Goal: Task Accomplishment & Management: Complete application form

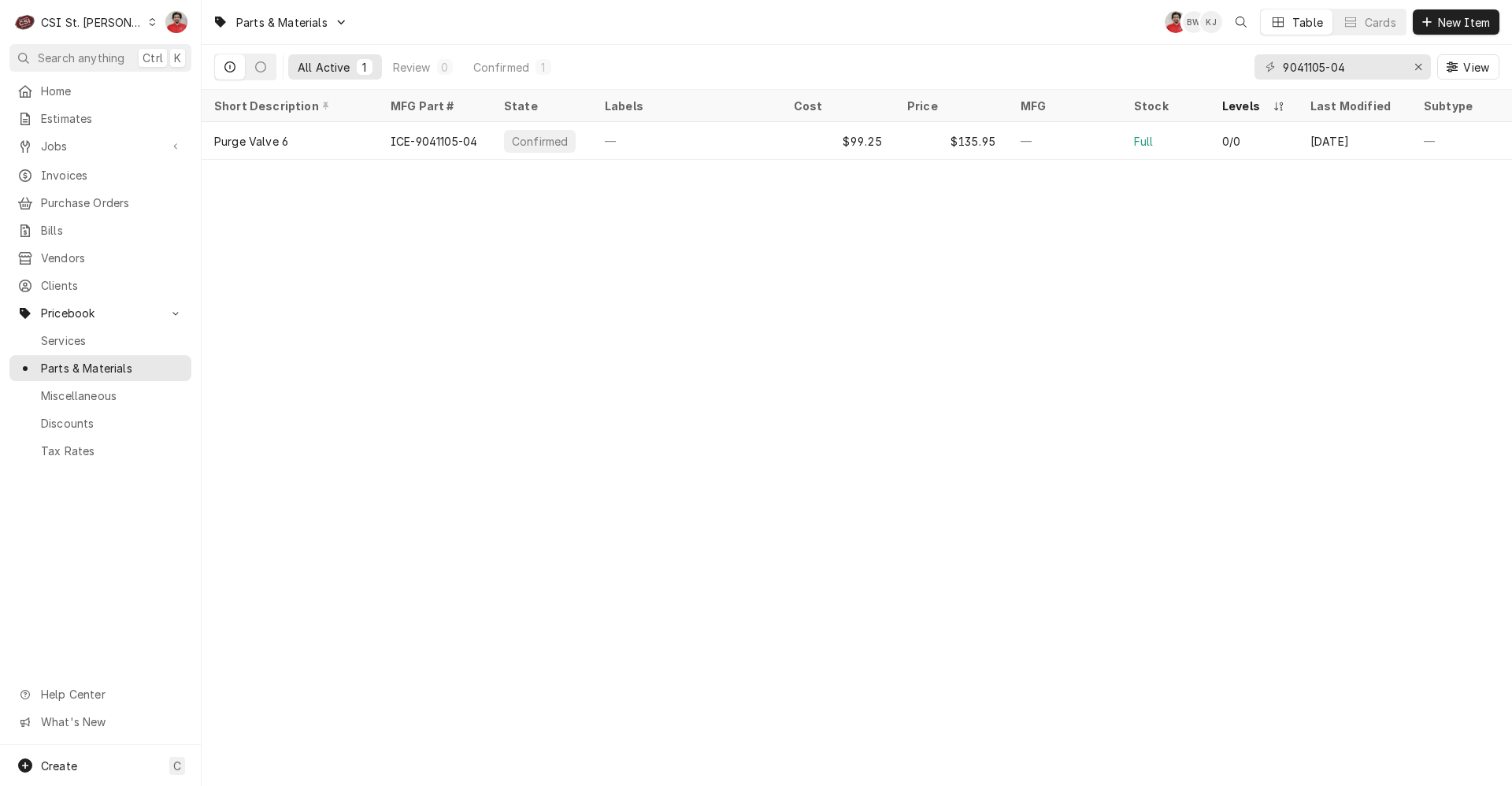
click at [148, 23] on div "Dynamic Content Wrapper" at bounding box center [152, 22] width 9 height 11
click at [162, 54] on div "CSI [US_STATE]" at bounding box center [242, 58] width 208 height 16
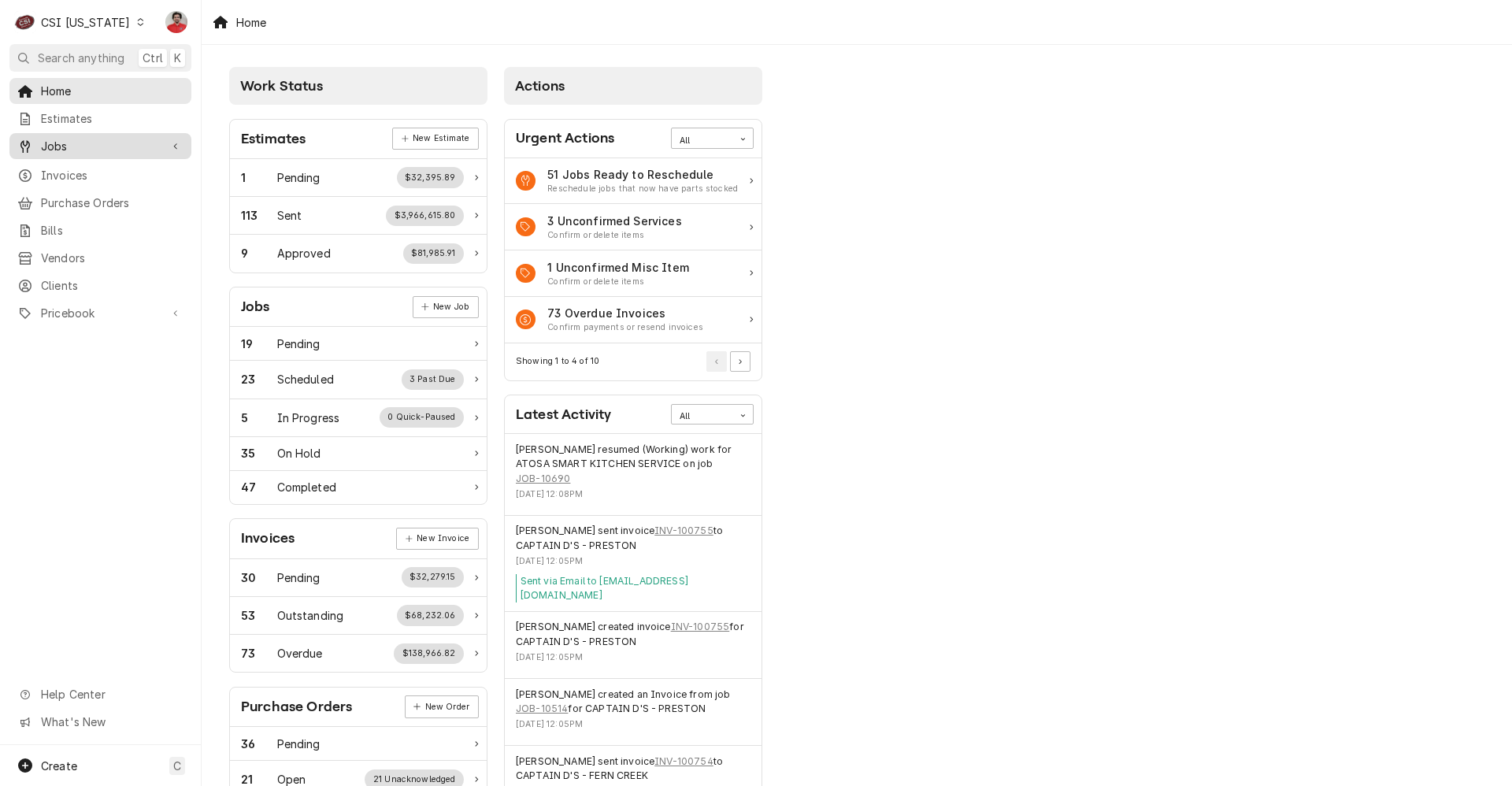
click at [61, 138] on span "Jobs" at bounding box center [100, 146] width 119 height 16
click at [74, 173] on span "Jobs" at bounding box center [112, 173] width 142 height 16
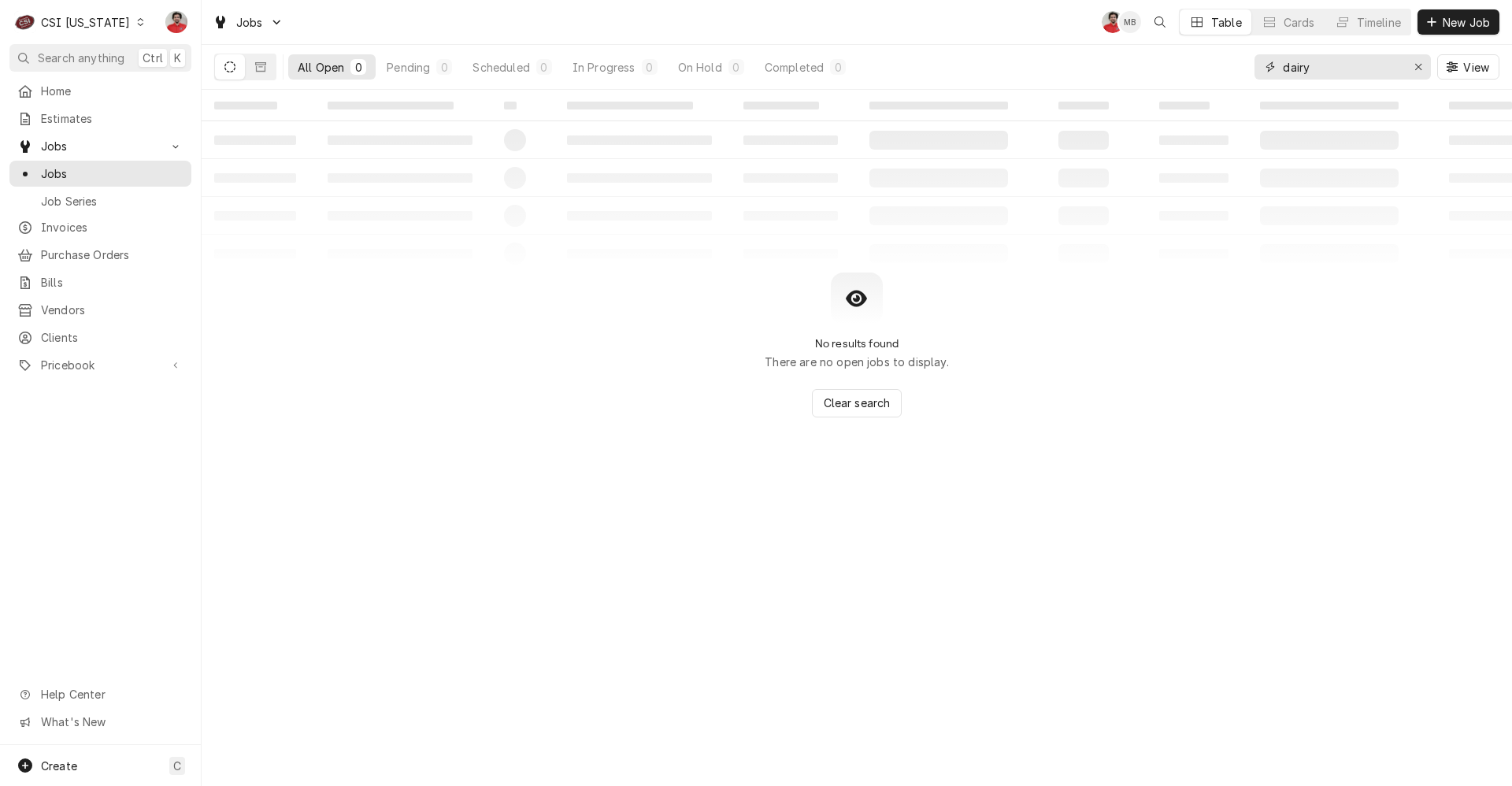
click at [1289, 66] on input "dairy" at bounding box center [1342, 67] width 118 height 25
type input "100434"
click at [88, 249] on span "Purchase Orders" at bounding box center [112, 254] width 142 height 16
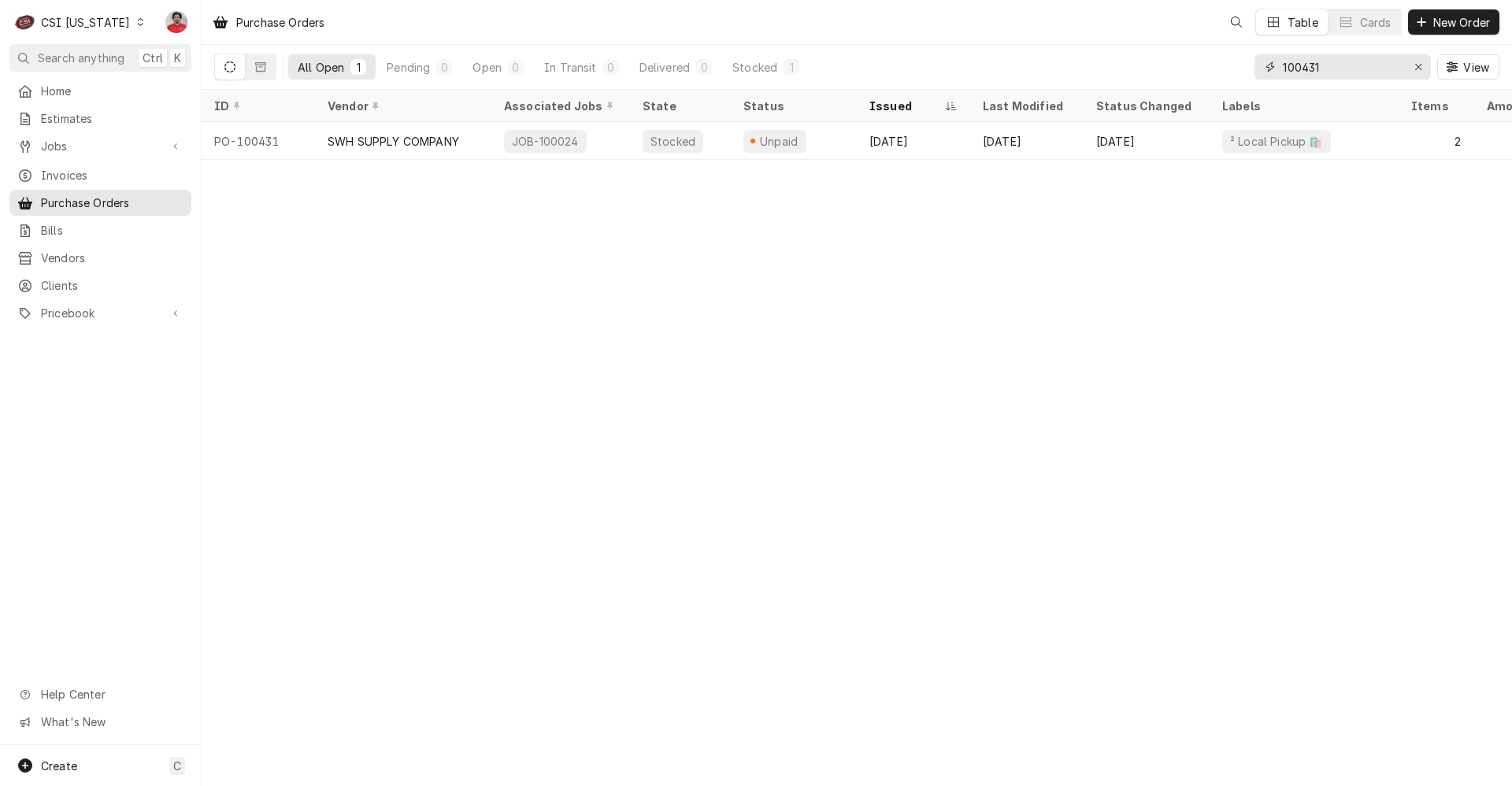
click at [1312, 61] on input "100431" at bounding box center [1342, 67] width 118 height 25
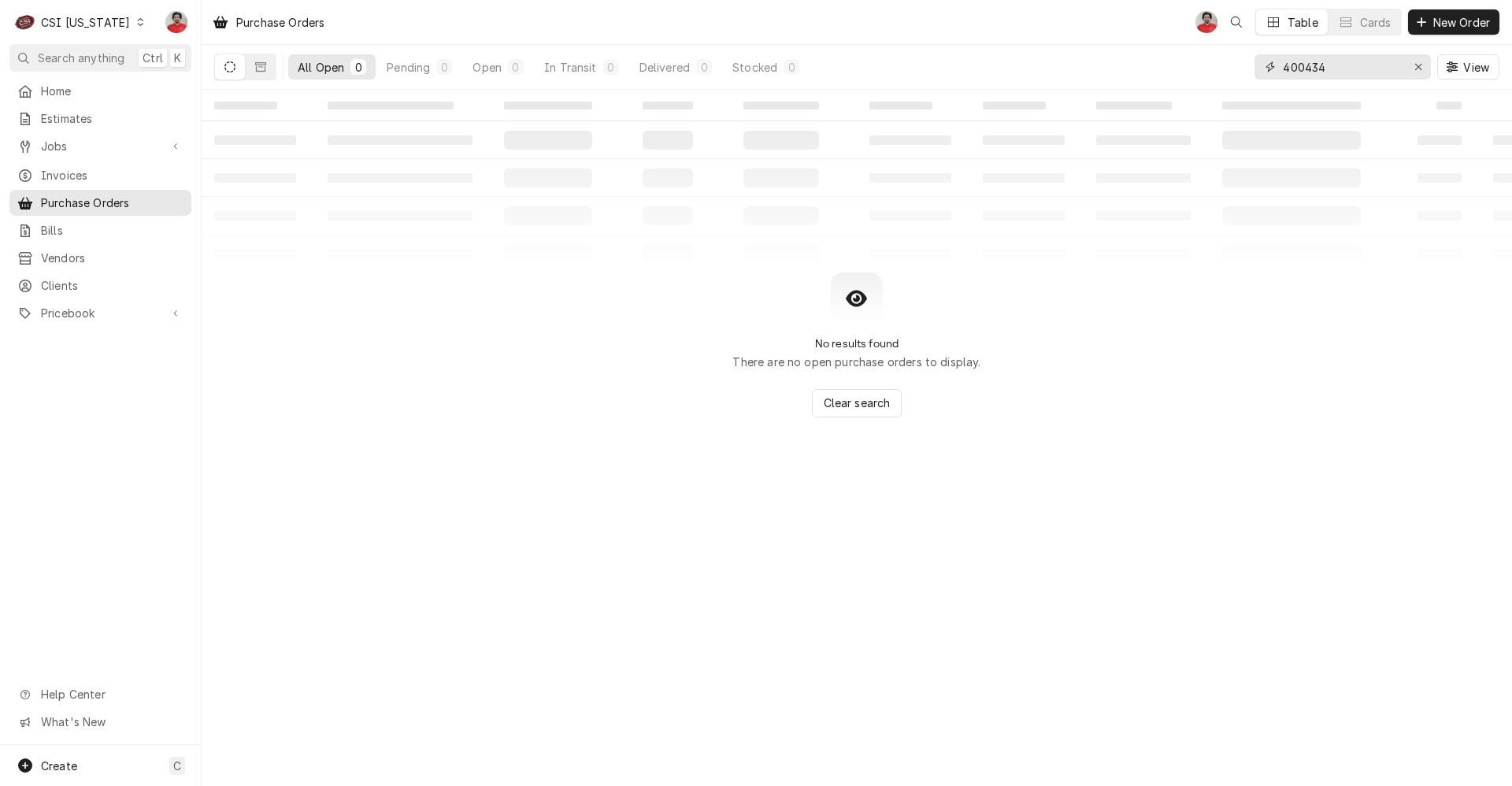
click at [1312, 61] on input "400434" at bounding box center [1342, 67] width 118 height 25
type input "100434"
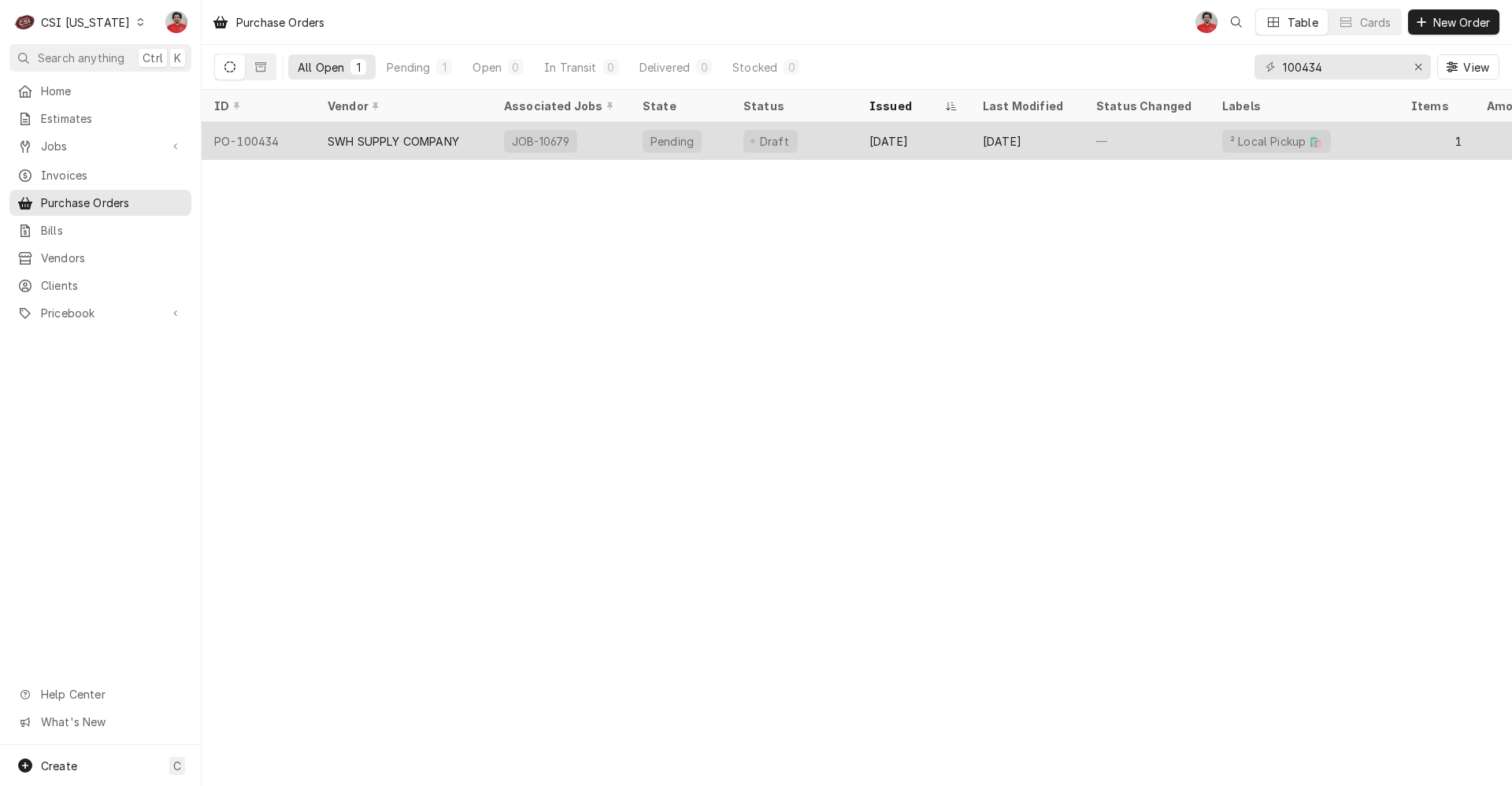
click at [1074, 138] on div "Oct 1" at bounding box center [1026, 141] width 114 height 38
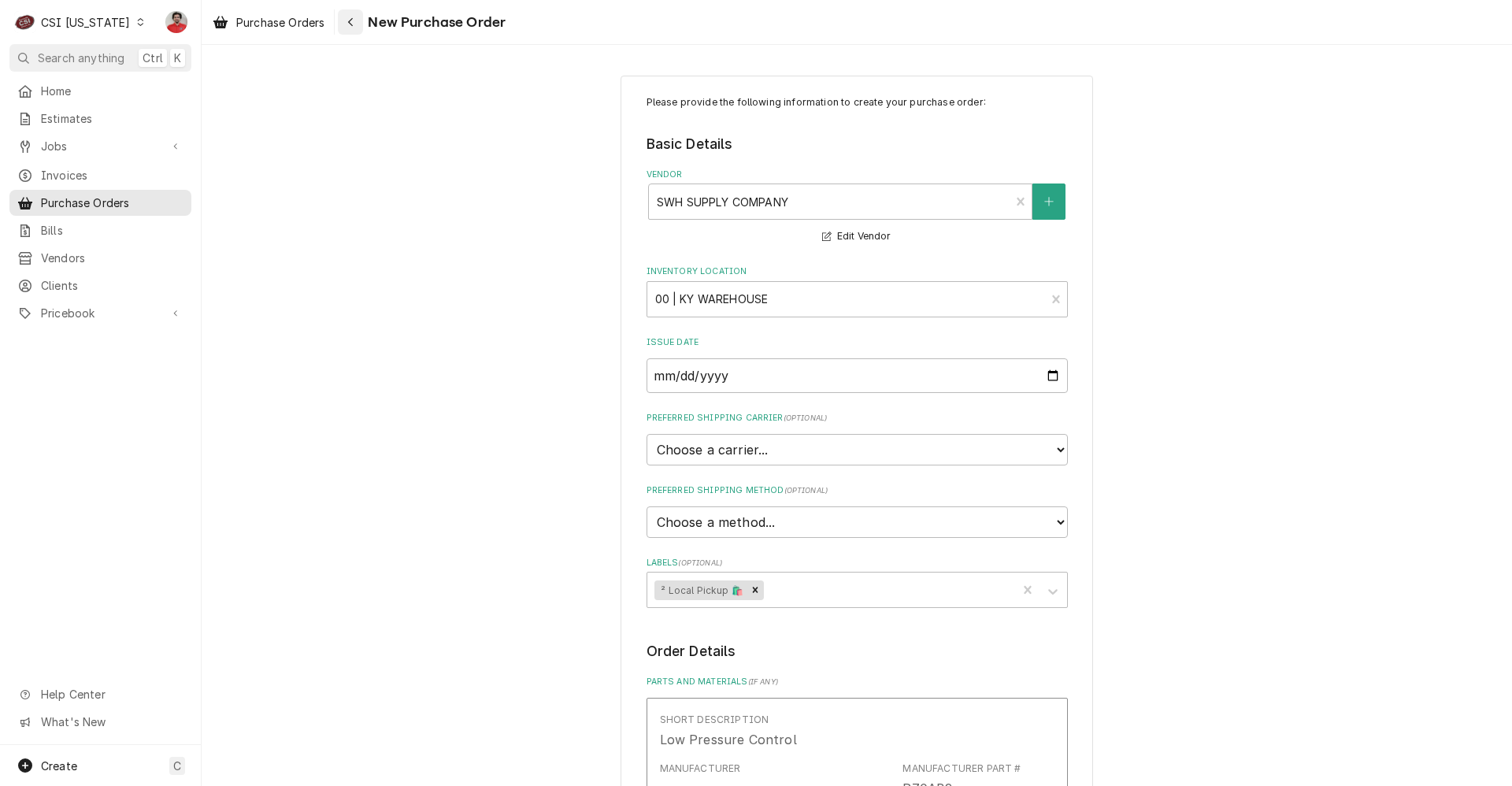
click at [359, 24] on div "Navigate back" at bounding box center [350, 22] width 16 height 16
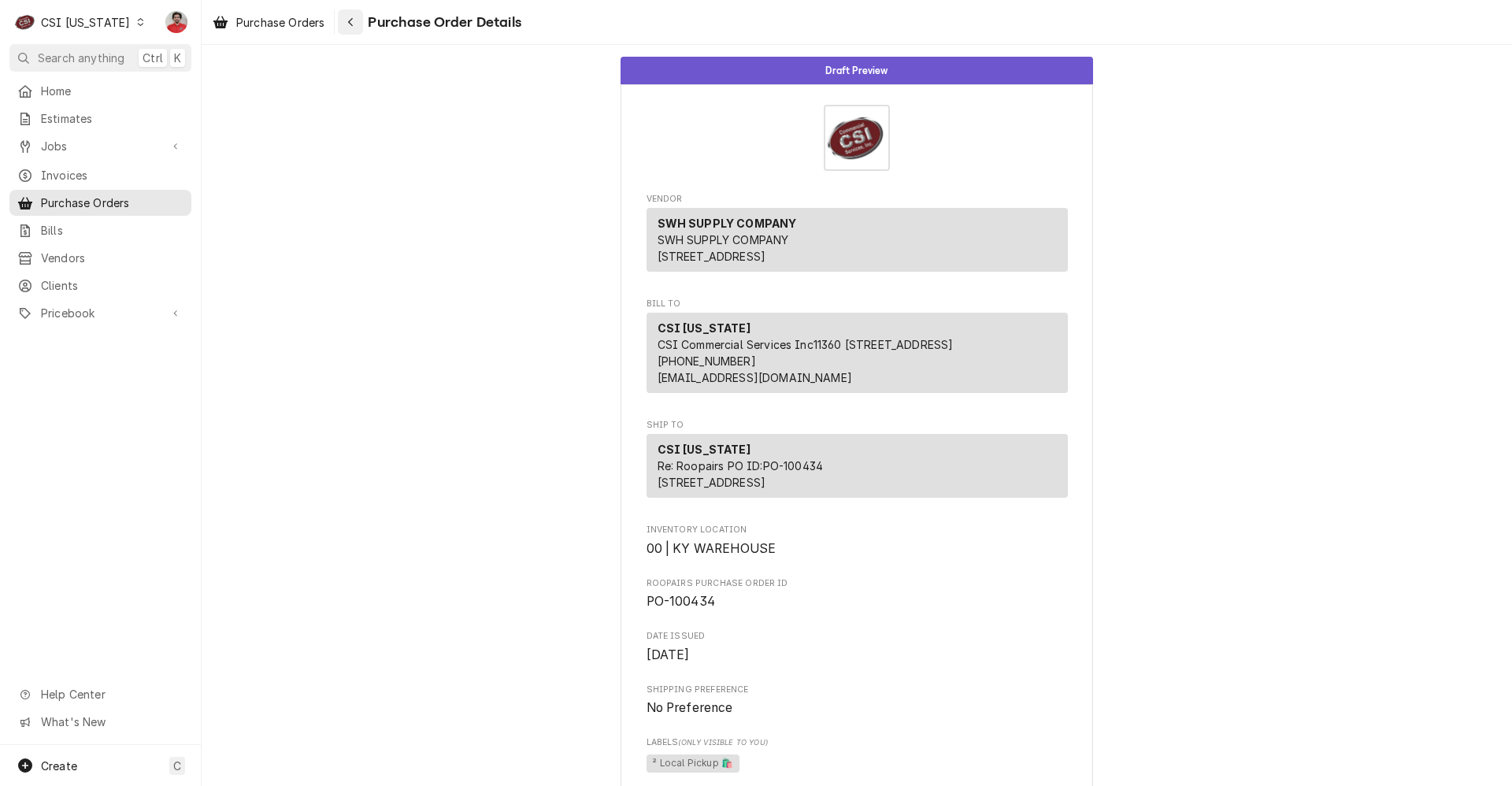
click at [362, 32] on button "Navigate back" at bounding box center [350, 22] width 25 height 25
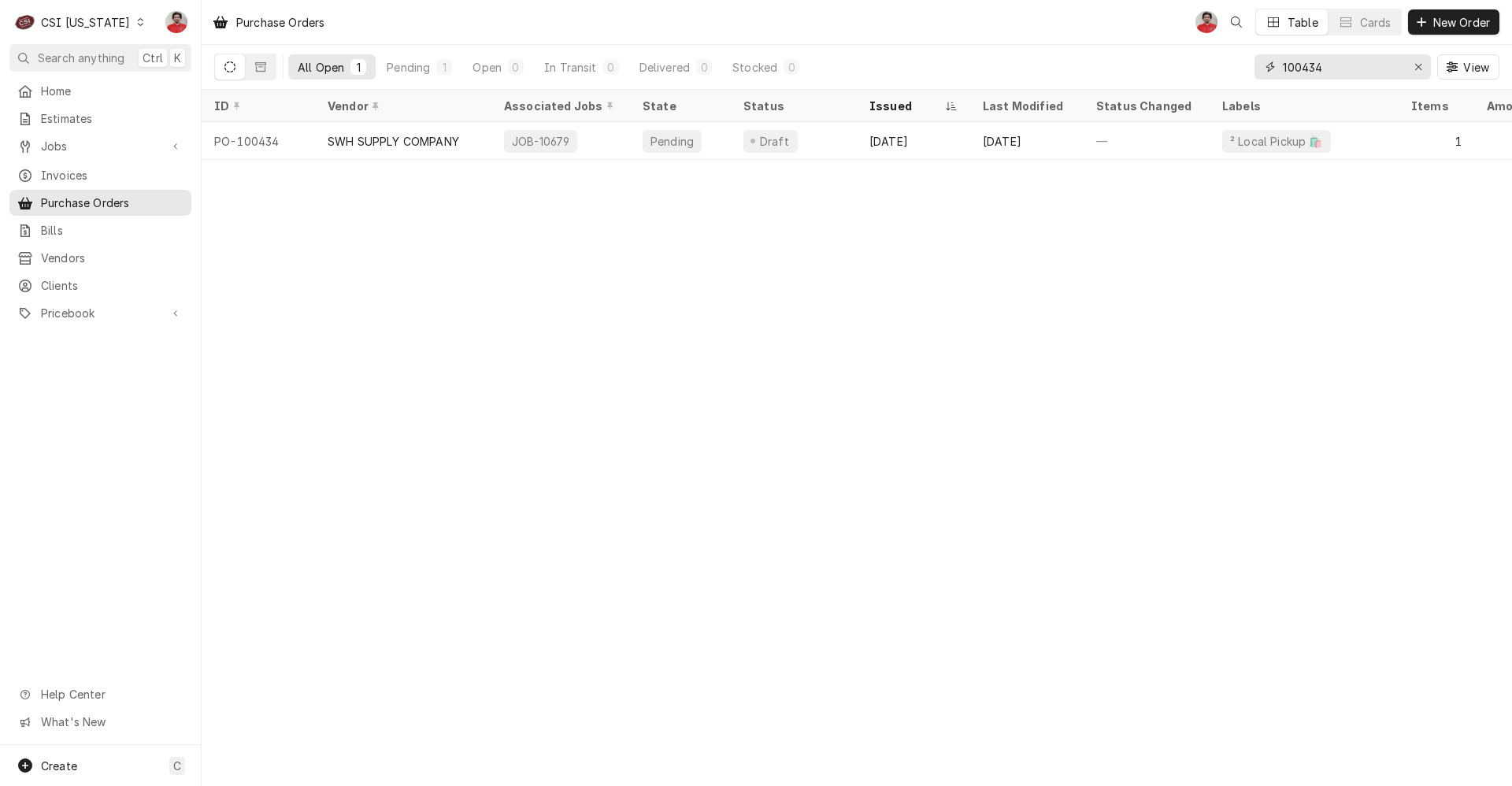
click at [1334, 60] on input "100434" at bounding box center [1342, 67] width 118 height 25
type input "4"
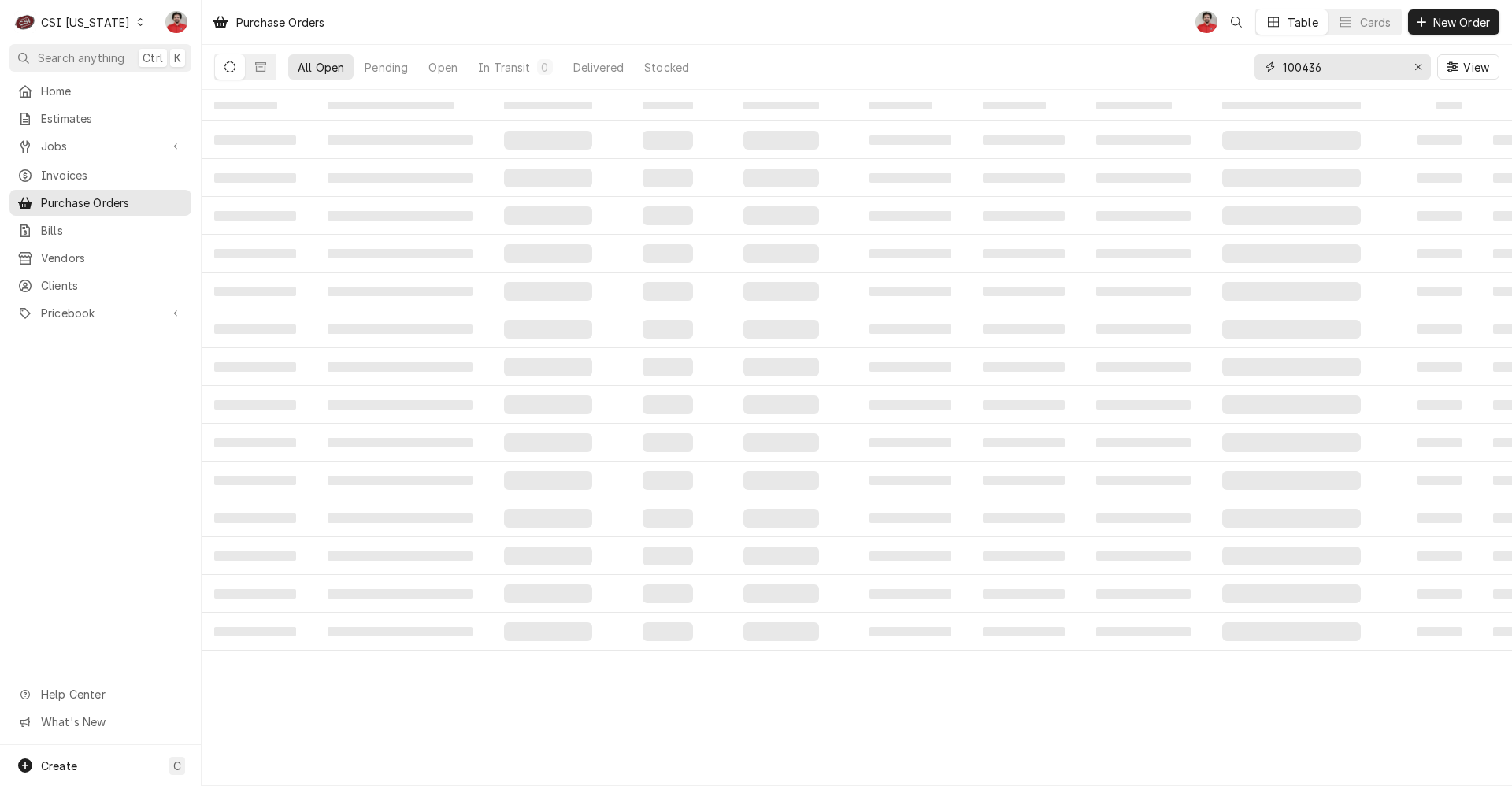
type input "100436"
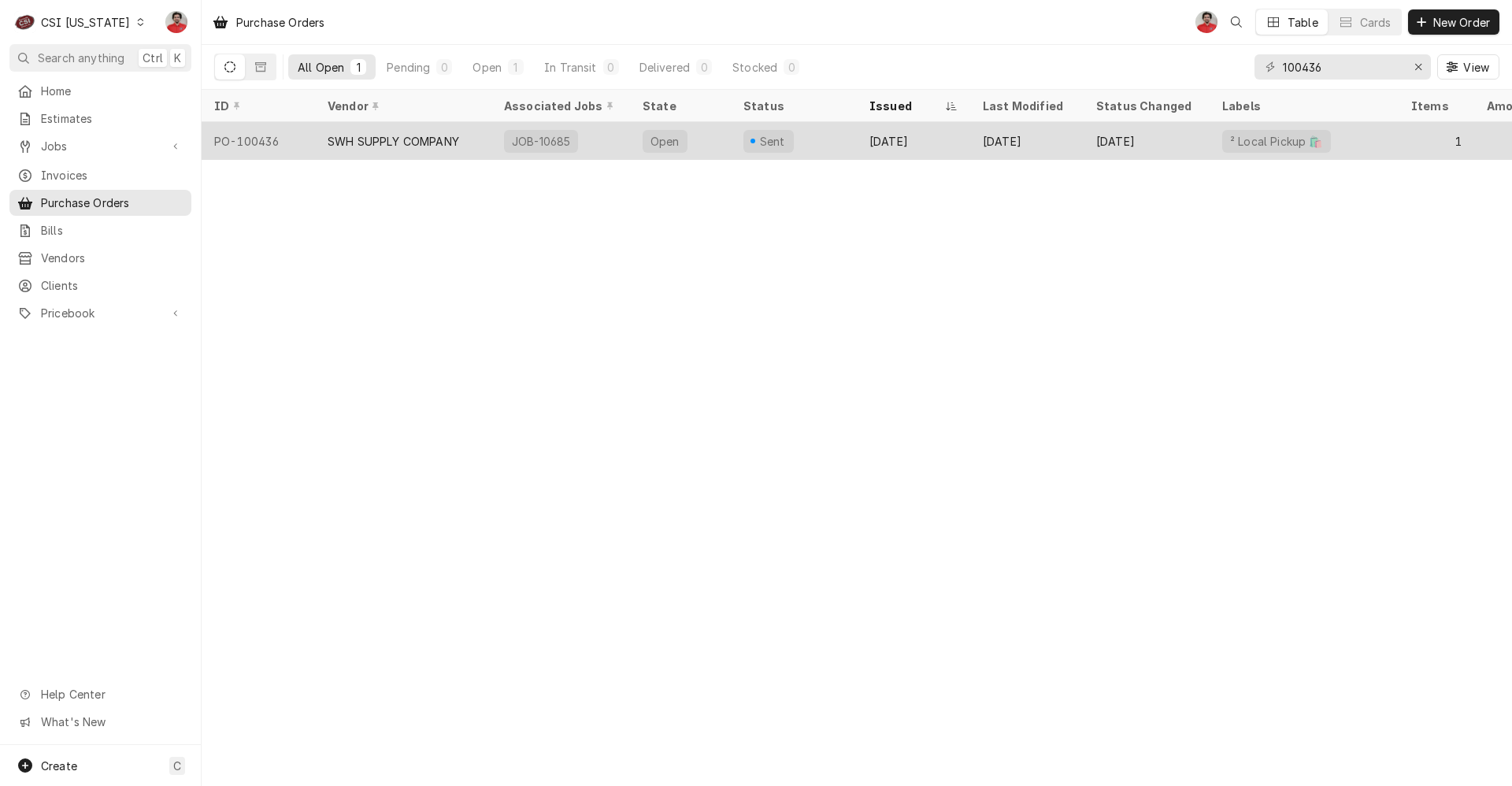
click at [1129, 147] on div "Oct 2" at bounding box center [1147, 141] width 126 height 38
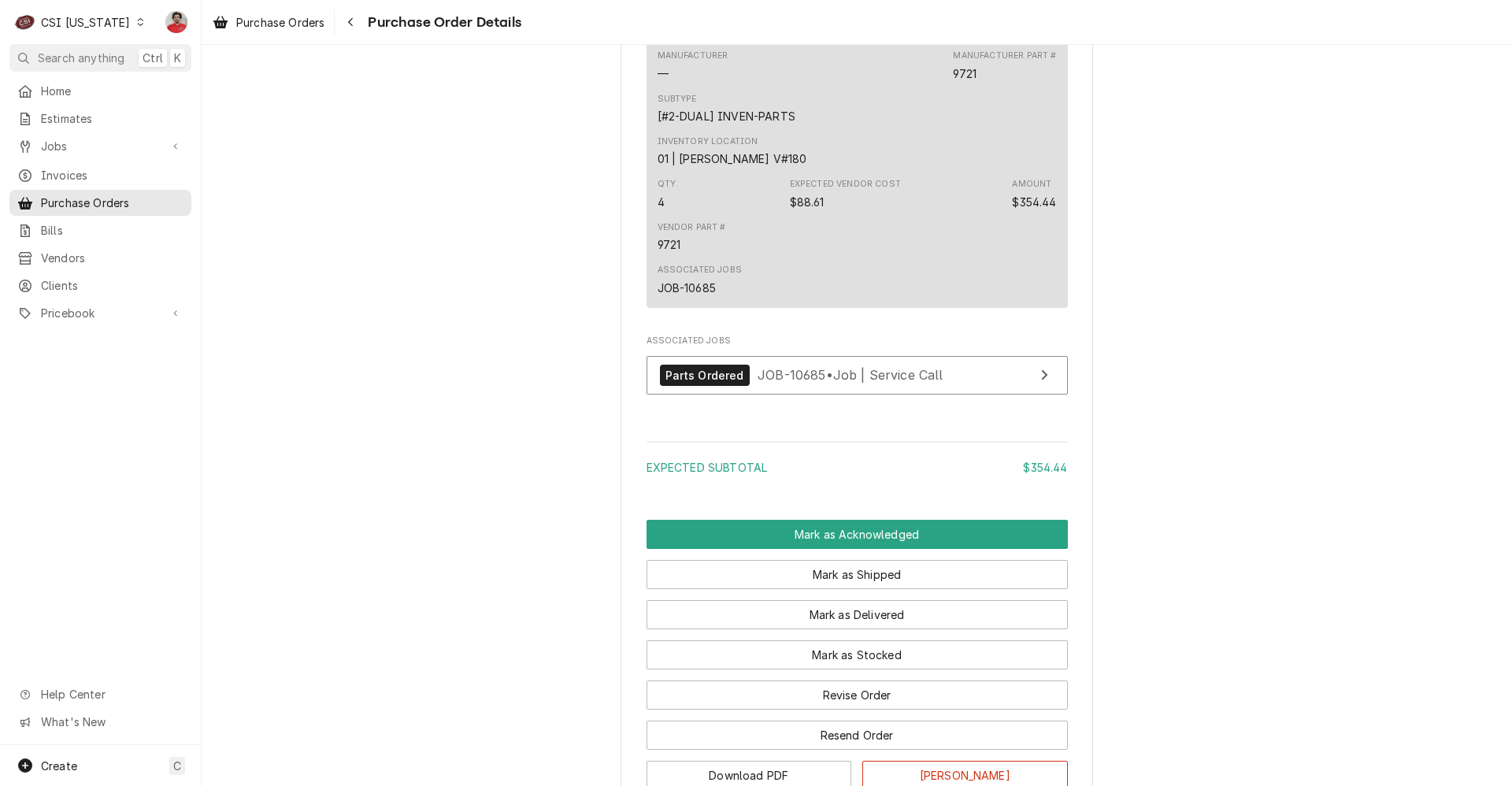
scroll to position [1024, 0]
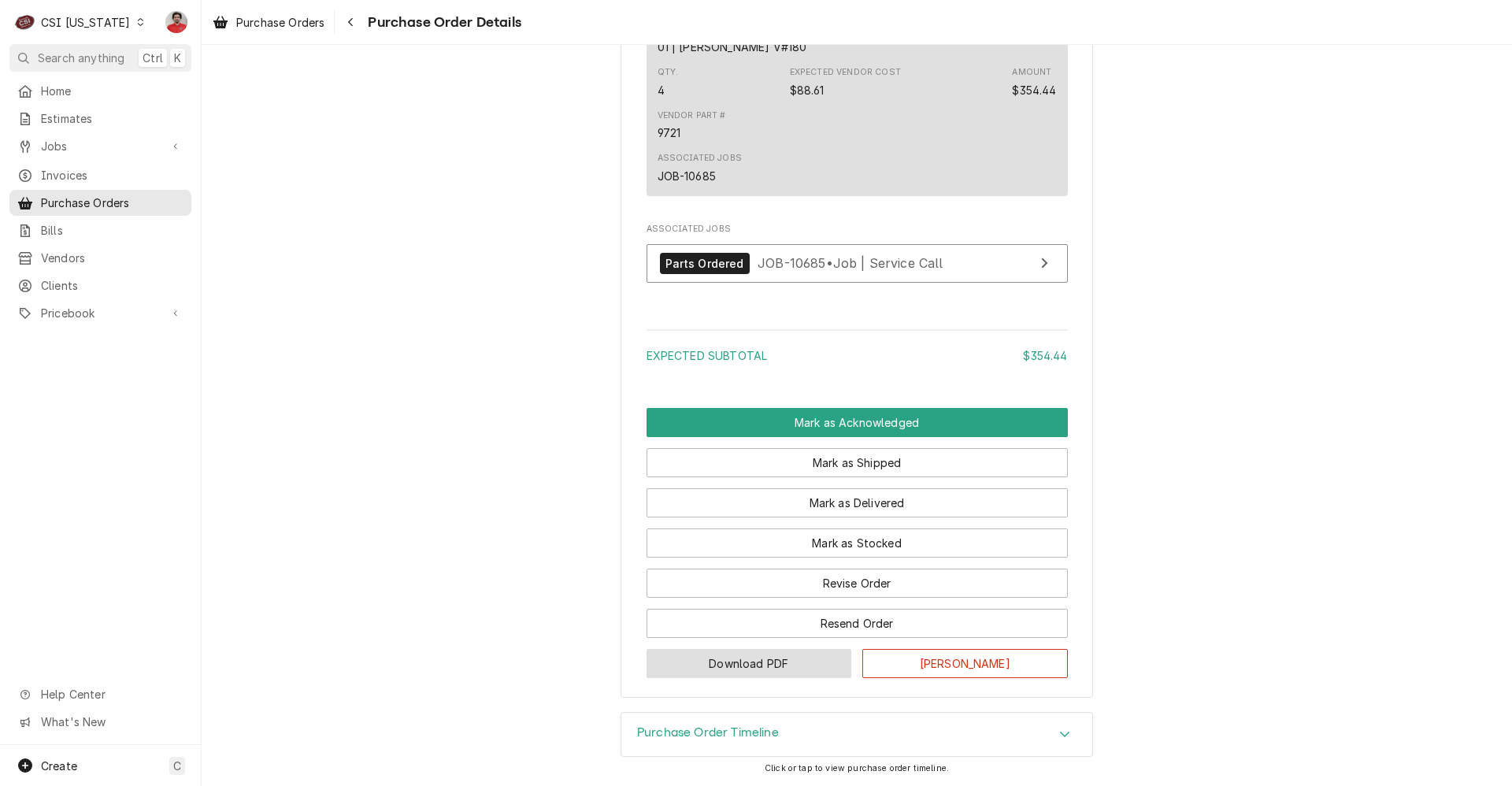
drag, startPoint x: 779, startPoint y: 736, endPoint x: 843, endPoint y: 660, distance: 99.4
click at [779, 736] on div "Purchase Order Timeline" at bounding box center [858, 734] width 471 height 44
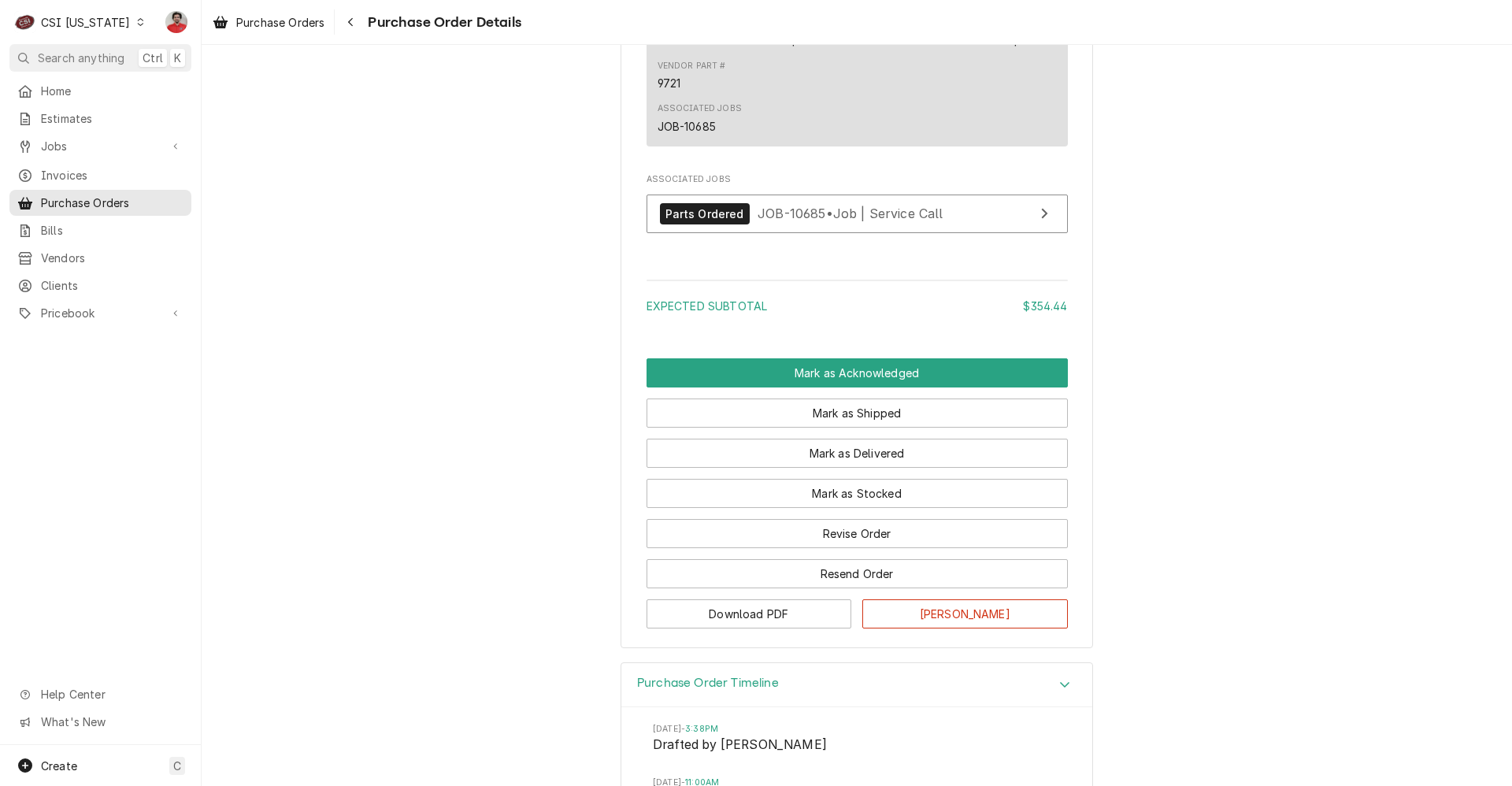
scroll to position [1318, 0]
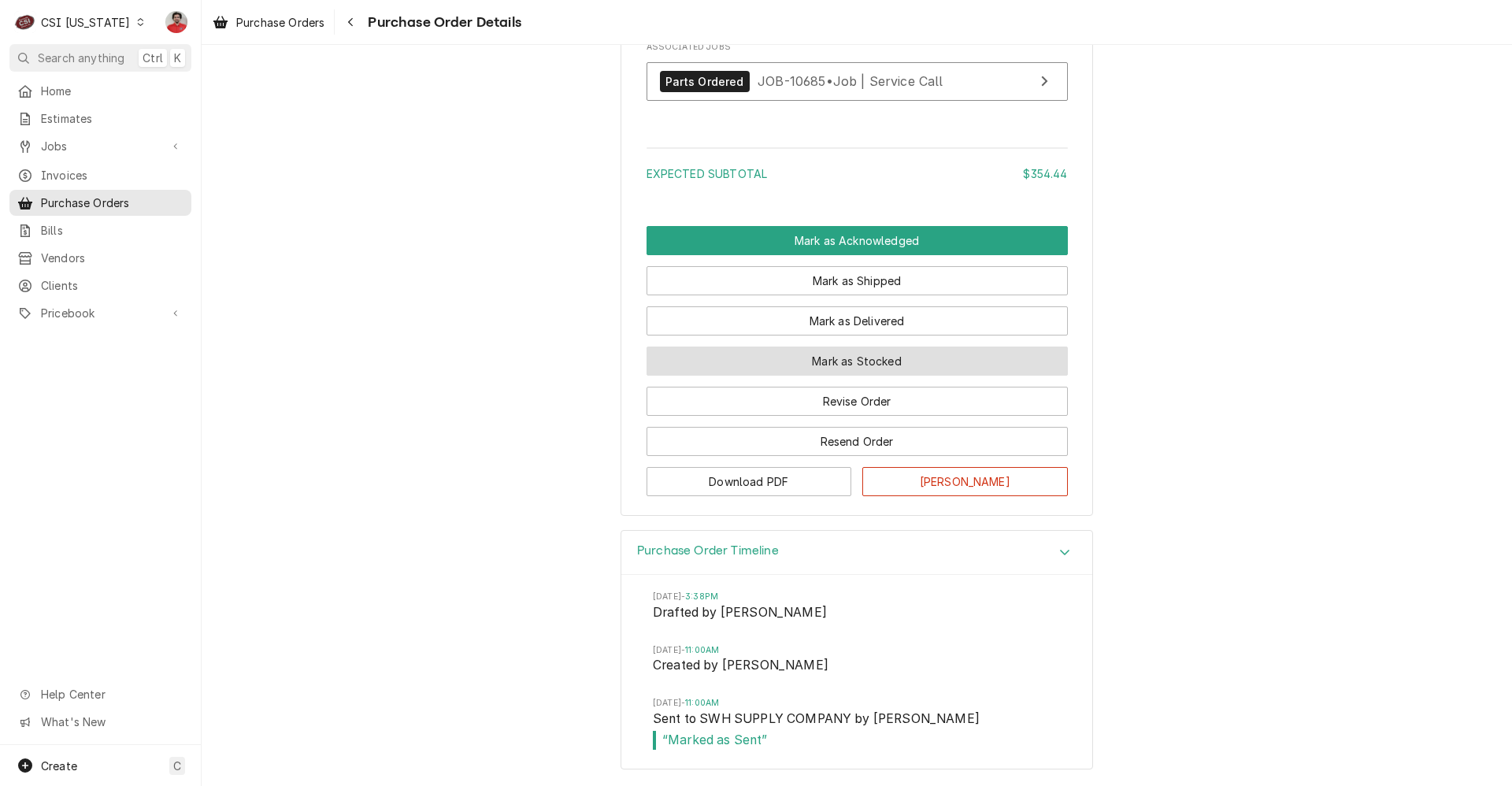
click at [920, 371] on button "Mark as Stocked" at bounding box center [858, 361] width 422 height 30
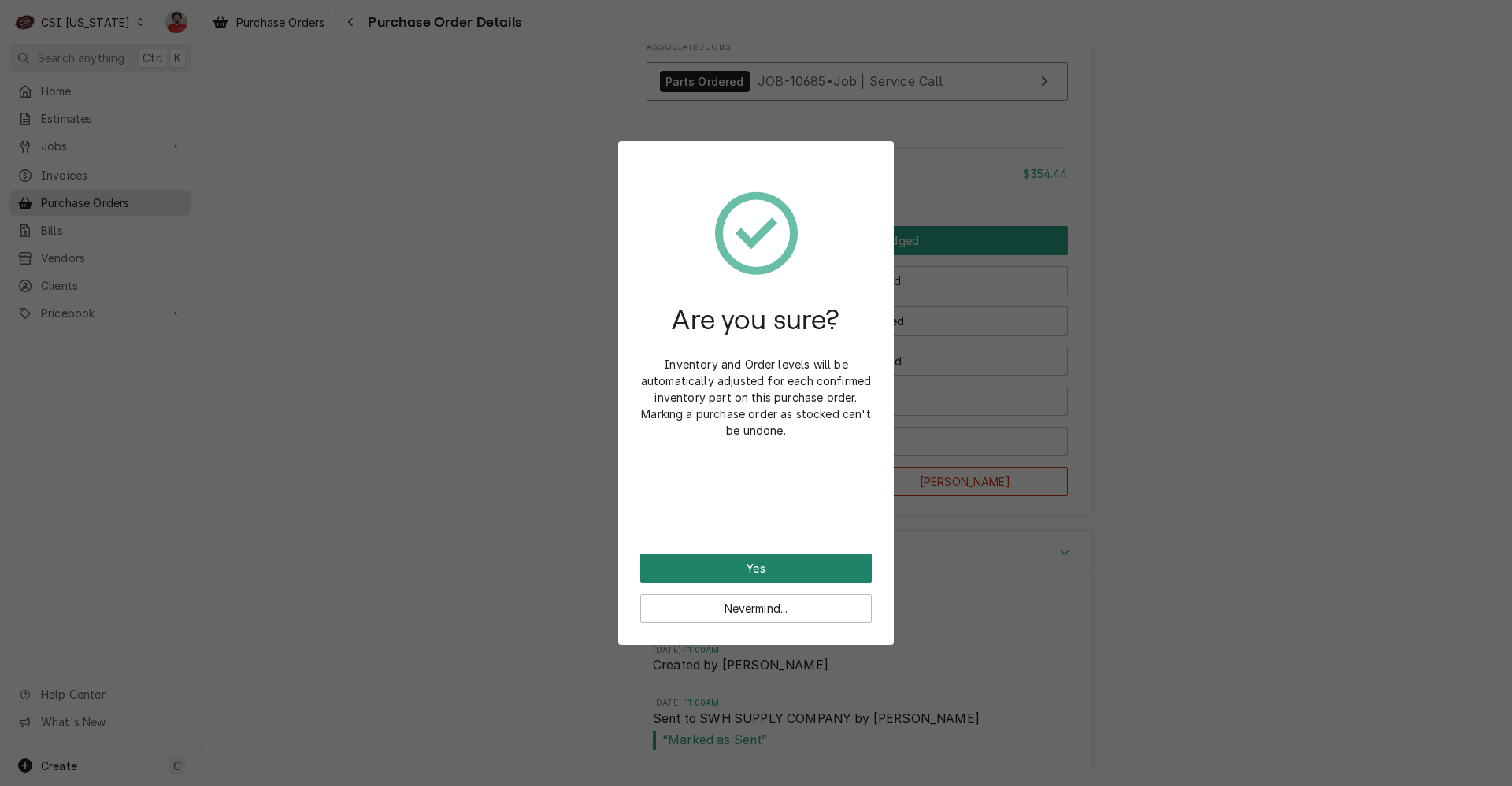
click at [830, 579] on button "Yes" at bounding box center [756, 568] width 232 height 30
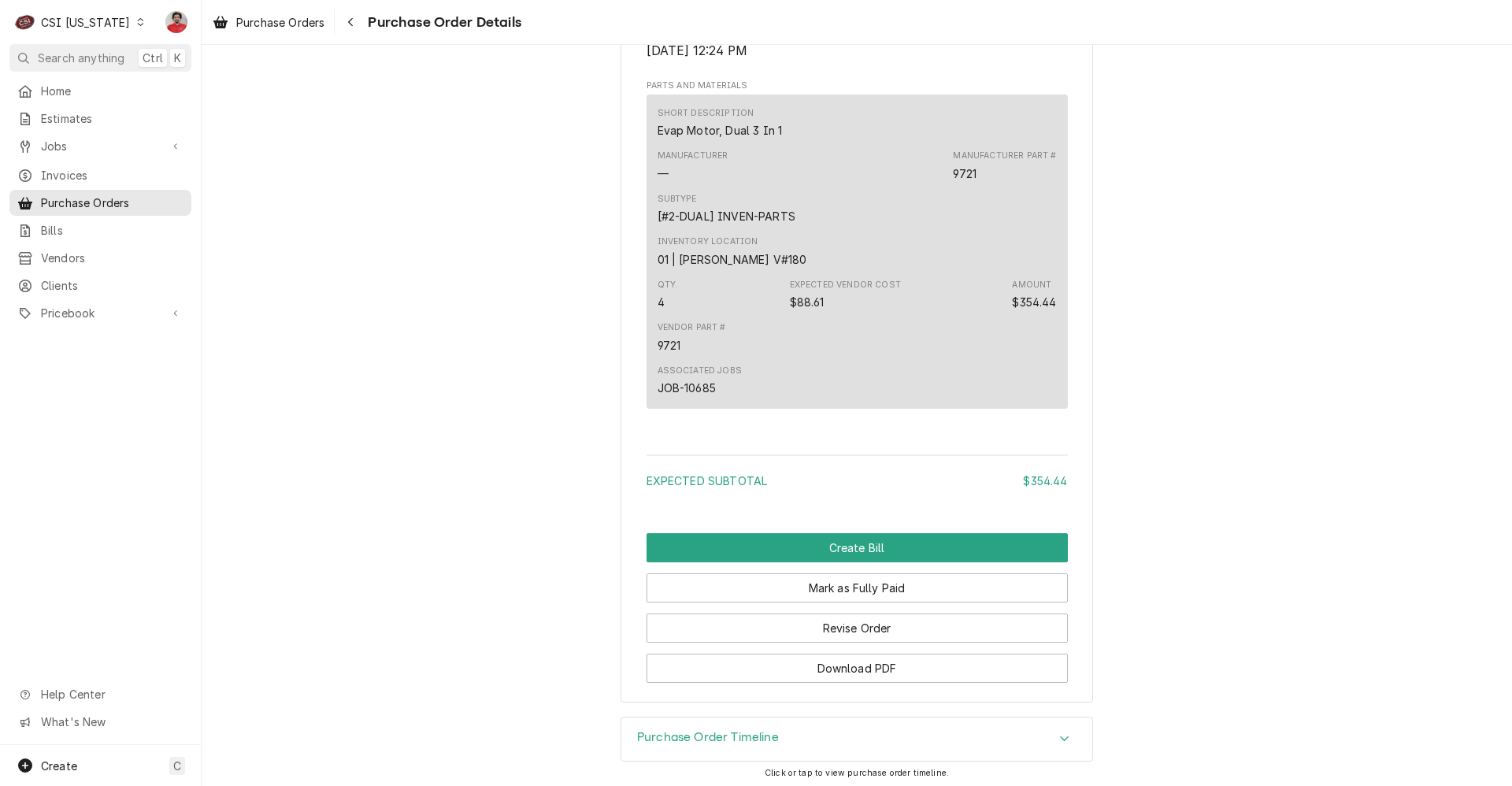
scroll to position [1128, 0]
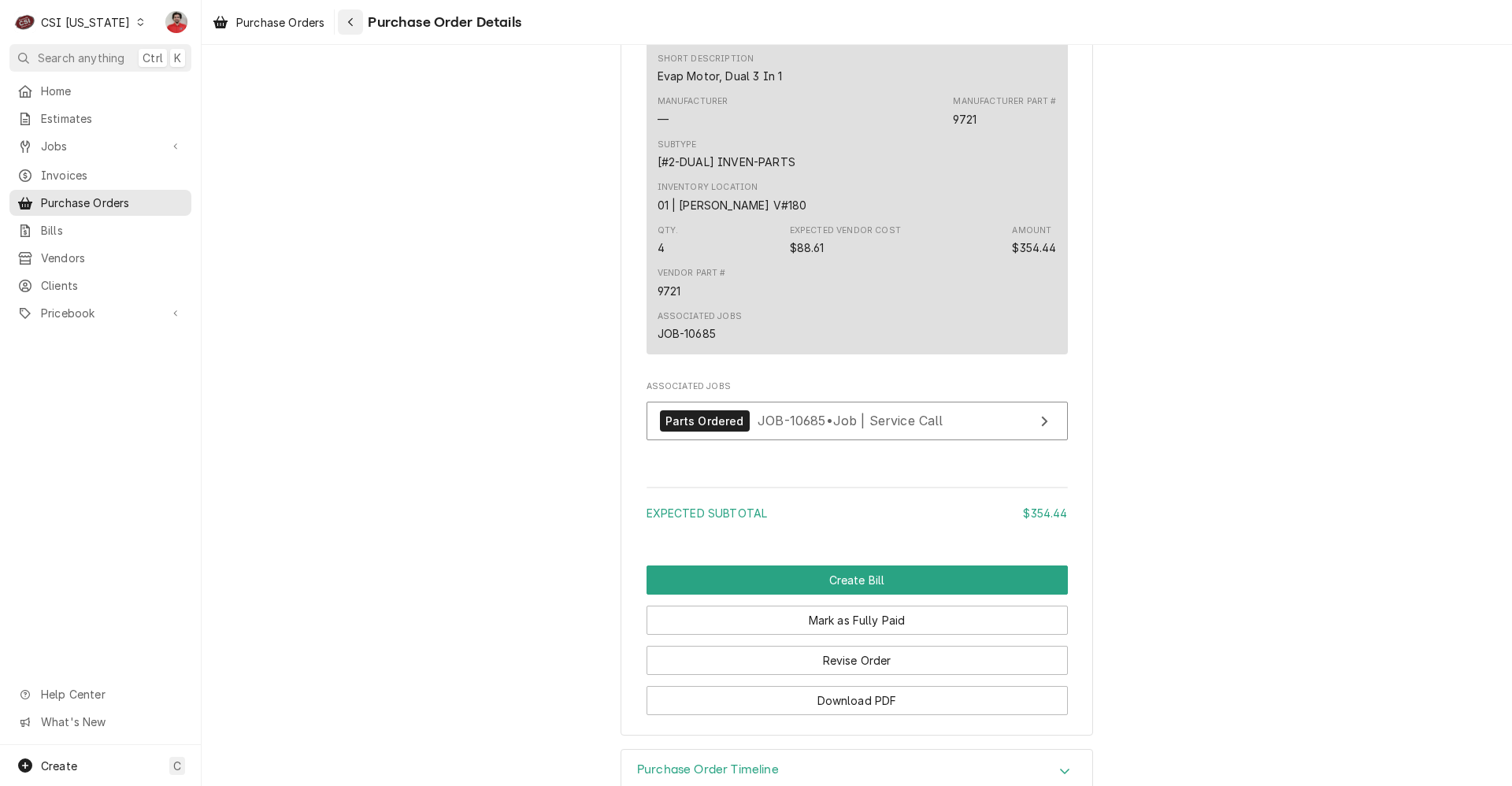
click at [361, 20] on button "Navigate back" at bounding box center [350, 22] width 25 height 25
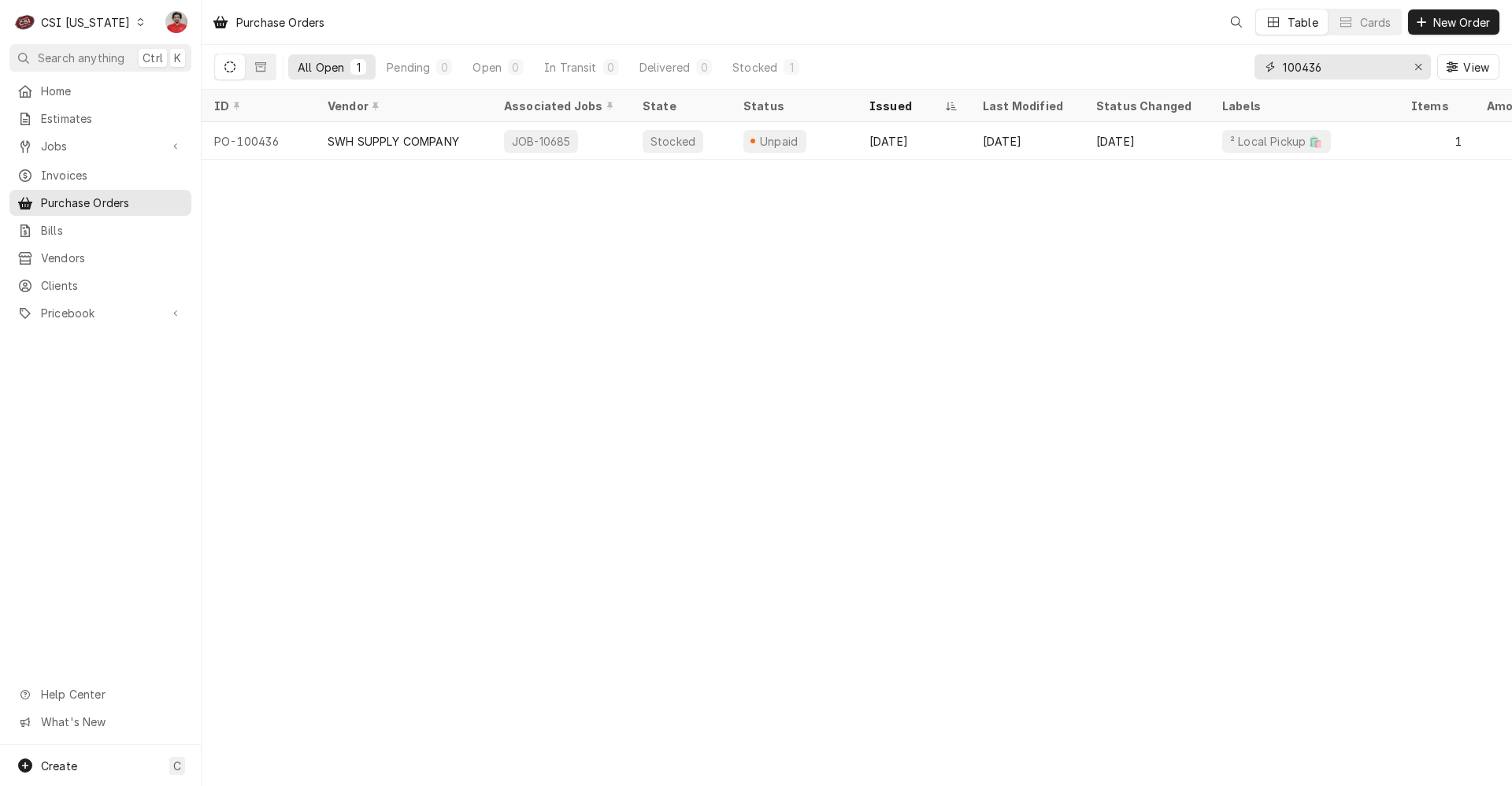
click at [1371, 66] on input "100436" at bounding box center [1342, 67] width 118 height 25
type input "4"
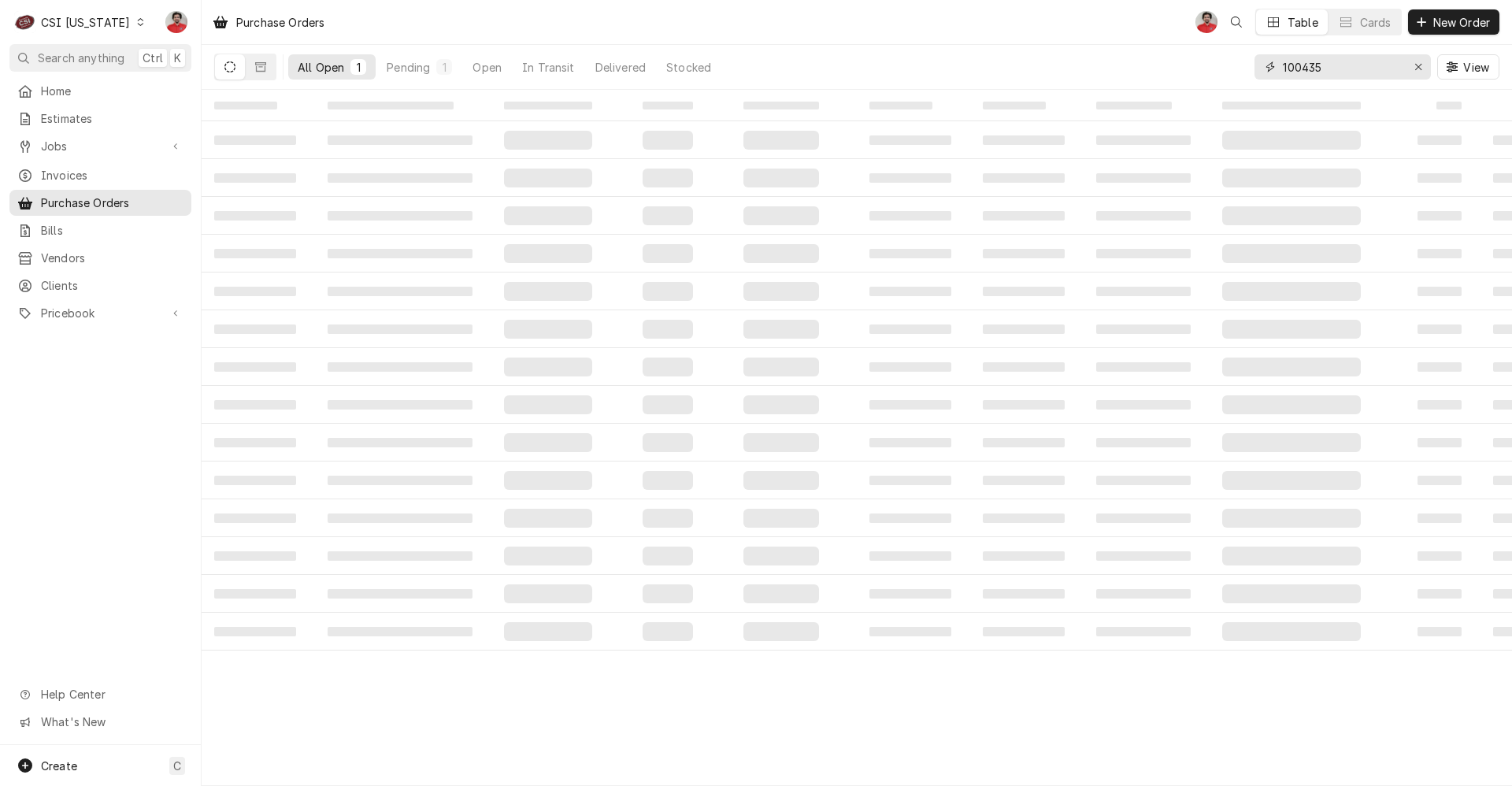
type input "100435"
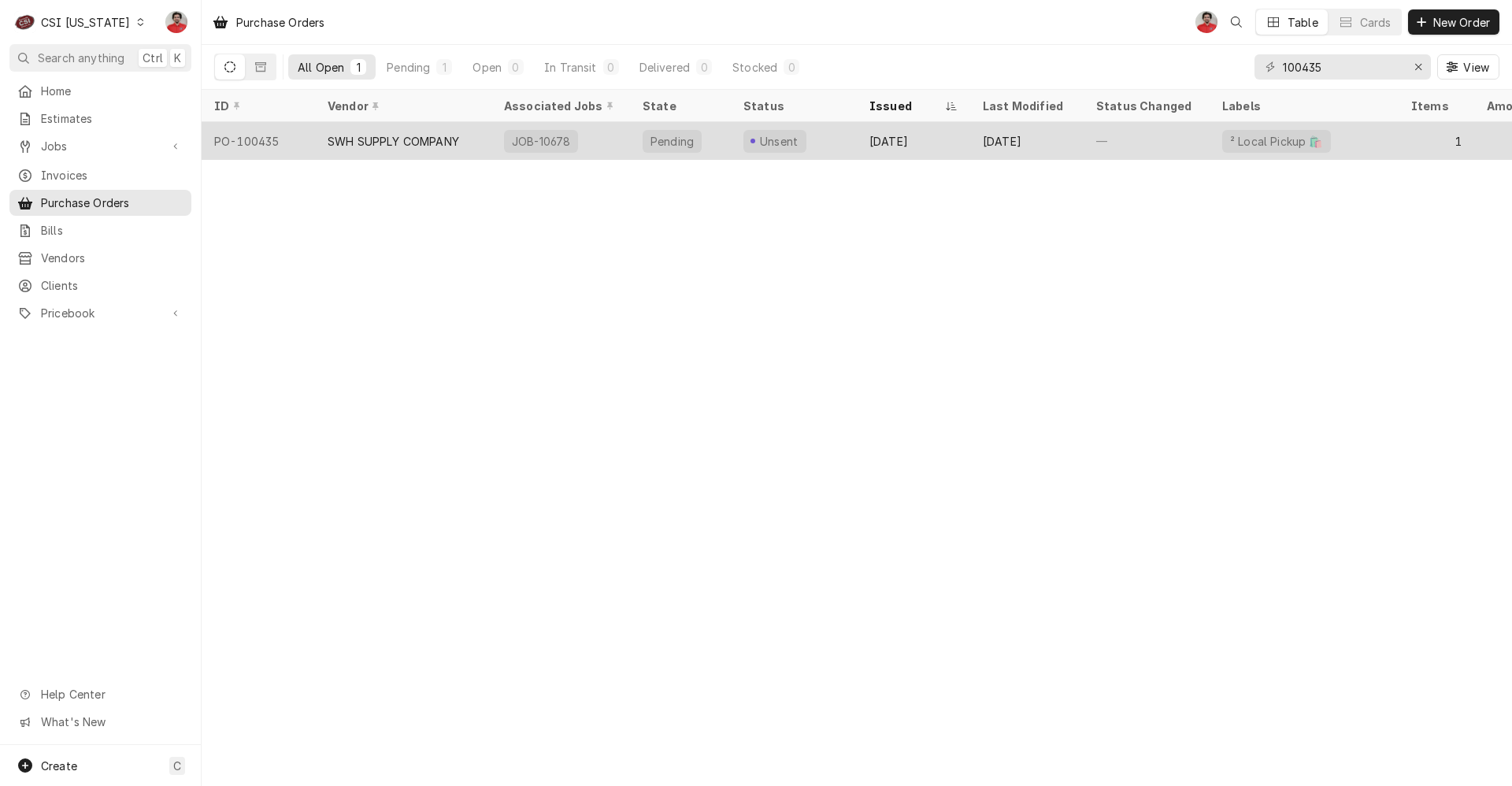
click at [959, 149] on div "Oct 1" at bounding box center [913, 141] width 114 height 38
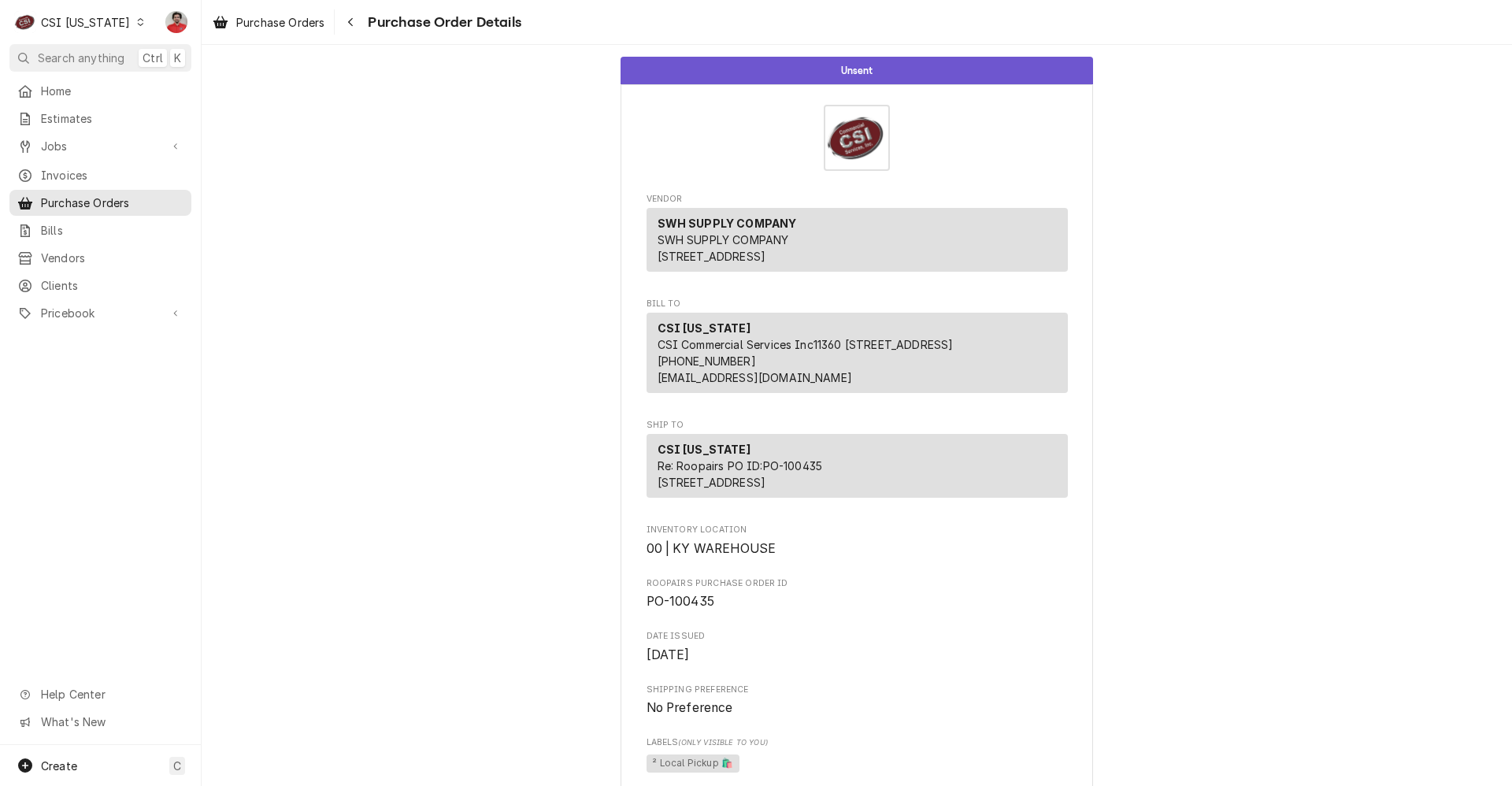
scroll to position [709, 0]
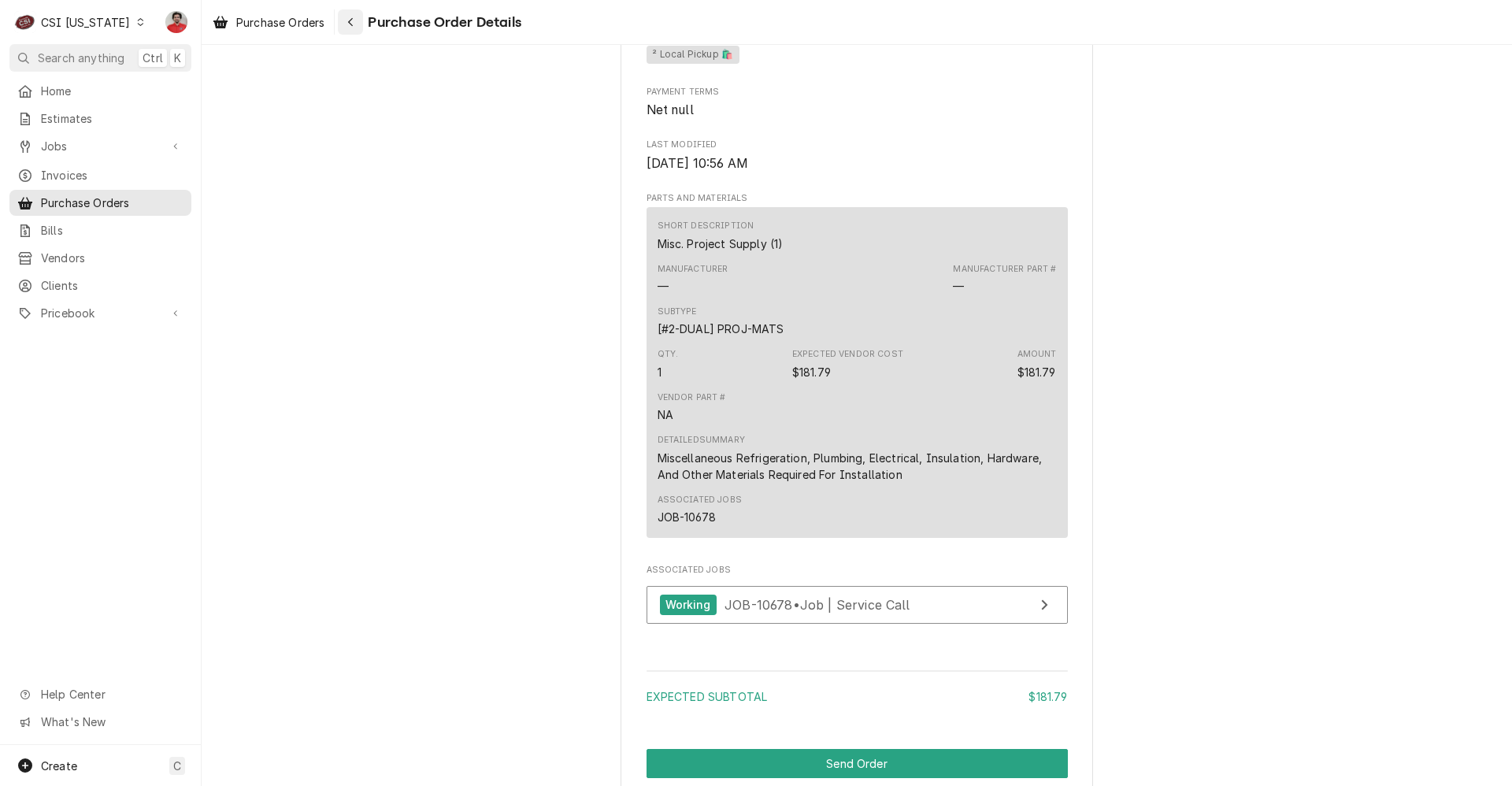
click at [352, 27] on icon "Navigate back" at bounding box center [350, 22] width 7 height 11
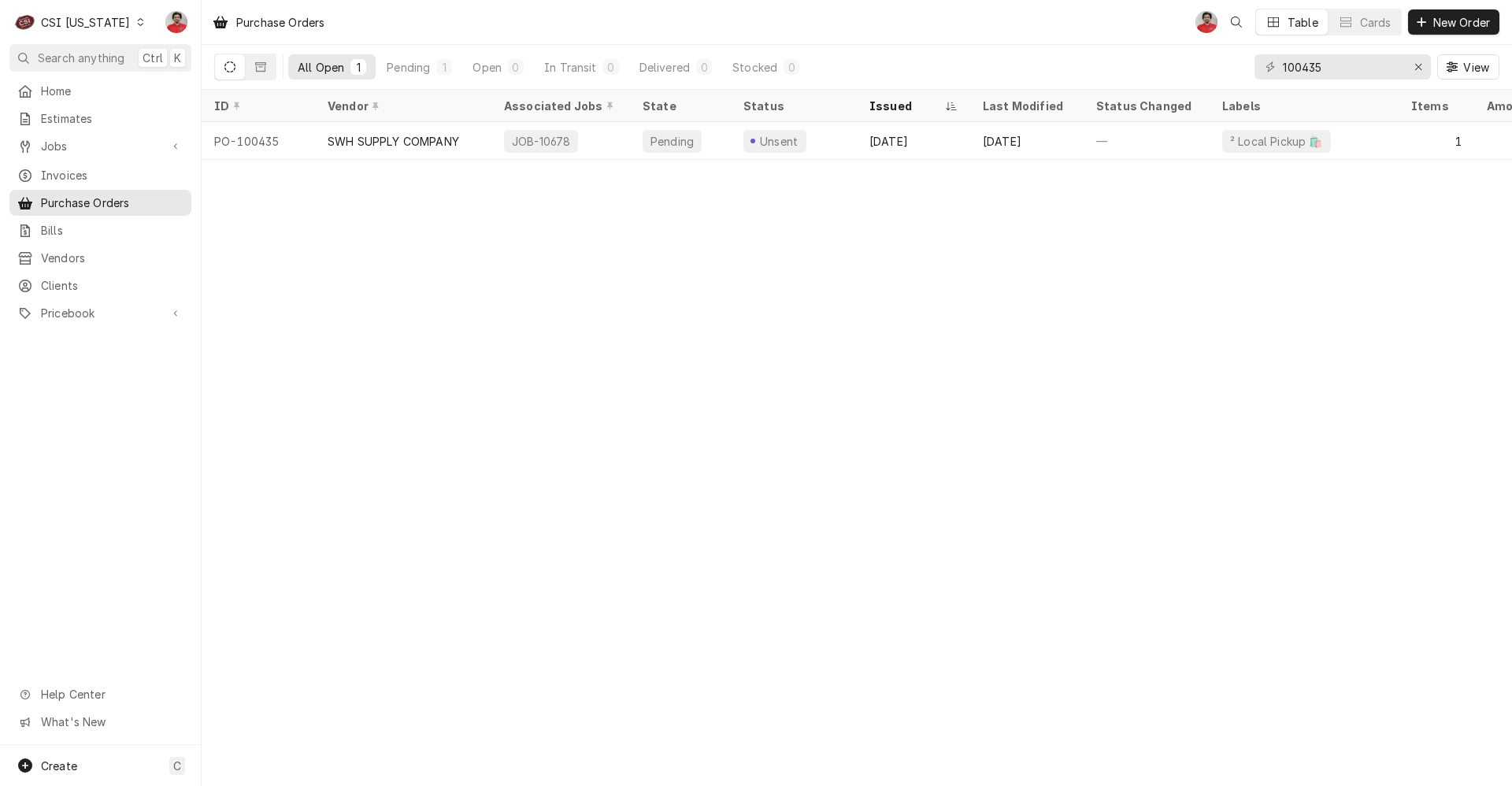
click at [90, 23] on div "CSI [US_STATE]" at bounding box center [85, 22] width 89 height 16
click at [159, 85] on div "CSI St. Louis" at bounding box center [246, 86] width 208 height 16
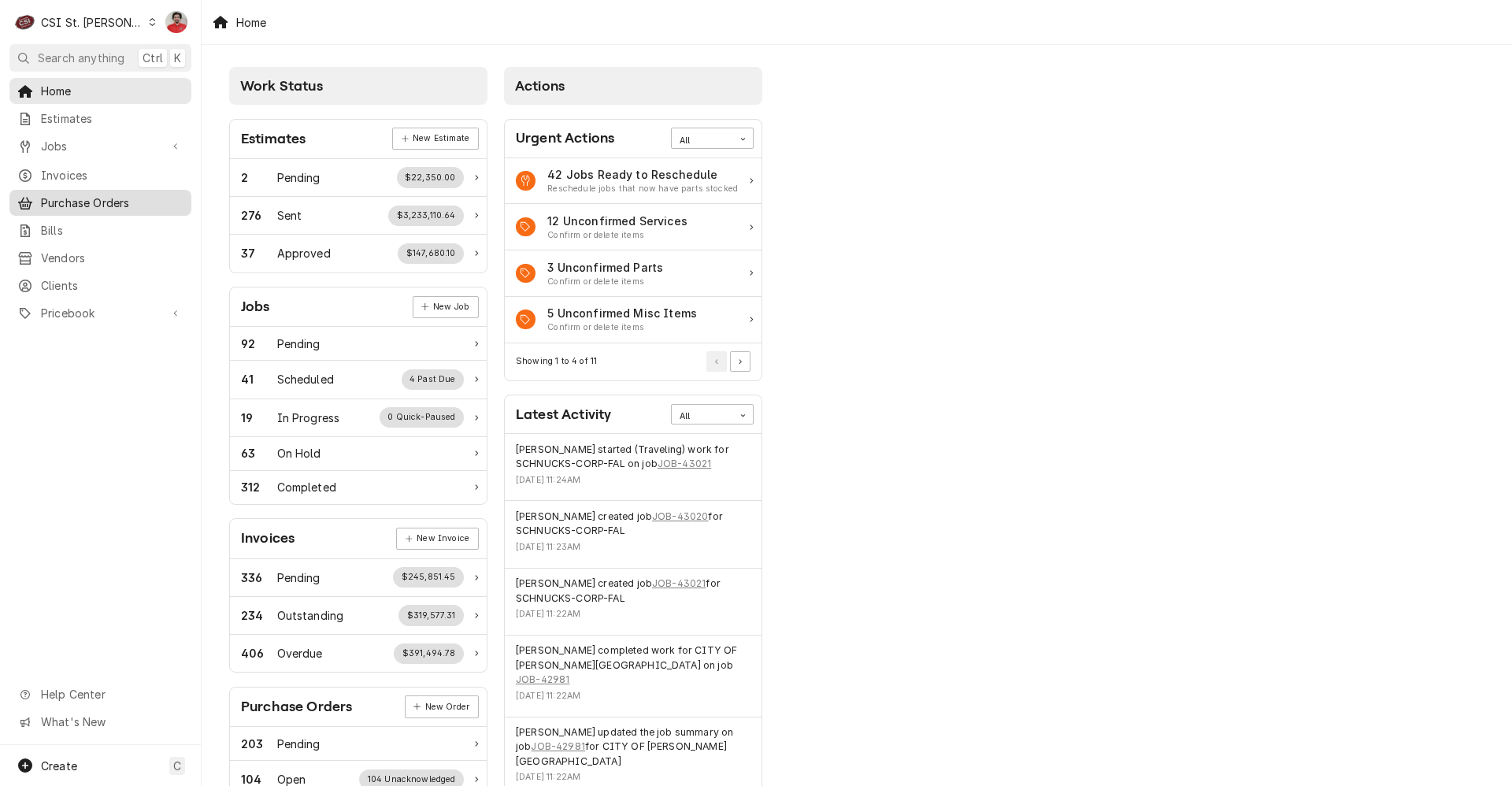
click at [80, 202] on span "Purchase Orders" at bounding box center [112, 202] width 142 height 16
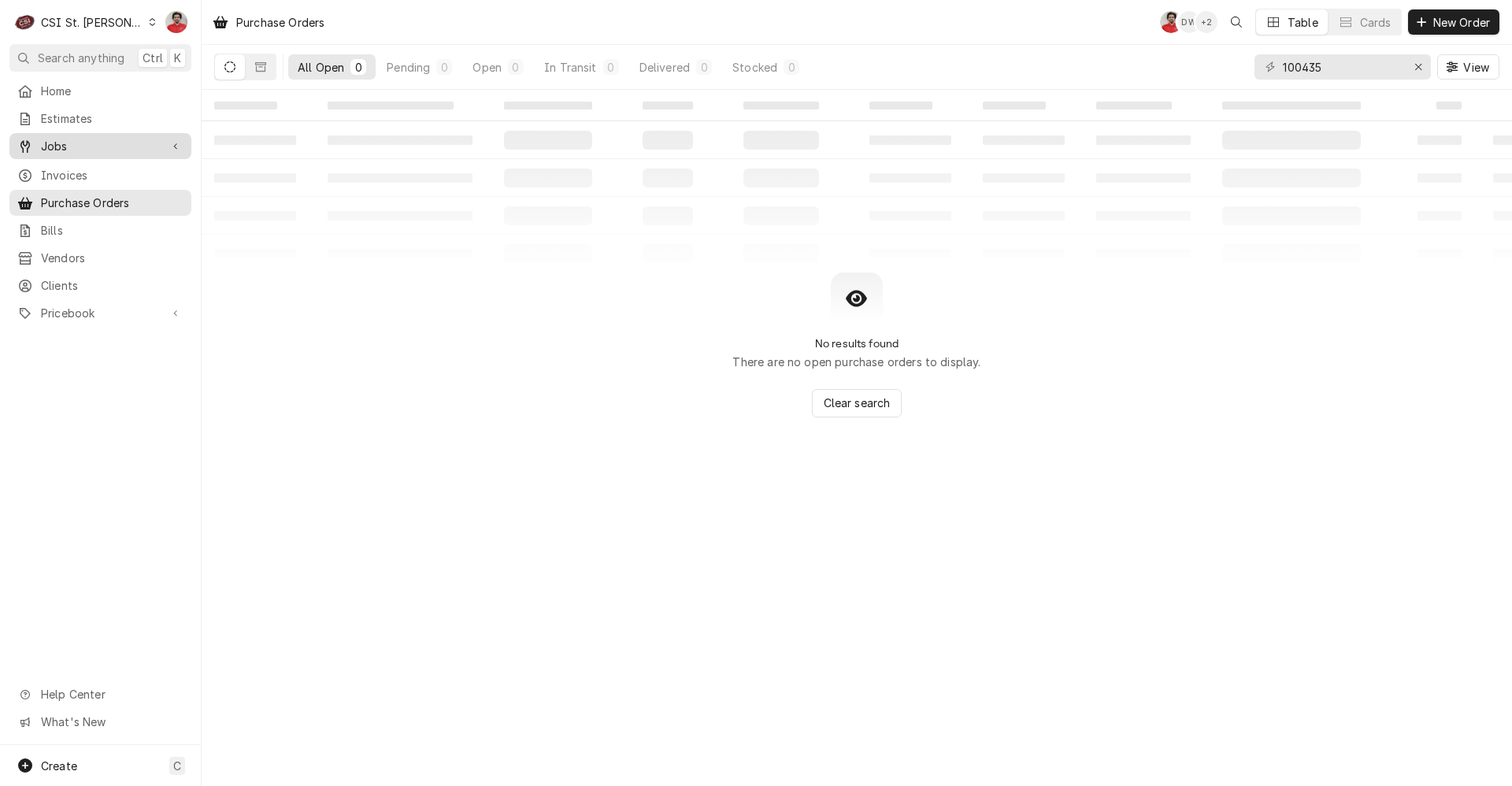
click at [84, 138] on span "Jobs" at bounding box center [100, 146] width 119 height 16
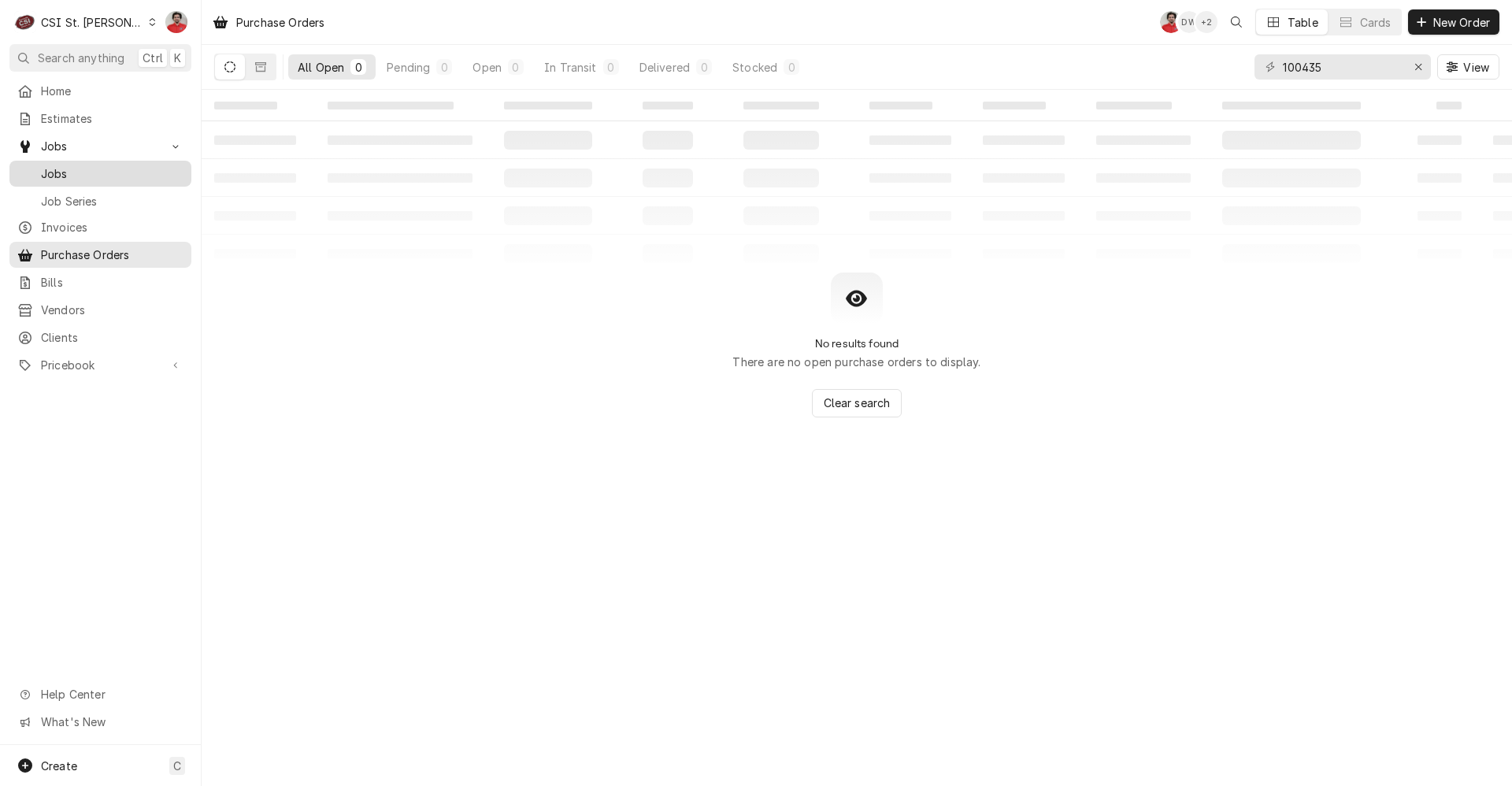
click at [102, 178] on link "Jobs" at bounding box center [100, 173] width 182 height 26
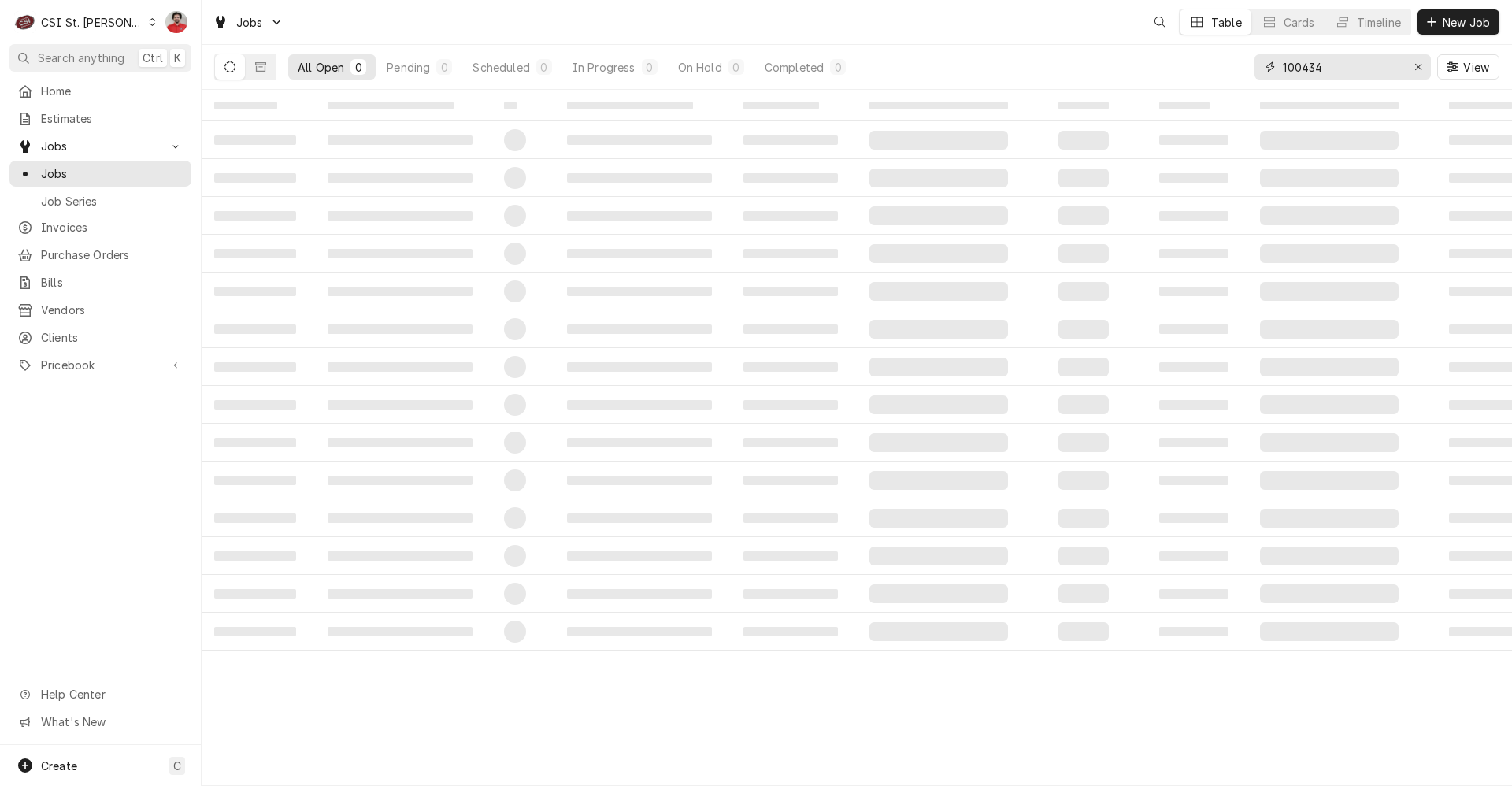
click at [1346, 61] on input "100434" at bounding box center [1342, 67] width 118 height 25
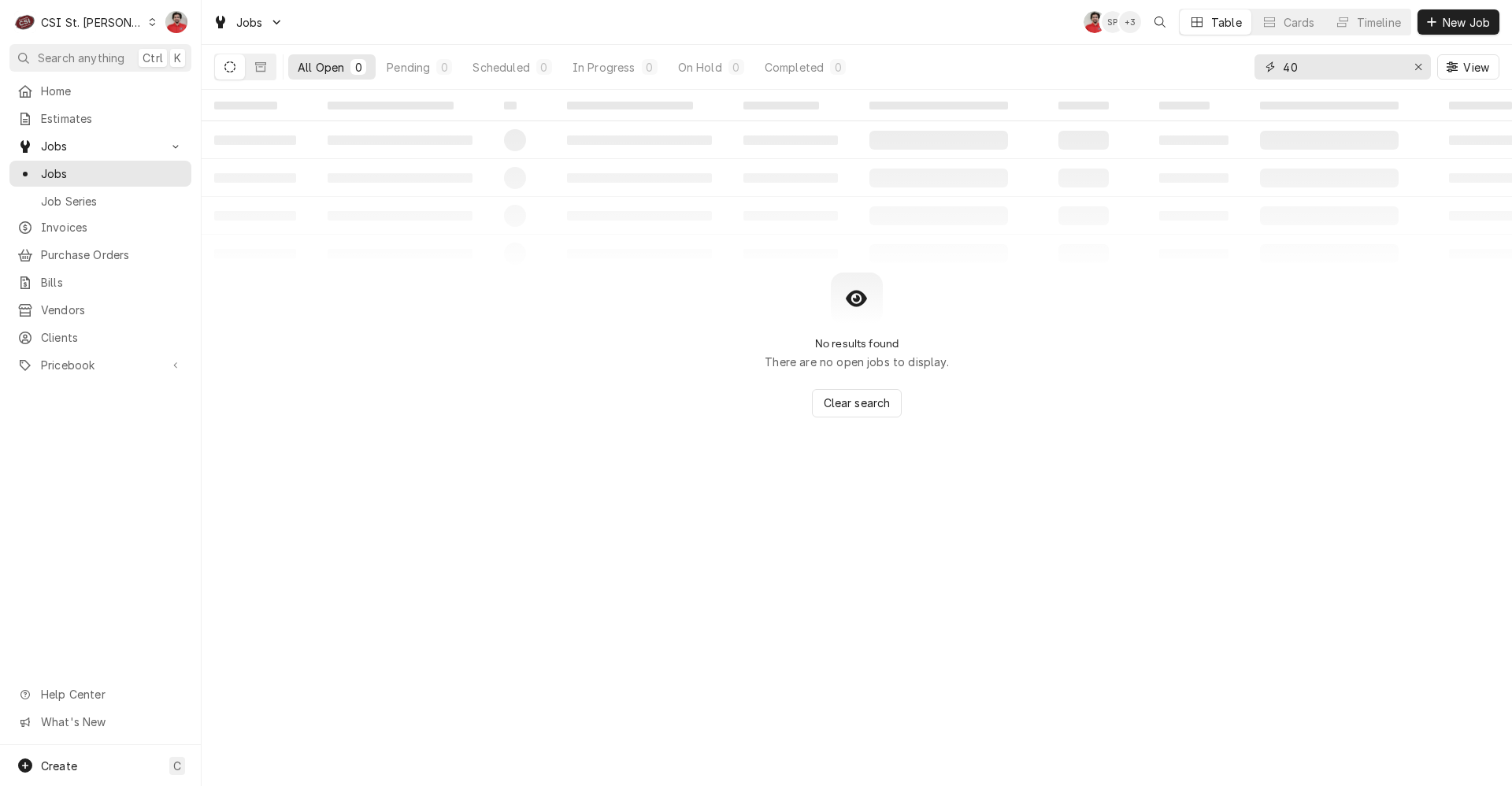
type input "4"
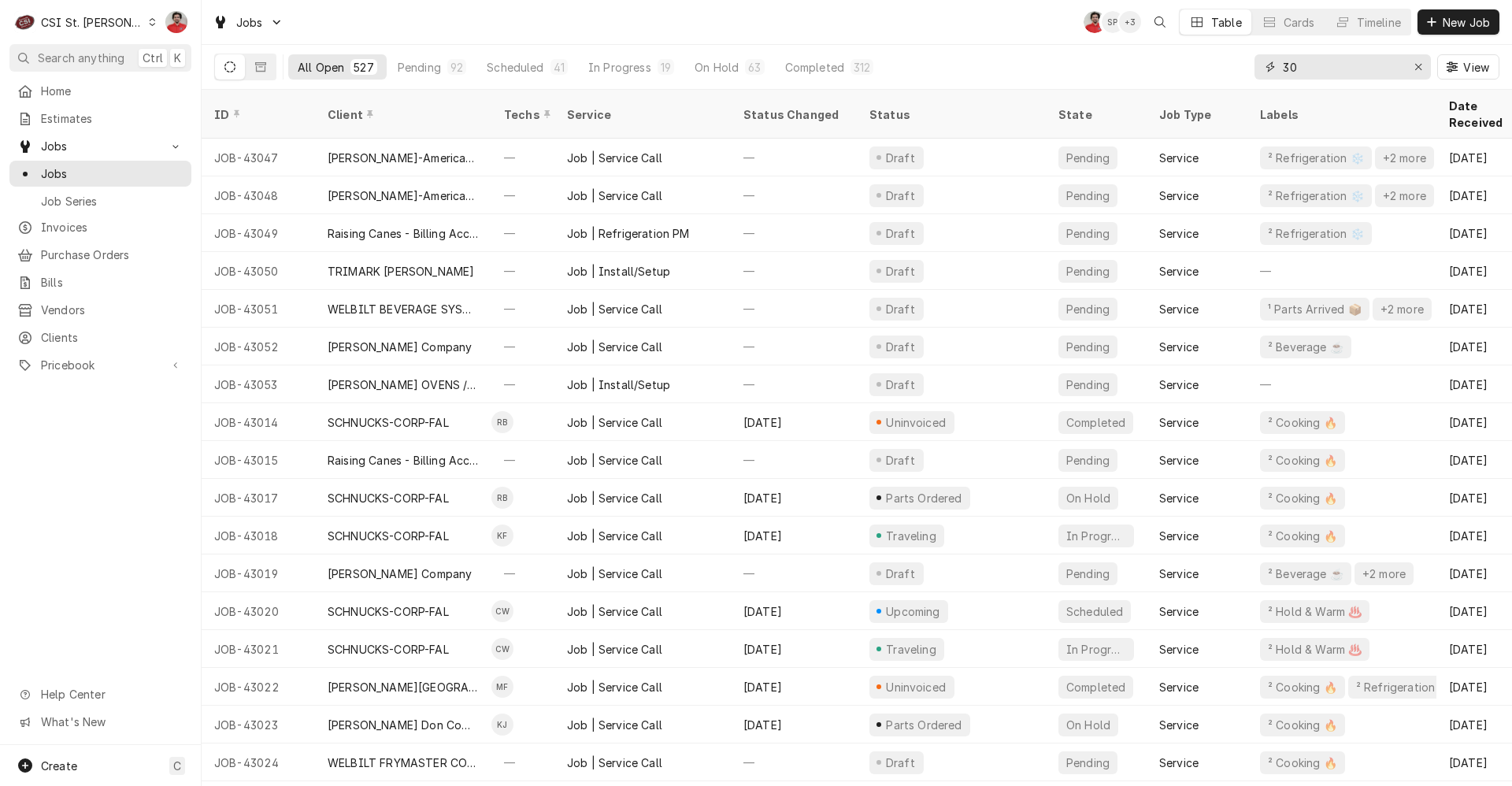
type input "3"
type input "43036"
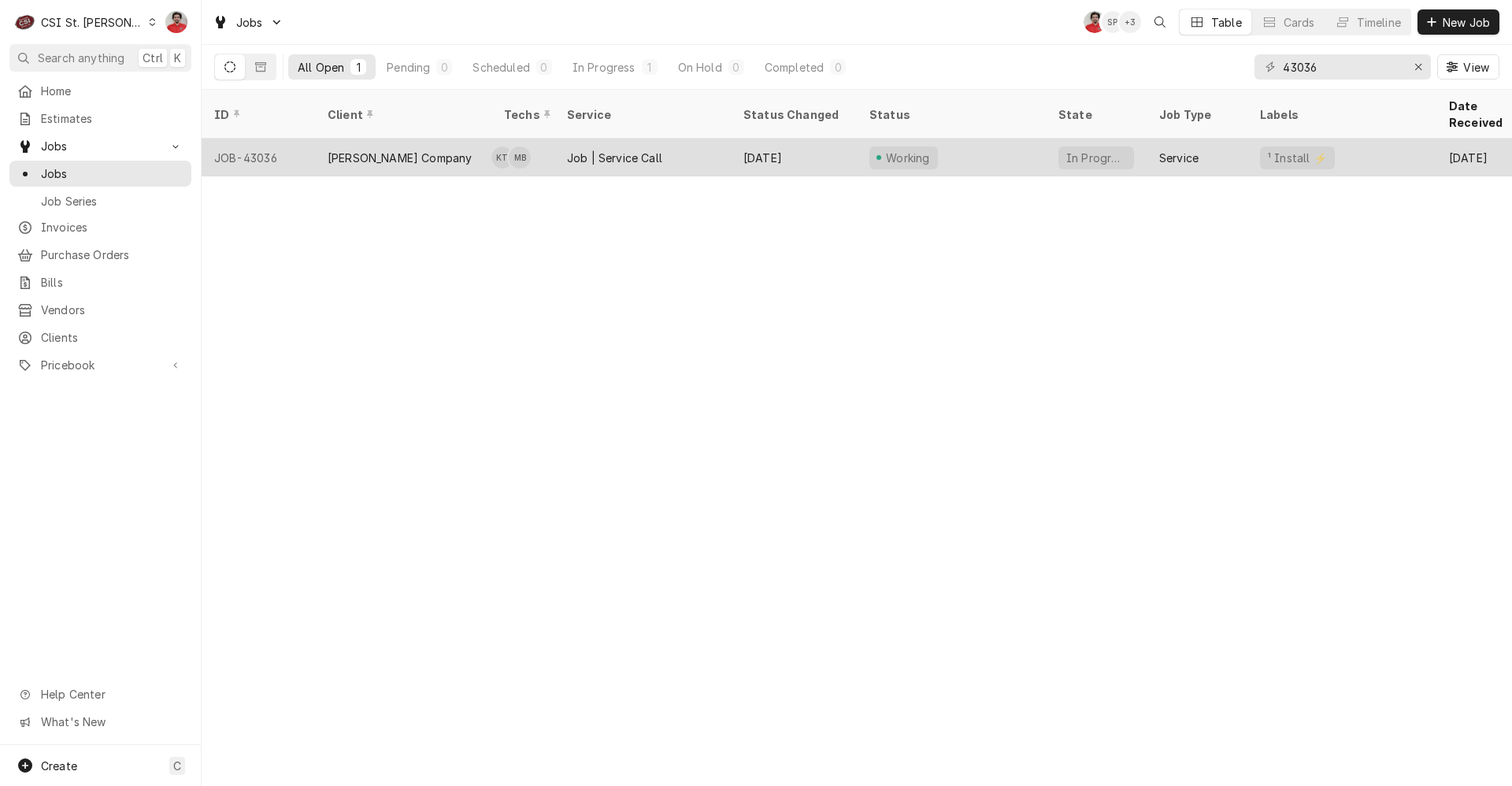
click at [961, 138] on div "Working" at bounding box center [951, 157] width 189 height 38
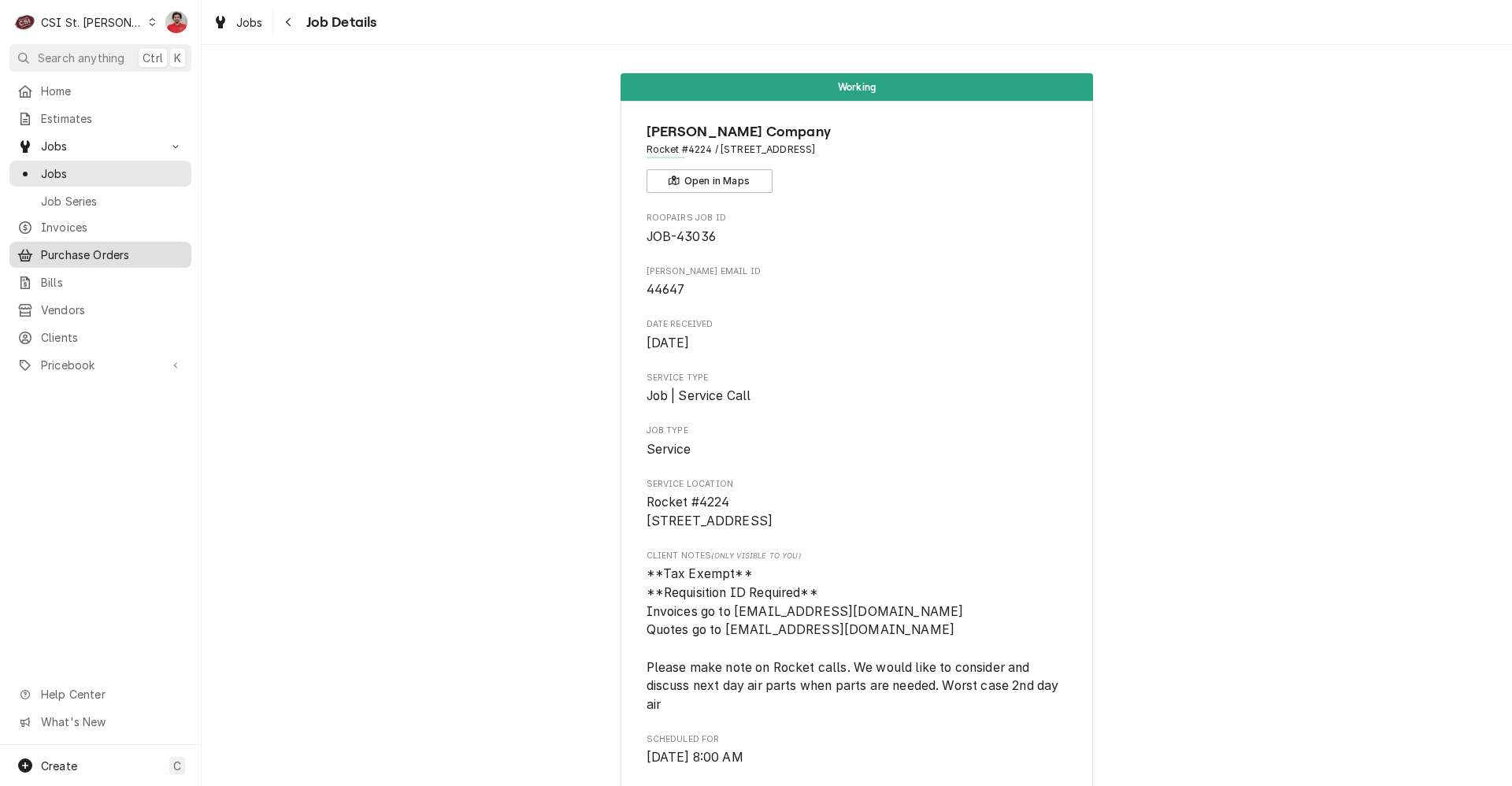
click at [103, 256] on span "Purchase Orders" at bounding box center [112, 254] width 142 height 16
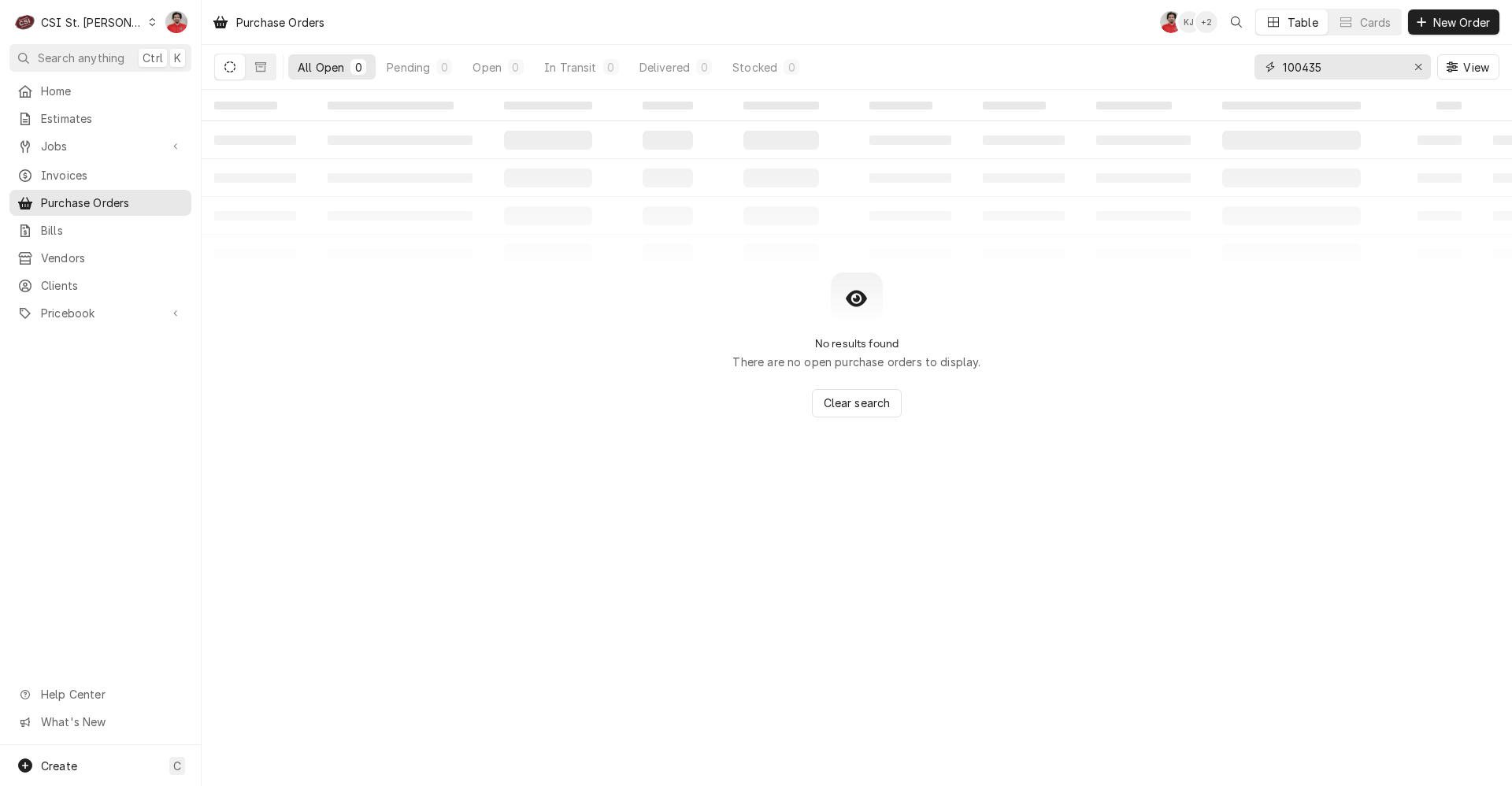
click at [1367, 61] on input "100435" at bounding box center [1342, 67] width 118 height 25
type input "4"
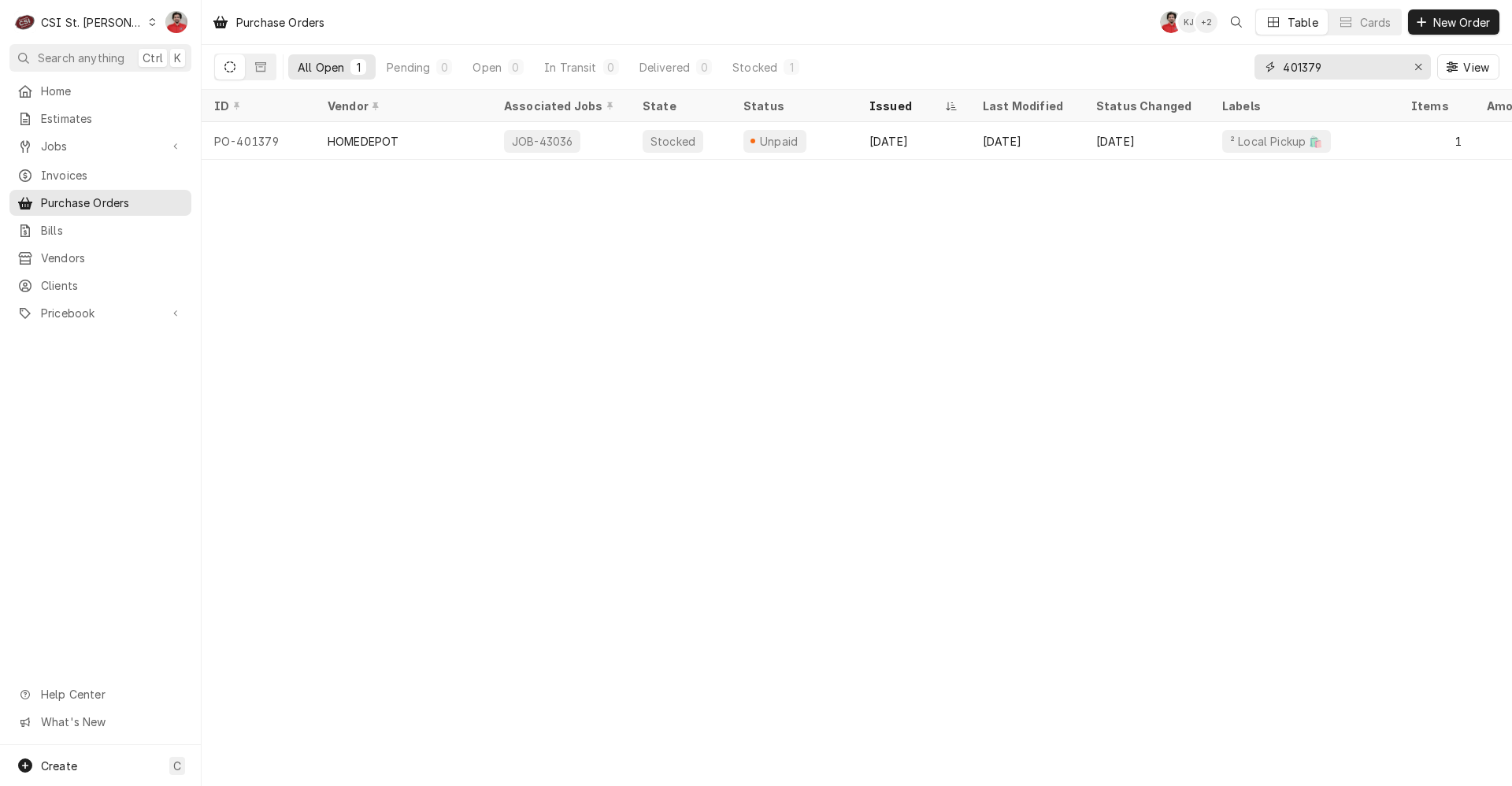
type input "401379"
click at [85, 143] on span "Jobs" at bounding box center [100, 146] width 119 height 16
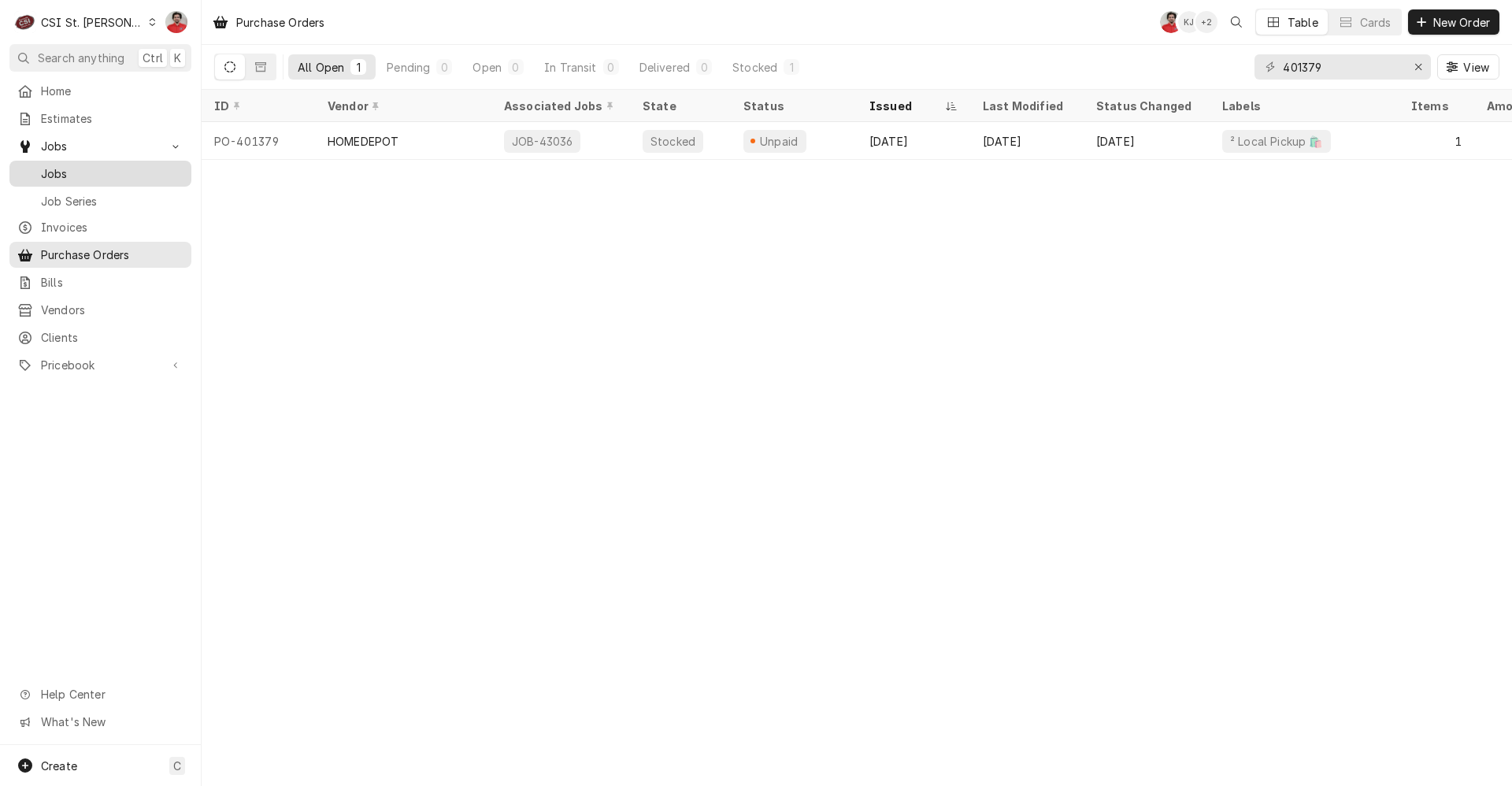
click at [89, 165] on span "Jobs" at bounding box center [112, 173] width 142 height 16
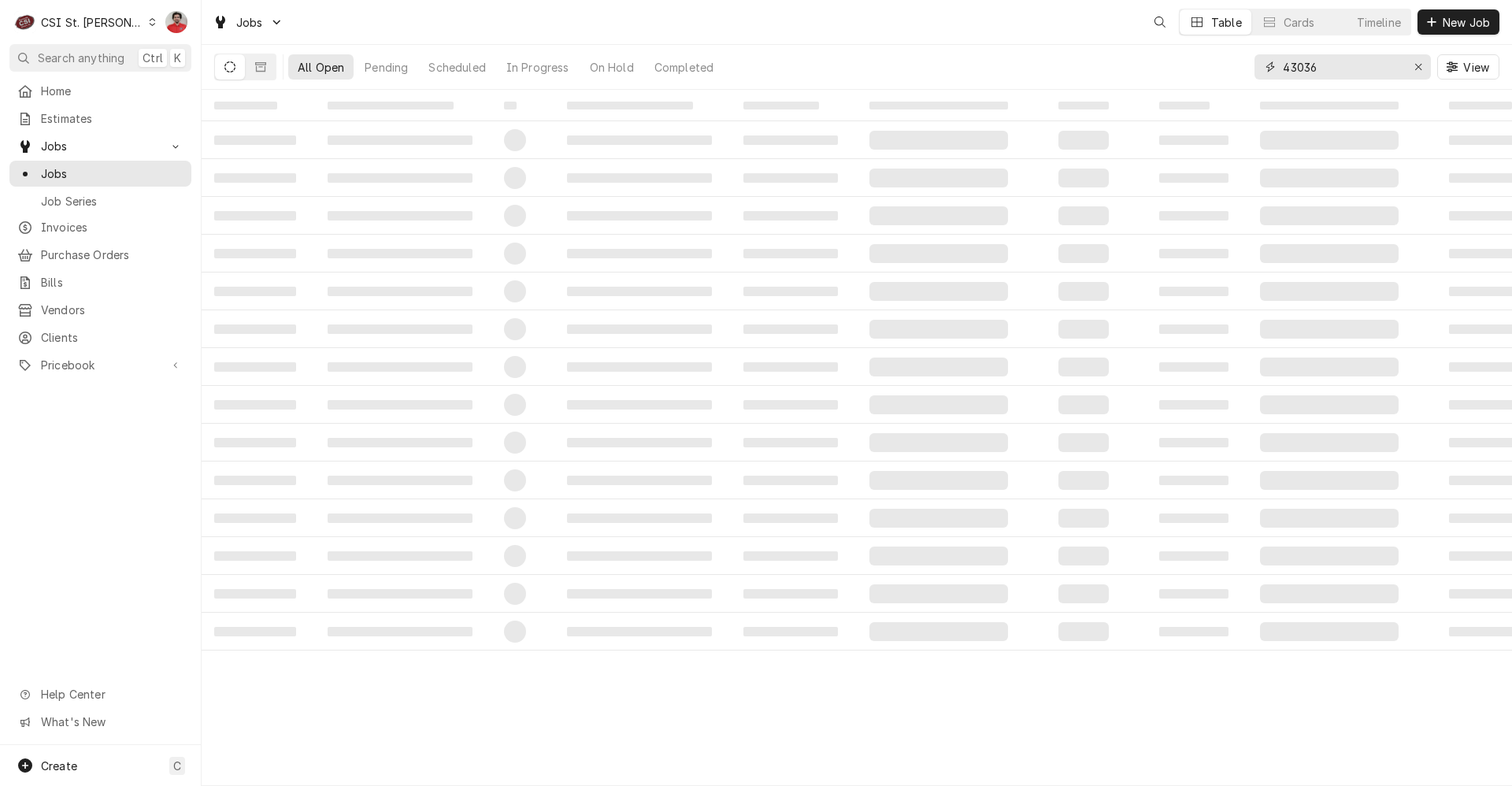
click at [1332, 71] on input "43036" at bounding box center [1342, 67] width 118 height 25
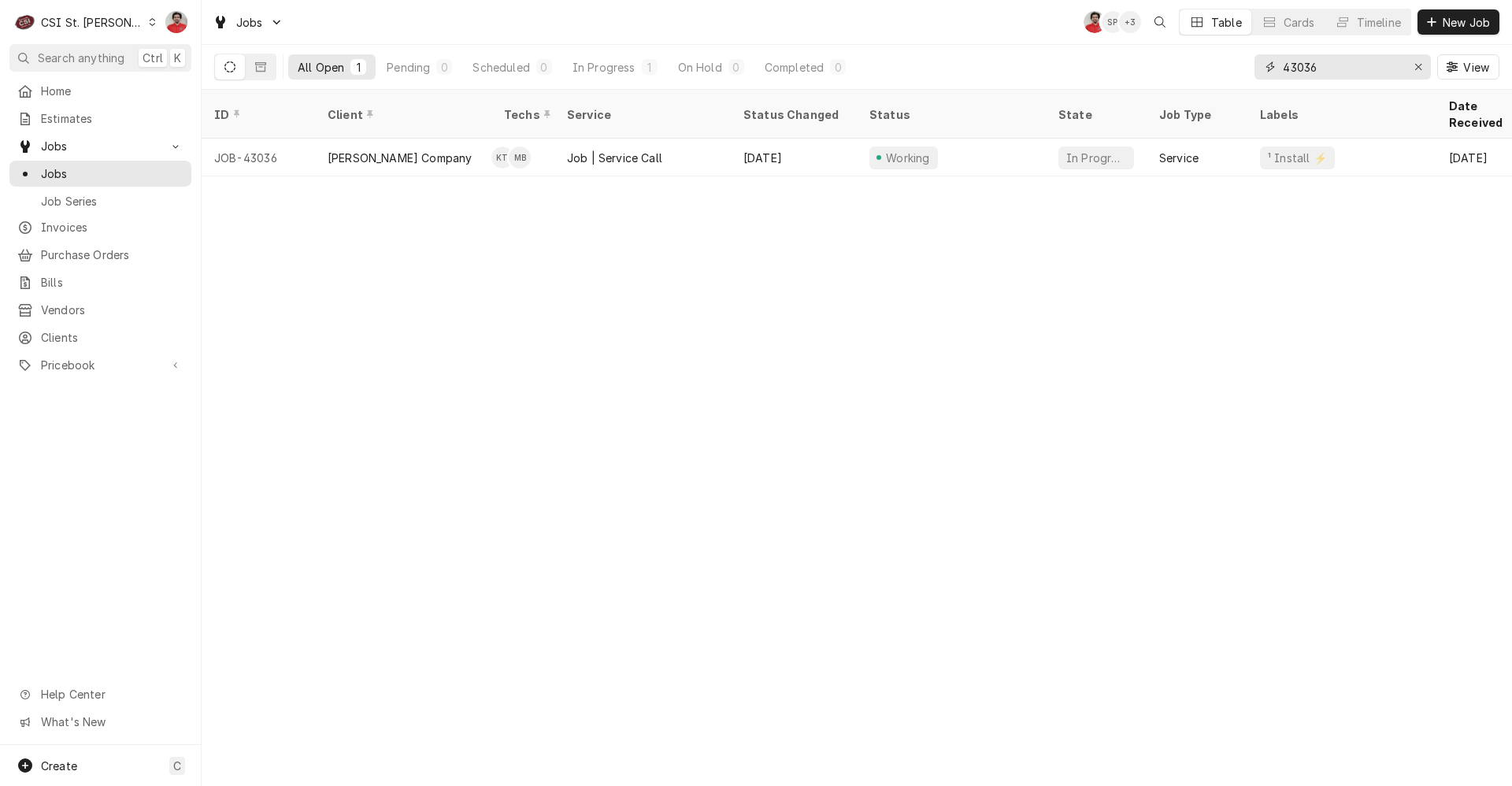
type input "4"
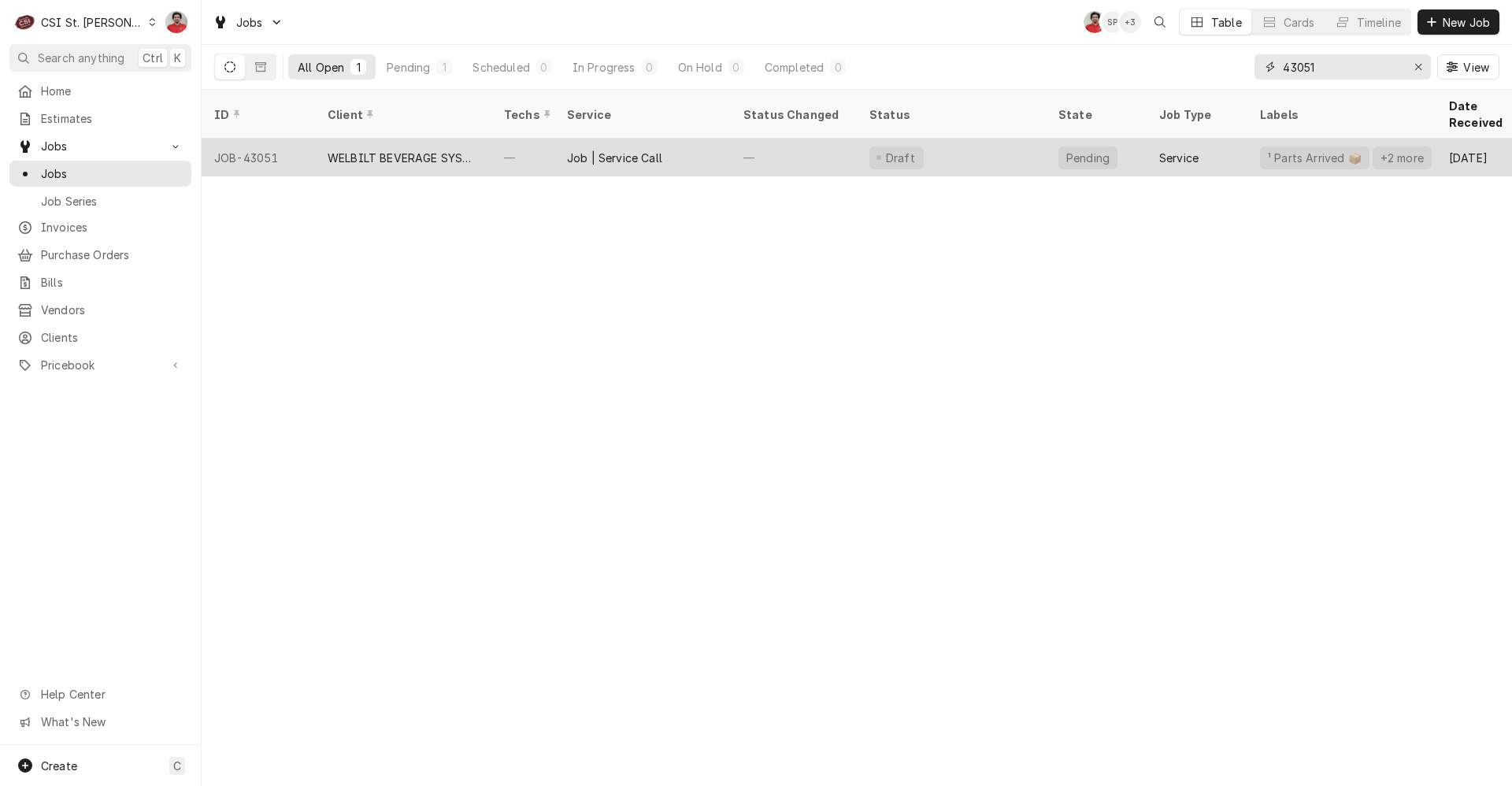
type input "43051"
click at [992, 142] on div "Draft" at bounding box center [951, 157] width 189 height 38
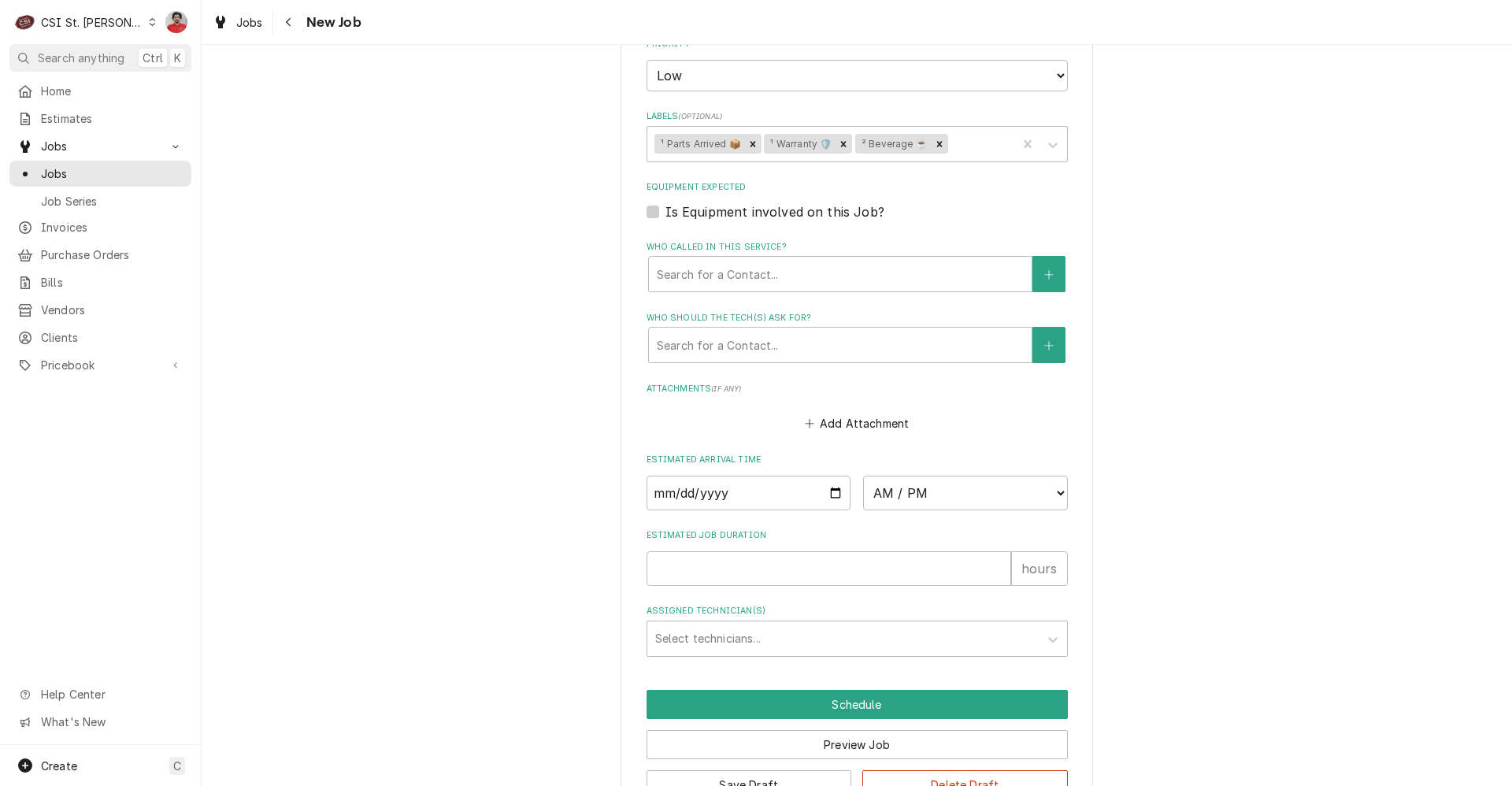
scroll to position [1737, 0]
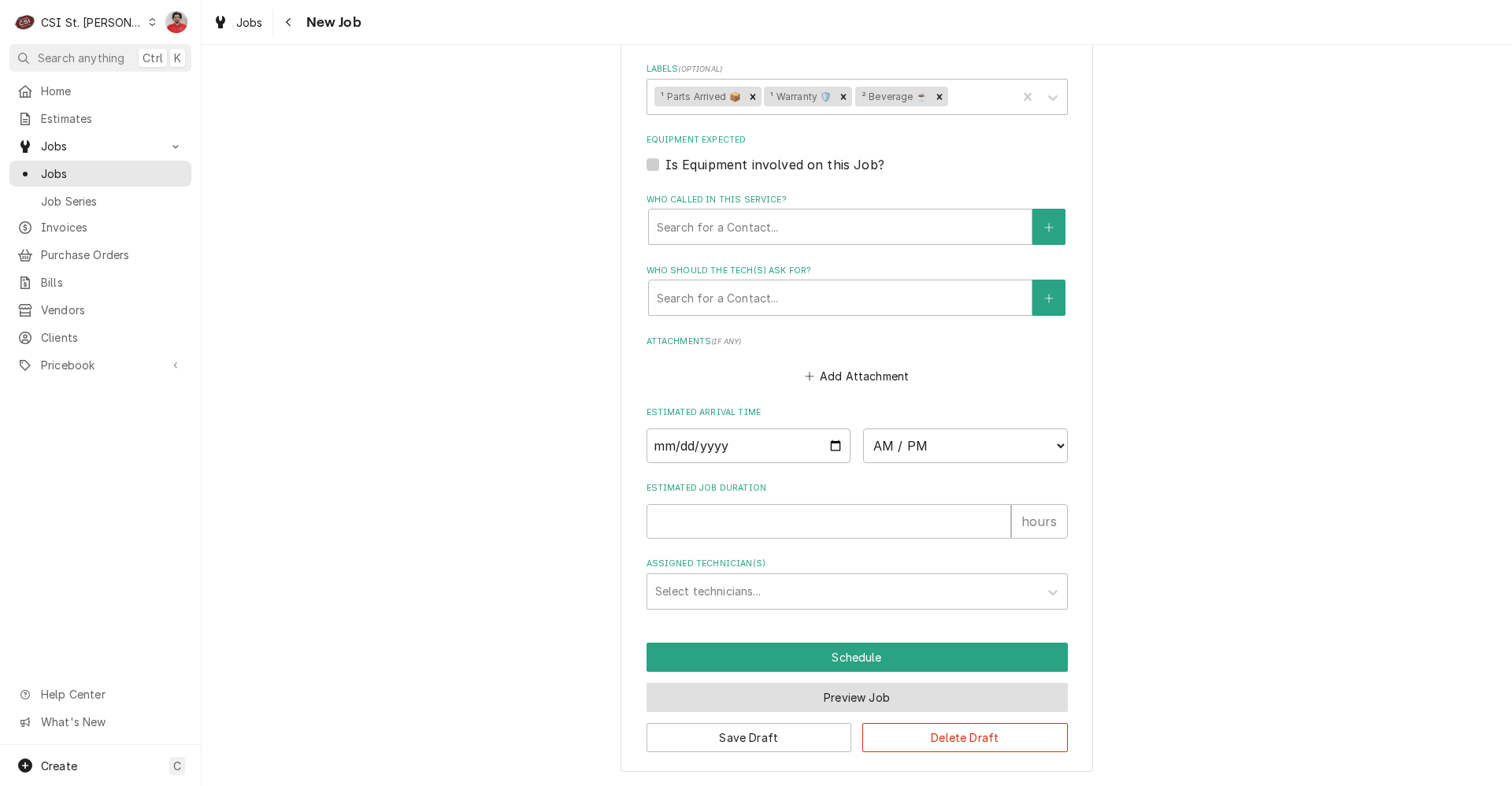
click at [860, 698] on button "Preview Job" at bounding box center [858, 697] width 422 height 30
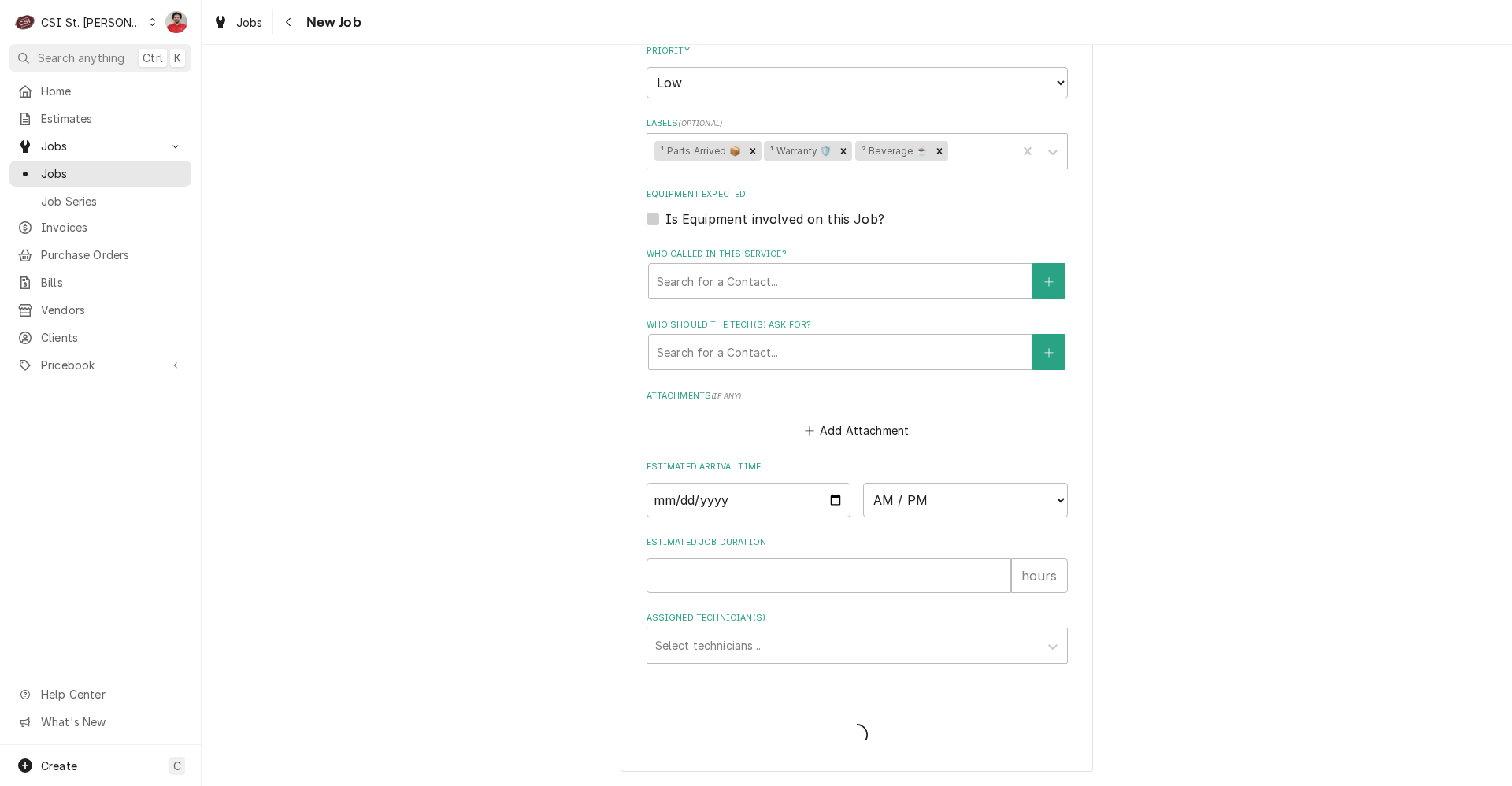
type textarea "x"
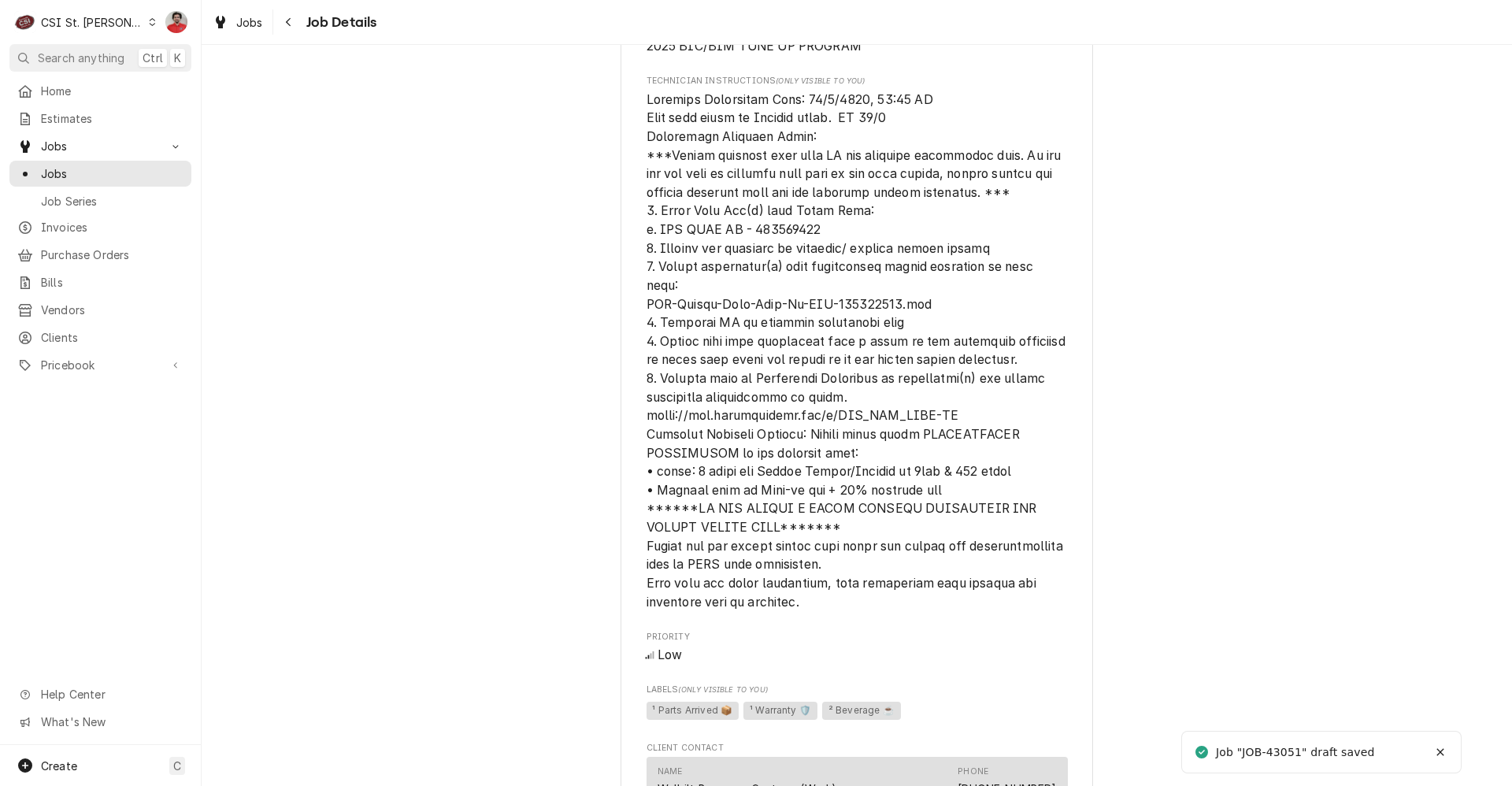
scroll to position [1182, 0]
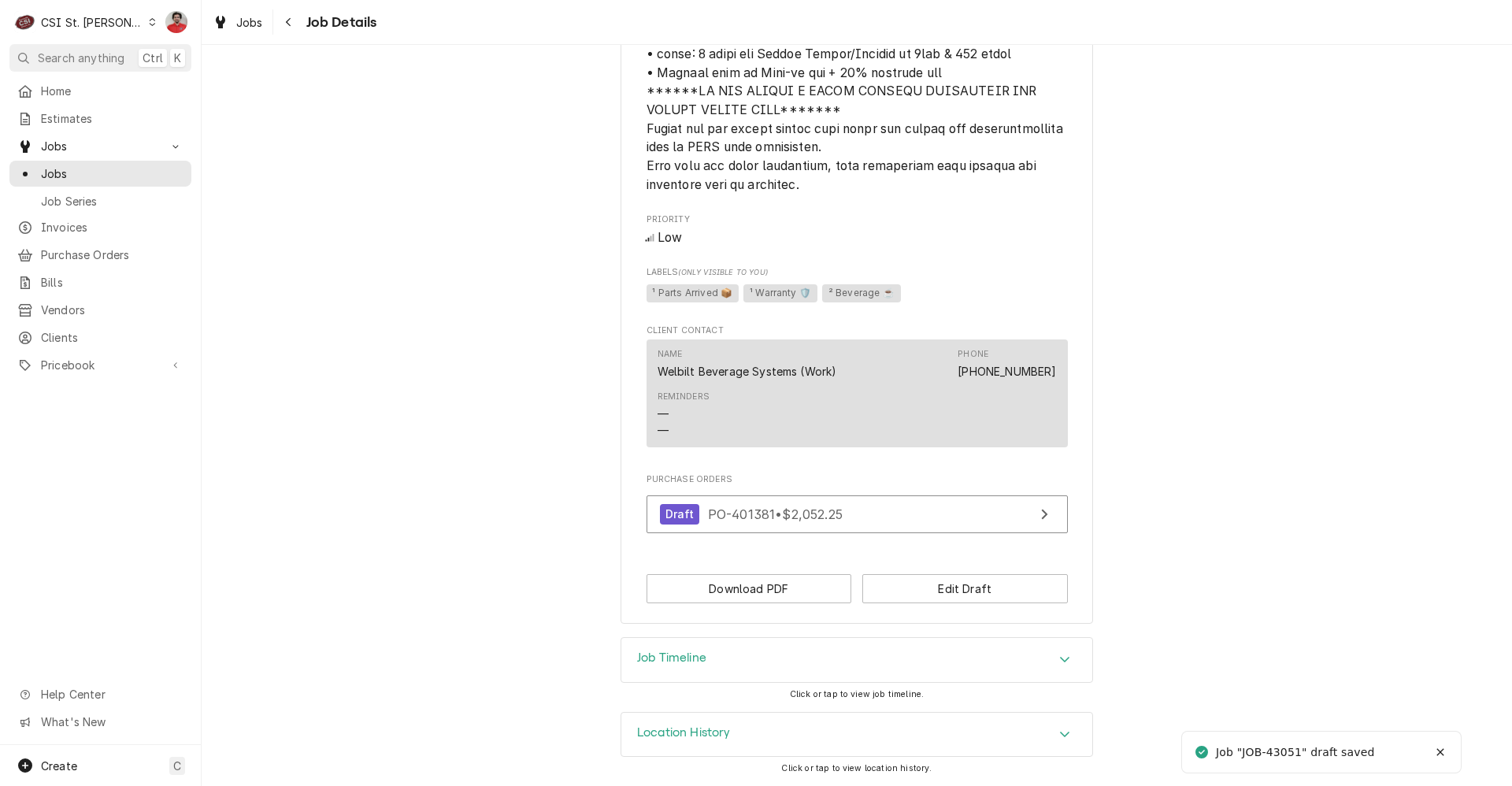
click at [820, 659] on div "Job Timeline" at bounding box center [858, 660] width 471 height 44
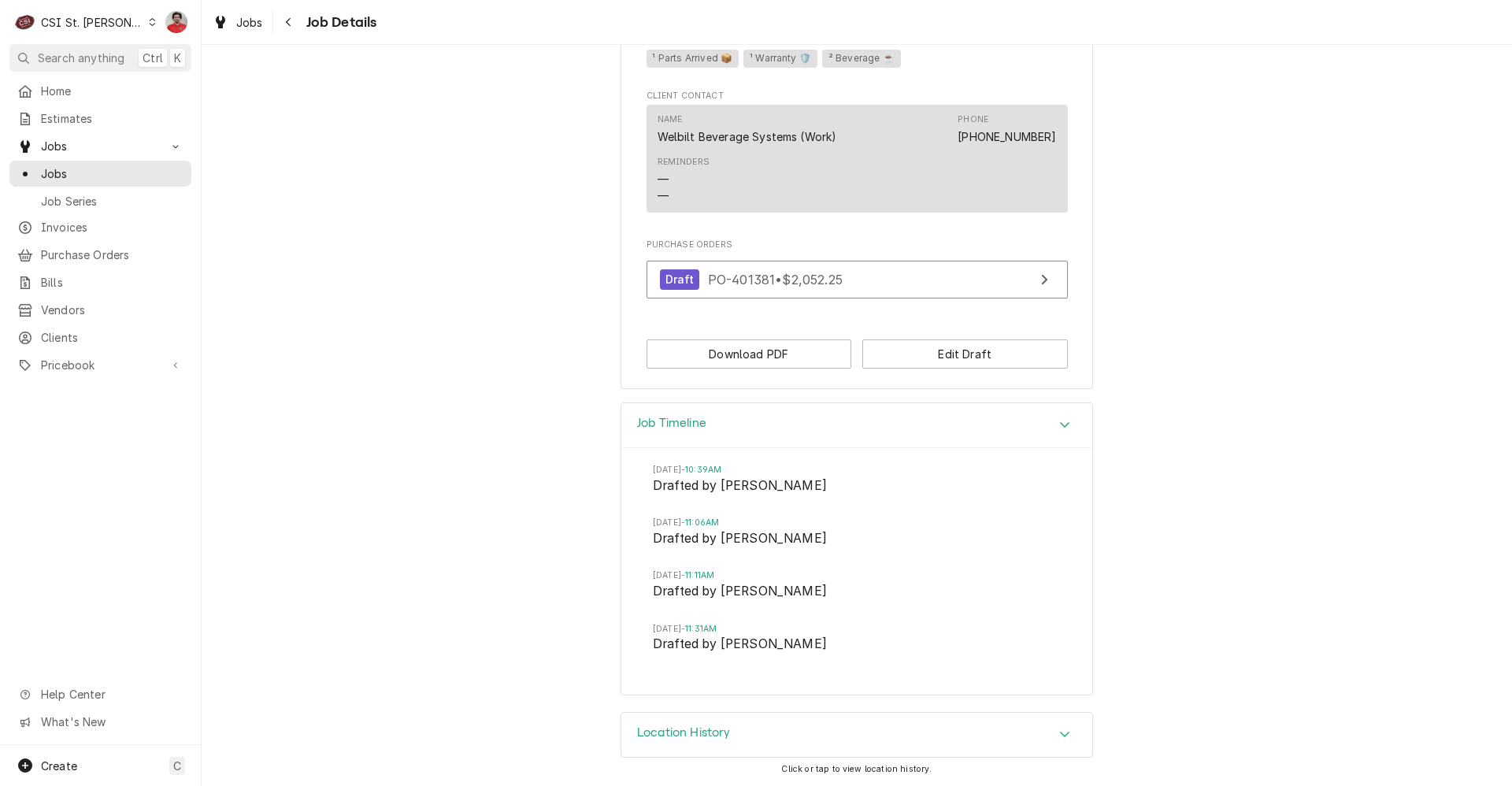
scroll to position [1417, 0]
click at [779, 716] on div "Location History" at bounding box center [858, 734] width 471 height 44
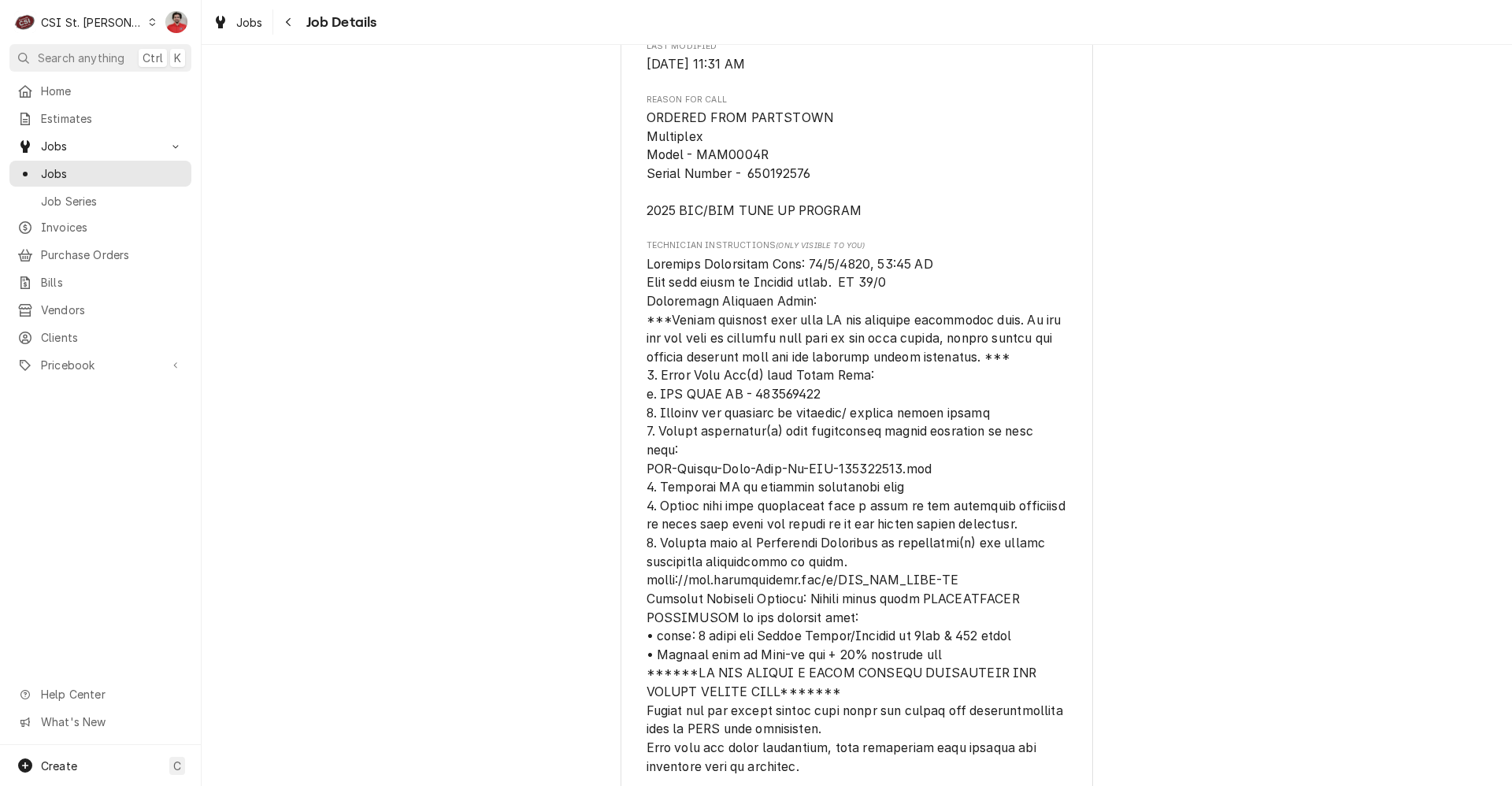
scroll to position [551, 0]
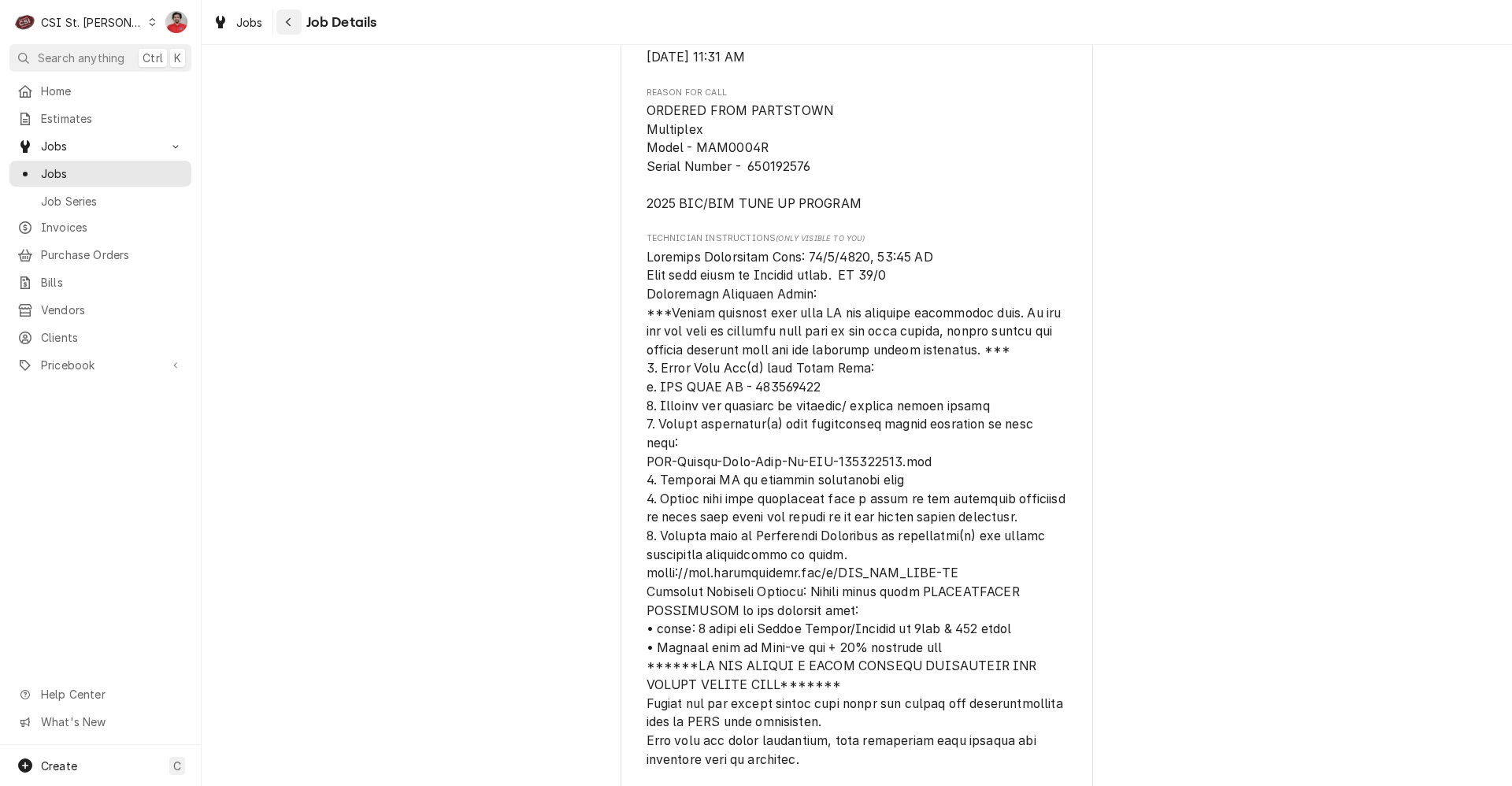
click at [285, 22] on icon "Navigate back" at bounding box center [288, 22] width 7 height 11
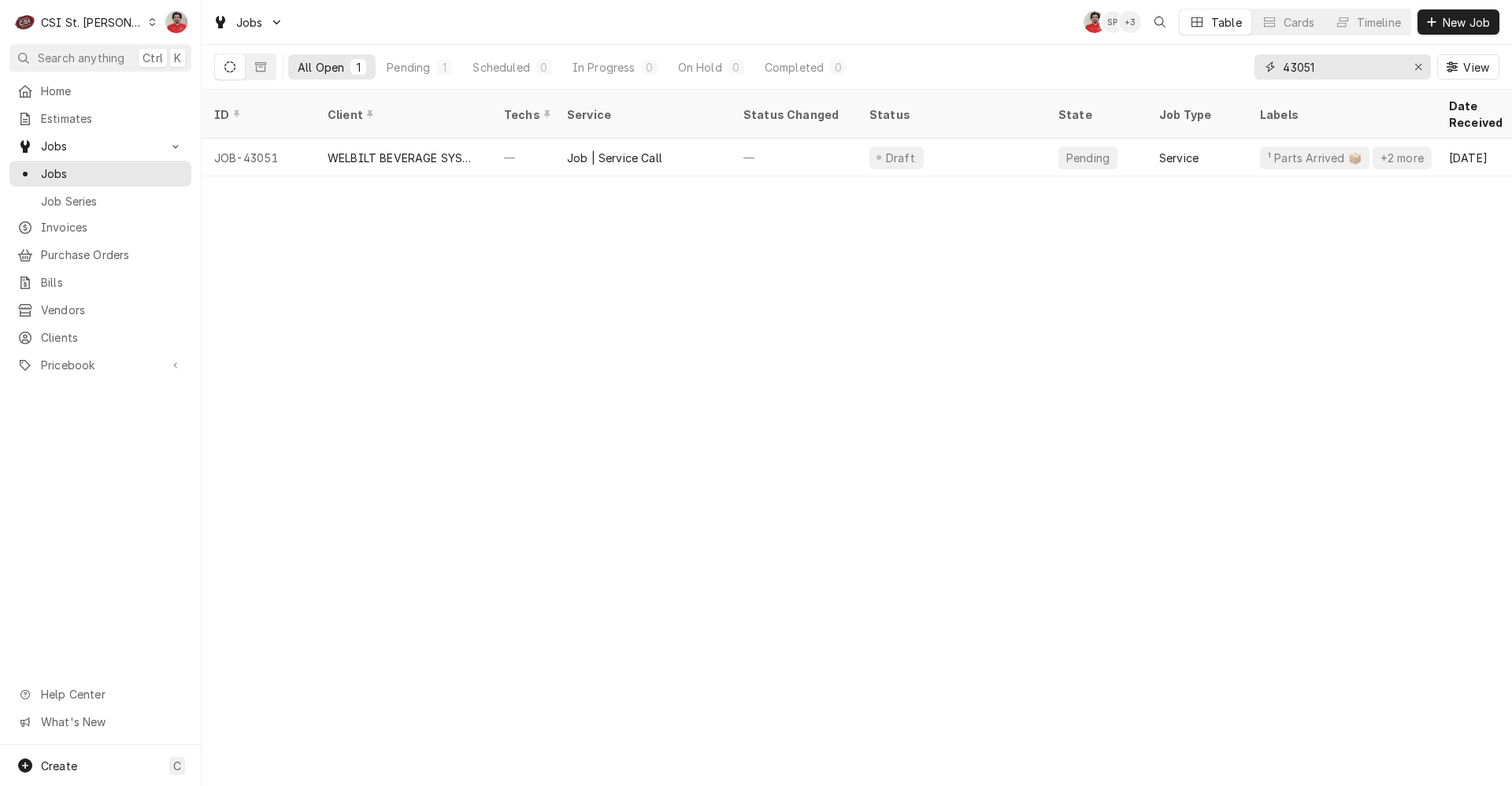
click at [1333, 63] on input "43051" at bounding box center [1342, 67] width 118 height 25
type input "43047"
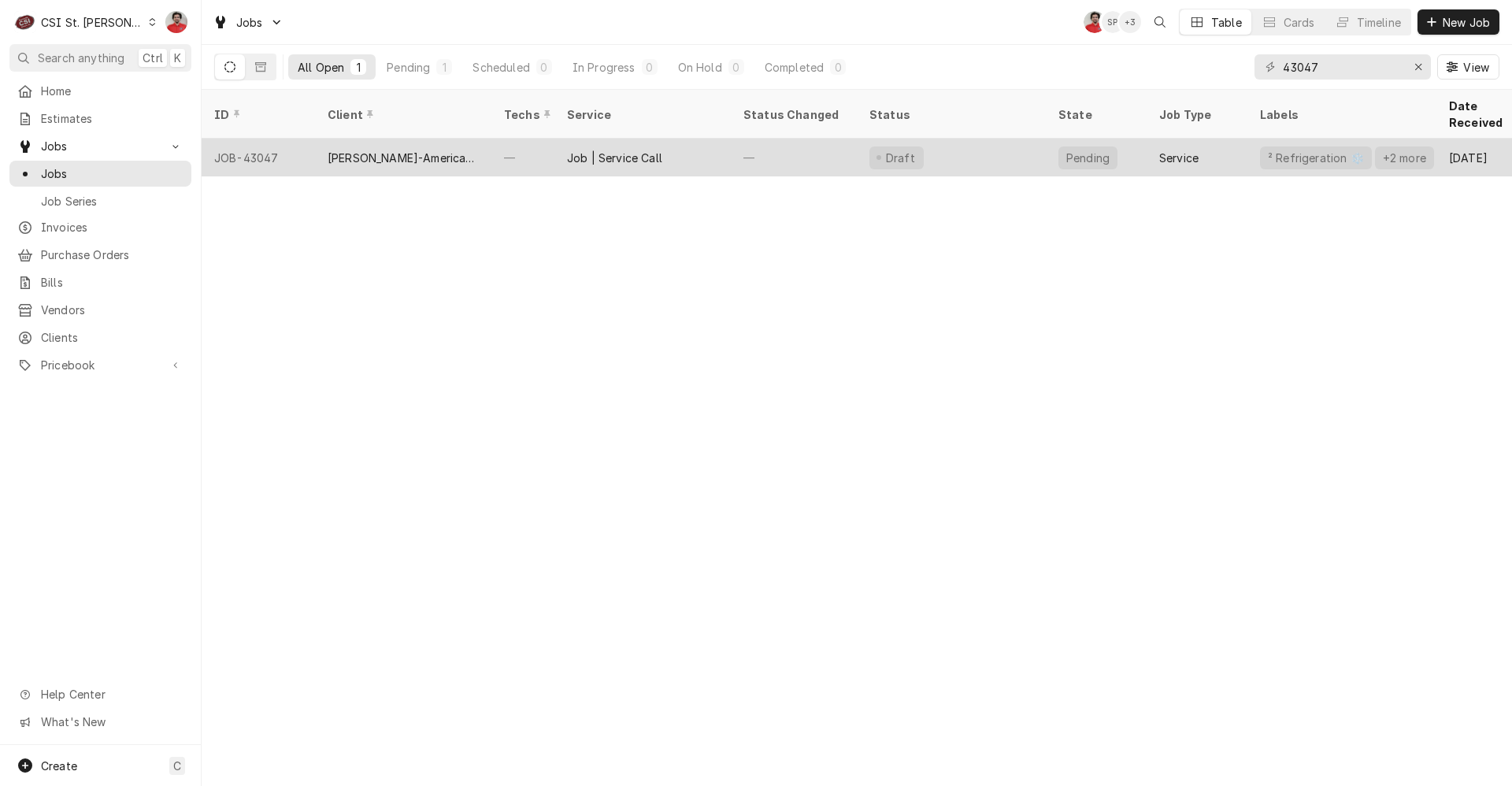
click at [1020, 147] on div "Draft" at bounding box center [951, 157] width 189 height 38
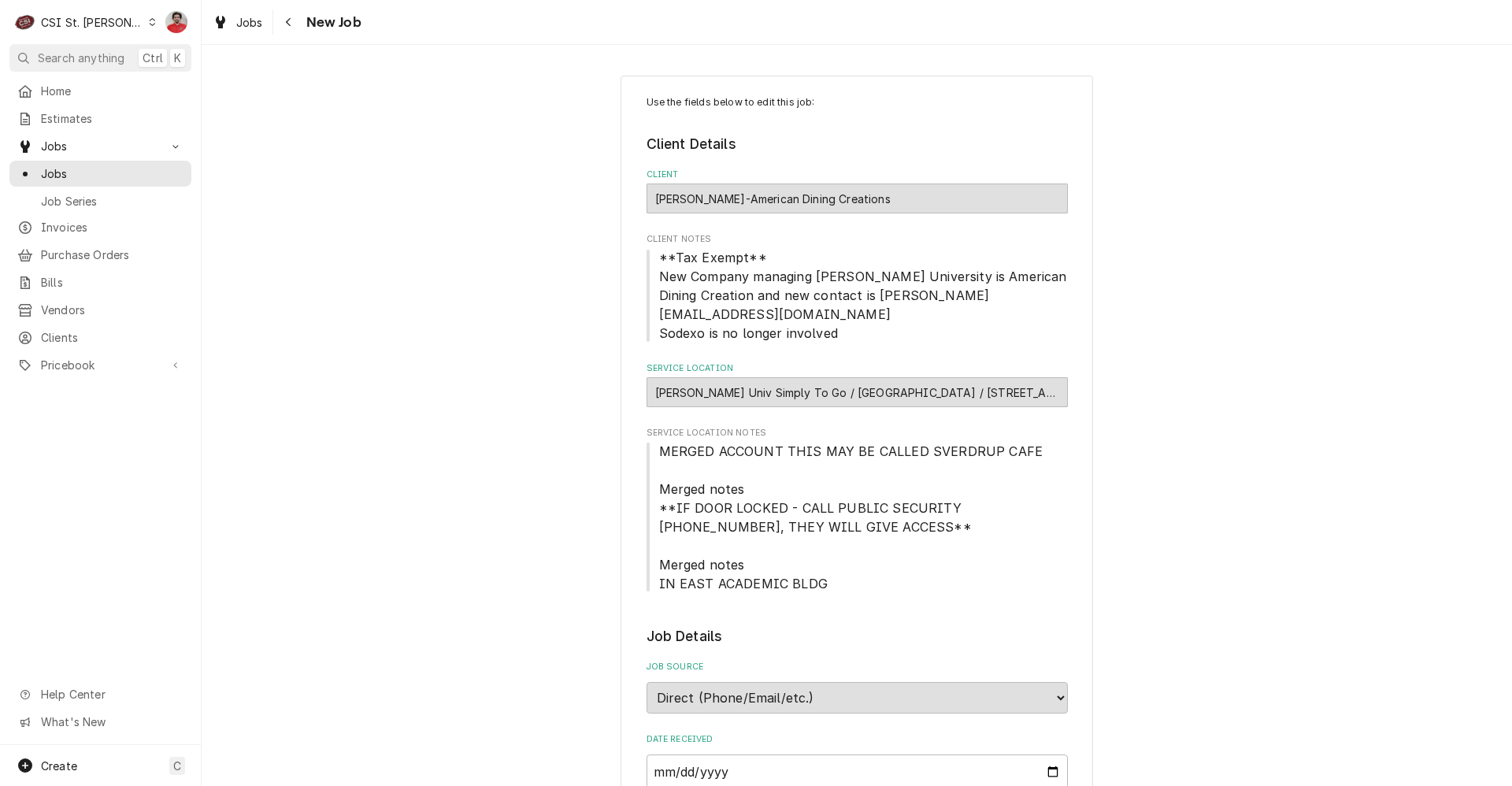
type textarea "x"
click at [291, 29] on div "Navigate back" at bounding box center [289, 22] width 16 height 16
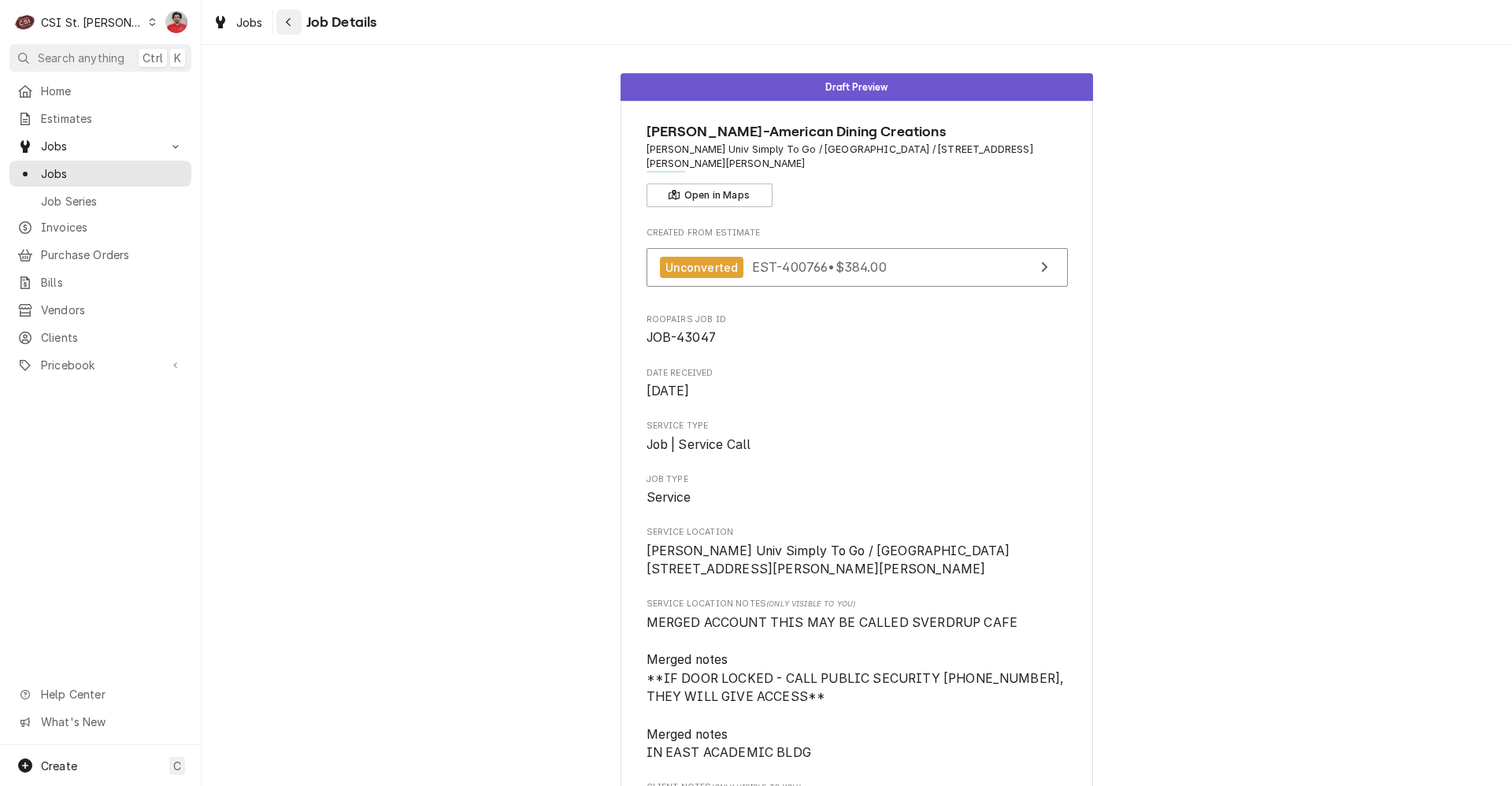
click at [282, 16] on div "Navigate back" at bounding box center [289, 22] width 16 height 16
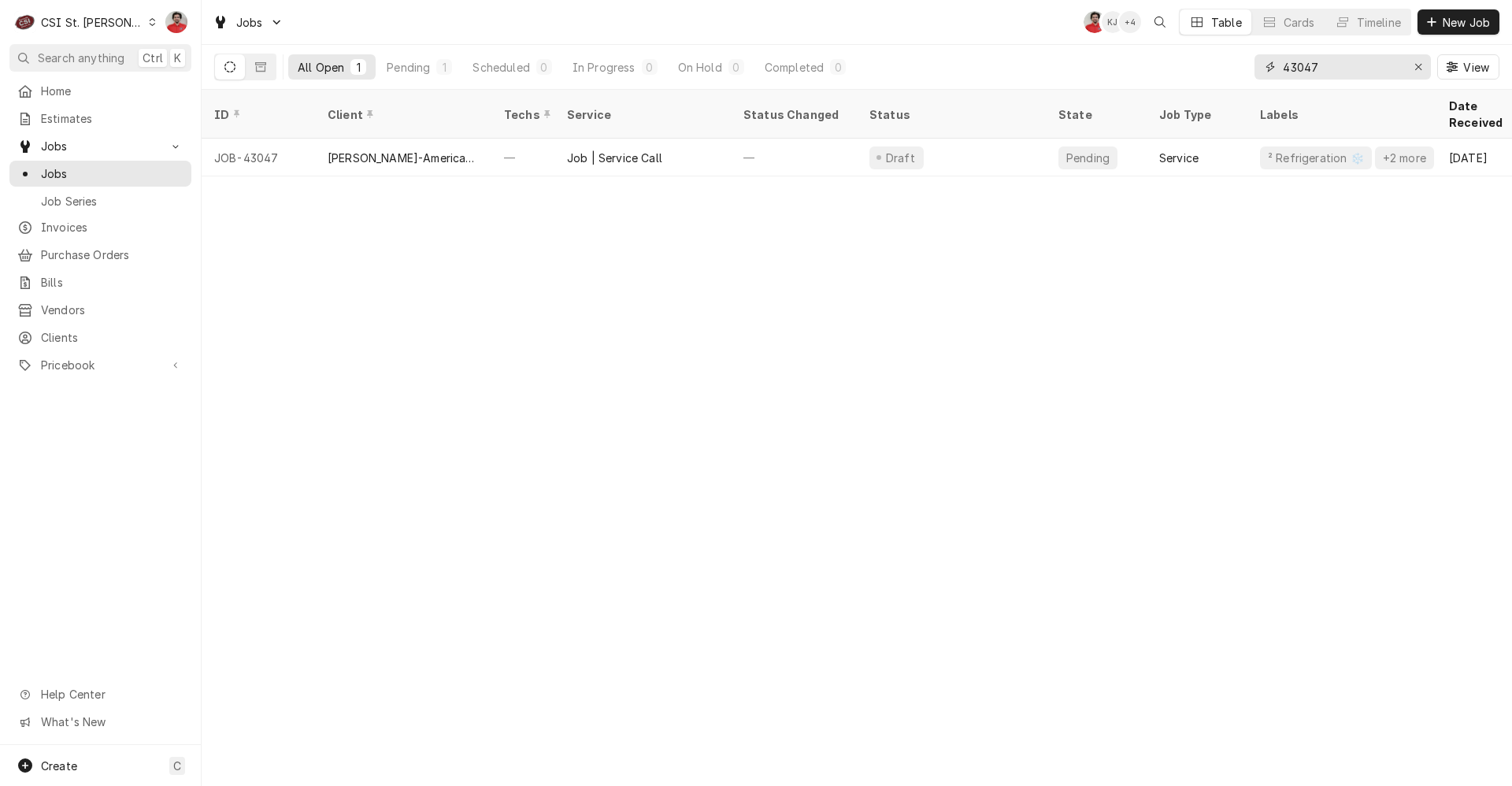
click at [1338, 71] on input "43047" at bounding box center [1342, 67] width 118 height 25
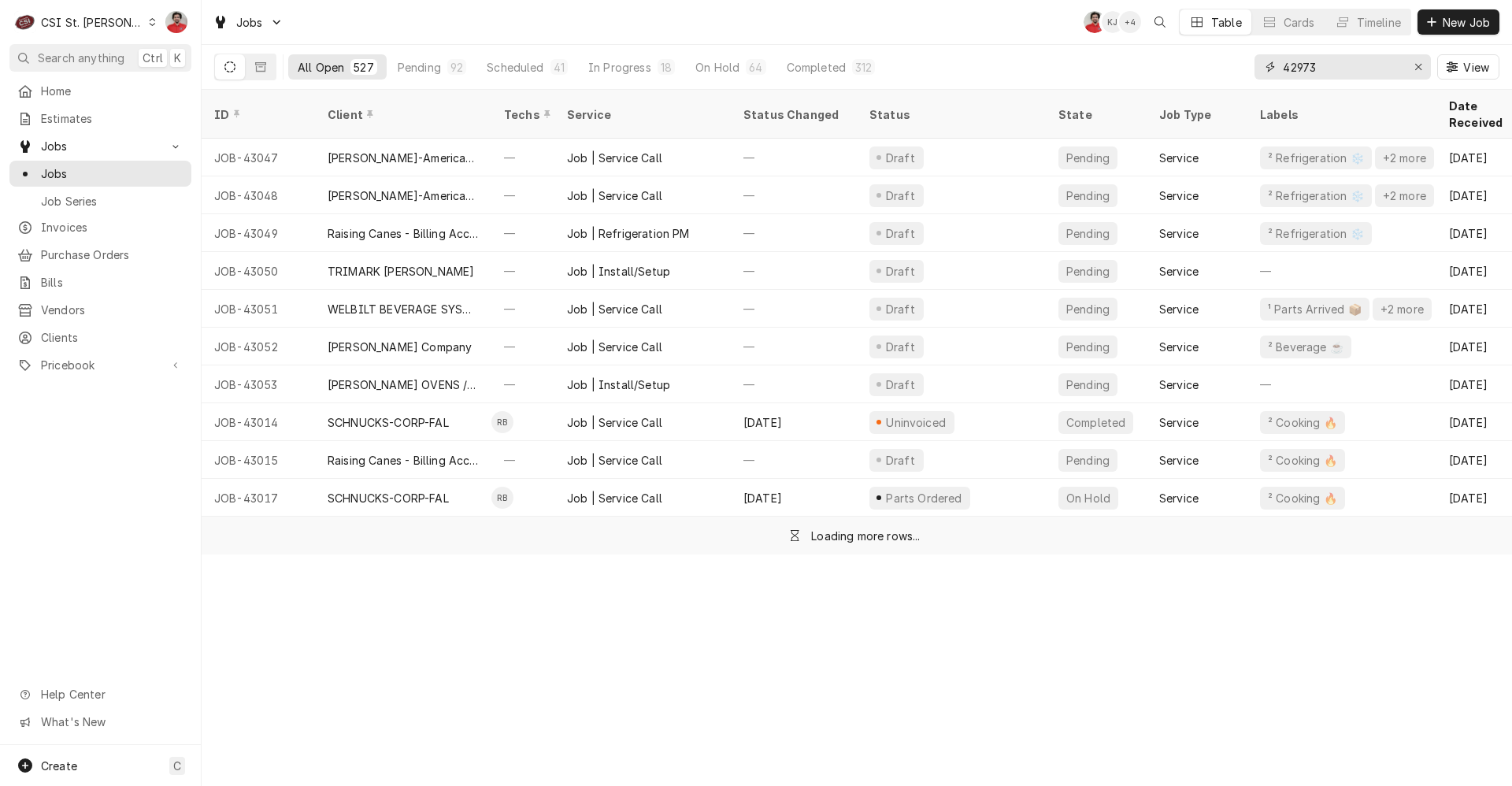
type input "42973"
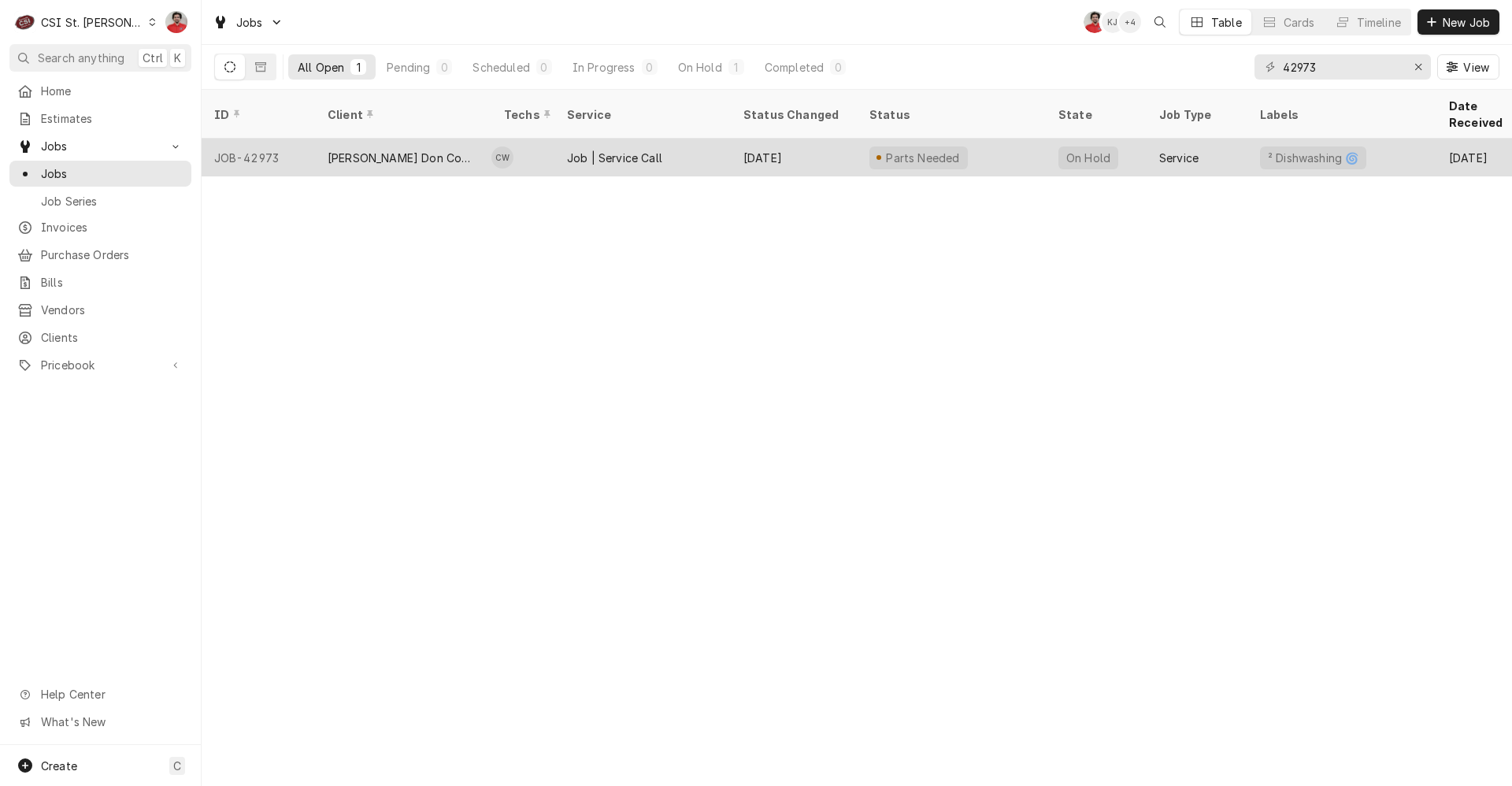
click at [1033, 138] on div "Parts Needed" at bounding box center [951, 157] width 189 height 38
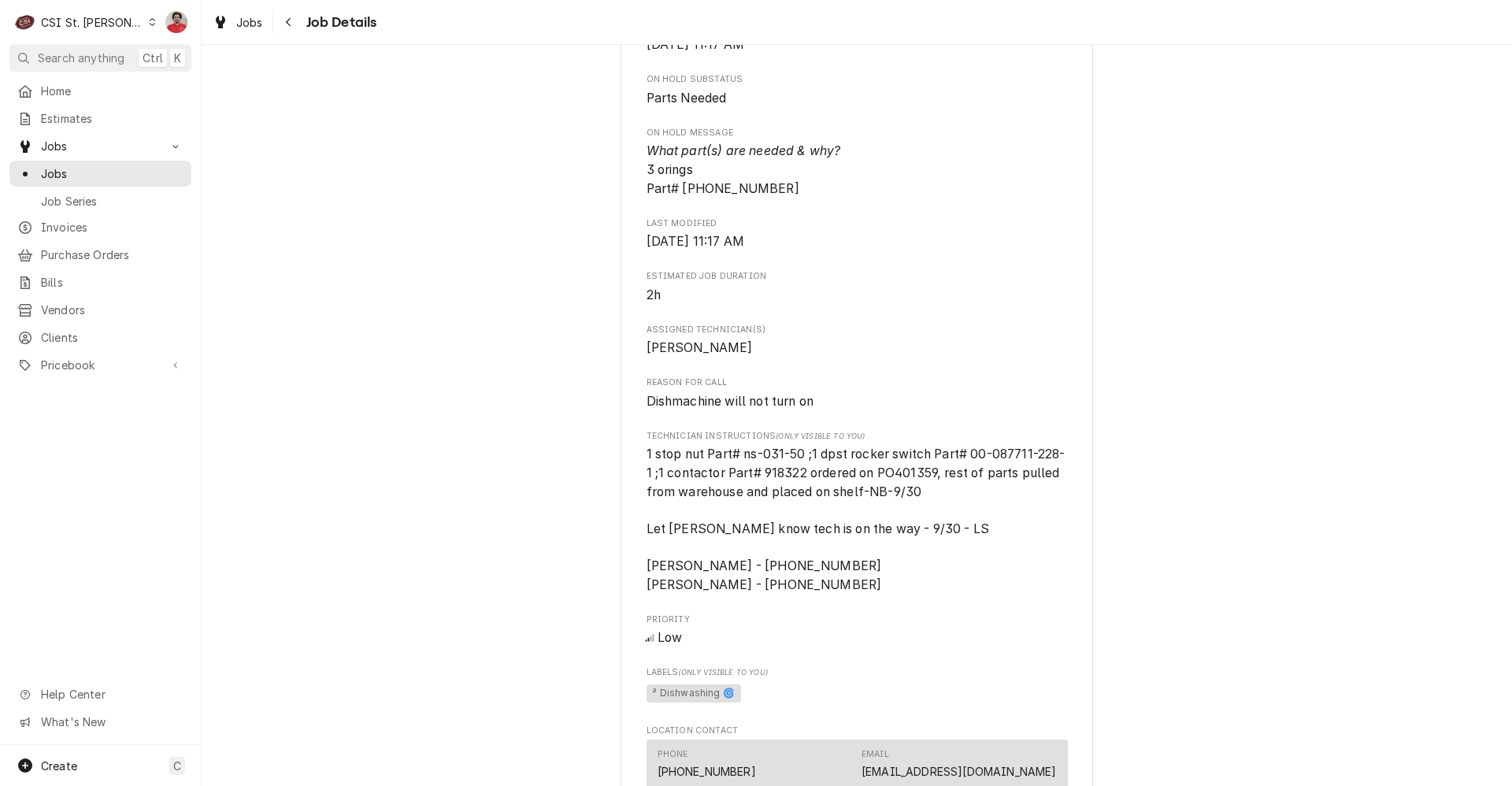
scroll to position [1024, 0]
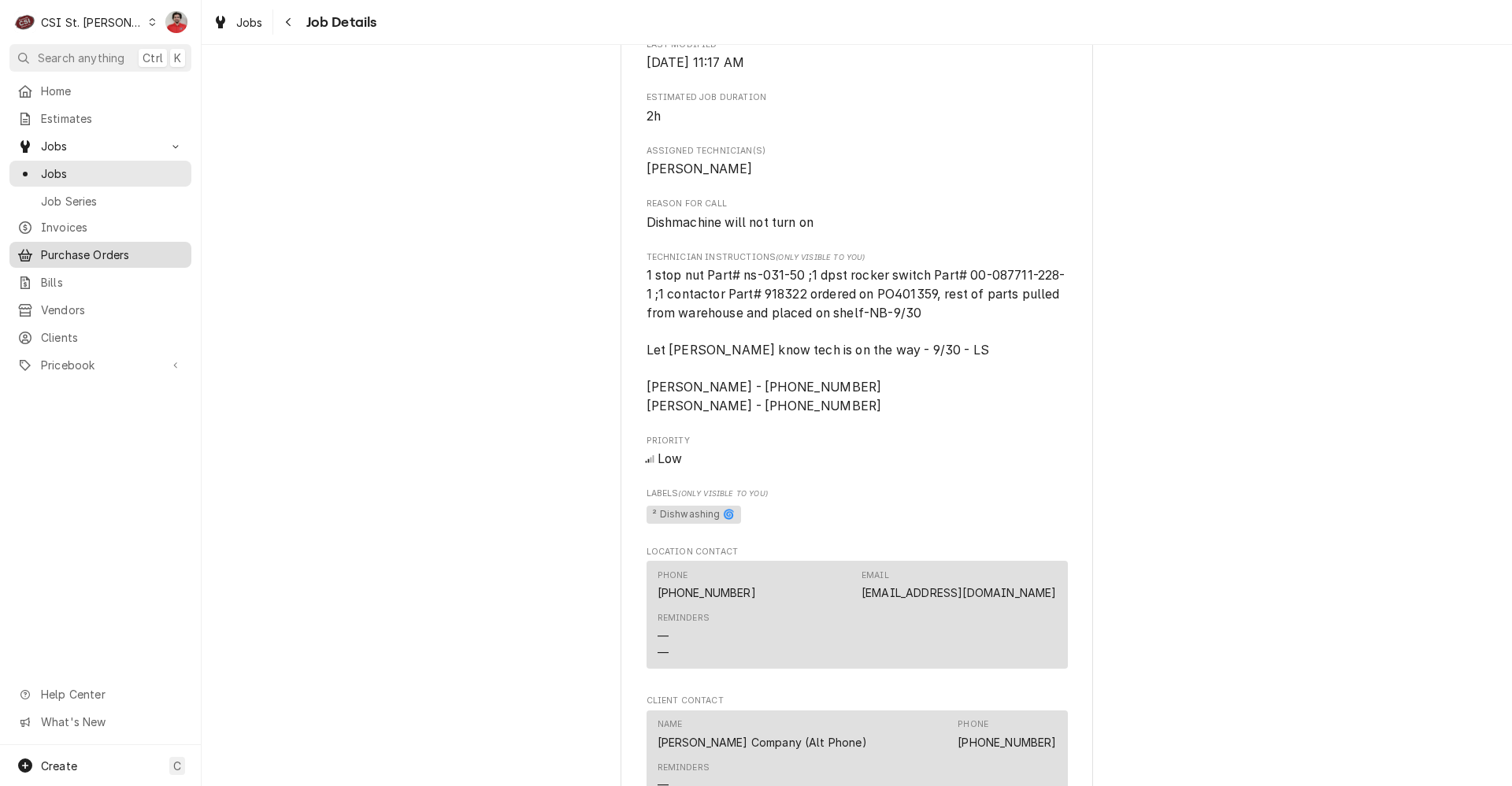
click at [103, 249] on span "Purchase Orders" at bounding box center [112, 254] width 142 height 16
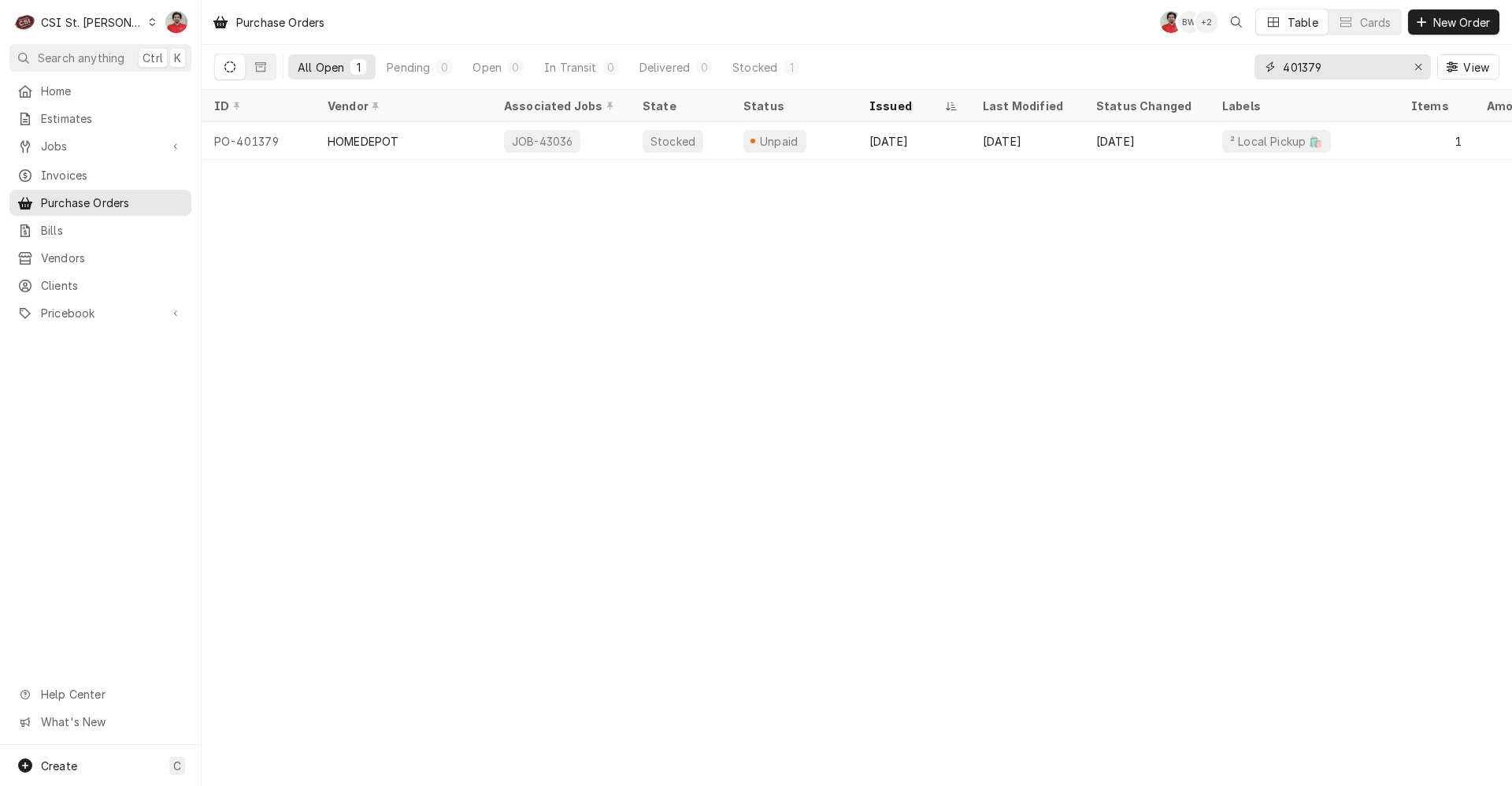
click at [1345, 70] on input "401379" at bounding box center [1342, 67] width 118 height 25
click at [1342, 76] on input "401373" at bounding box center [1342, 67] width 118 height 25
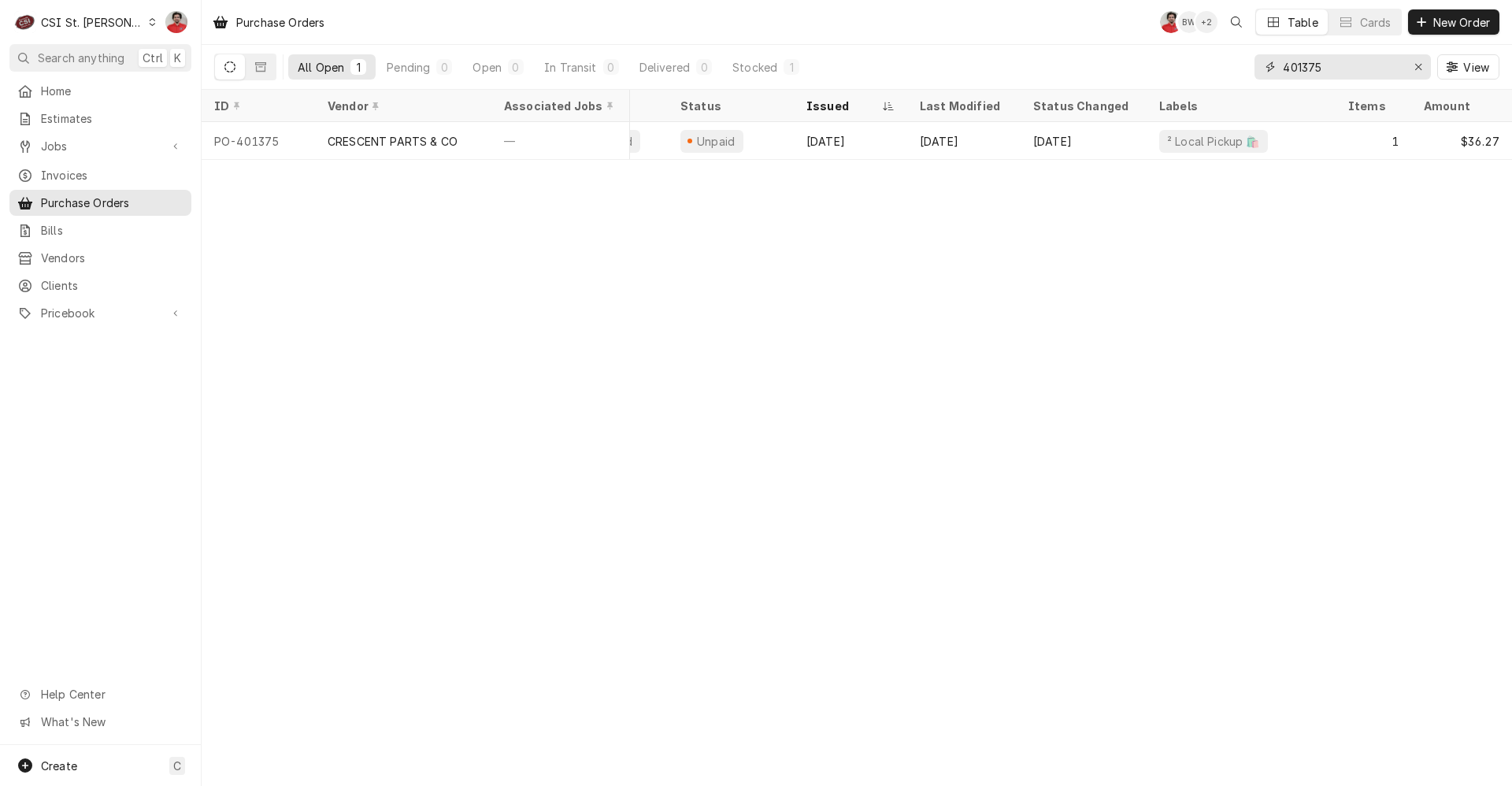
click at [1336, 66] on input "401375" at bounding box center [1342, 67] width 118 height 25
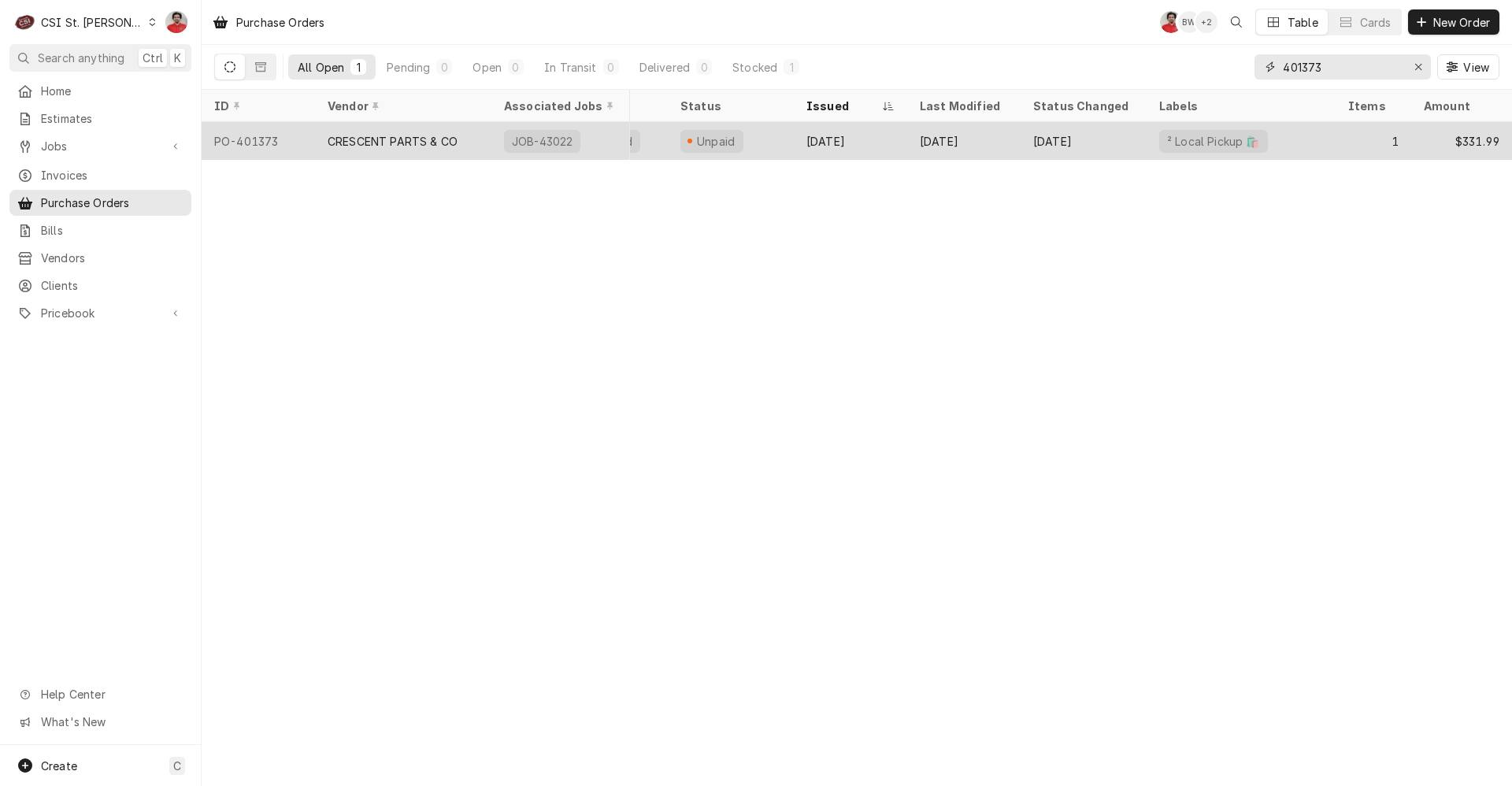
type input "401373"
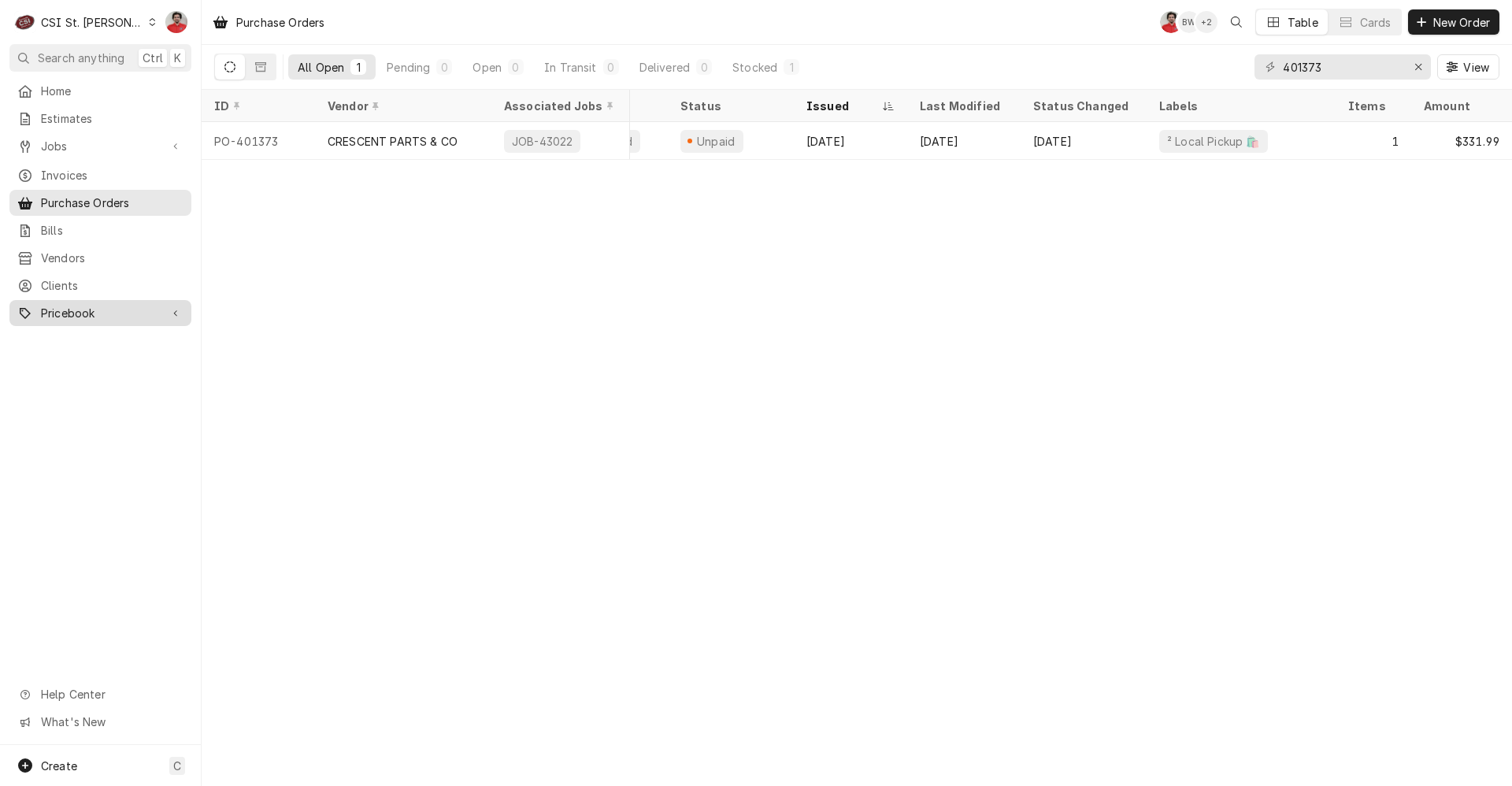
click at [72, 305] on span "Pricebook" at bounding box center [100, 313] width 119 height 16
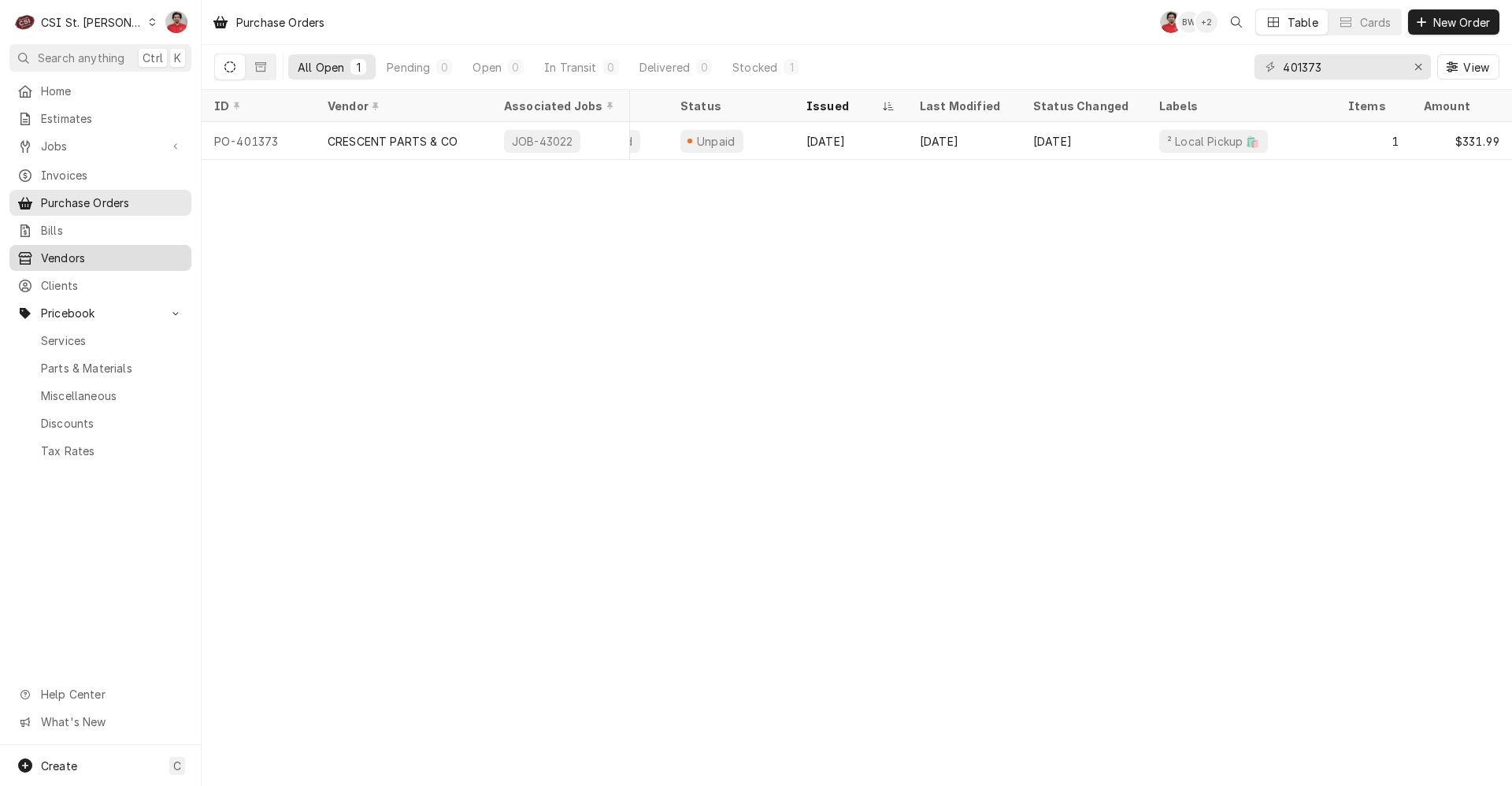
click at [69, 257] on span "Vendors" at bounding box center [112, 258] width 142 height 16
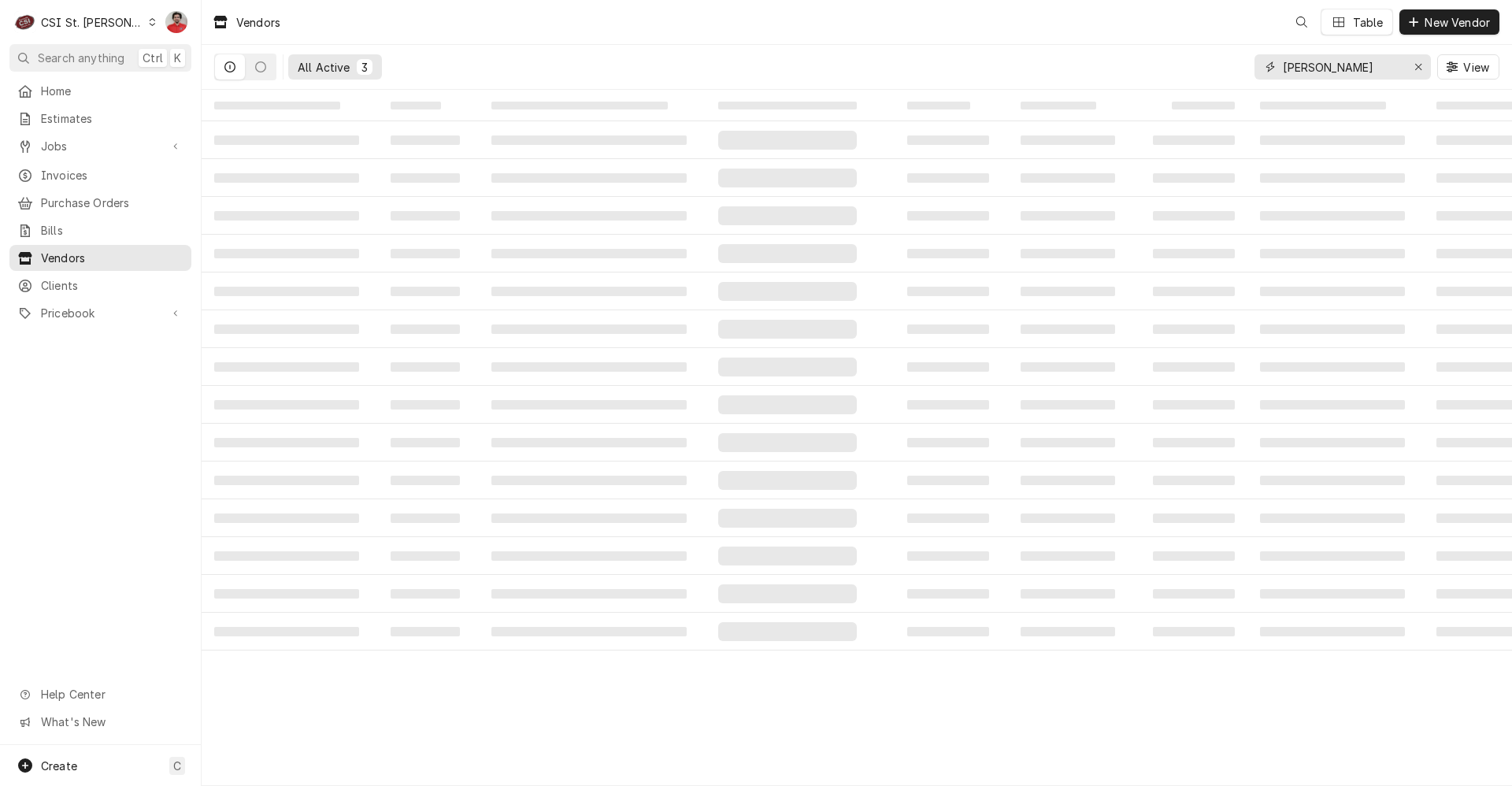
click at [1335, 66] on input "hardt" at bounding box center [1342, 67] width 118 height 25
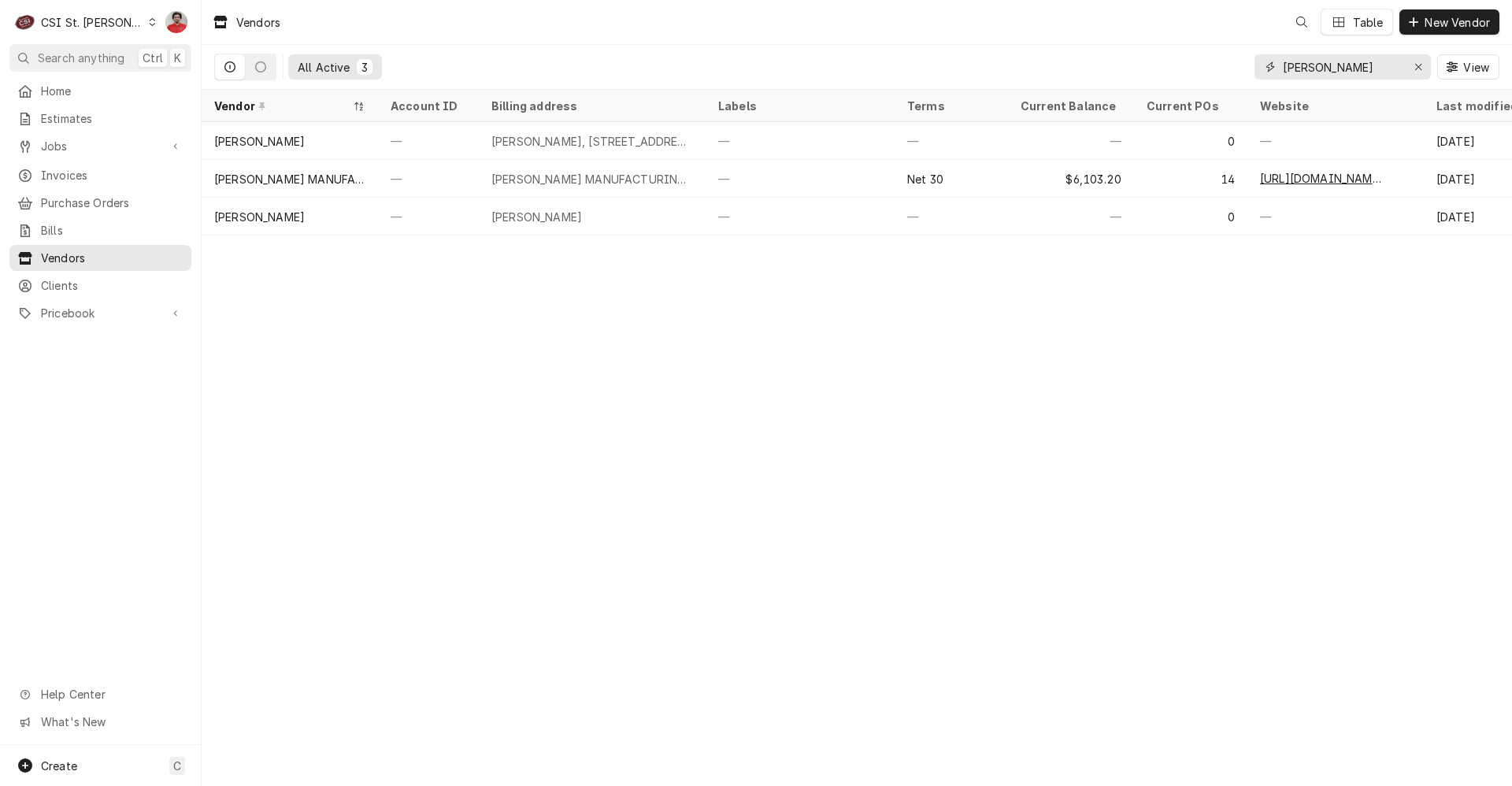
click at [1304, 74] on input "hardt" at bounding box center [1342, 67] width 118 height 25
type input "don stevens"
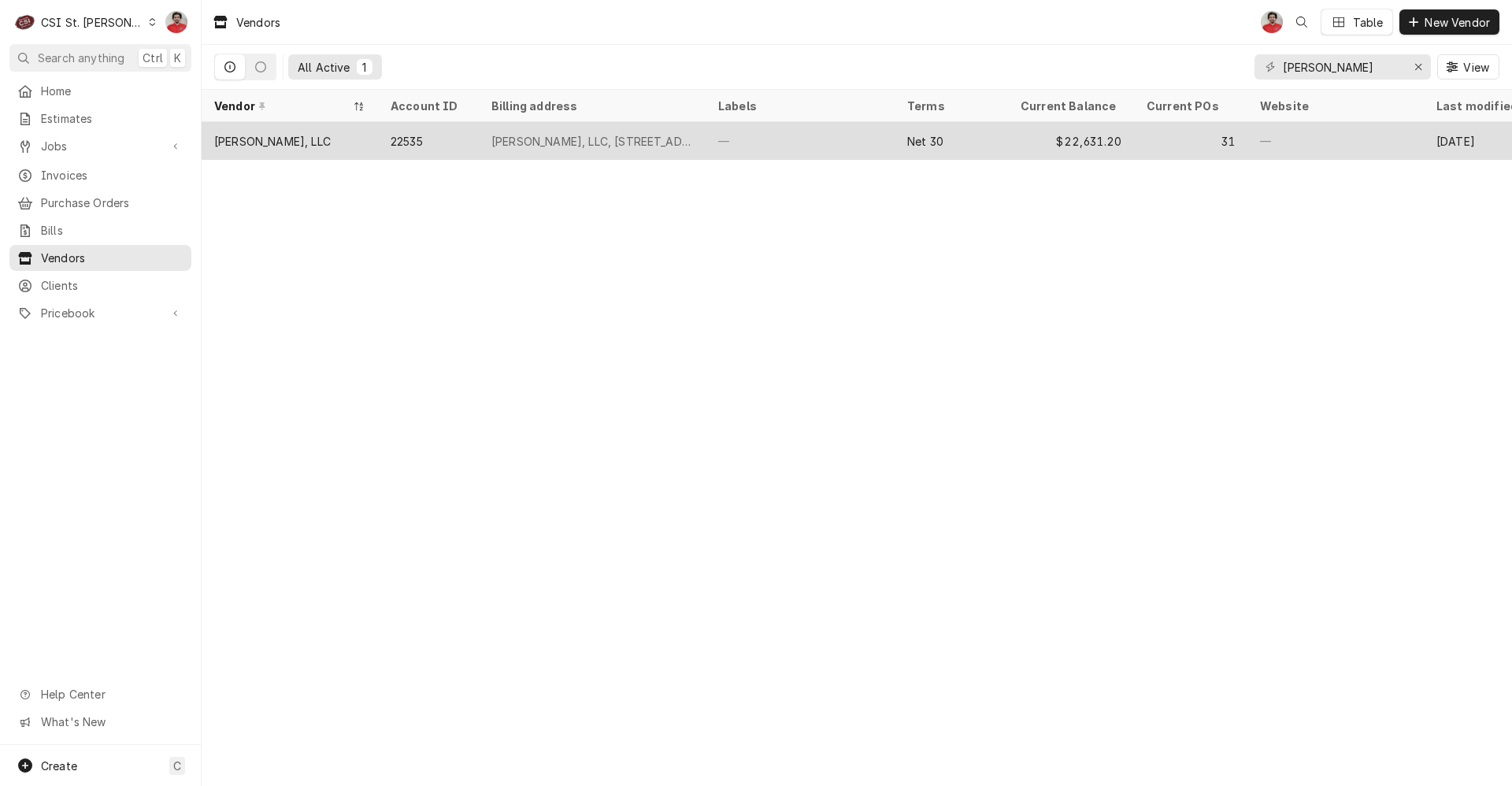
click at [780, 128] on div "—" at bounding box center [800, 141] width 189 height 38
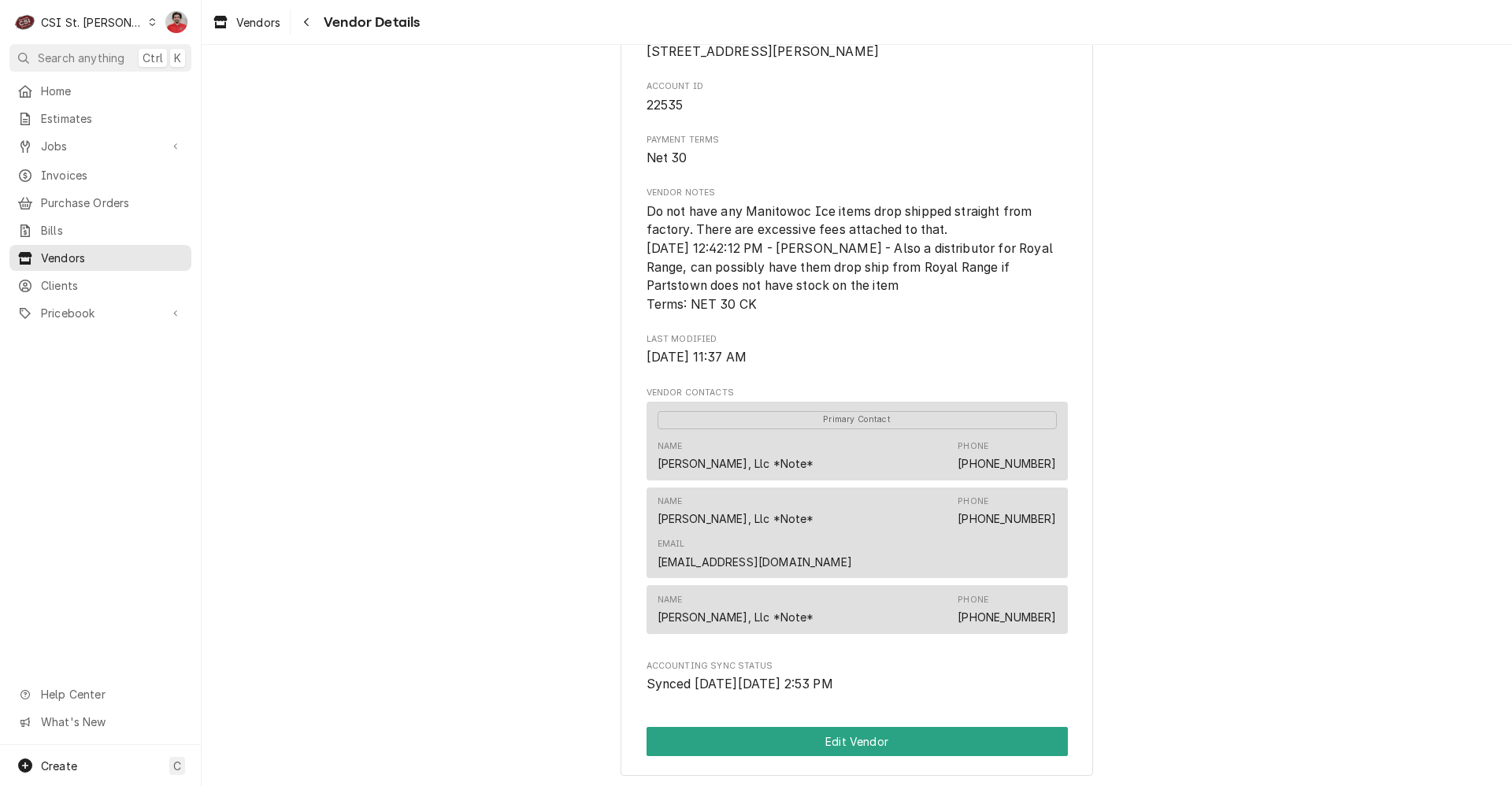
scroll to position [230, 0]
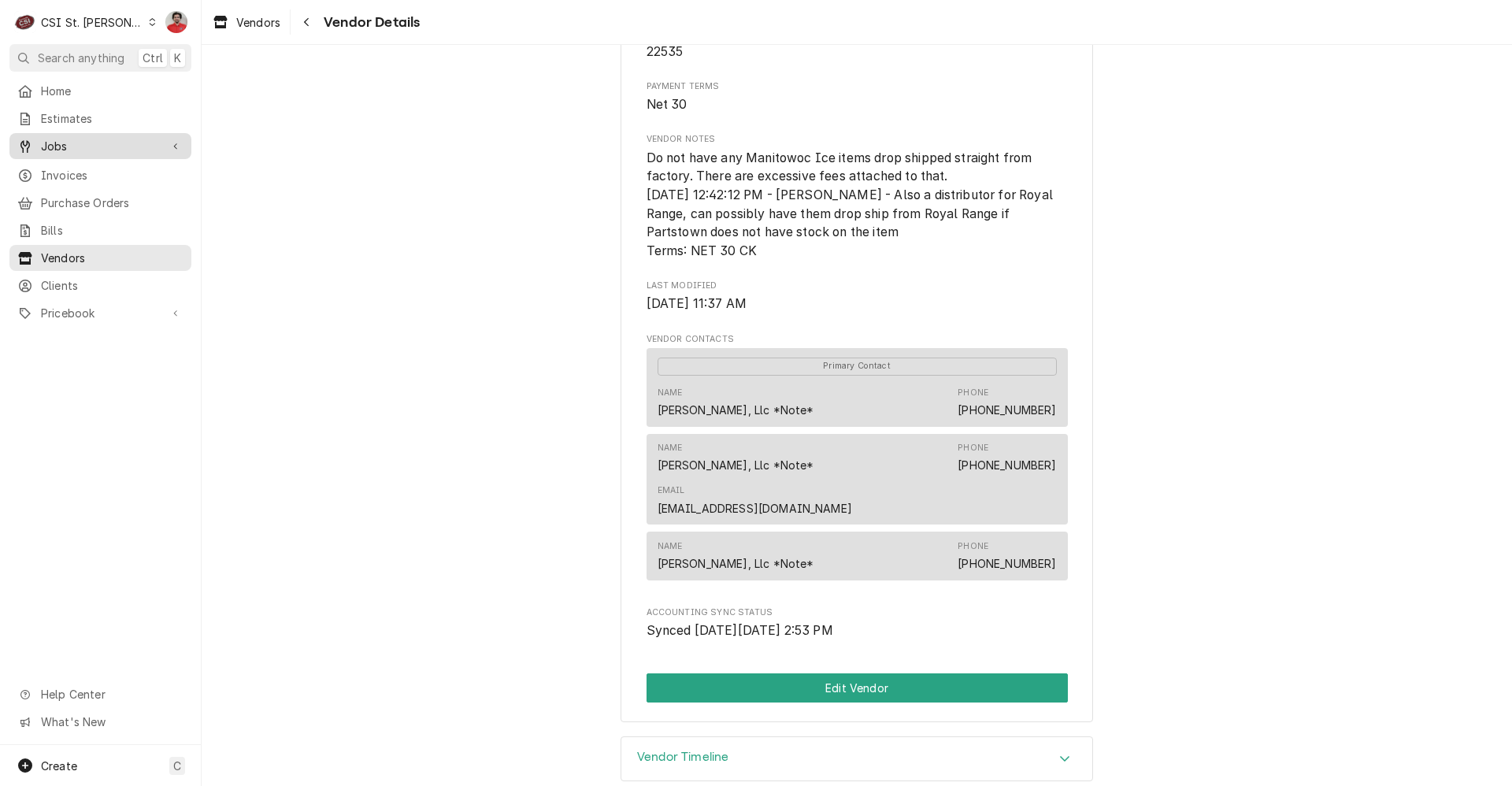
click at [49, 136] on div "Jobs" at bounding box center [100, 146] width 176 height 20
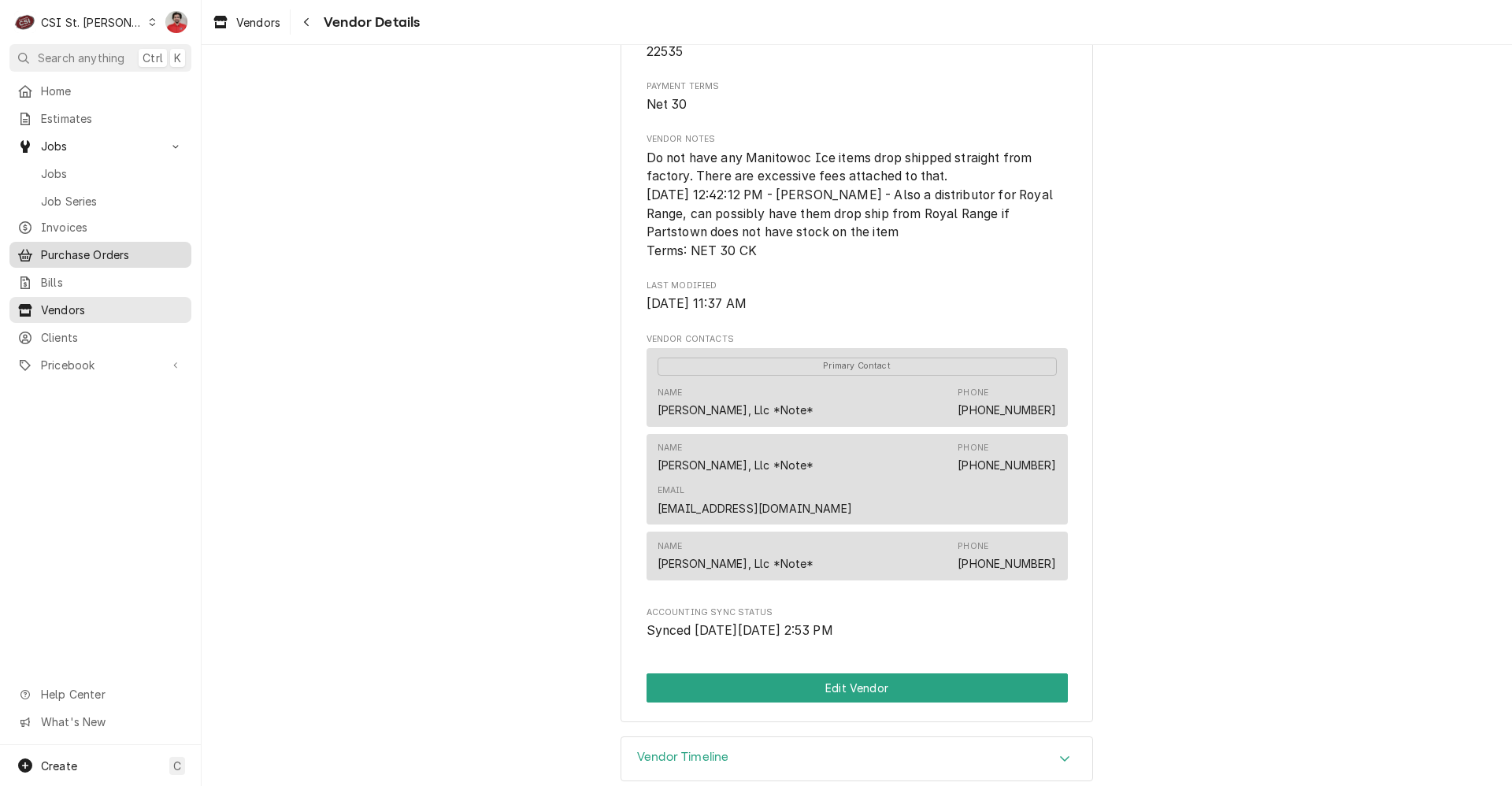
click at [82, 251] on span "Purchase Orders" at bounding box center [112, 254] width 142 height 16
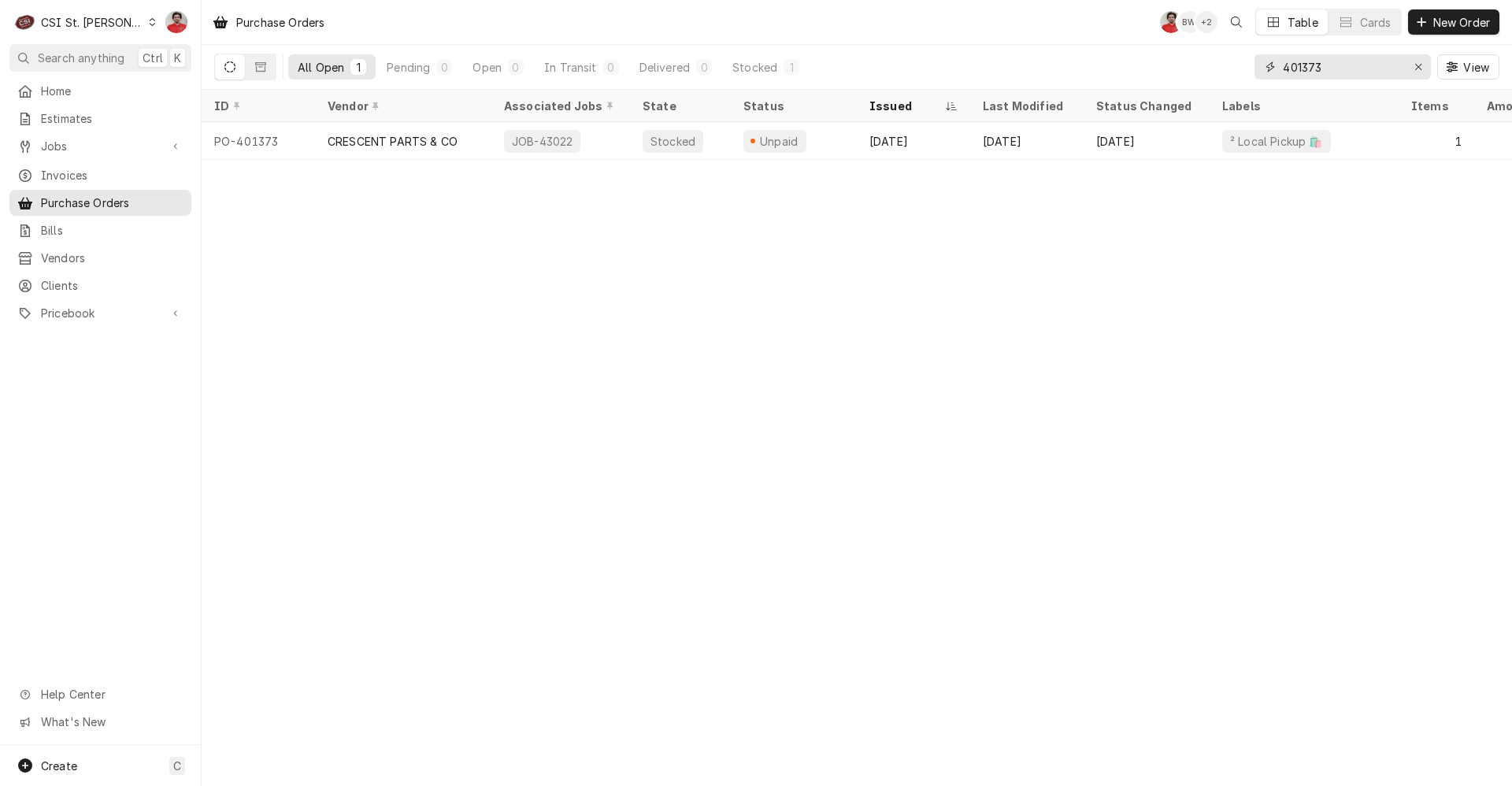
click at [1358, 68] on input "401373" at bounding box center [1342, 67] width 118 height 25
click at [1358, 68] on input "401363" at bounding box center [1342, 67] width 118 height 25
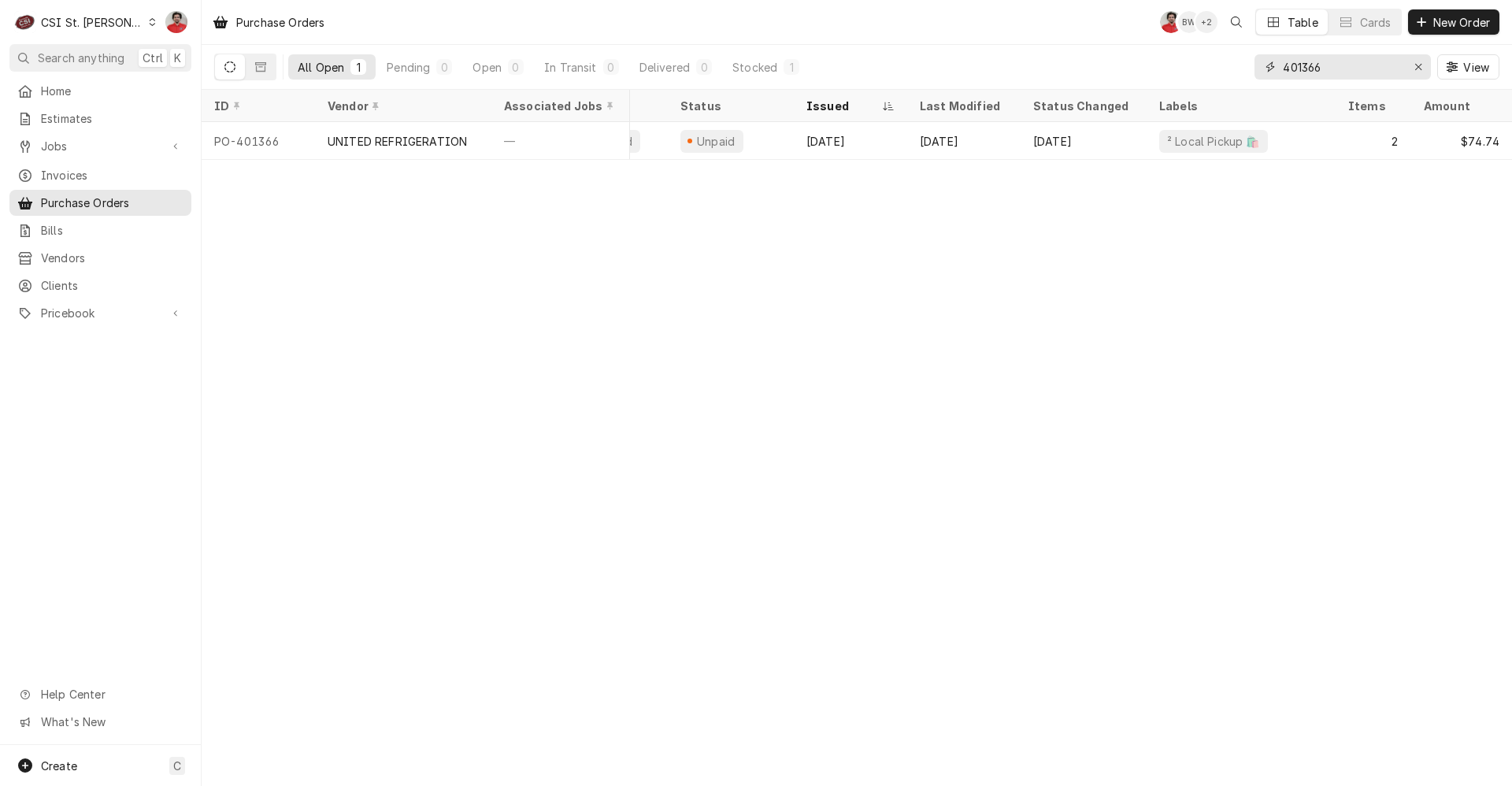
click at [1357, 66] on input "401366" at bounding box center [1342, 67] width 118 height 25
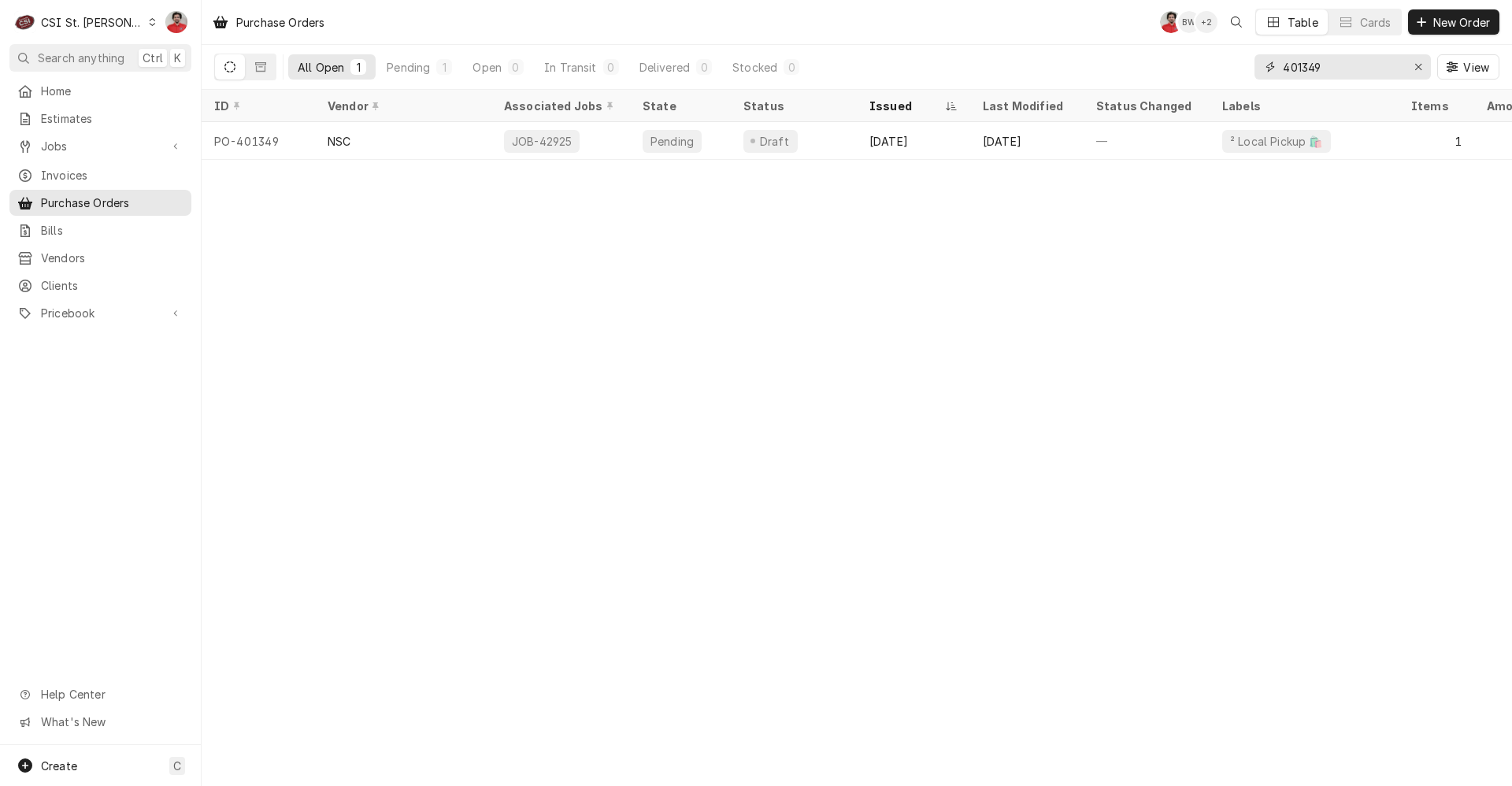
click at [1351, 67] on input "401349" at bounding box center [1342, 67] width 118 height 25
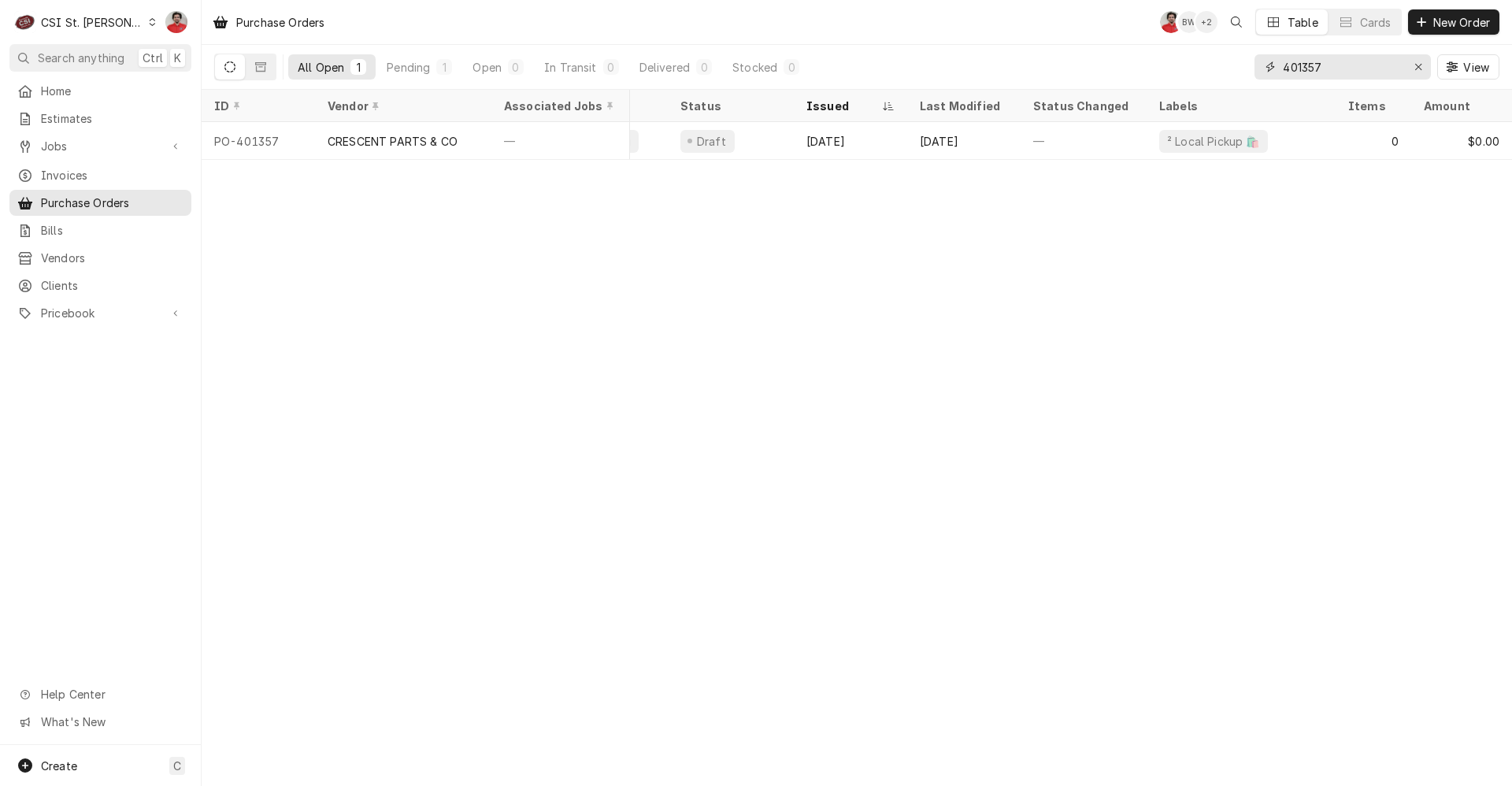
click at [1325, 74] on input "401357" at bounding box center [1342, 67] width 118 height 25
drag, startPoint x: 1294, startPoint y: 67, endPoint x: 1553, endPoint y: 67, distance: 259.0
click at [1512, 67] on html "C CSI St. Louis NF Search anything Ctrl K Home Estimates Jobs Jobs Job Series I…" at bounding box center [756, 393] width 1512 height 786
click at [1388, 53] on div "401204 View" at bounding box center [1377, 67] width 245 height 44
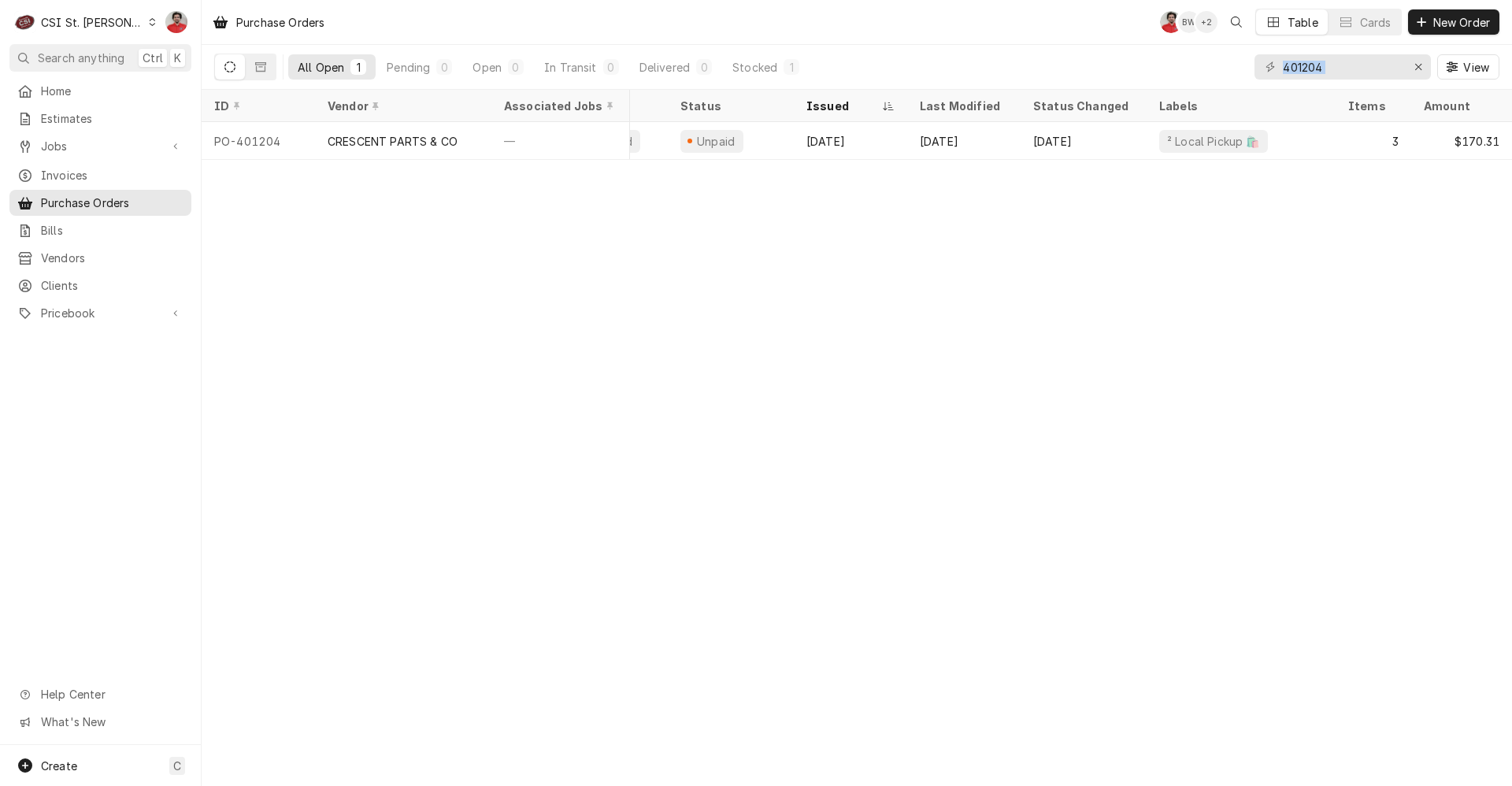
click at [1388, 53] on div "401204 View" at bounding box center [1377, 67] width 245 height 44
drag, startPoint x: 1388, startPoint y: 53, endPoint x: 1373, endPoint y: 70, distance: 22.7
click at [1373, 70] on input "401204" at bounding box center [1342, 67] width 118 height 25
click at [1372, 70] on input "401204" at bounding box center [1342, 67] width 118 height 25
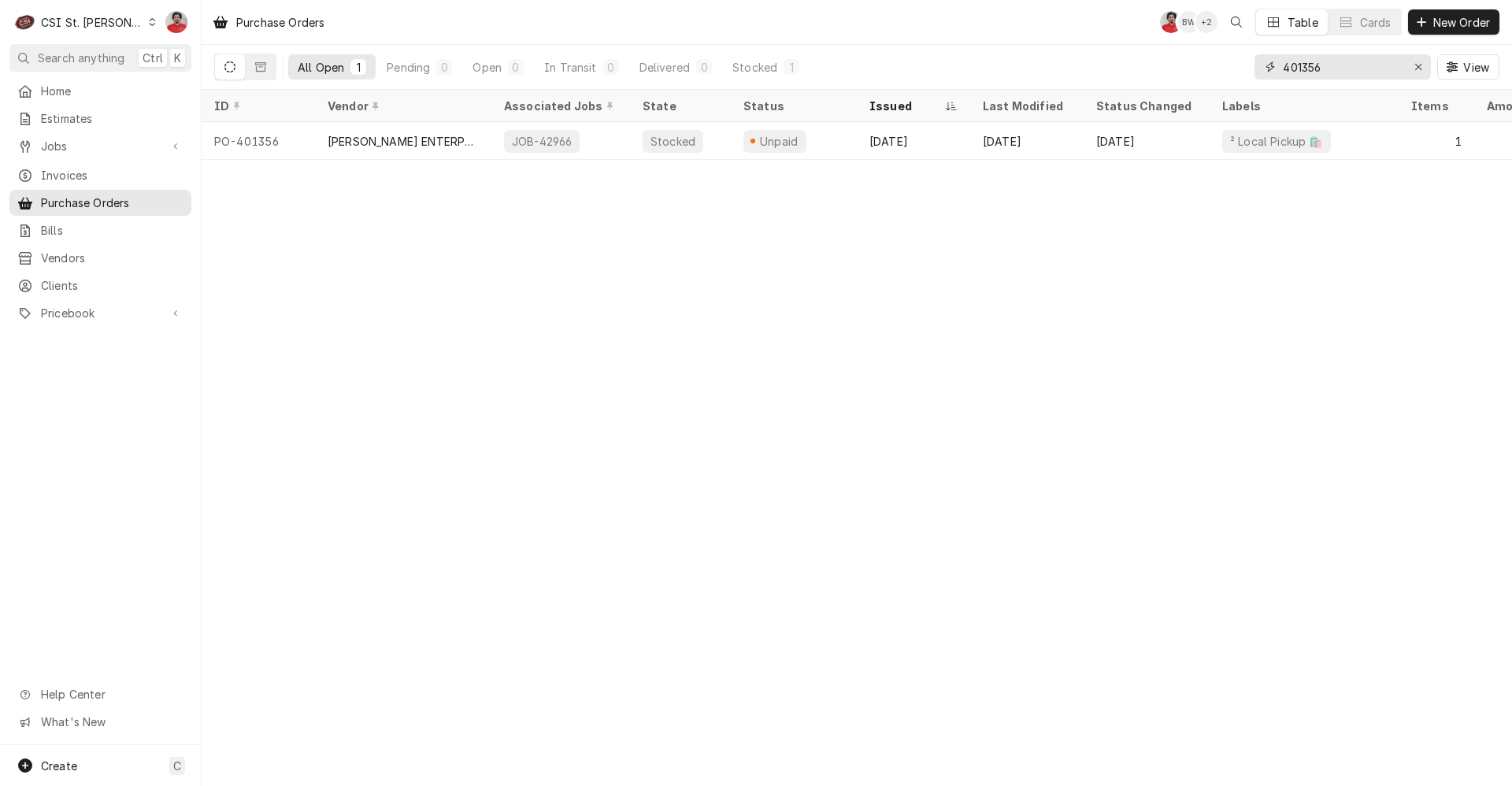
click at [1330, 76] on input "401356" at bounding box center [1342, 67] width 118 height 25
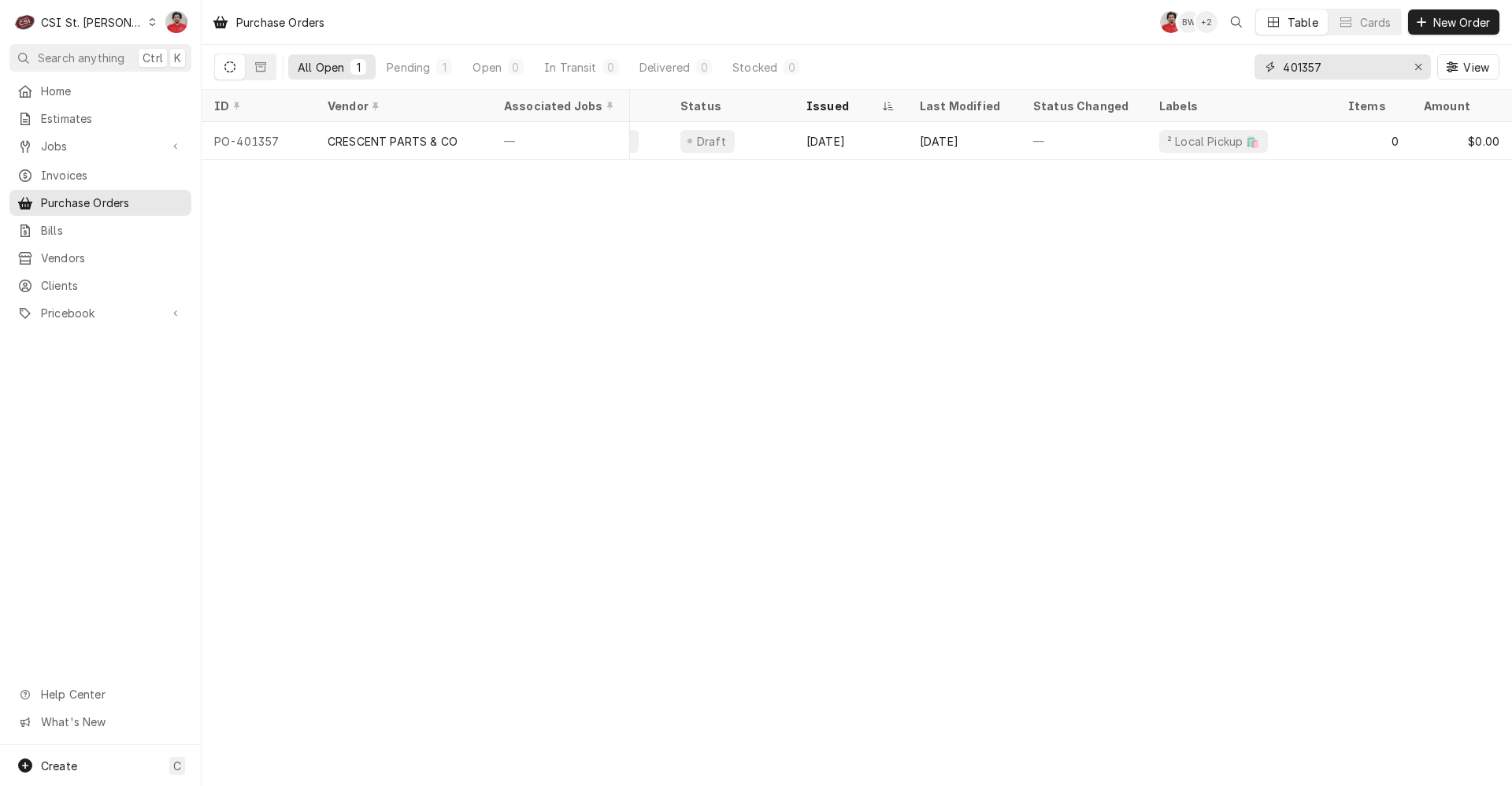
click at [1322, 68] on input "401357" at bounding box center [1342, 67] width 118 height 25
type input "401338"
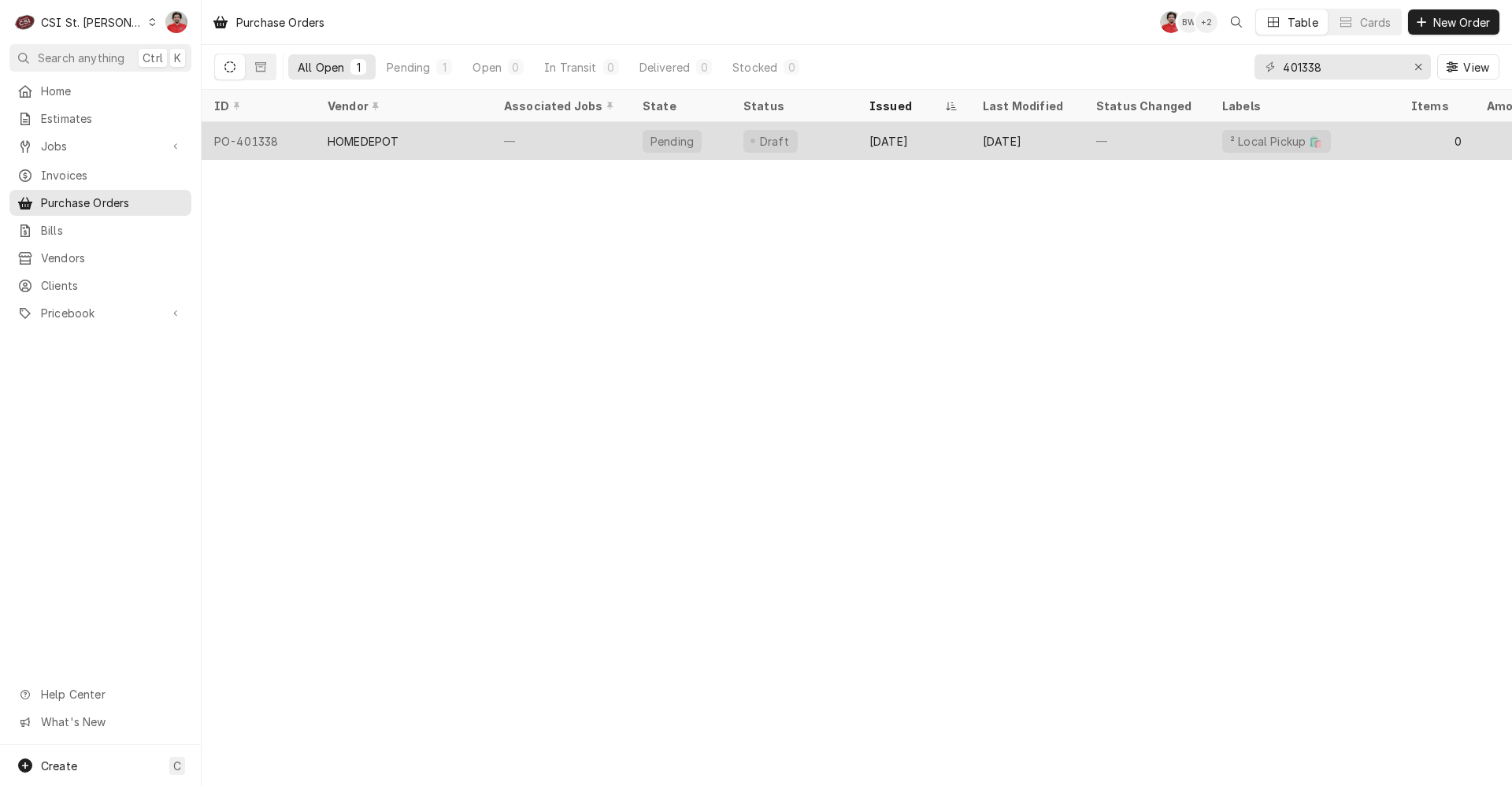
click at [474, 141] on div "HOMEDEPOT" at bounding box center [403, 141] width 176 height 38
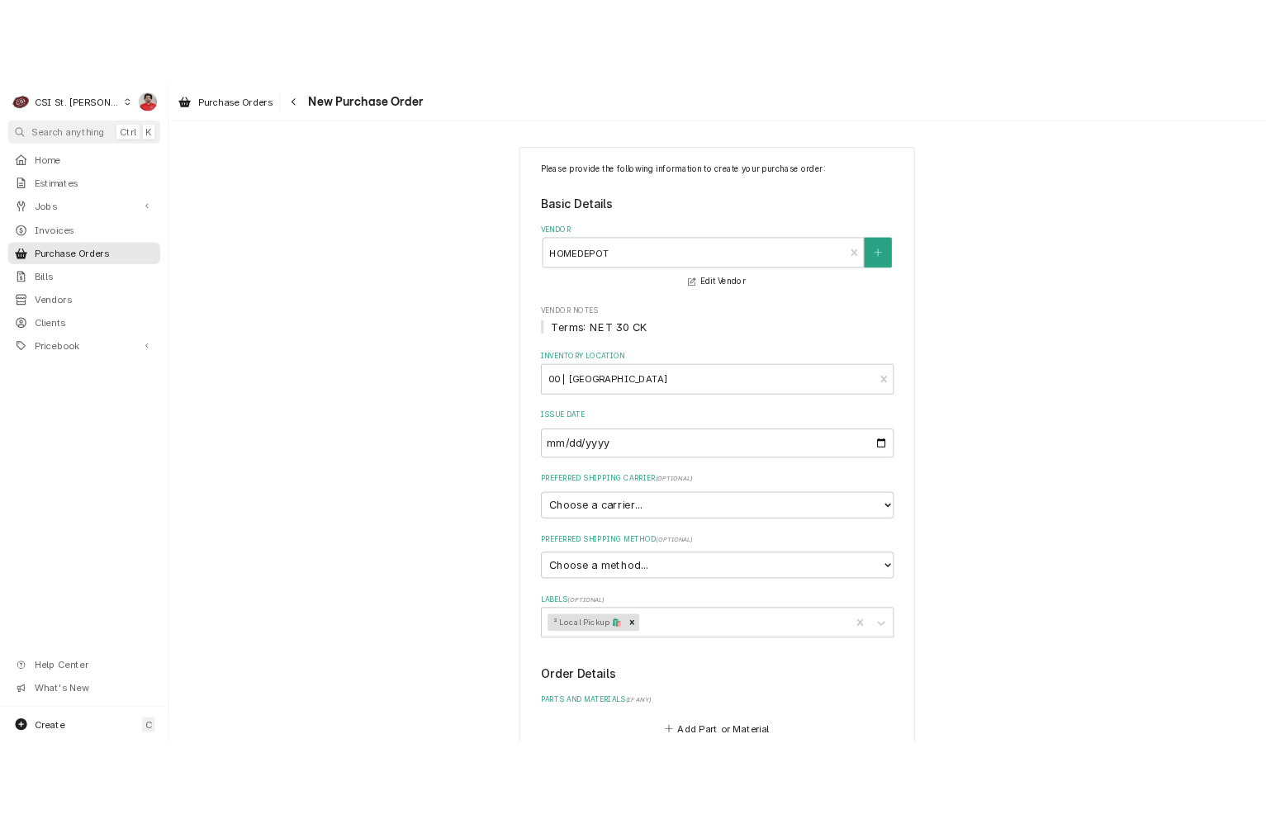
scroll to position [631, 0]
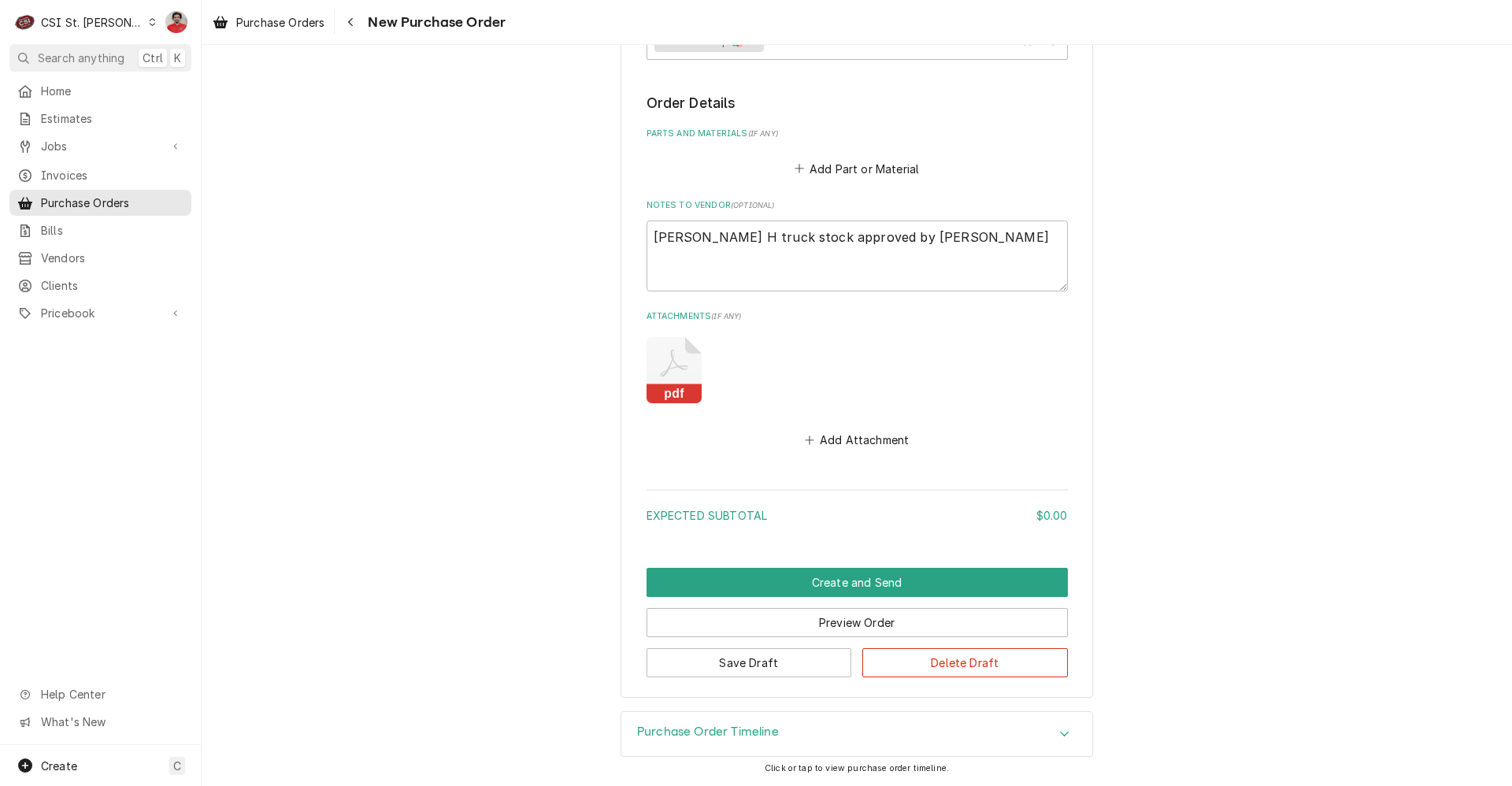
click at [667, 392] on rect "Attachments" at bounding box center [674, 393] width 55 height 20
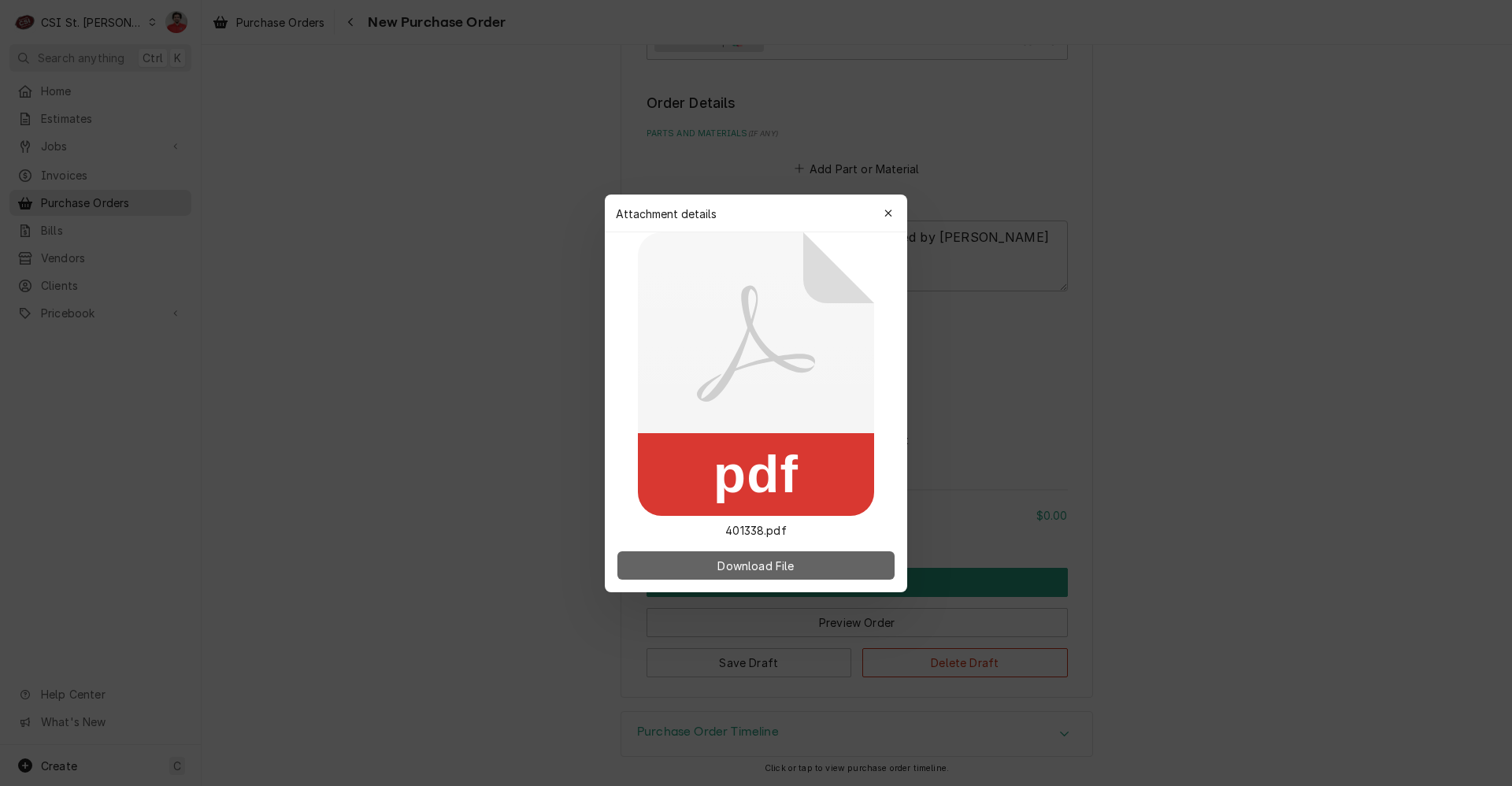
click at [690, 566] on button "Download File" at bounding box center [756, 566] width 278 height 29
type textarea "x"
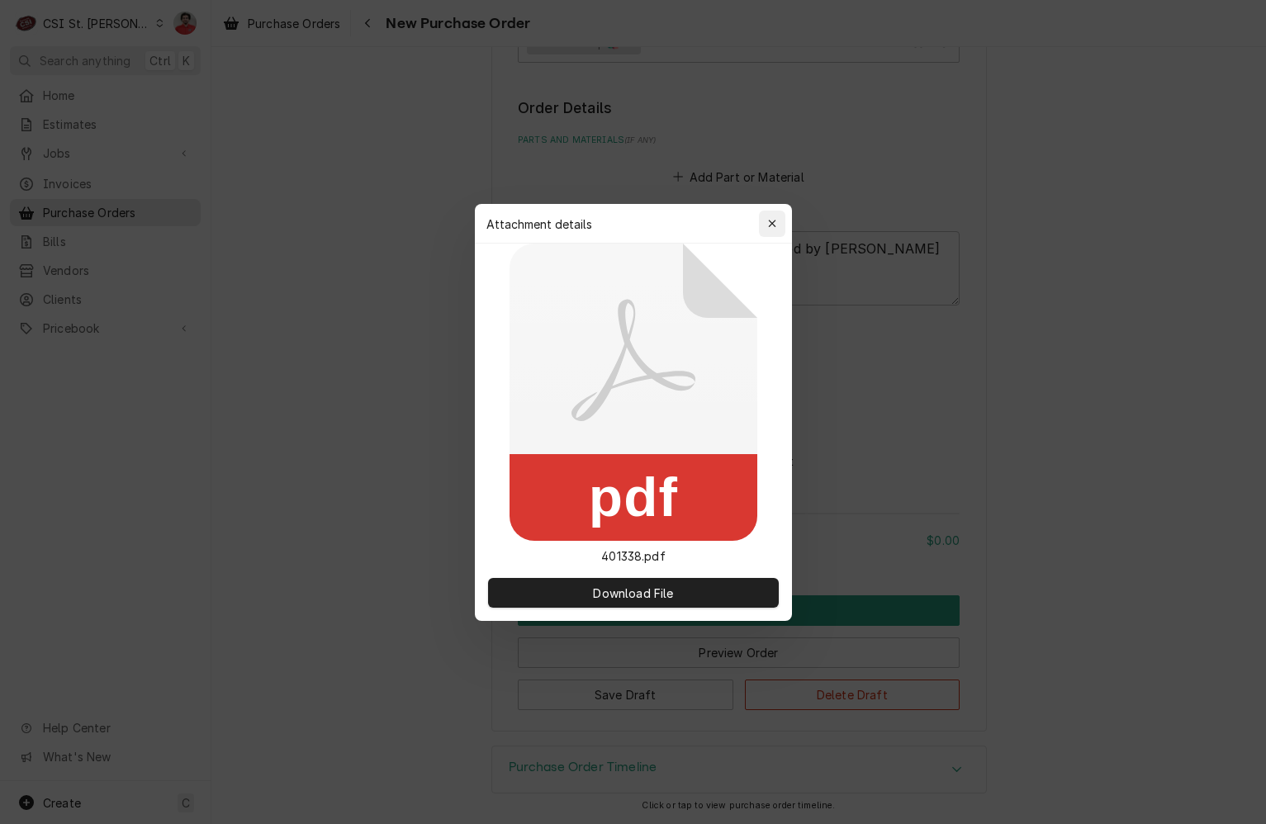
click at [769, 213] on button "button" at bounding box center [772, 224] width 26 height 26
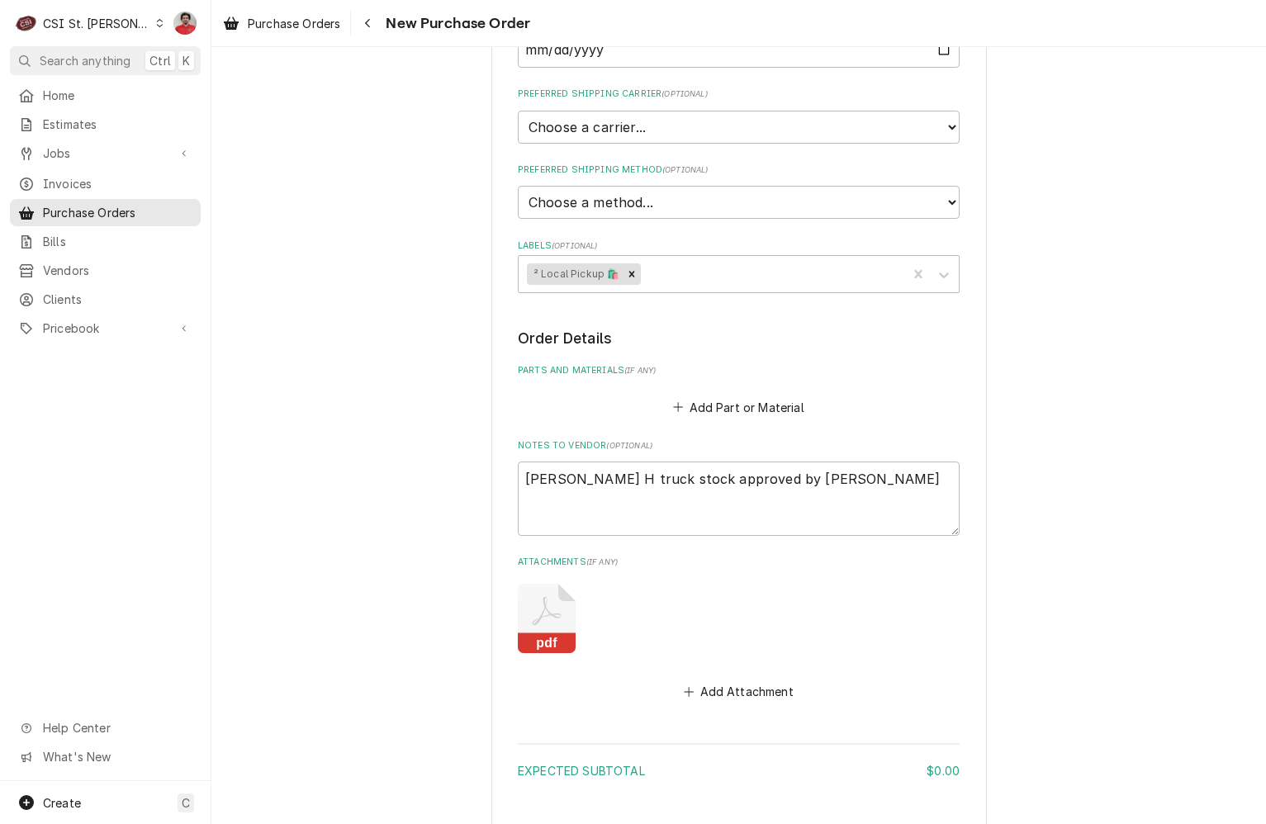
scroll to position [301, 0]
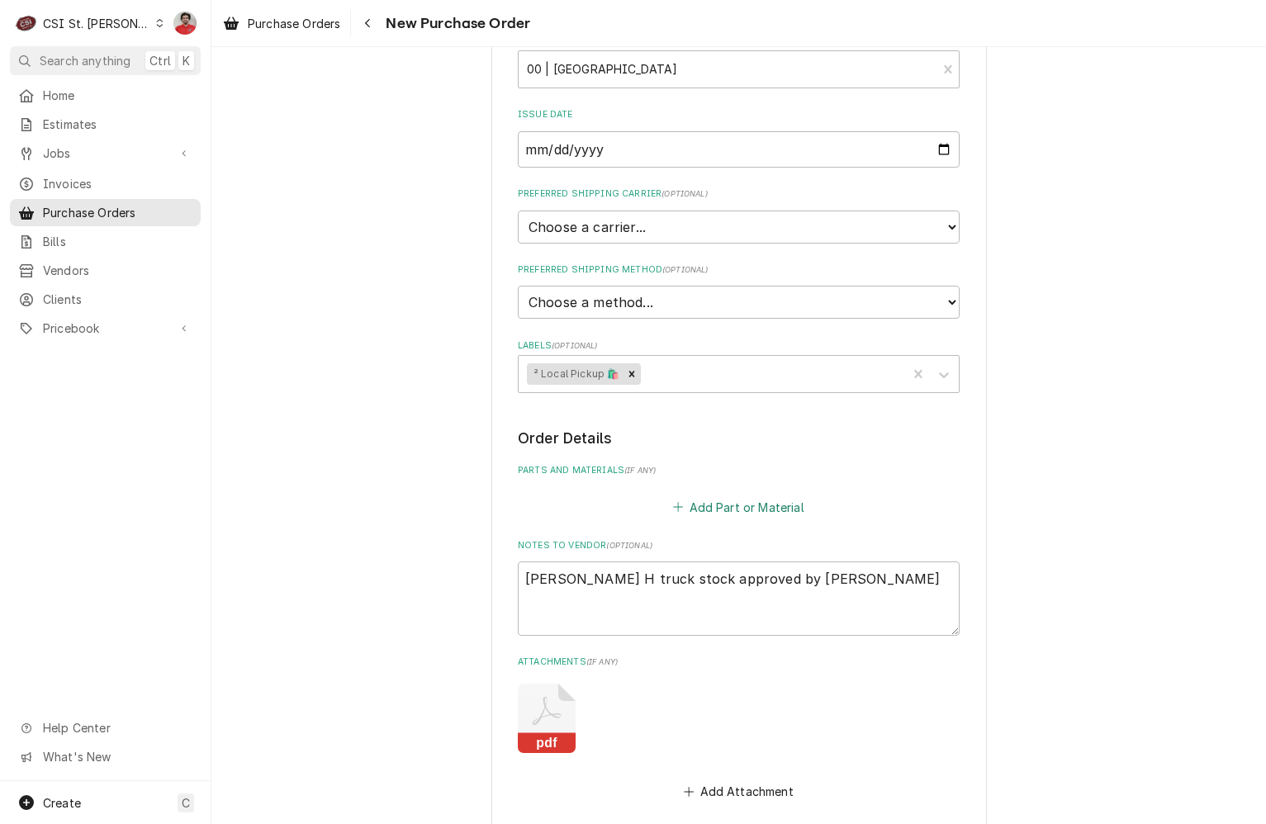
click at [725, 509] on button "Add Part or Material" at bounding box center [739, 506] width 136 height 23
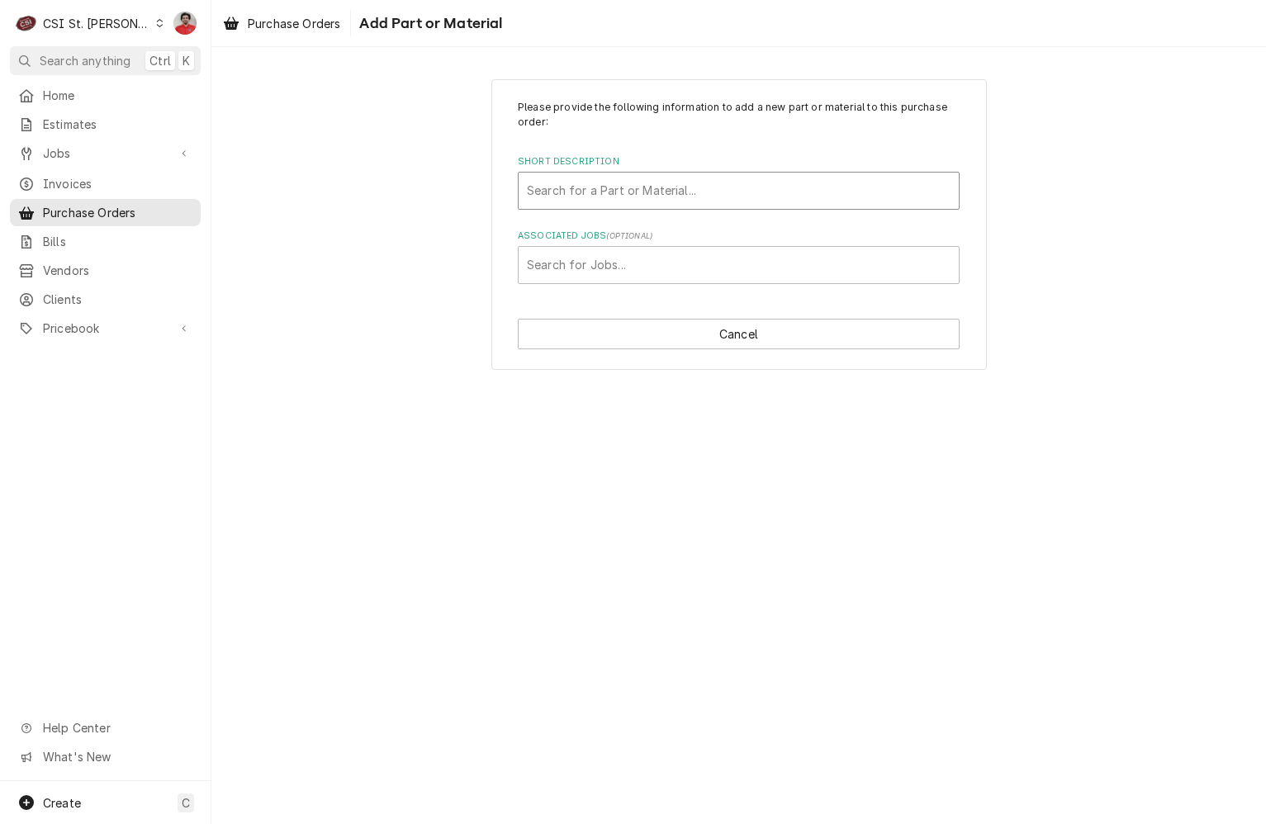
click at [661, 190] on div "Short Description" at bounding box center [739, 191] width 424 height 30
type input "Extension ladder"
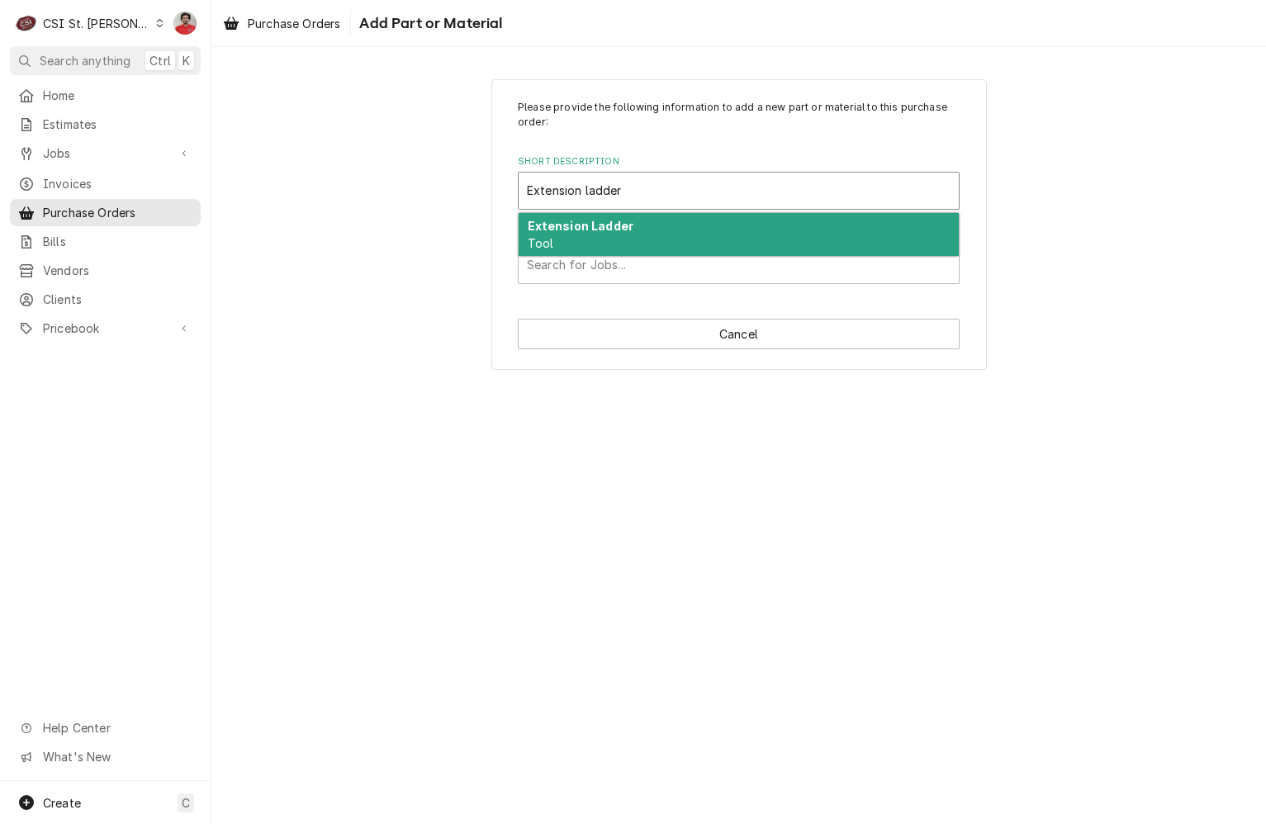
click at [662, 248] on div "Extension Ladder Tool" at bounding box center [739, 234] width 440 height 43
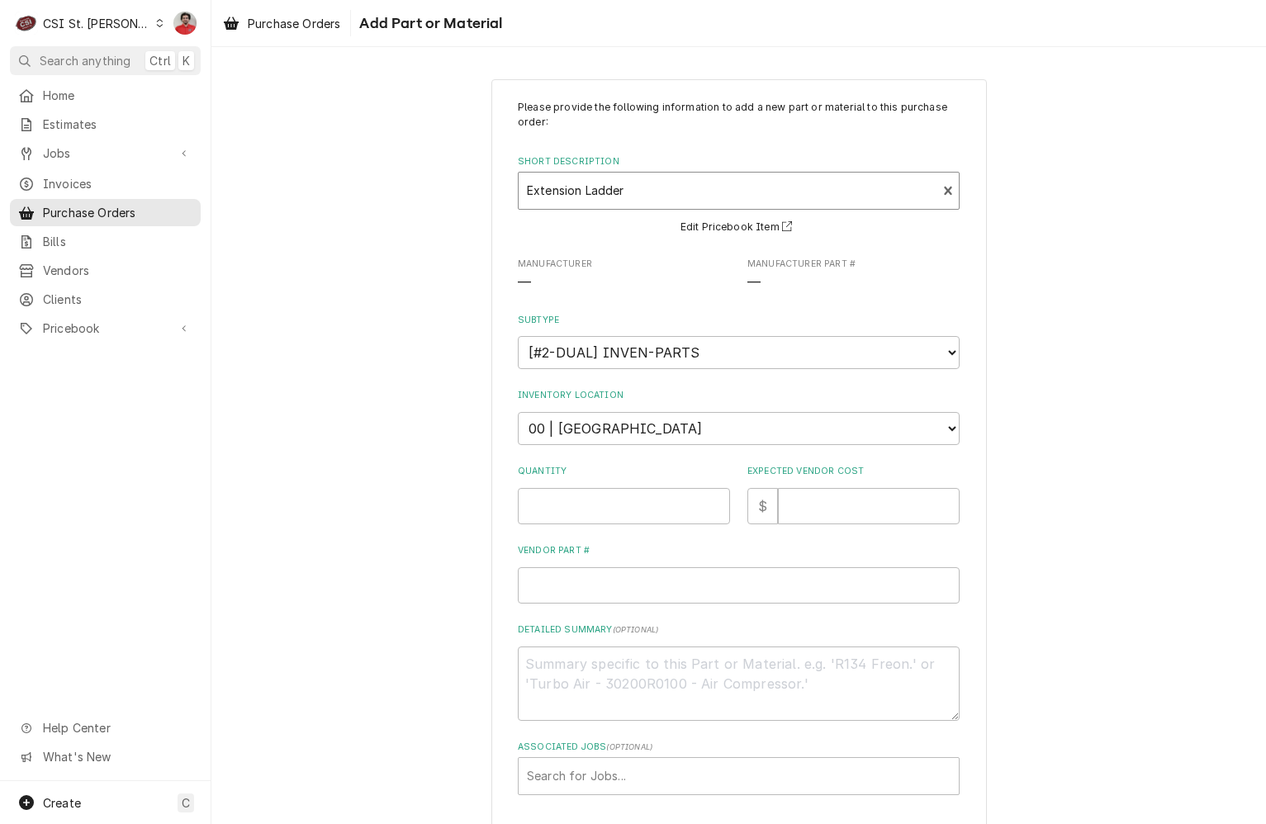
type textarea "x"
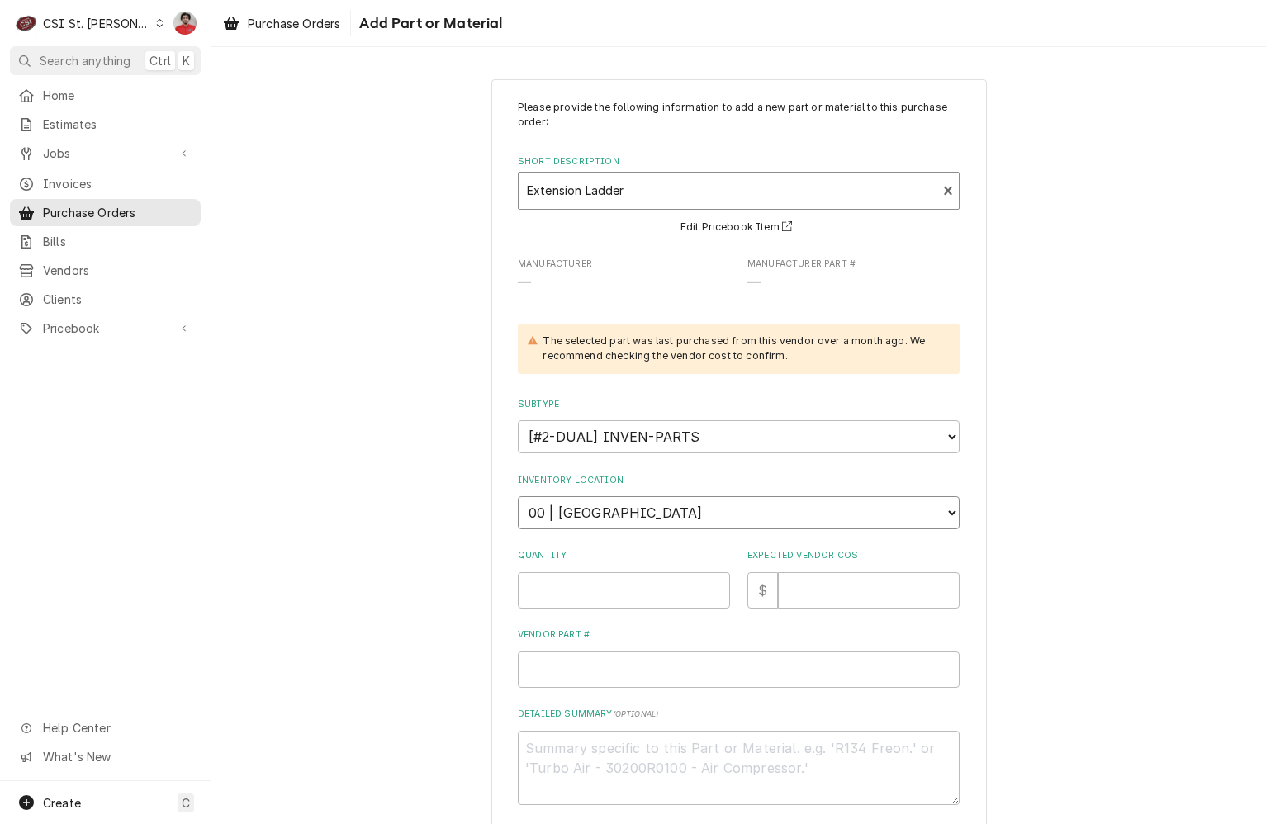
click at [667, 516] on select "Choose a location... 00 | STL WAREHOUSE 01 | CHUCK WAMBOLDT V#93 01 | COURTNEY …" at bounding box center [739, 512] width 442 height 33
select select "1526"
click at [518, 496] on select "Choose a location... 00 | STL WAREHOUSE 01 | CHUCK WAMBOLDT V#93 01 | COURTNEY …" at bounding box center [739, 512] width 442 height 33
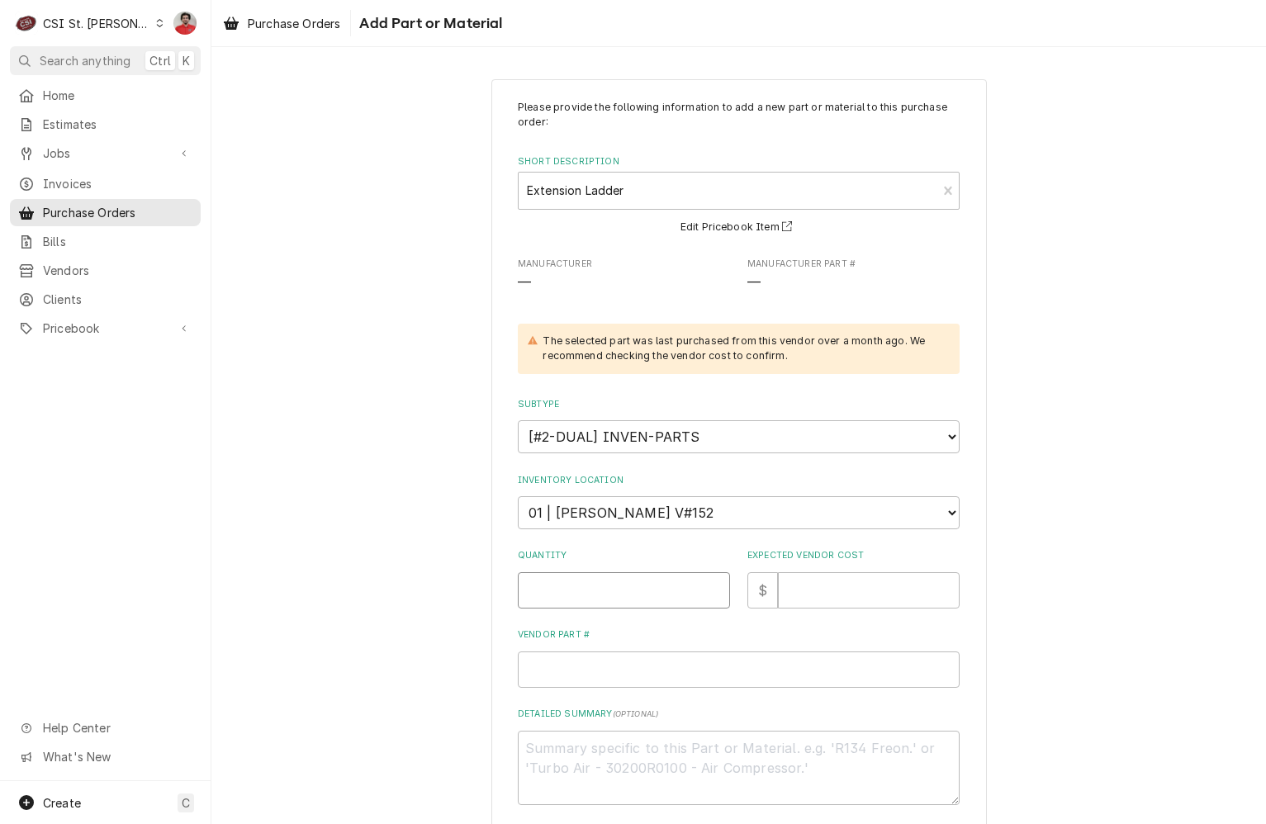
click at [660, 595] on input "Quantity" at bounding box center [624, 590] width 212 height 36
type textarea "x"
type input "1"
click at [837, 591] on input "Expected Vendor Cost" at bounding box center [869, 590] width 182 height 36
type textarea "x"
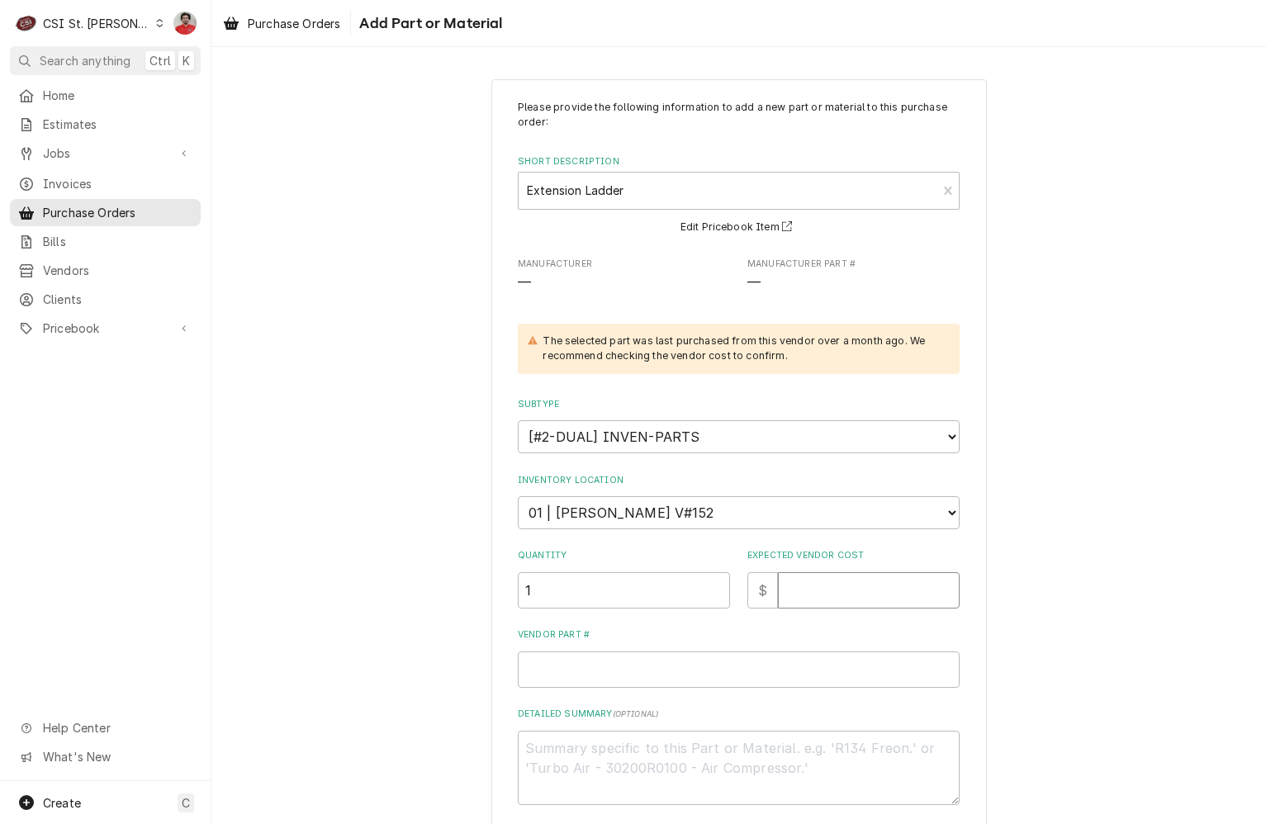
type input "3"
type textarea "x"
type input "38"
type textarea "x"
type input "389"
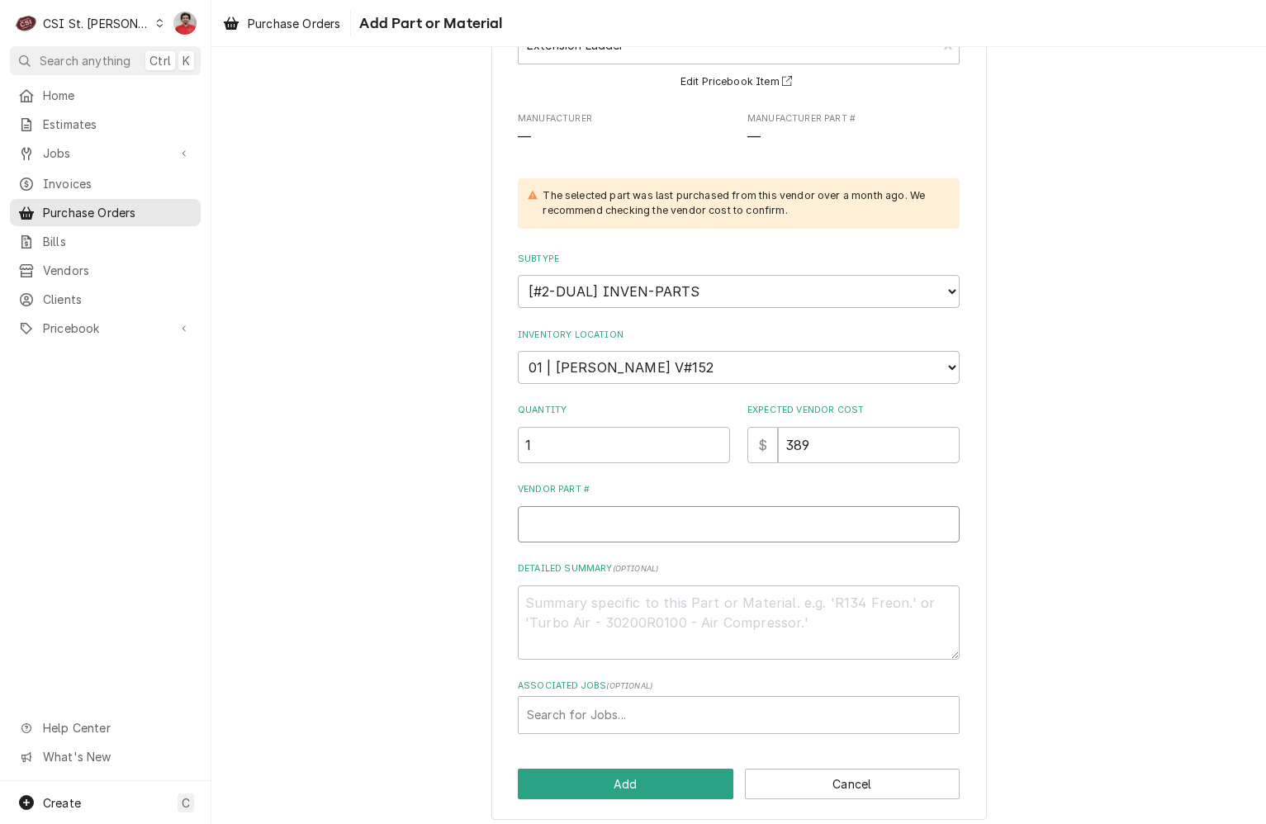
scroll to position [156, 0]
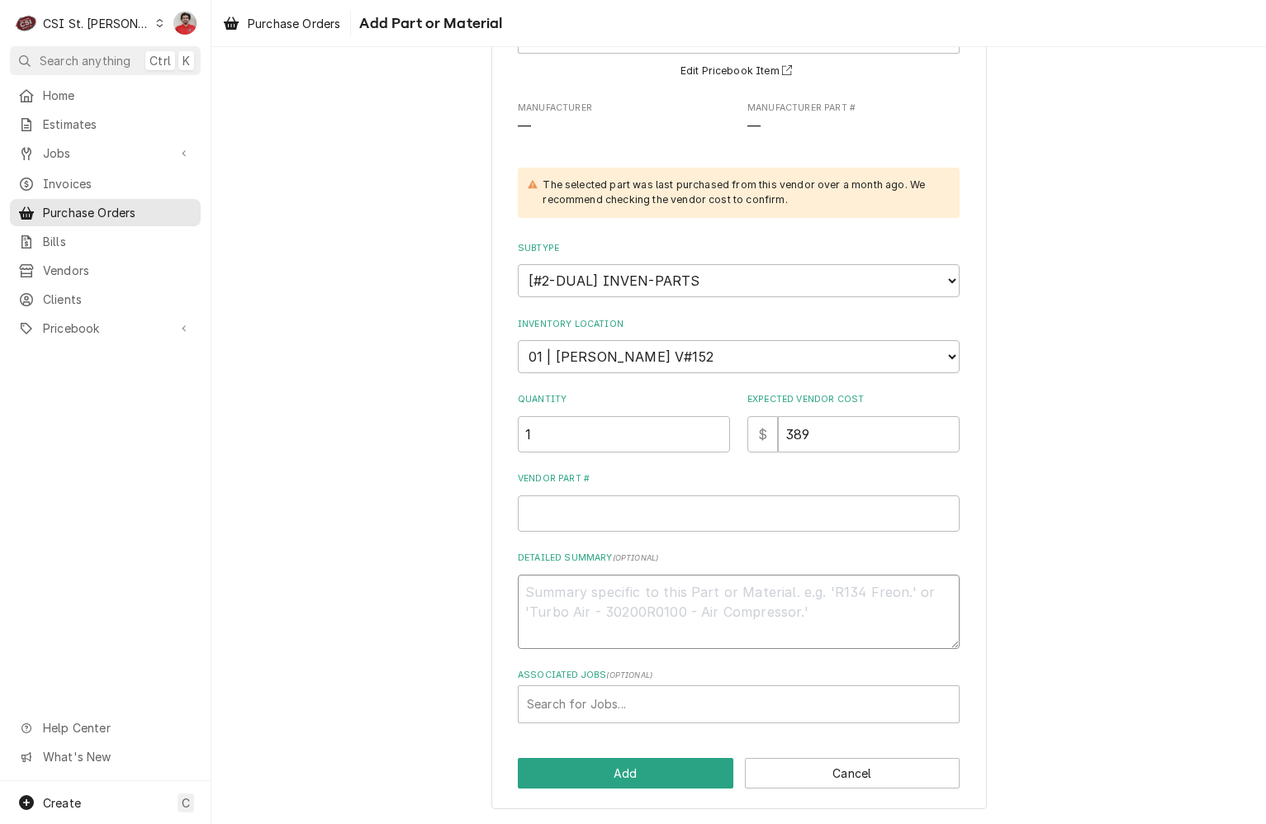
click at [585, 596] on textarea "Detailed Summary ( optional )" at bounding box center [739, 612] width 442 height 74
paste textarea "26FT ALUM 5-IN-1 MULTI POSITION"
type textarea "x"
type textarea "26FT ALUM 5-IN-1 MULTI POSITION"
click at [693, 517] on input "Vendor Part #" at bounding box center [739, 513] width 442 height 36
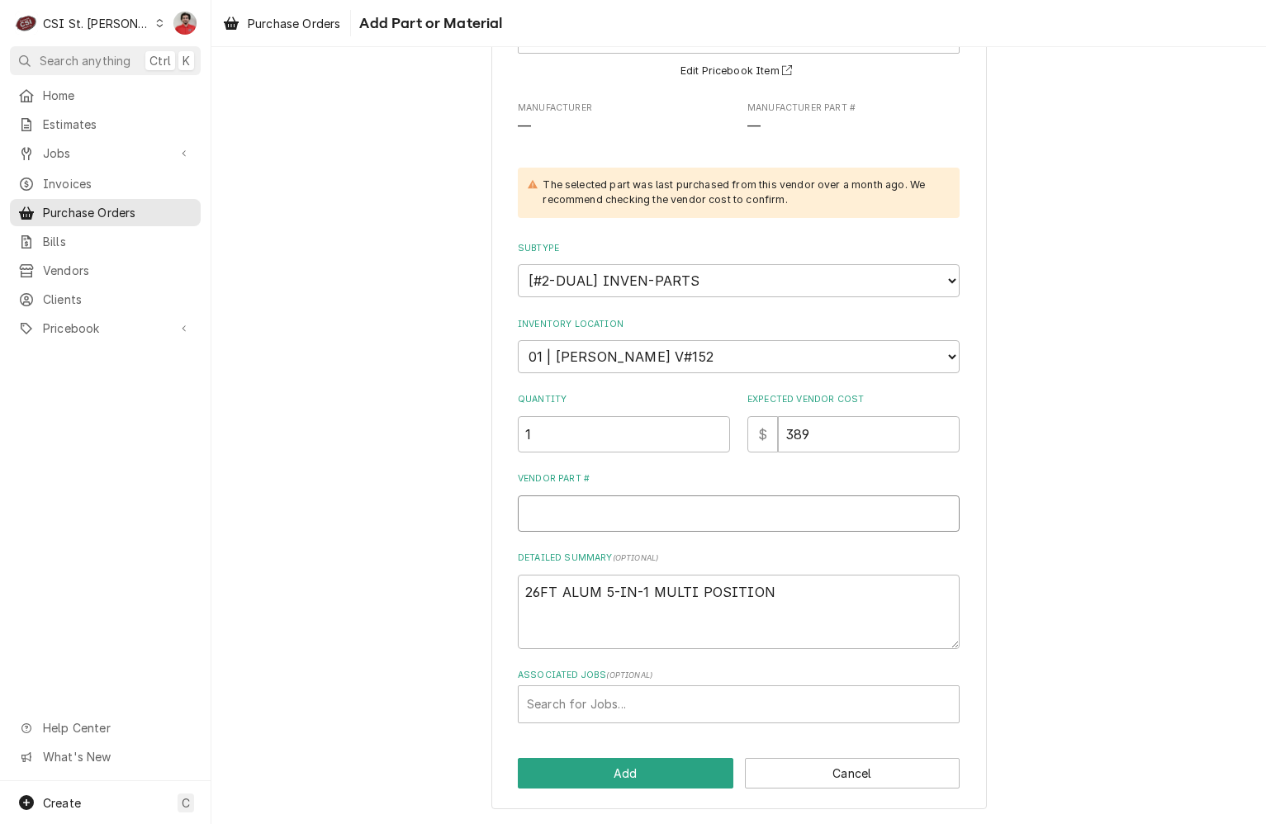
paste input "051751141030"
type textarea "x"
type input "051751141030"
click at [688, 783] on button "Add" at bounding box center [626, 773] width 216 height 31
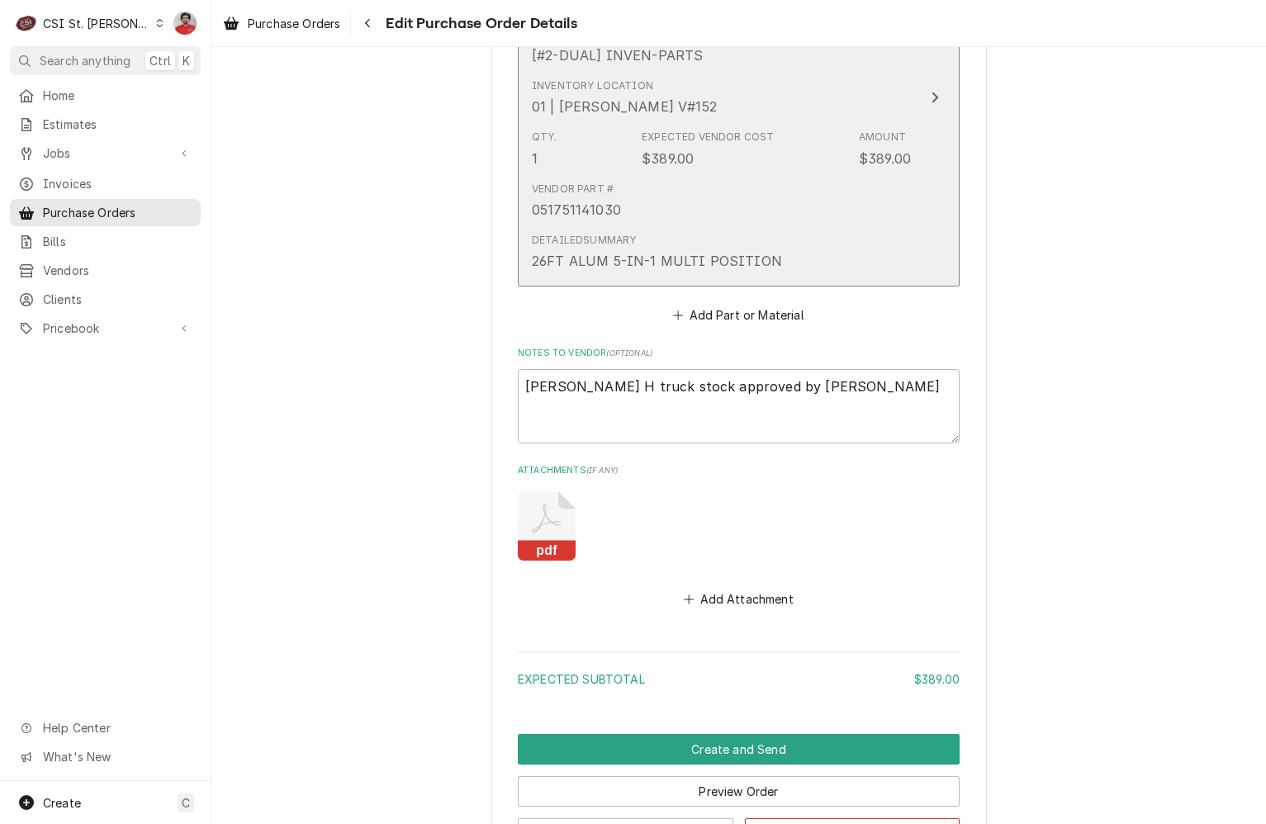
scroll to position [1016, 0]
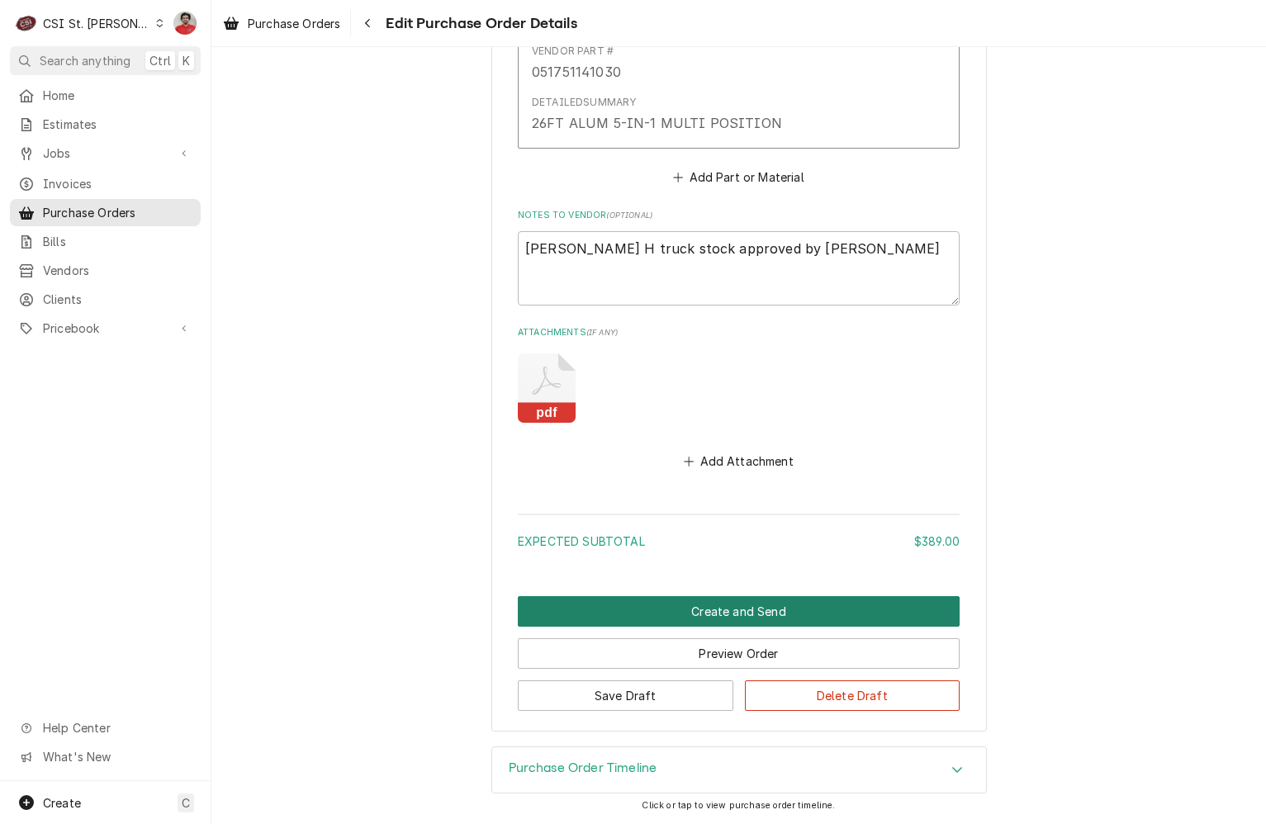
click at [732, 609] on button "Create and Send" at bounding box center [739, 611] width 442 height 31
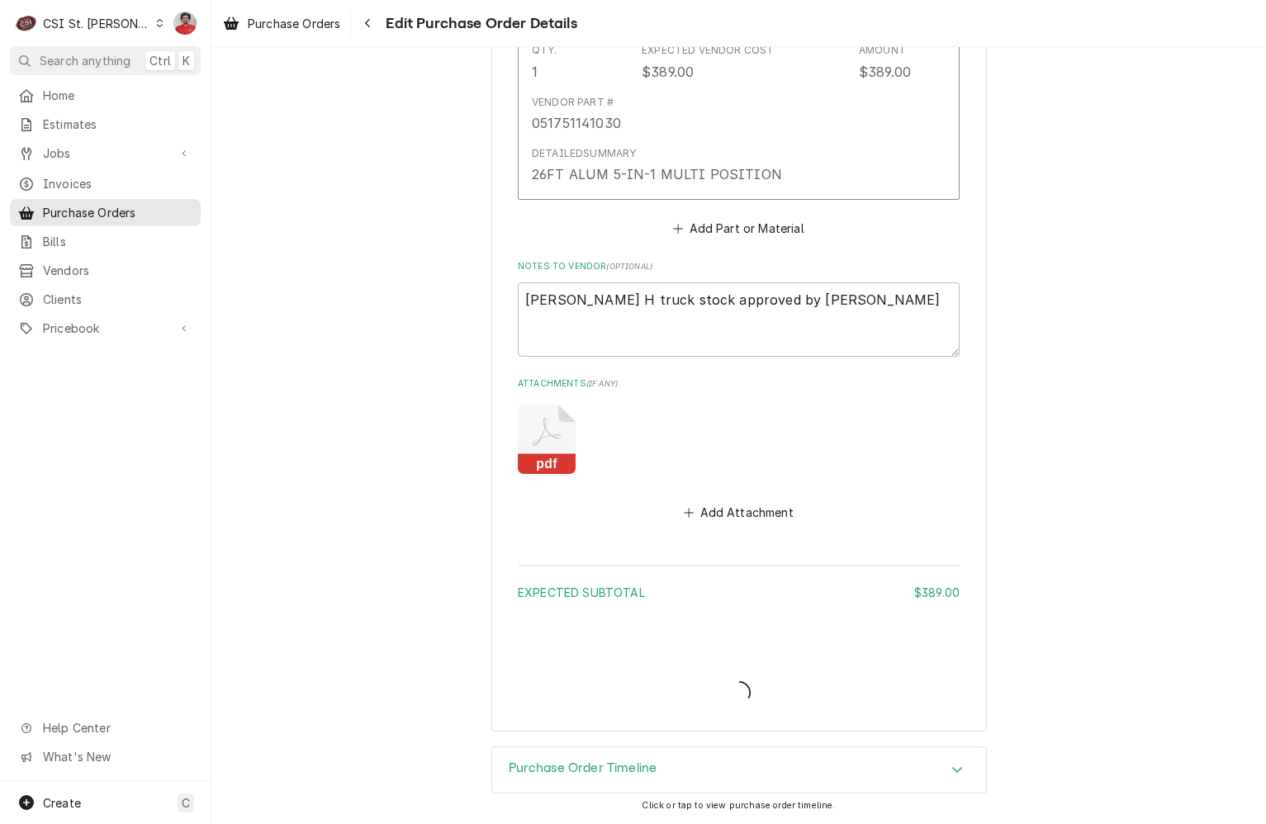
scroll to position [965, 0]
type textarea "x"
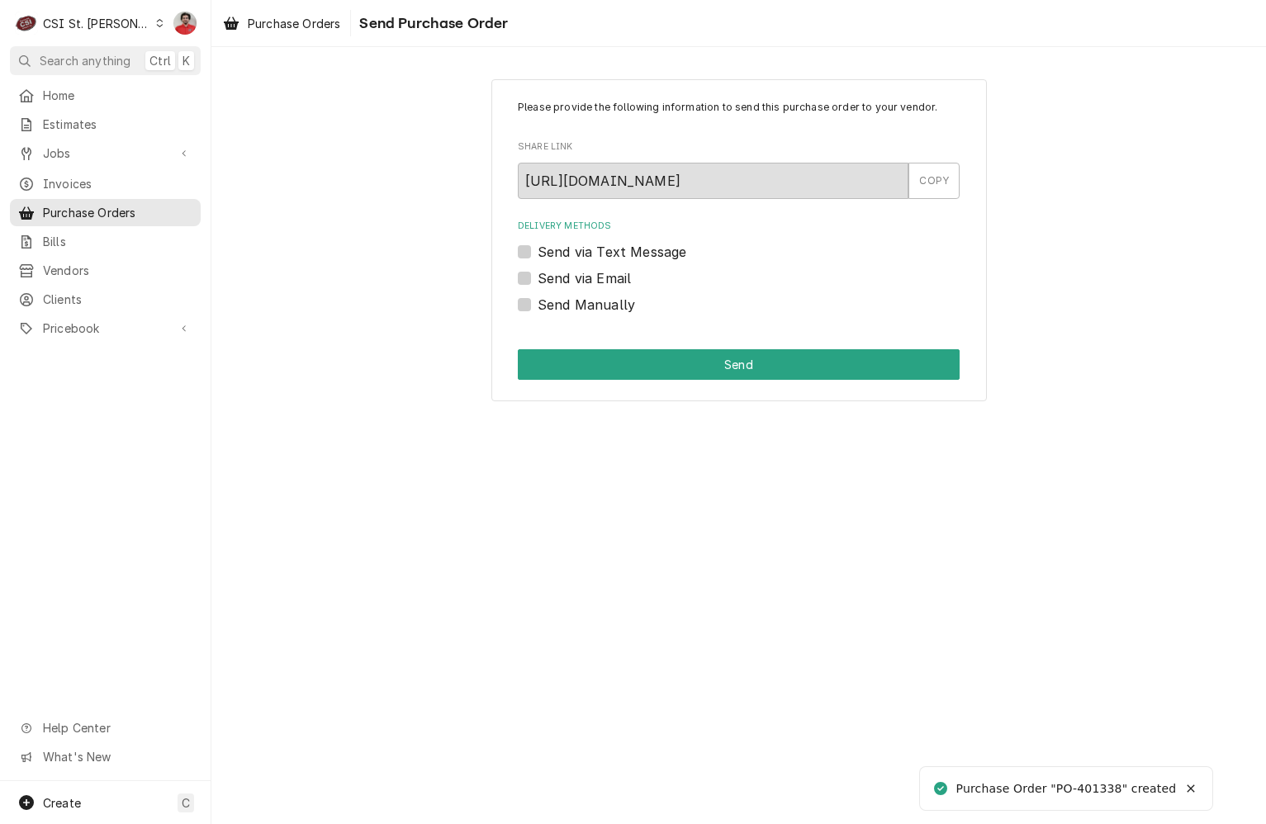
click at [626, 307] on label "Send Manually" at bounding box center [586, 305] width 97 height 20
click at [626, 307] on input "Send Manually" at bounding box center [759, 313] width 442 height 36
checkbox input "true"
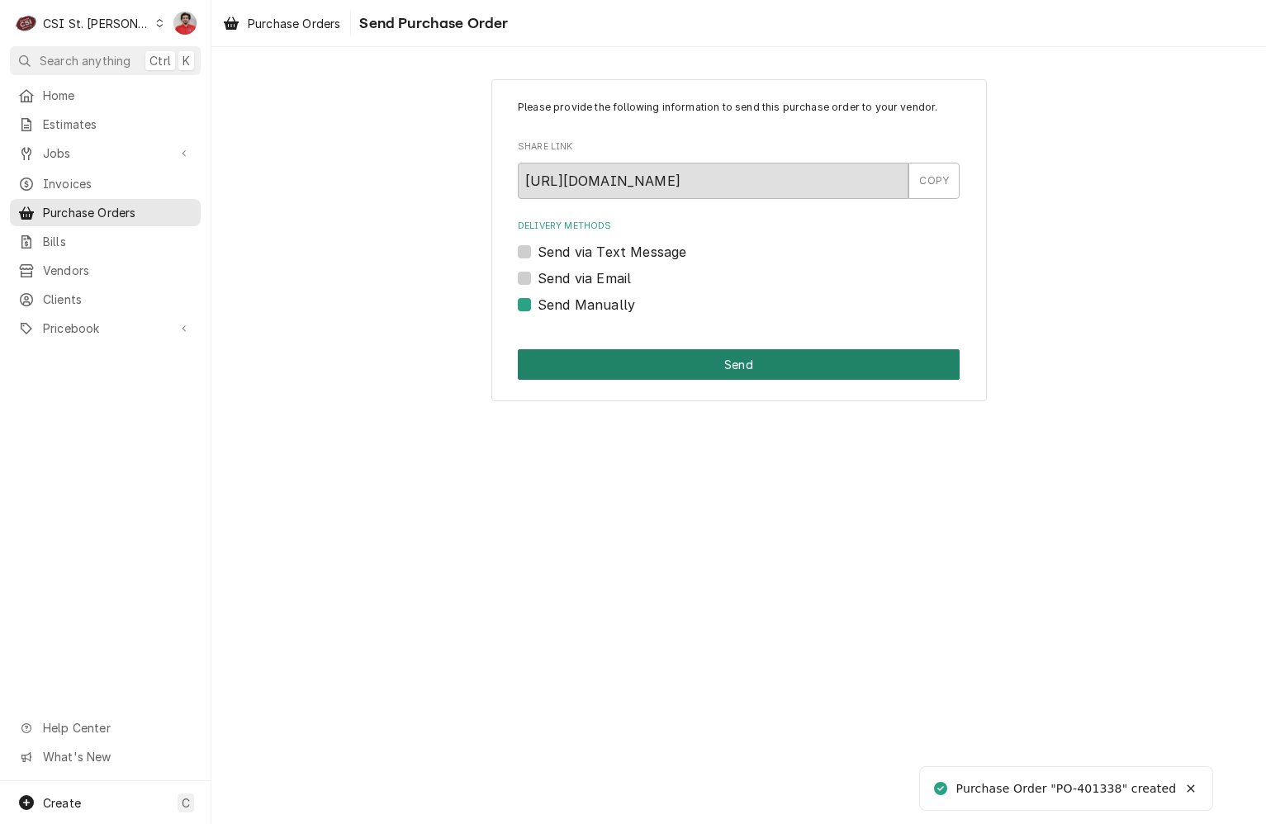
click at [676, 371] on button "Send" at bounding box center [739, 364] width 442 height 31
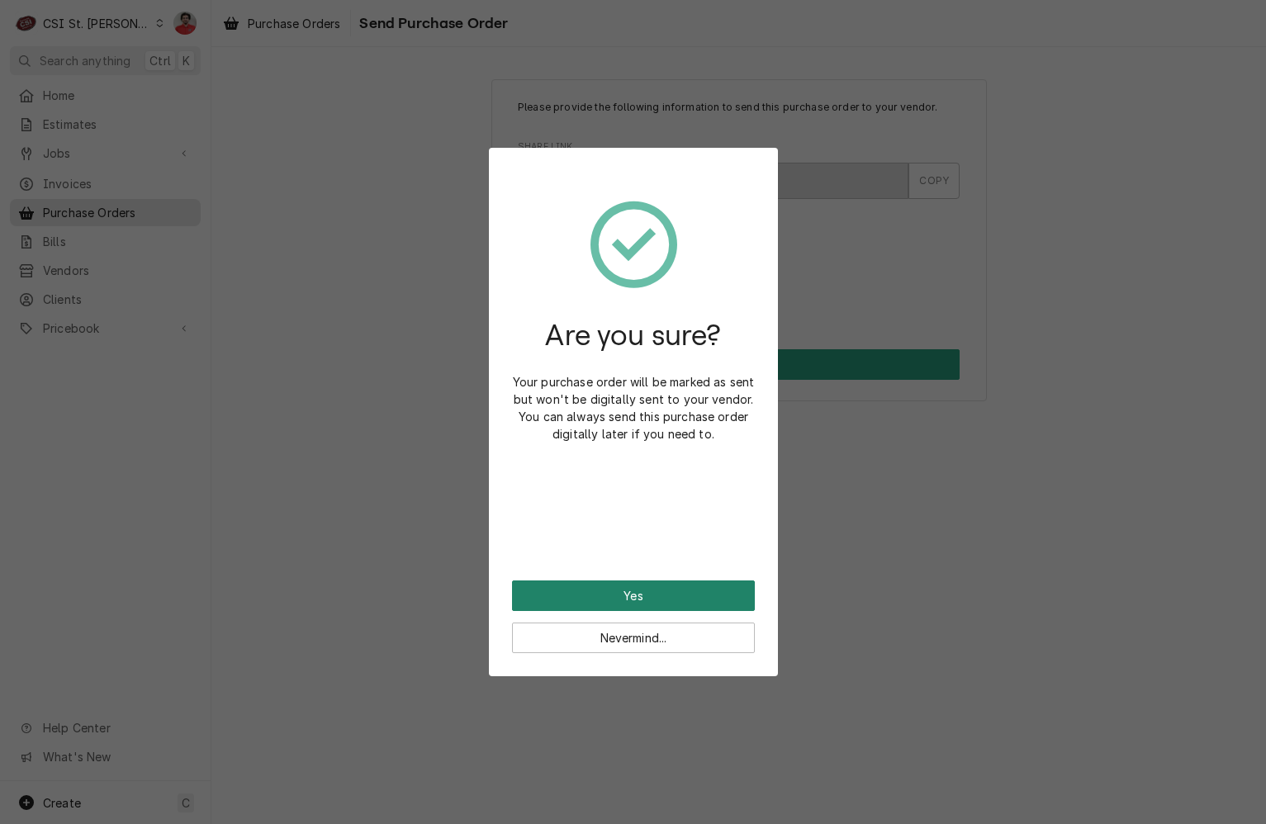
click at [668, 598] on button "Yes" at bounding box center [633, 595] width 243 height 31
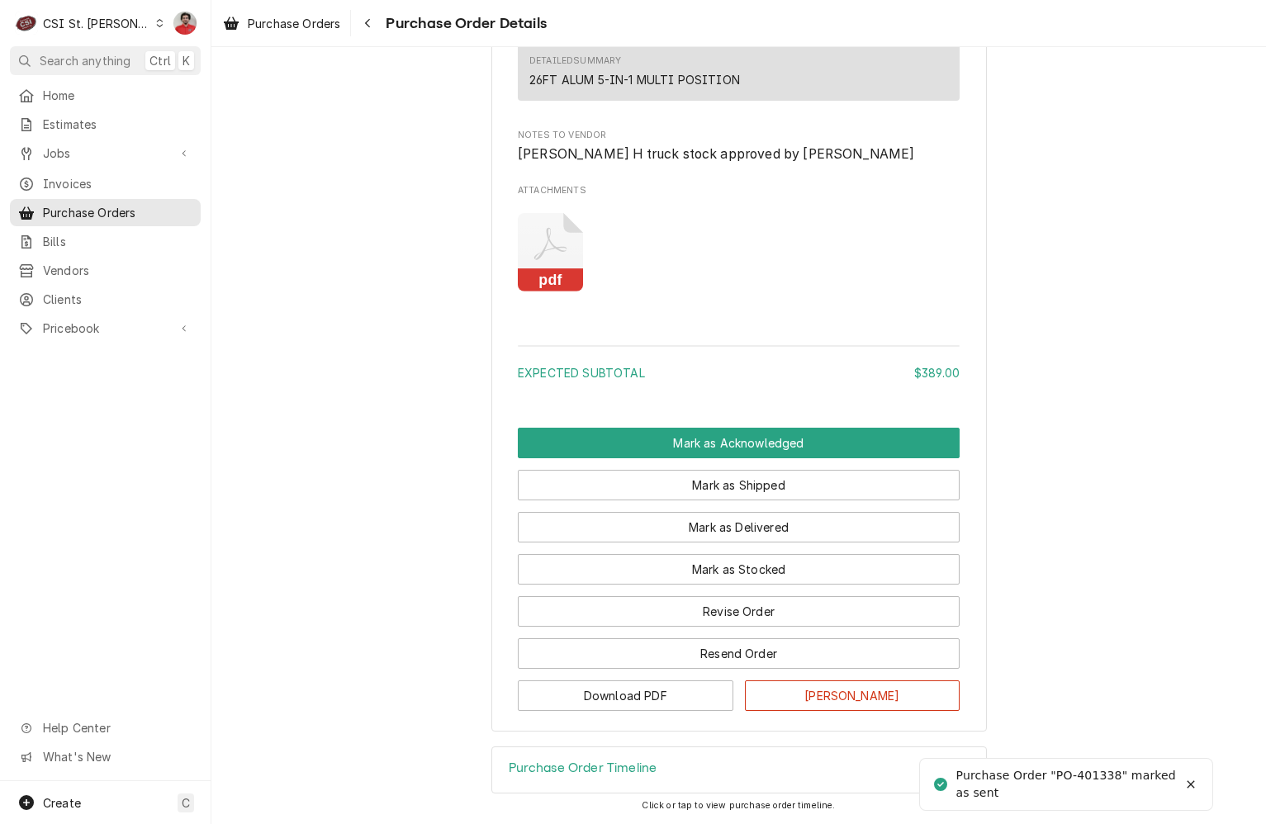
scroll to position [1296, 0]
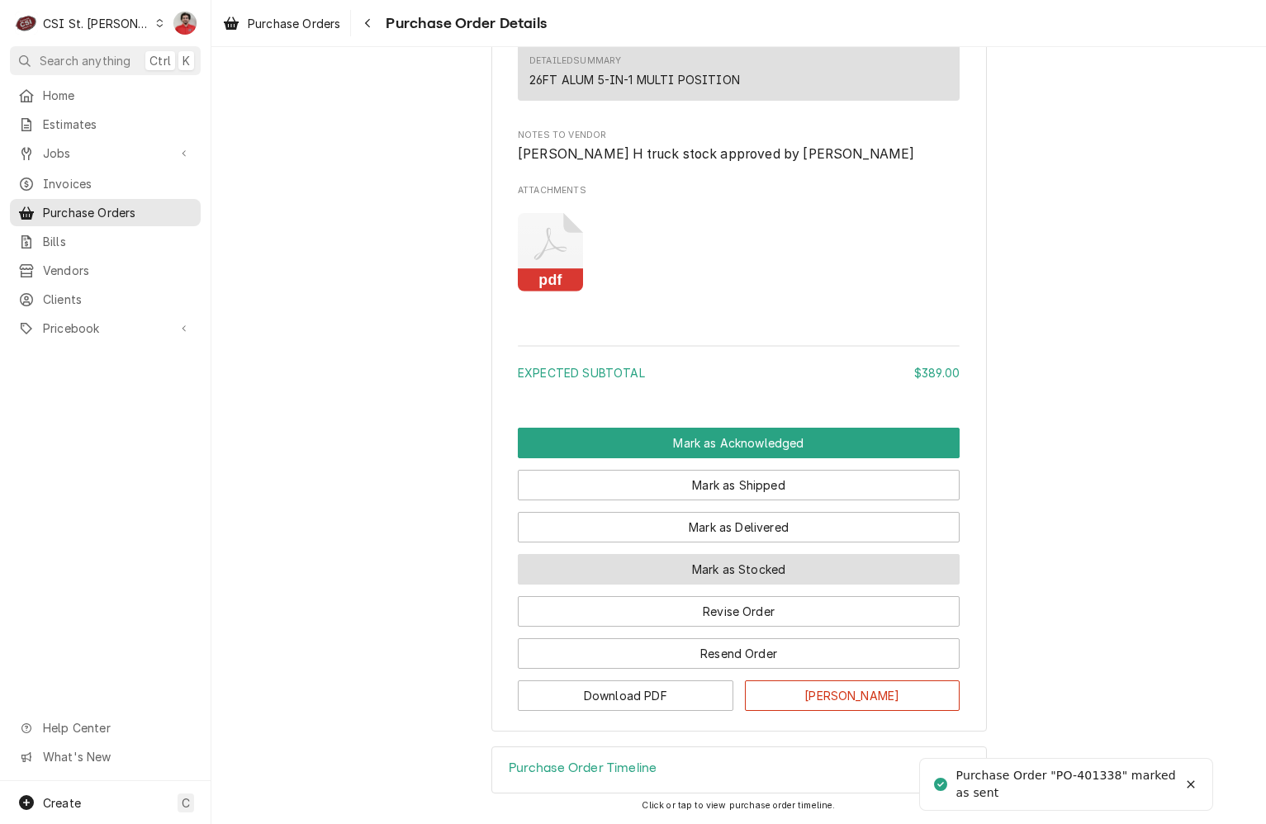
click at [672, 574] on button "Mark as Stocked" at bounding box center [739, 569] width 442 height 31
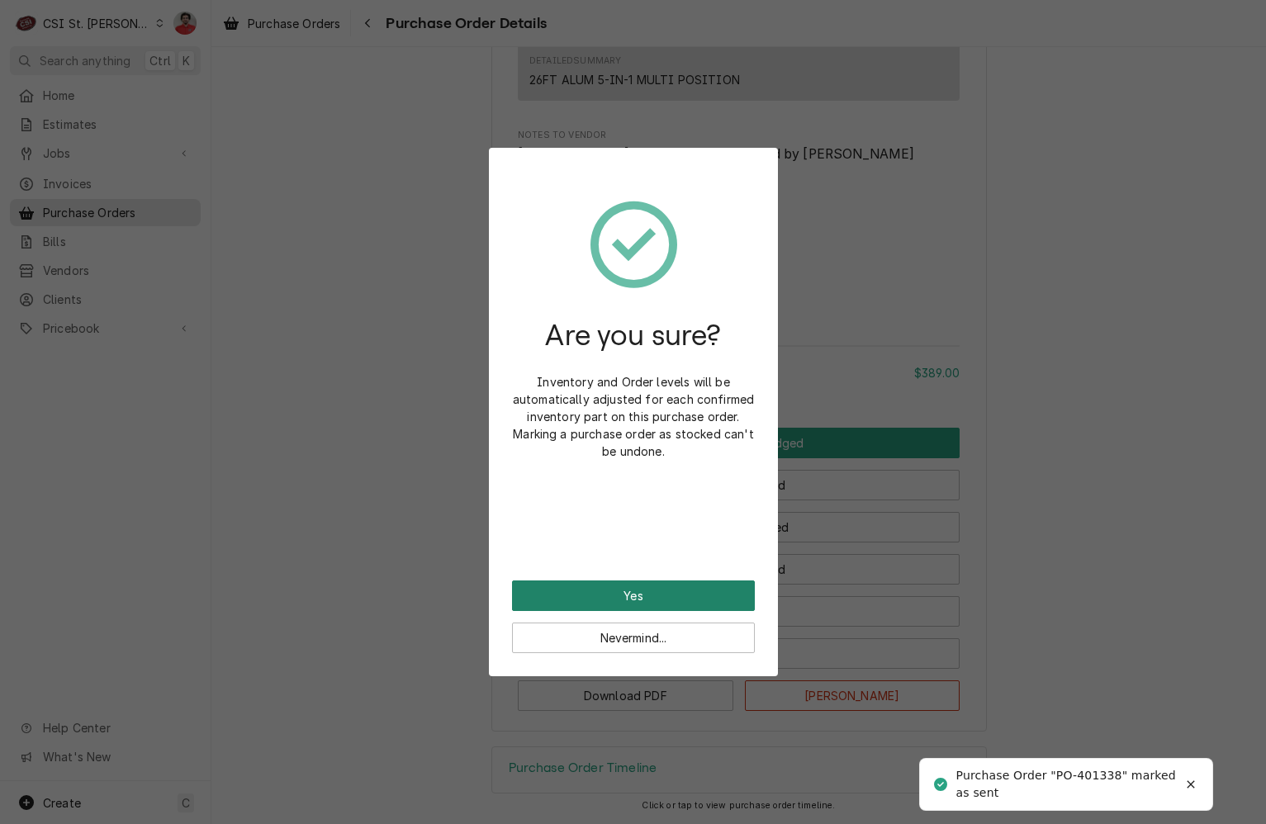
click at [664, 587] on button "Yes" at bounding box center [633, 595] width 243 height 31
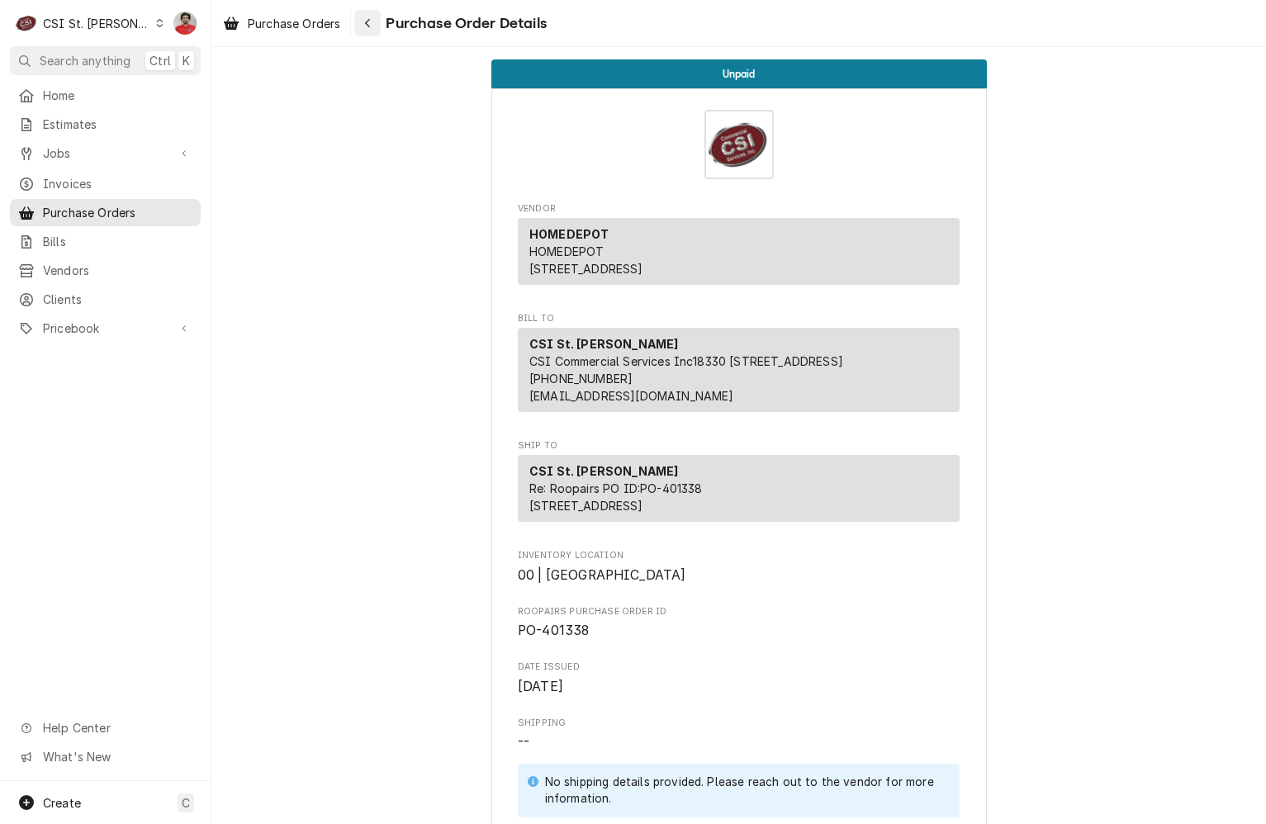
click at [373, 26] on div "Navigate back" at bounding box center [367, 23] width 17 height 17
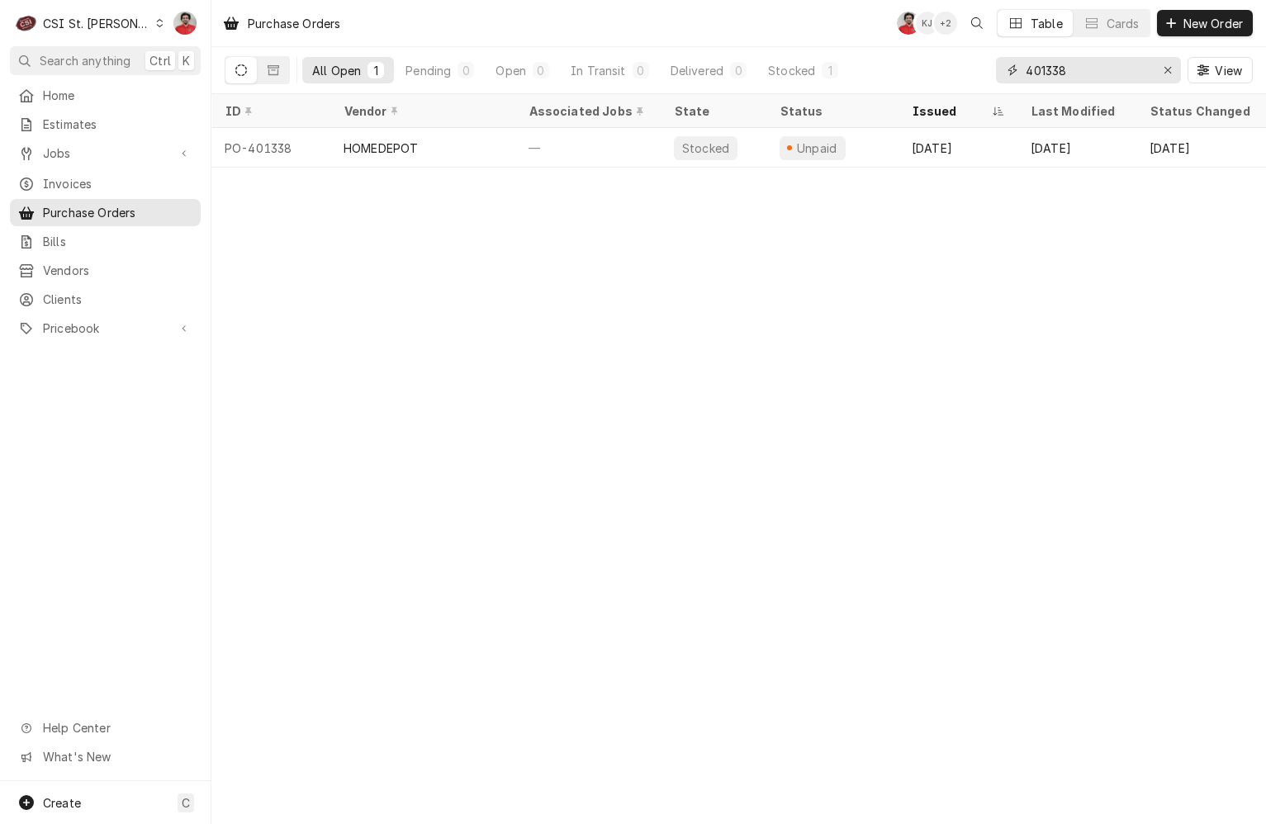
click at [1091, 62] on input "401338" at bounding box center [1088, 70] width 124 height 26
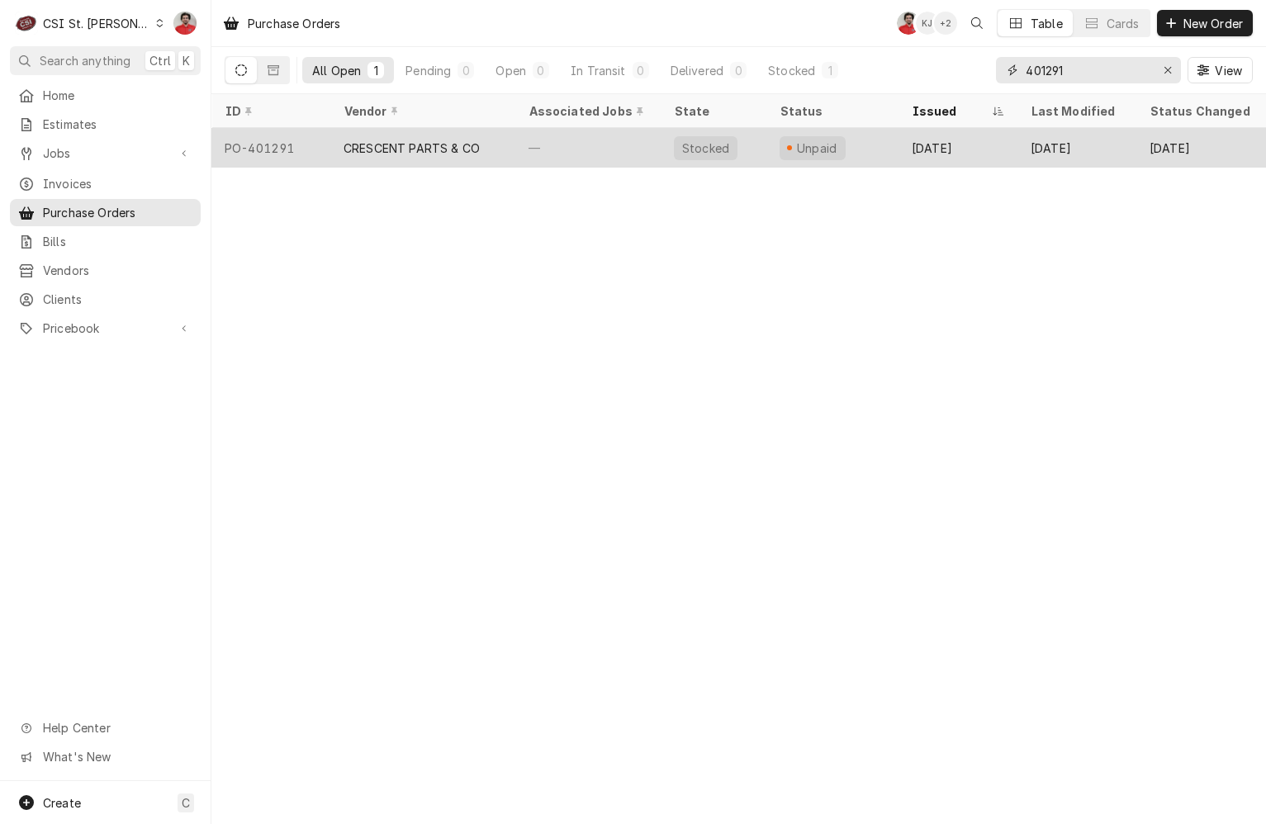
type input "401291"
click at [880, 144] on div "Unpaid" at bounding box center [832, 148] width 132 height 40
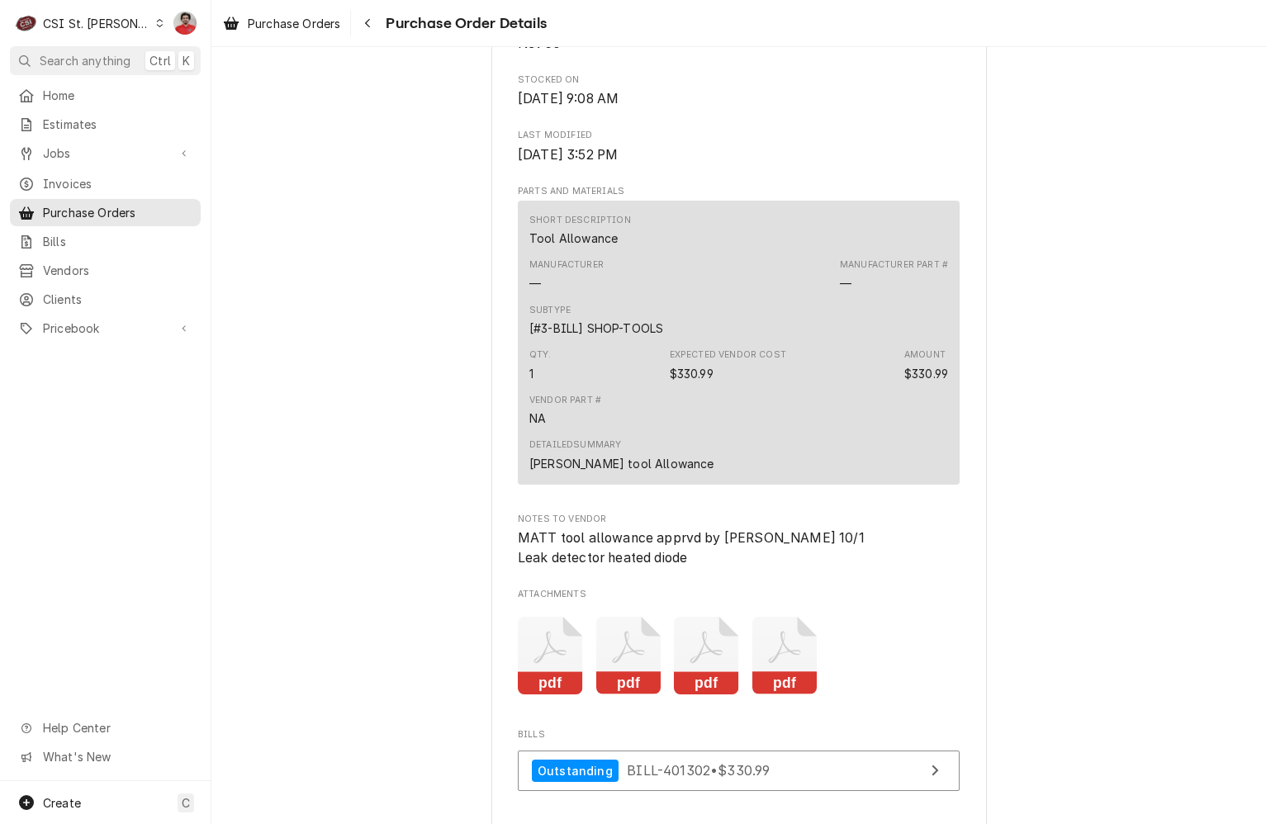
scroll to position [1041, 0]
click at [549, 685] on icon "Attachments" at bounding box center [550, 657] width 65 height 78
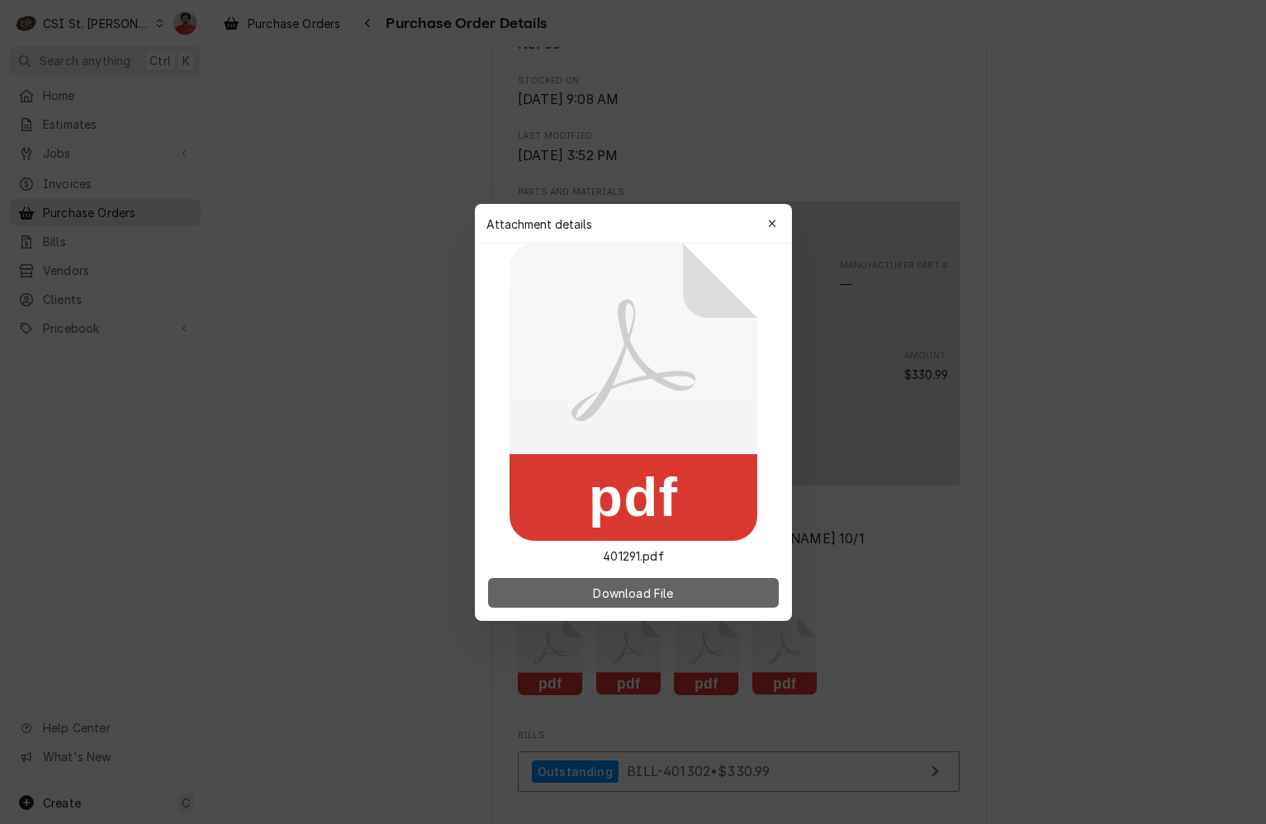
click at [616, 590] on span "Download File" at bounding box center [633, 592] width 87 height 17
click at [614, 692] on div at bounding box center [633, 412] width 1266 height 824
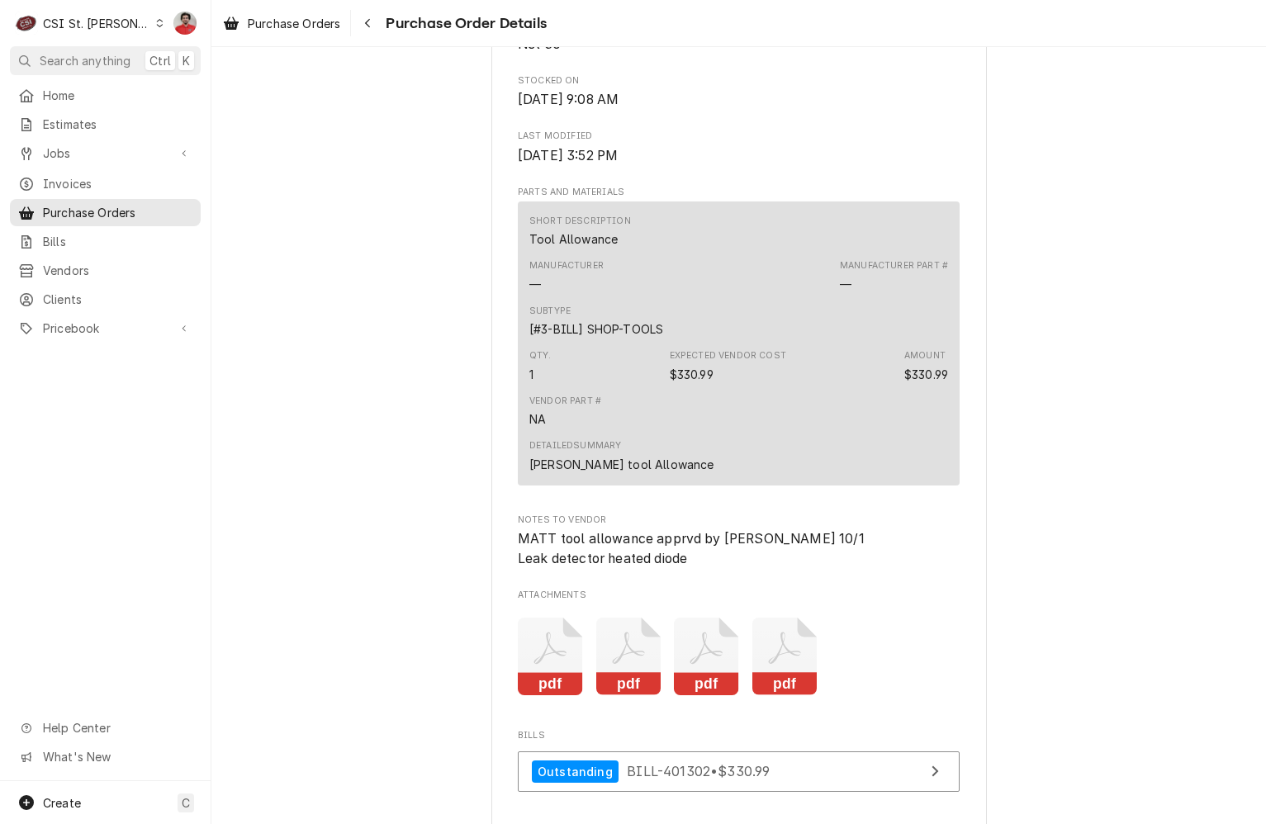
click at [615, 692] on icon "Attachments" at bounding box center [628, 657] width 65 height 78
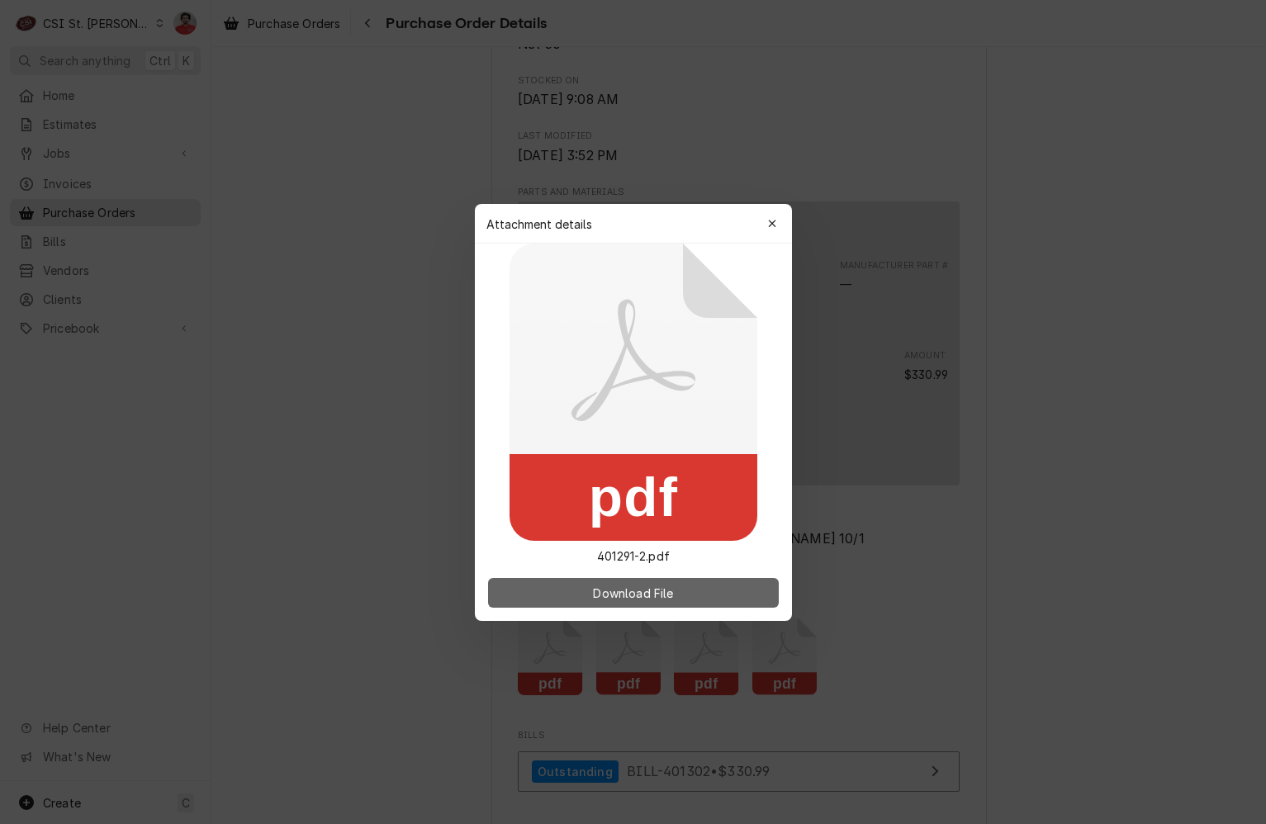
click at [682, 604] on button "Download File" at bounding box center [633, 593] width 291 height 30
click at [726, 712] on div at bounding box center [633, 412] width 1266 height 824
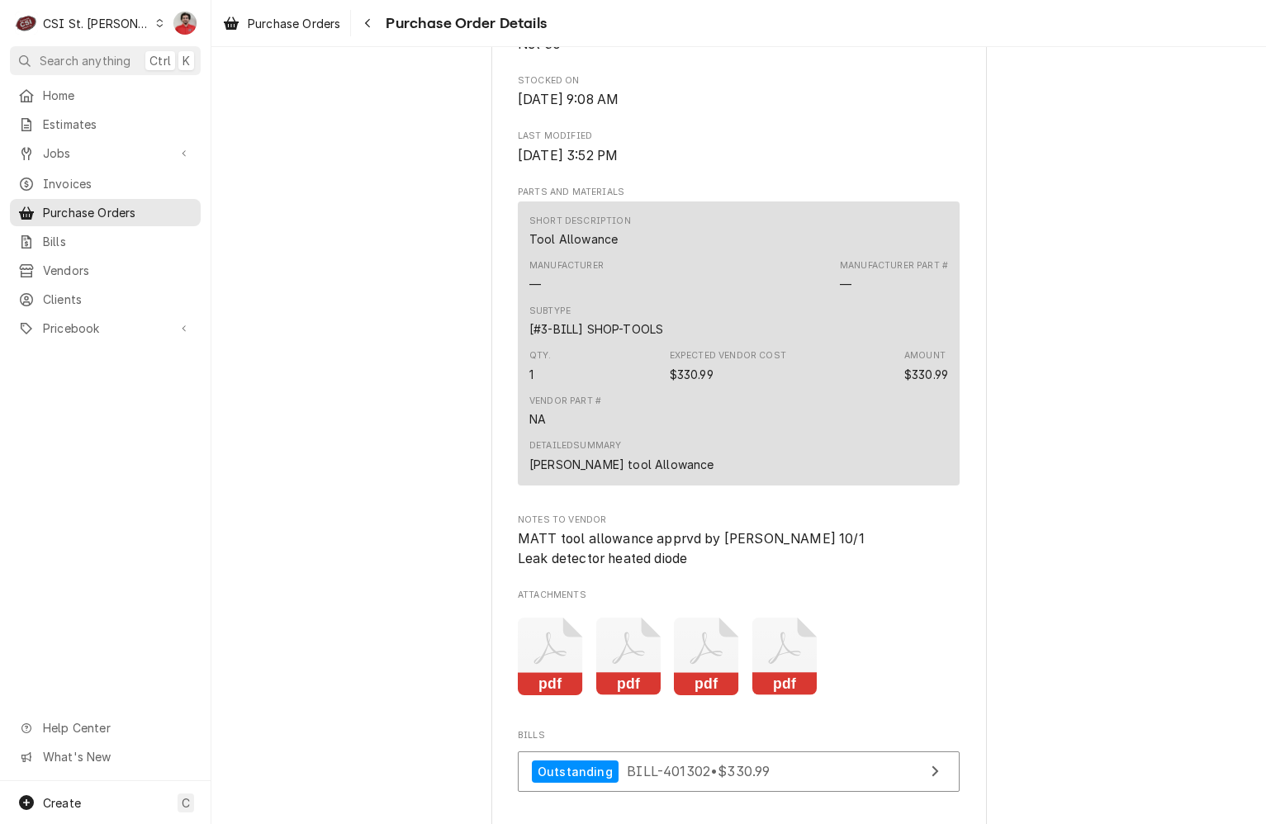
click at [713, 696] on icon "Attachments" at bounding box center [706, 657] width 65 height 78
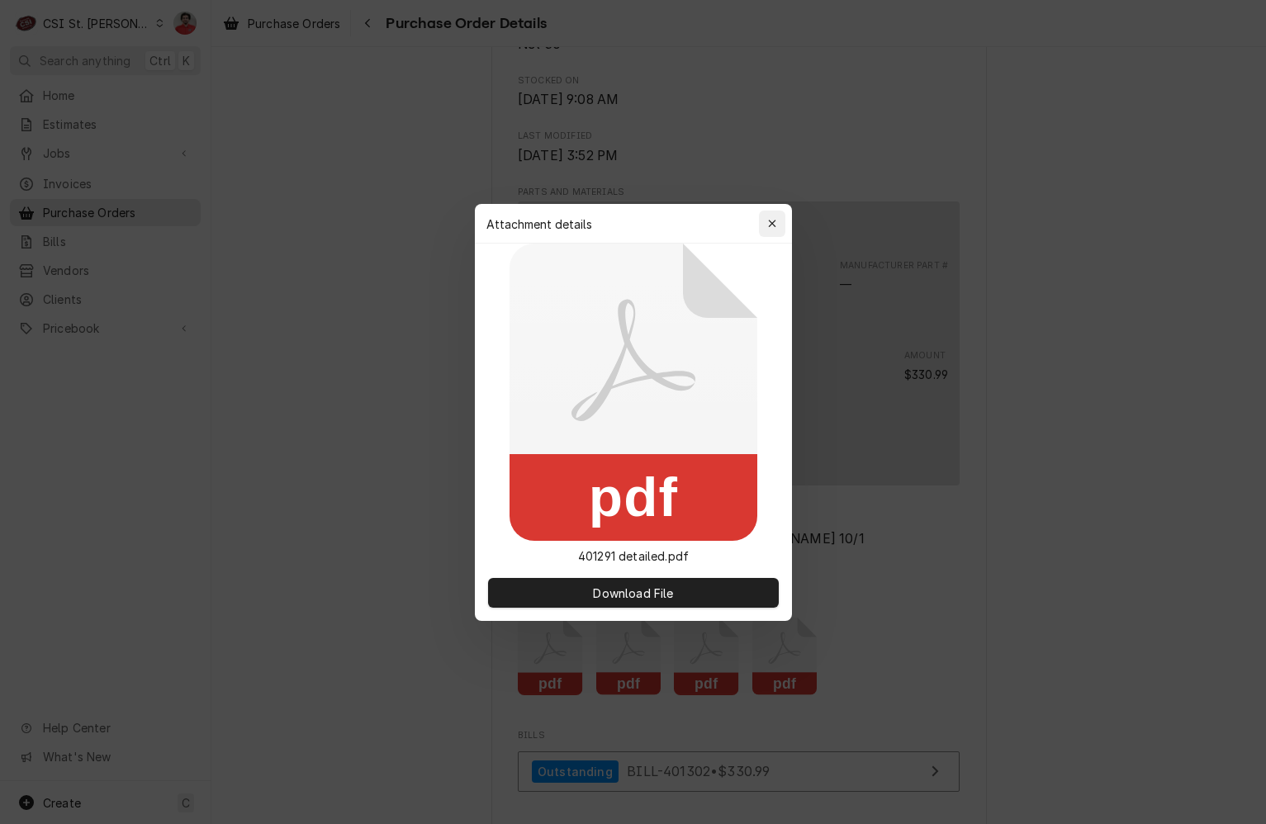
click at [770, 230] on div "button" at bounding box center [772, 224] width 17 height 17
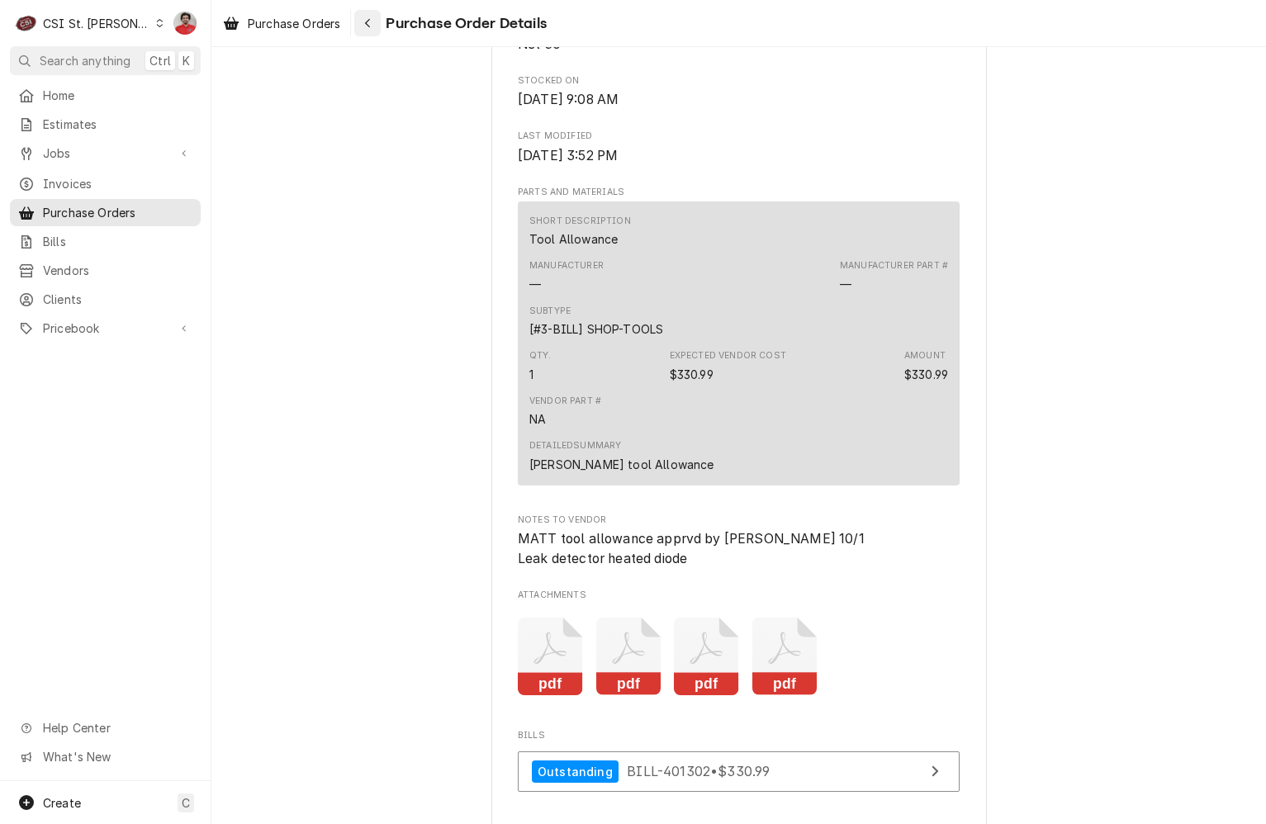
click at [357, 29] on button "Navigate back" at bounding box center [367, 23] width 26 height 26
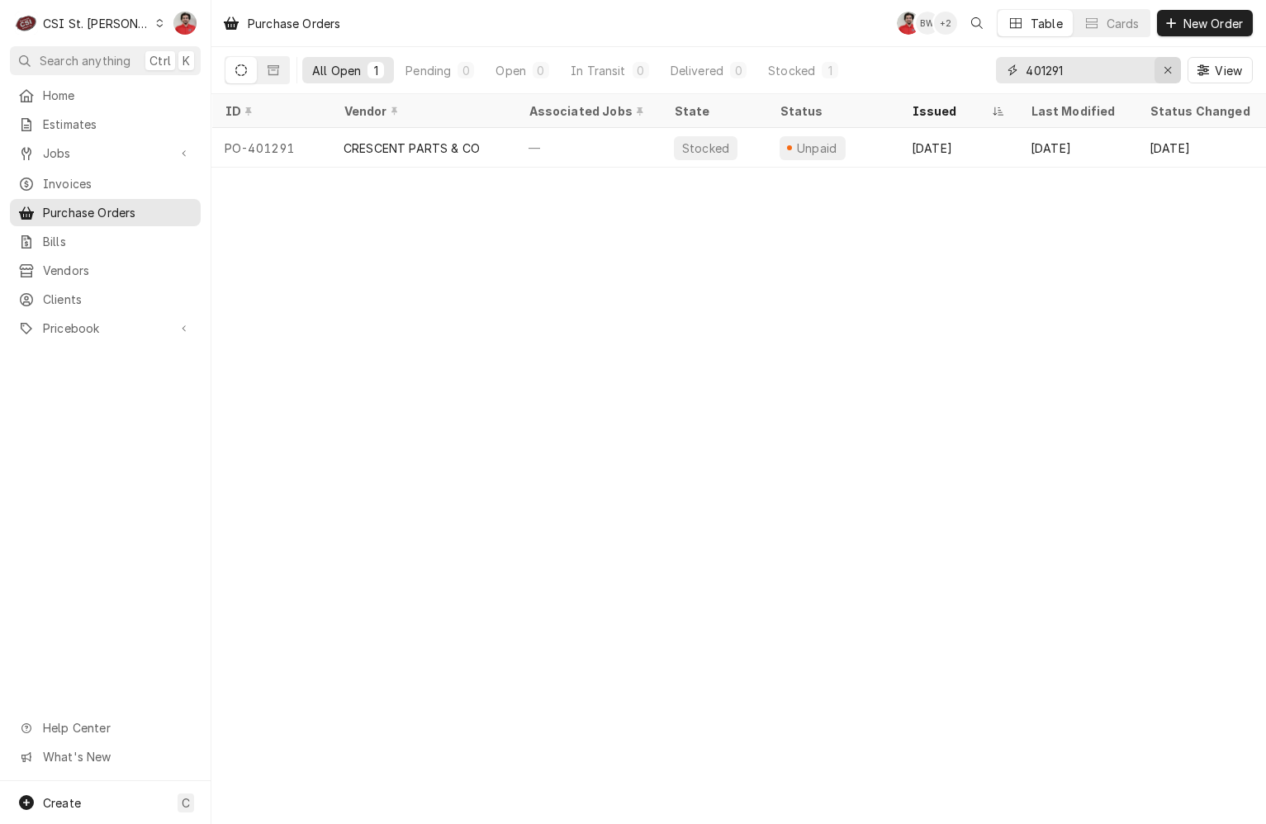
click at [1177, 74] on button "Erase input" at bounding box center [1167, 70] width 26 height 26
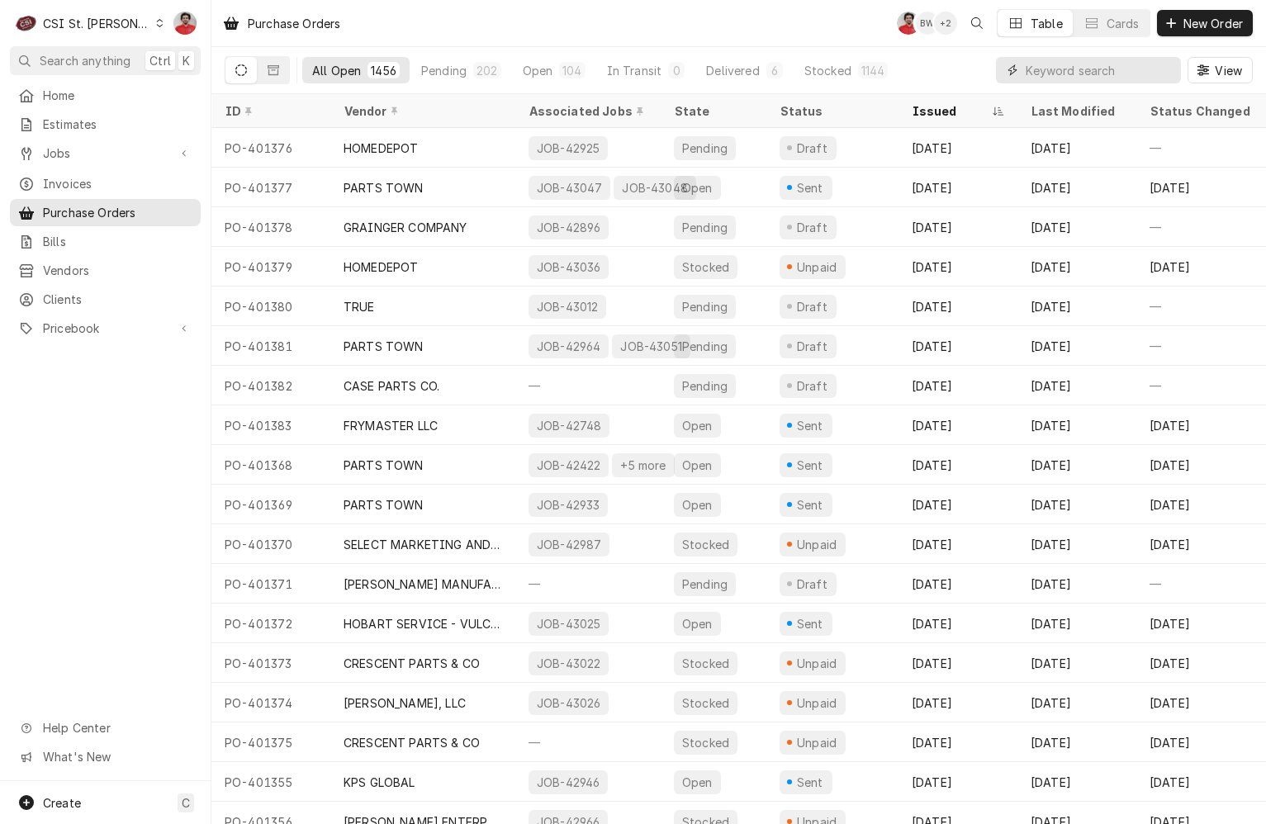
click at [1137, 80] on input "Dynamic Content Wrapper" at bounding box center [1099, 70] width 147 height 26
type input "401345"
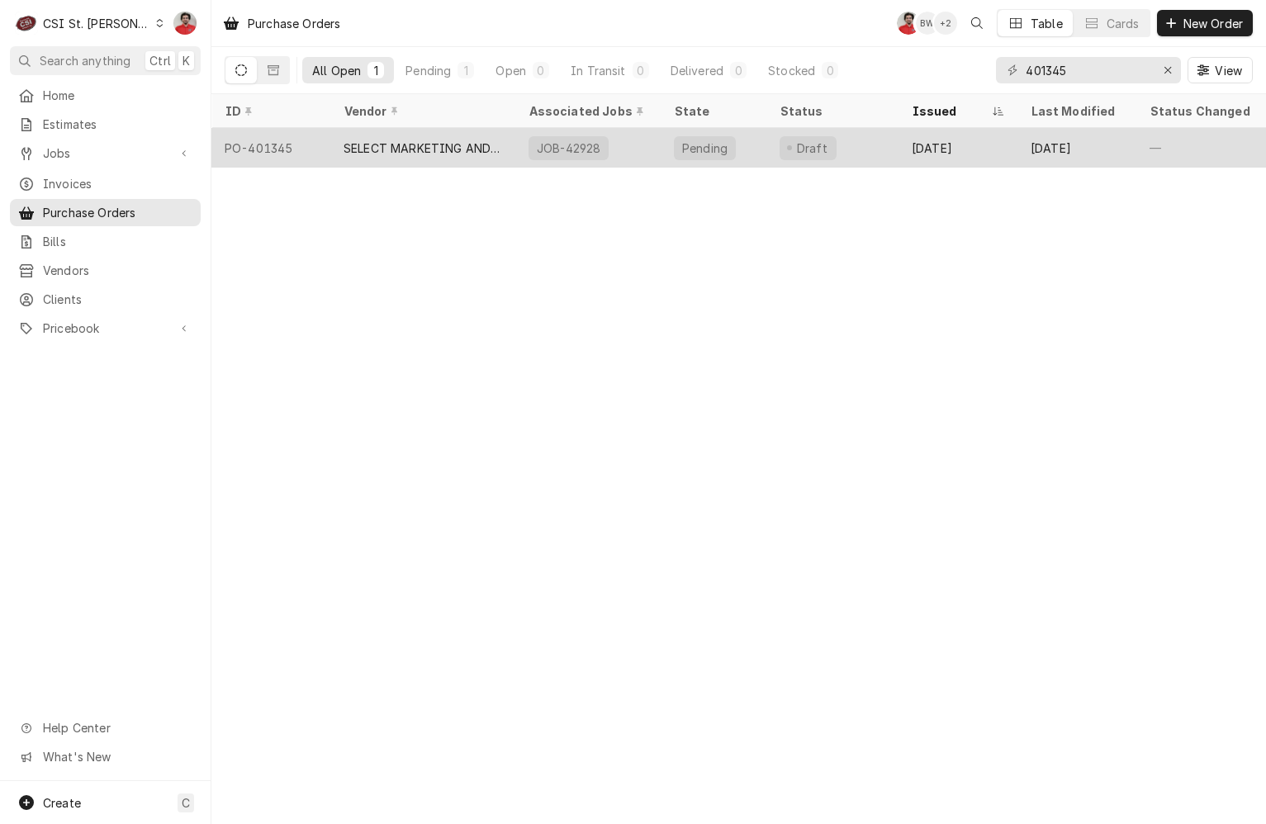
click at [864, 154] on div "Draft" at bounding box center [832, 148] width 132 height 40
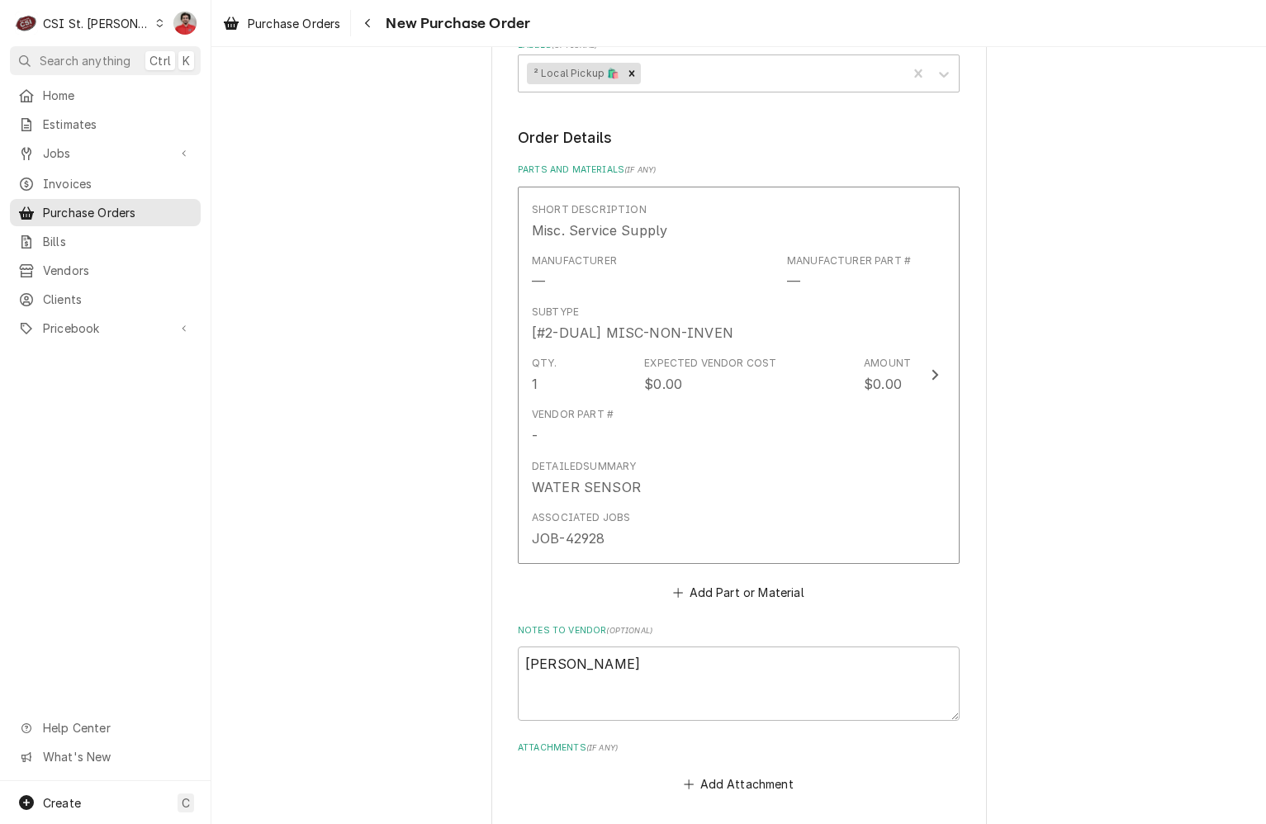
scroll to position [983, 0]
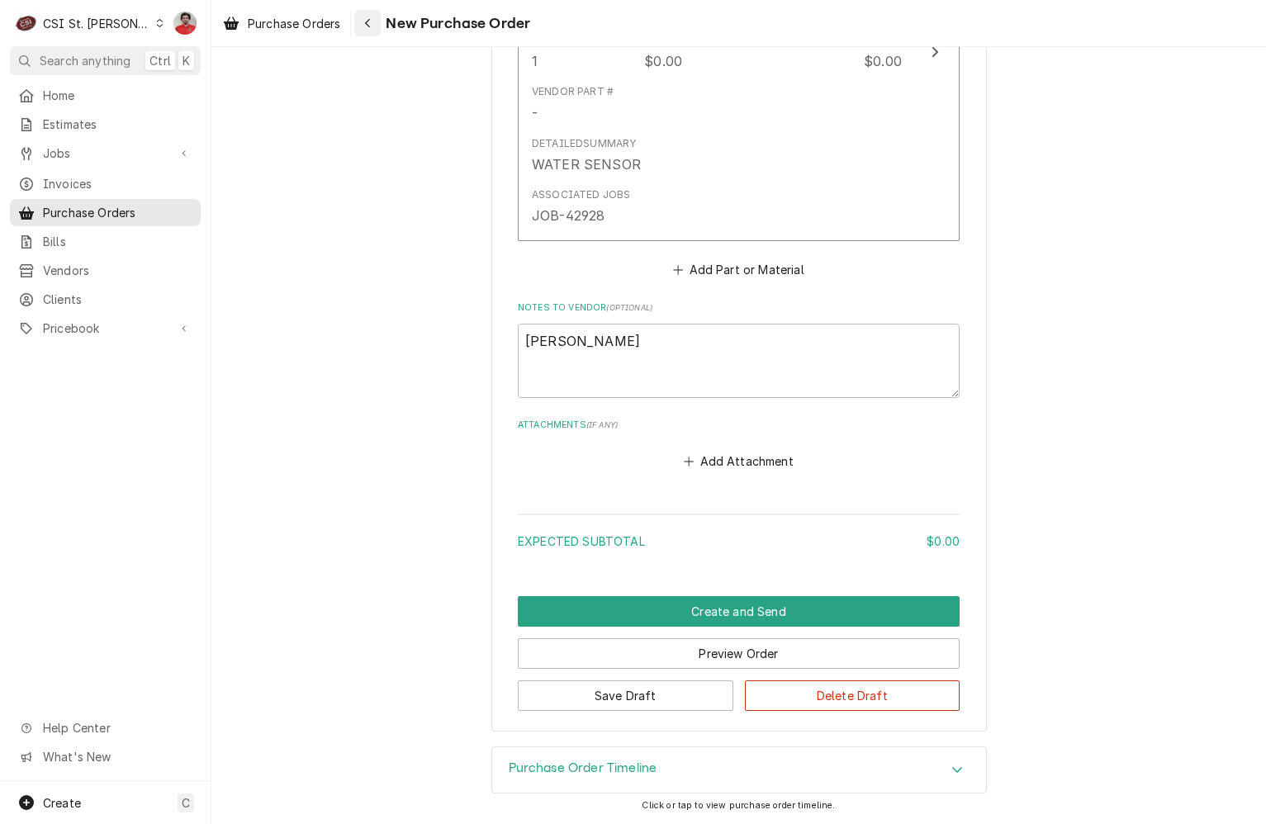
click at [370, 11] on button "Navigate back" at bounding box center [367, 23] width 26 height 26
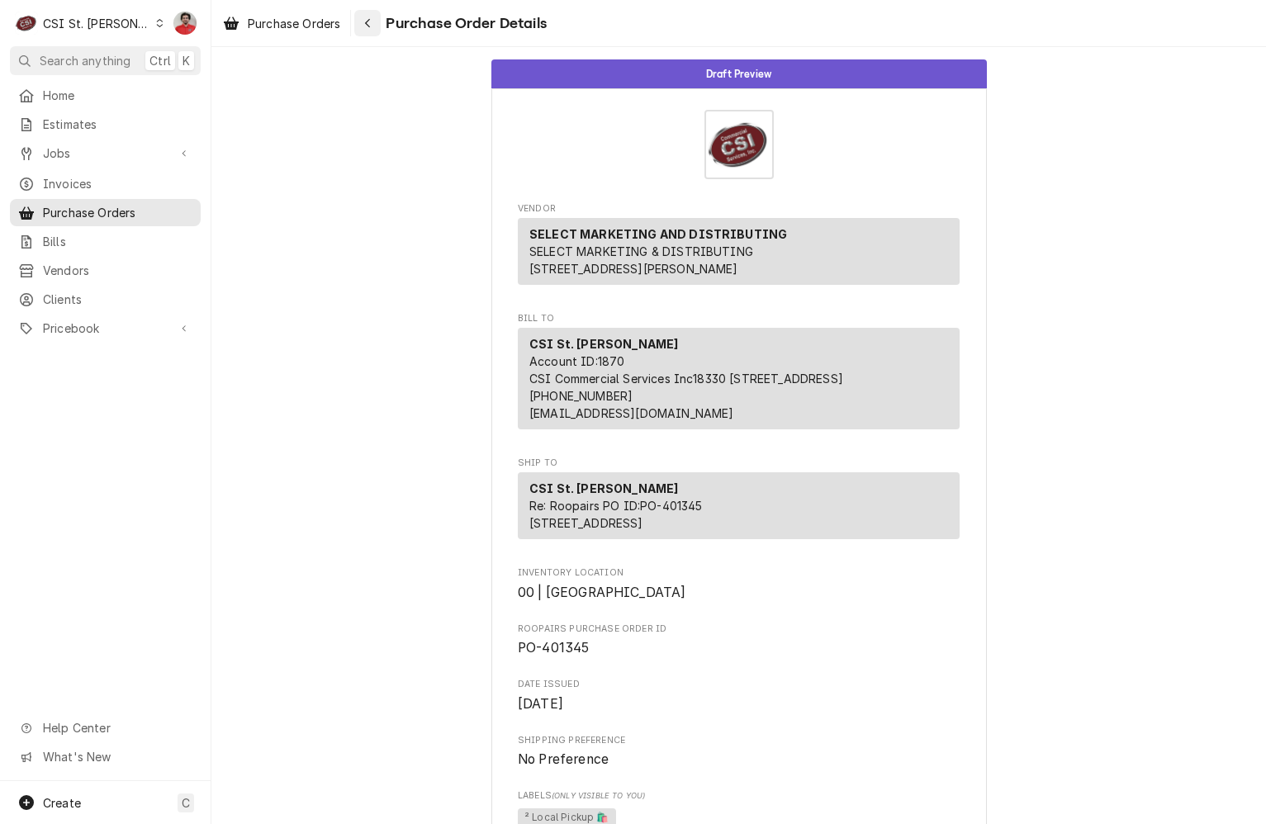
click at [367, 21] on icon "Navigate back" at bounding box center [367, 23] width 7 height 12
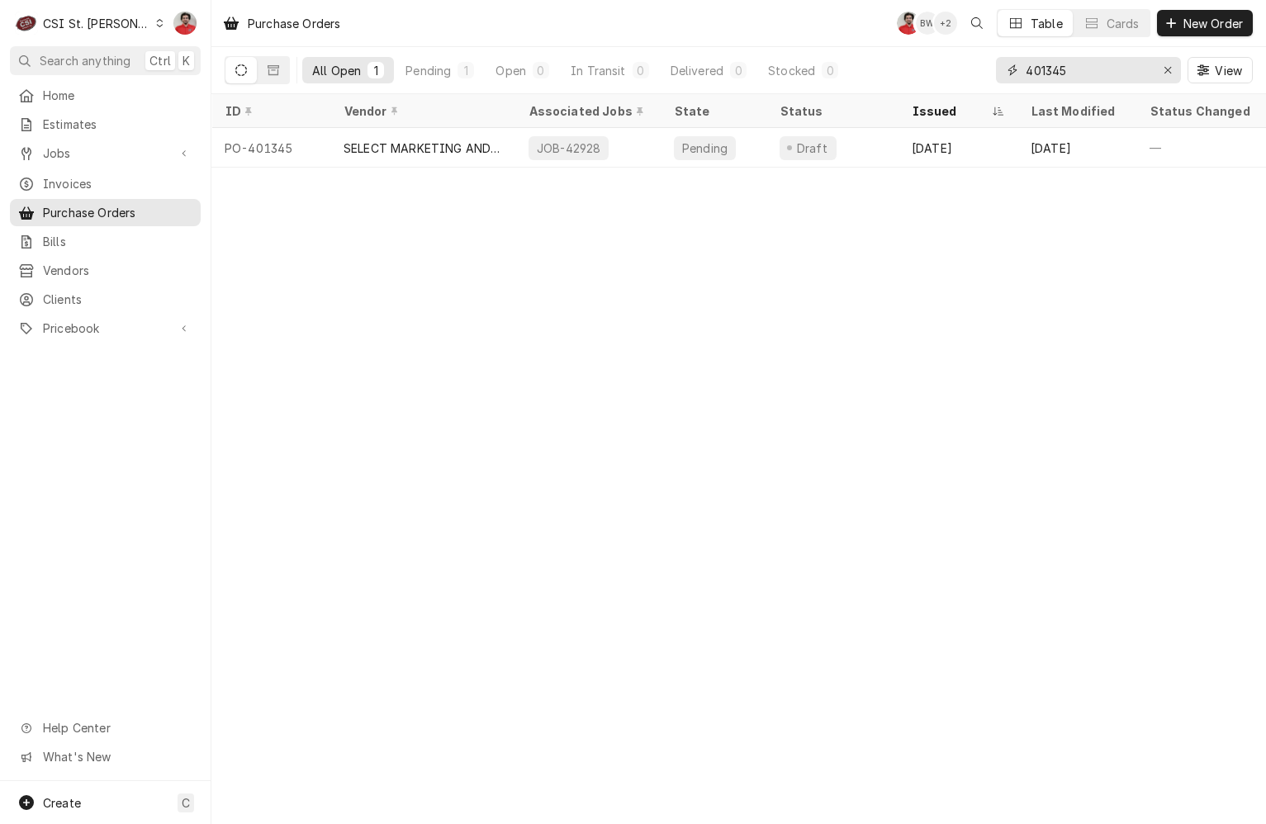
click at [1109, 64] on input "401345" at bounding box center [1088, 70] width 124 height 26
type input "401352"
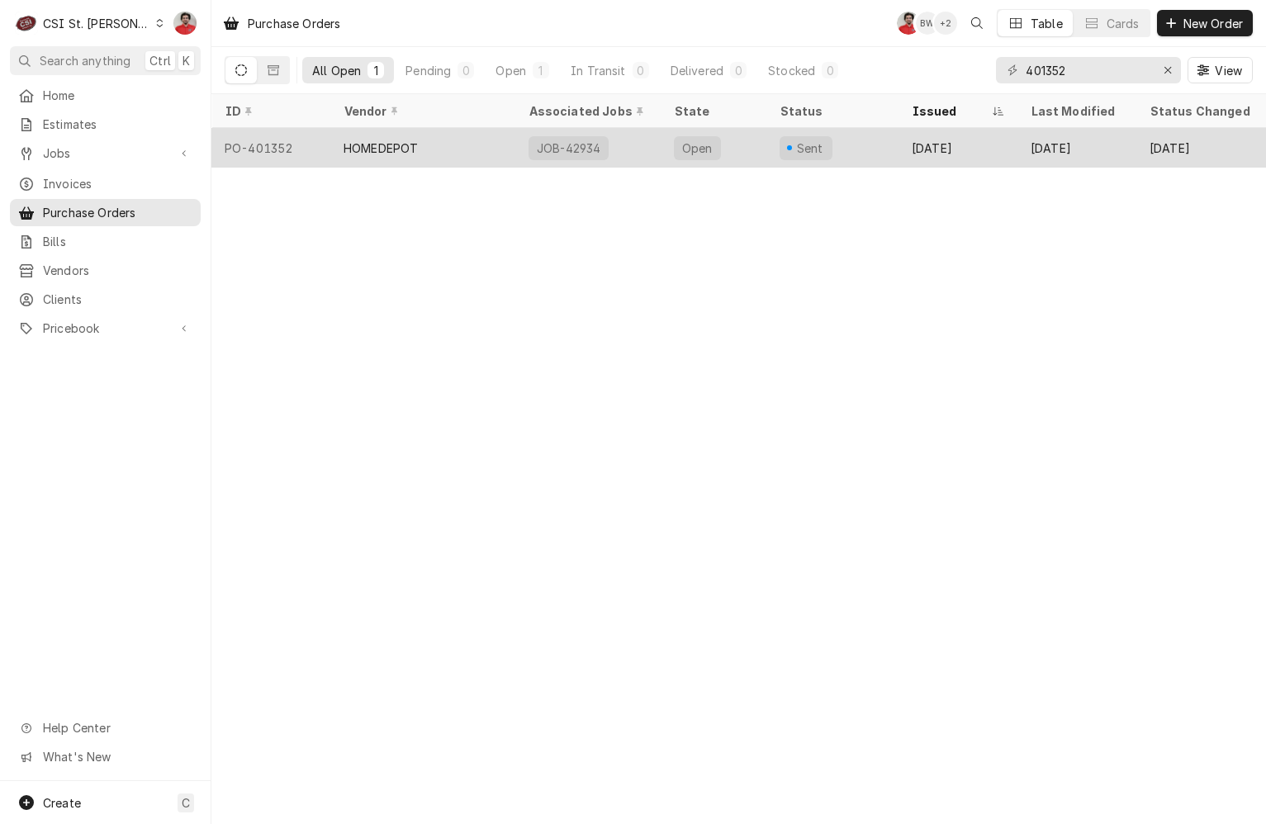
click at [1027, 153] on div "Sep 30" at bounding box center [1076, 148] width 119 height 40
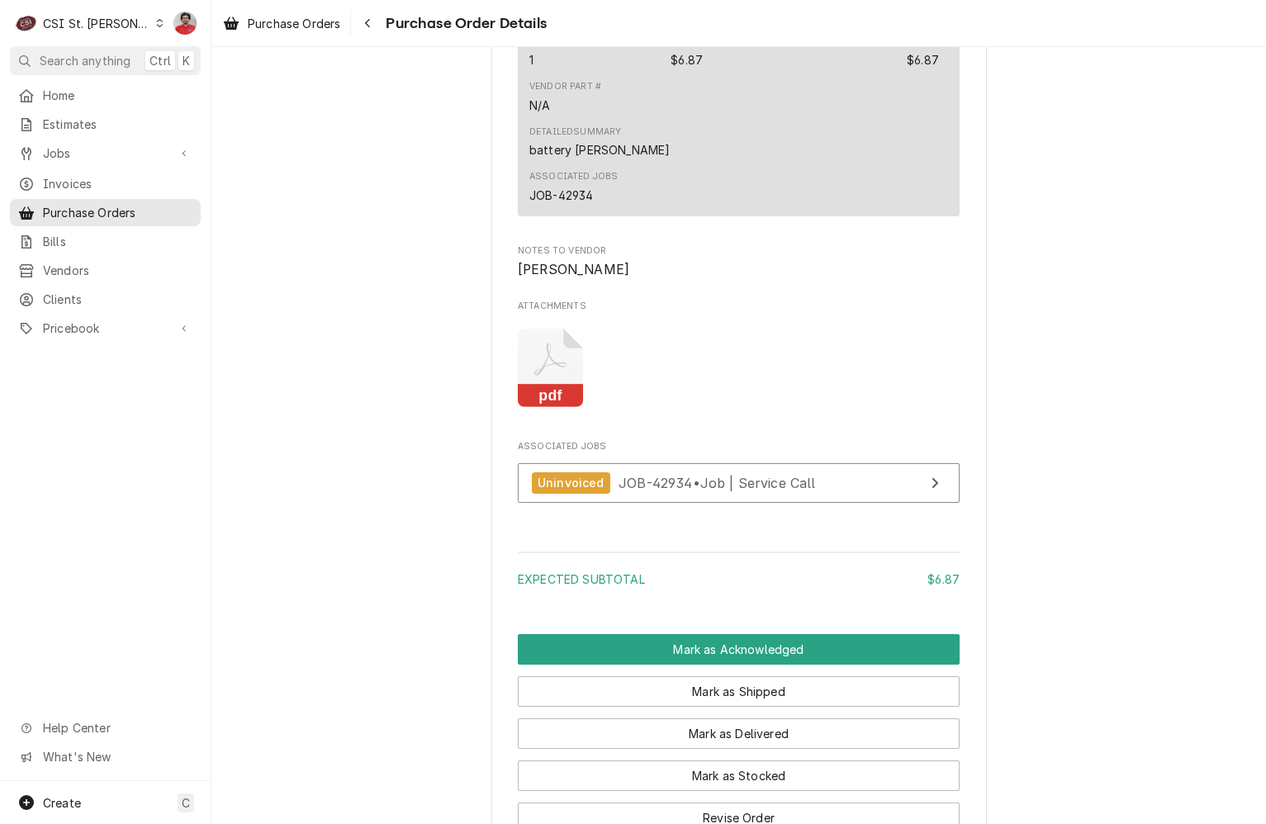
scroll to position [1049, 0]
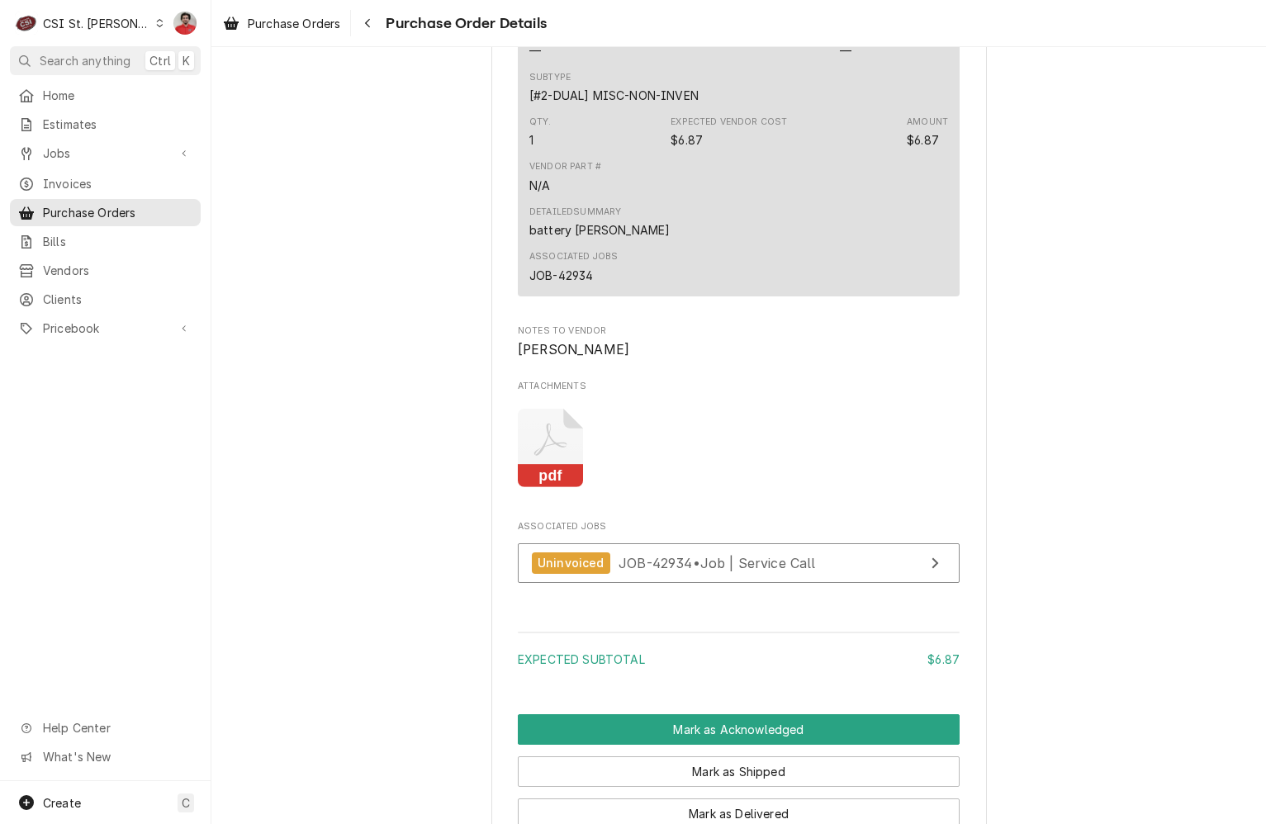
click at [553, 487] on icon "Attachments" at bounding box center [550, 448] width 65 height 78
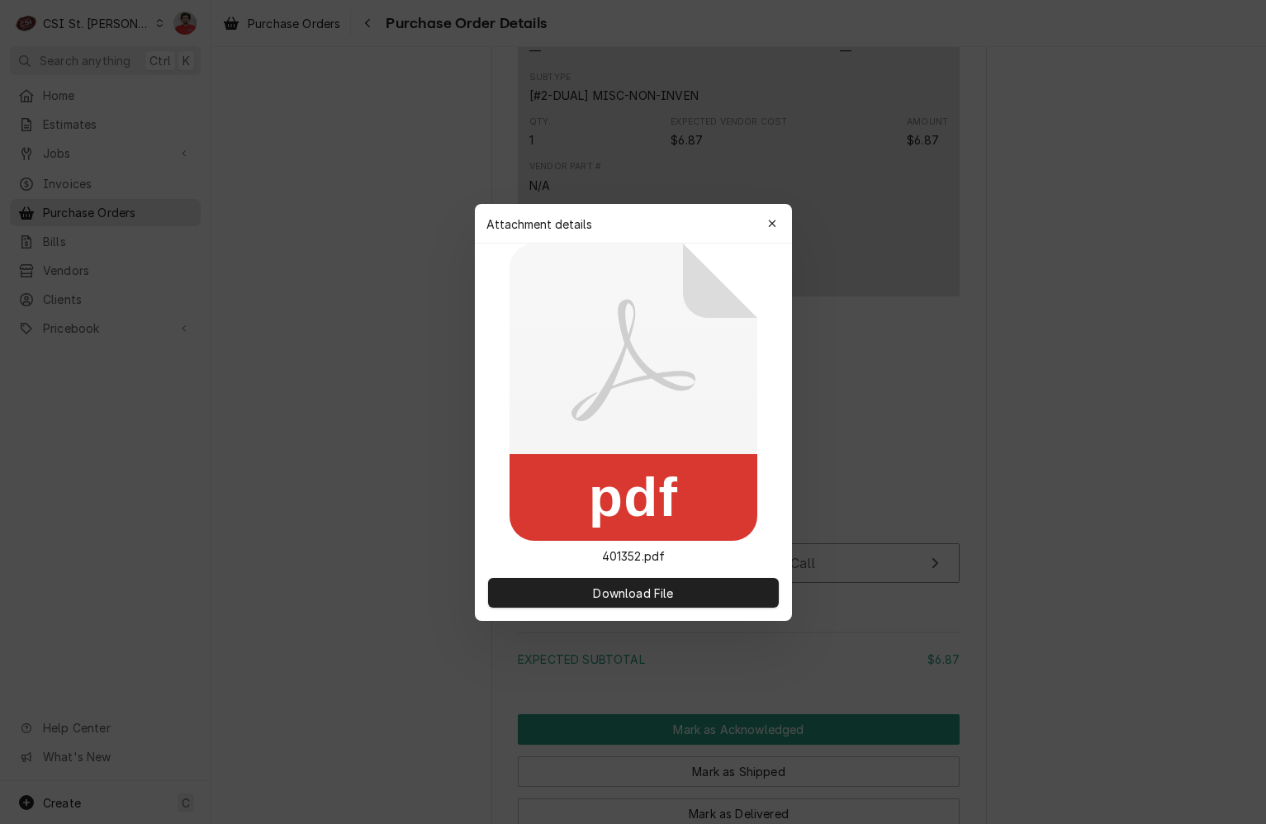
click at [637, 619] on div "Download File" at bounding box center [633, 593] width 317 height 56
click at [633, 578] on button "Download File" at bounding box center [633, 593] width 291 height 30
click at [767, 225] on icon "button" at bounding box center [771, 224] width 9 height 12
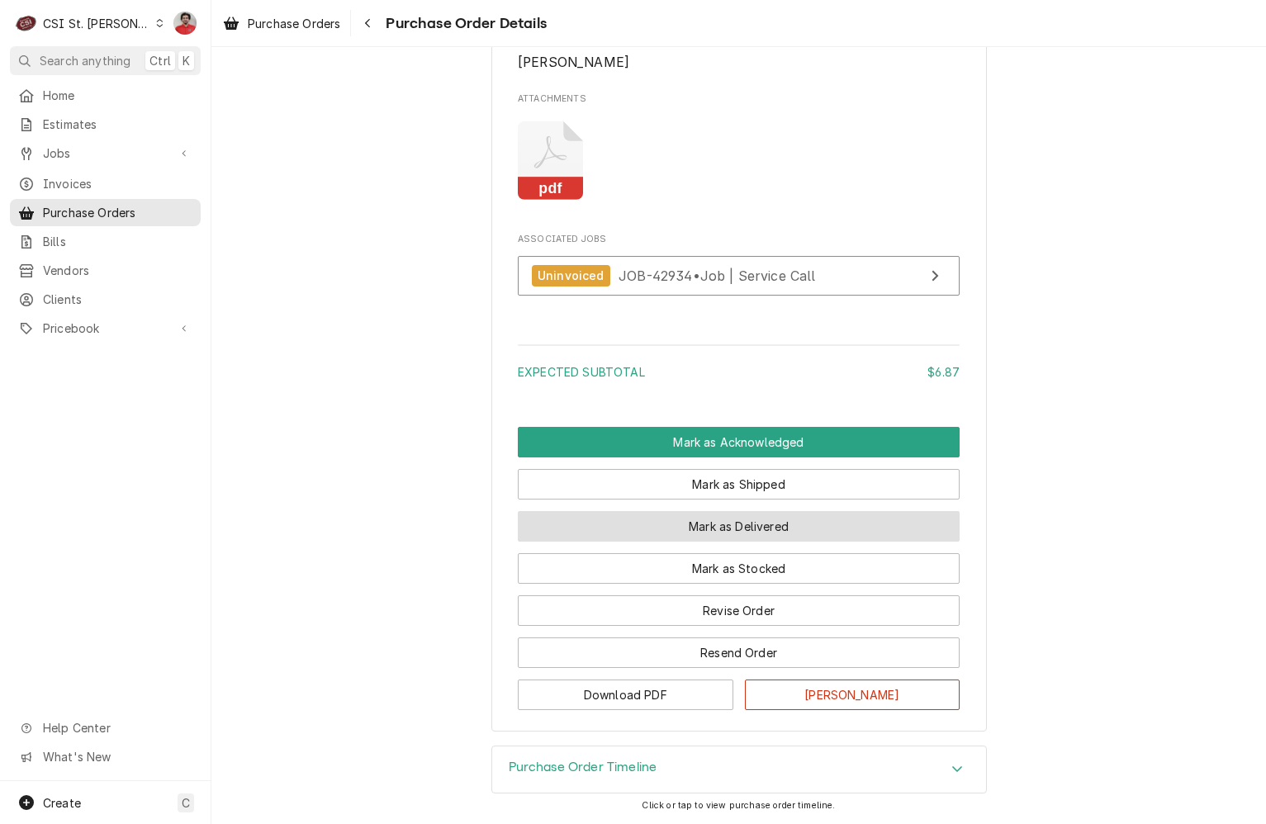
scroll to position [1388, 0]
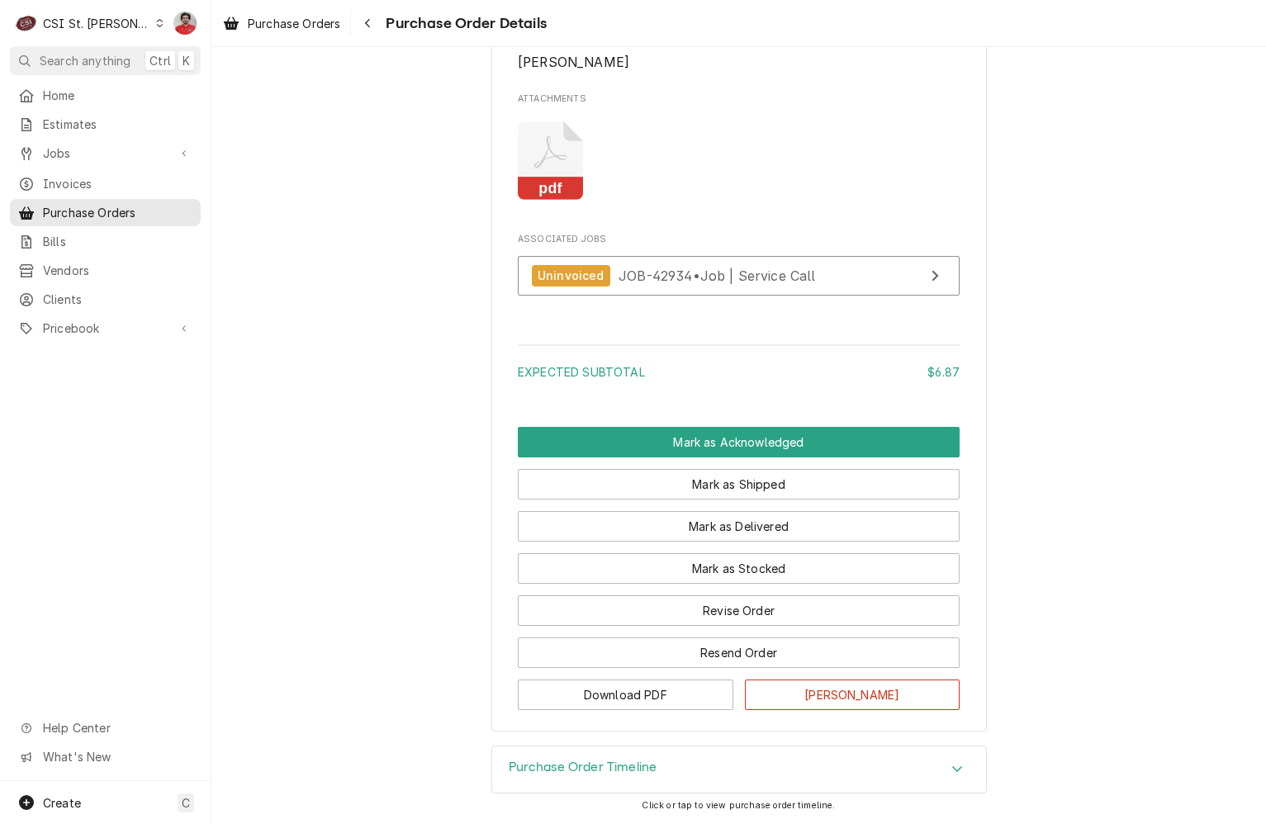
click at [699, 756] on div "Purchase Order Timeline" at bounding box center [739, 769] width 494 height 46
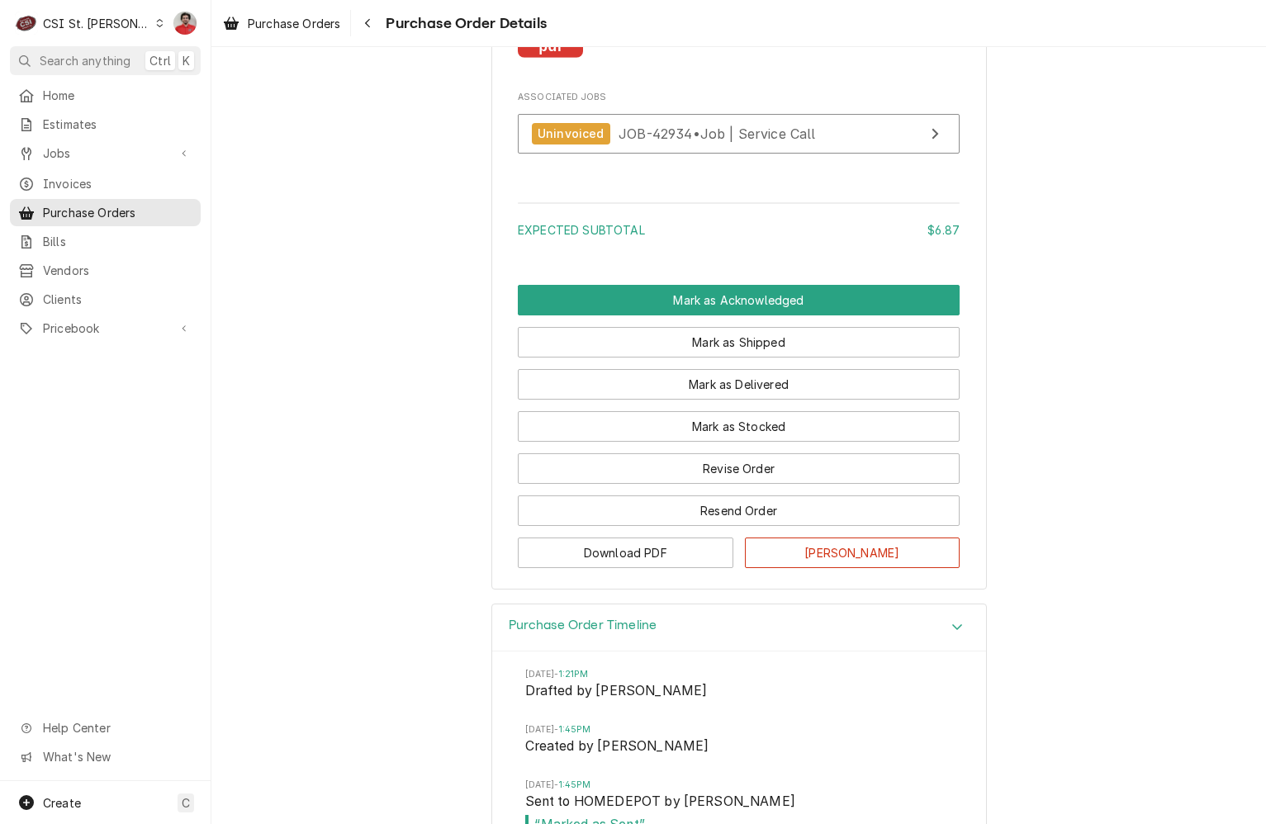
scroll to position [1634, 0]
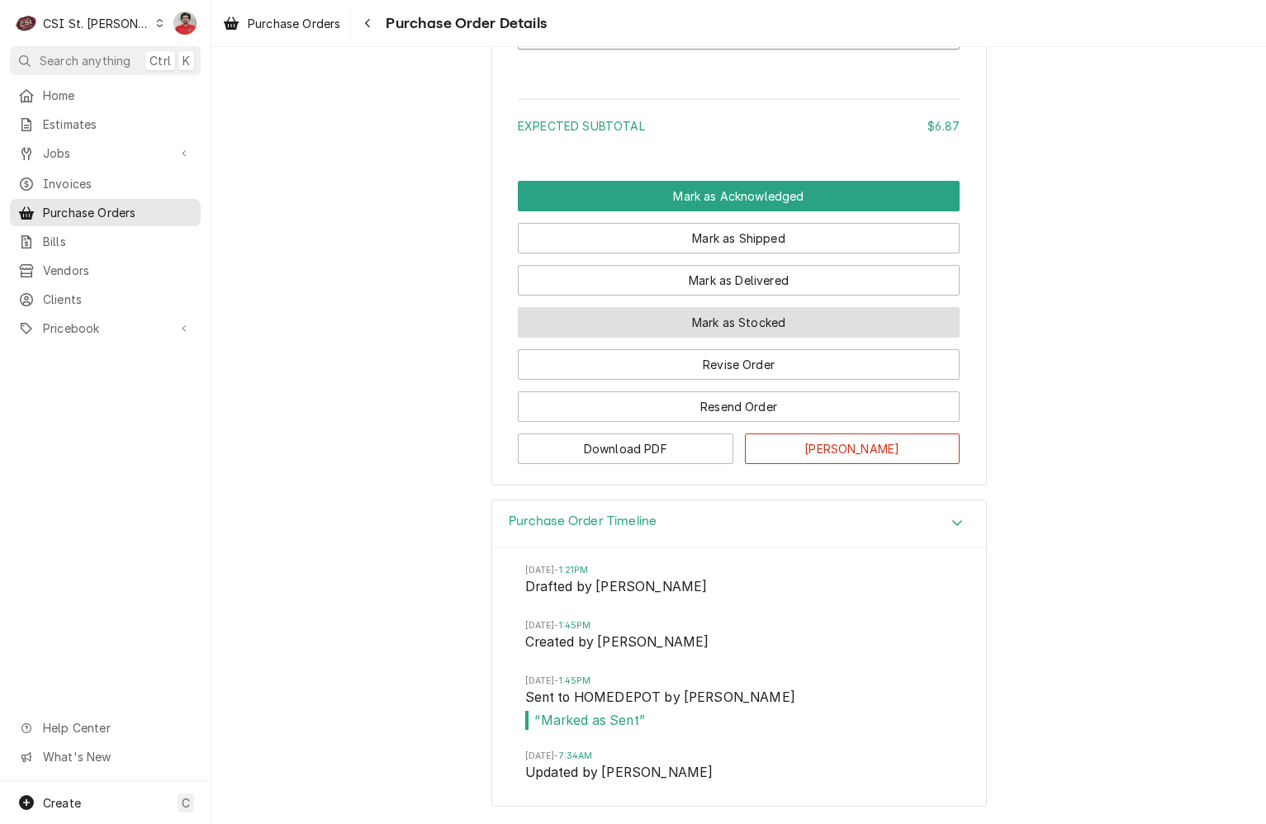
click at [735, 329] on button "Mark as Stocked" at bounding box center [739, 322] width 442 height 31
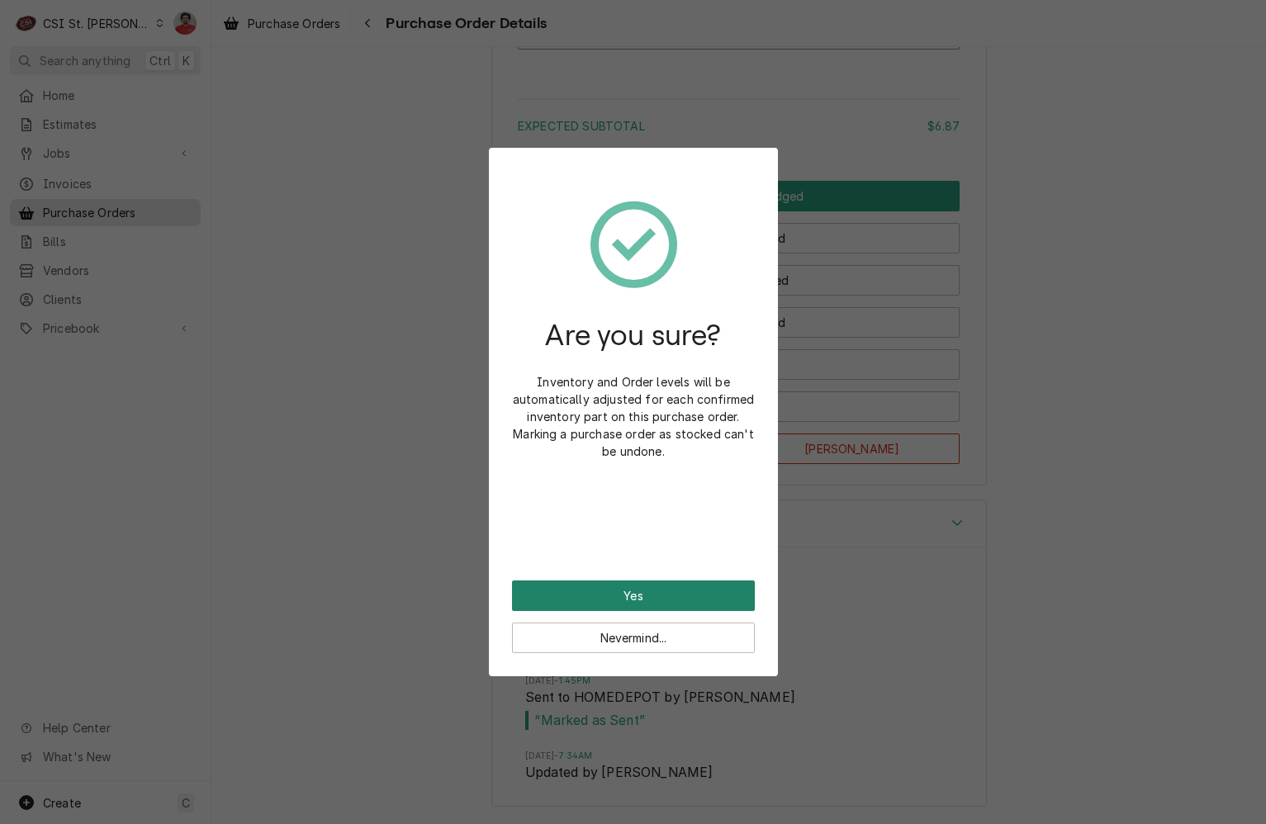
click at [678, 590] on button "Yes" at bounding box center [633, 595] width 243 height 31
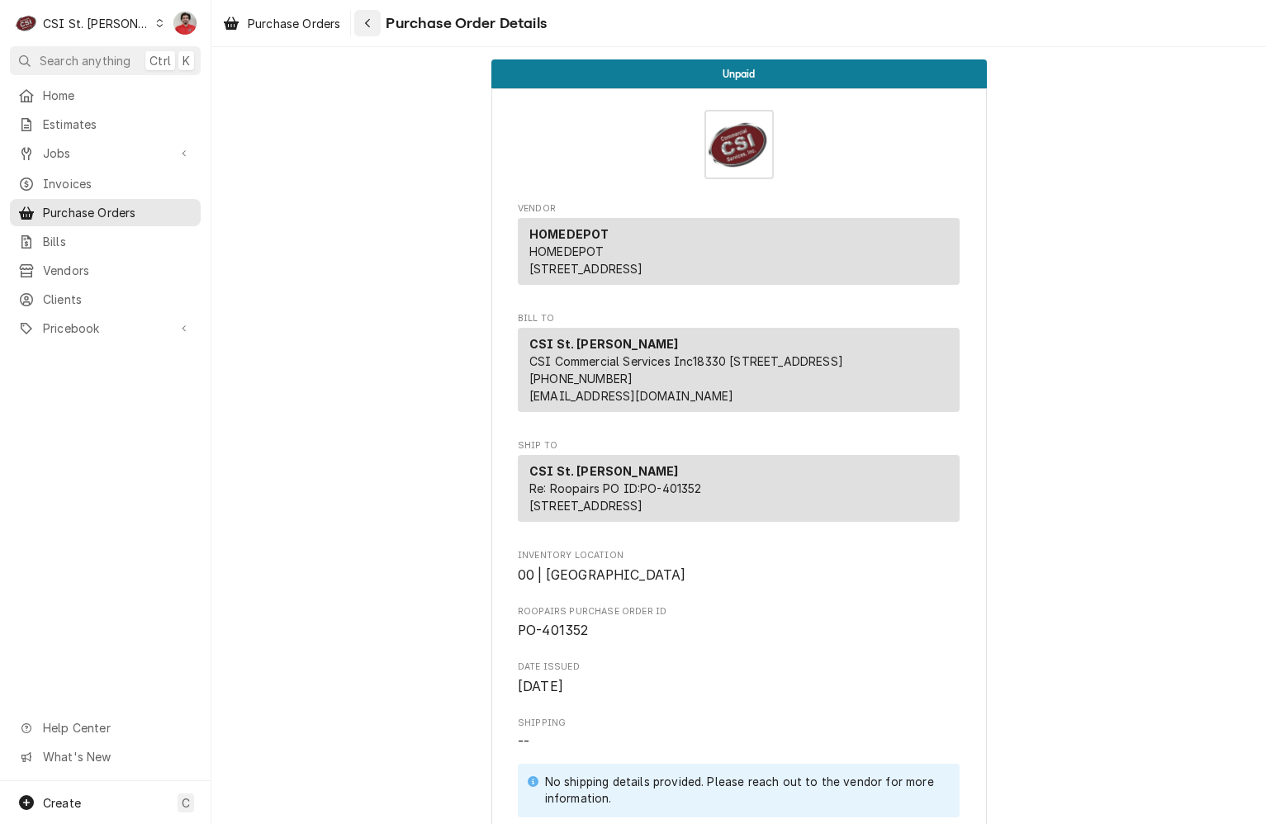
click at [376, 16] on div "Navigate back" at bounding box center [367, 23] width 17 height 17
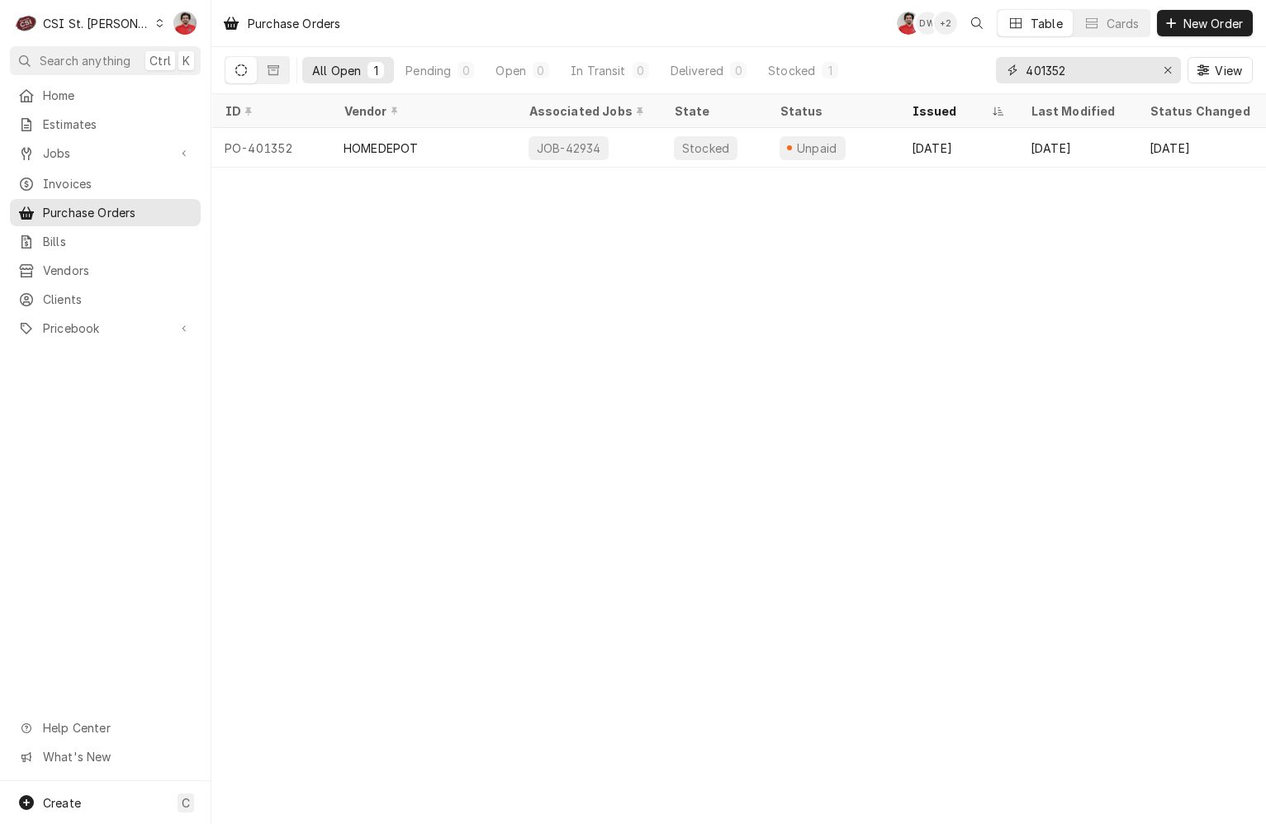
drag, startPoint x: 1060, startPoint y: 70, endPoint x: 1142, endPoint y: 69, distance: 81.8
click at [1140, 69] on input "401352" at bounding box center [1088, 70] width 124 height 26
type input "401363"
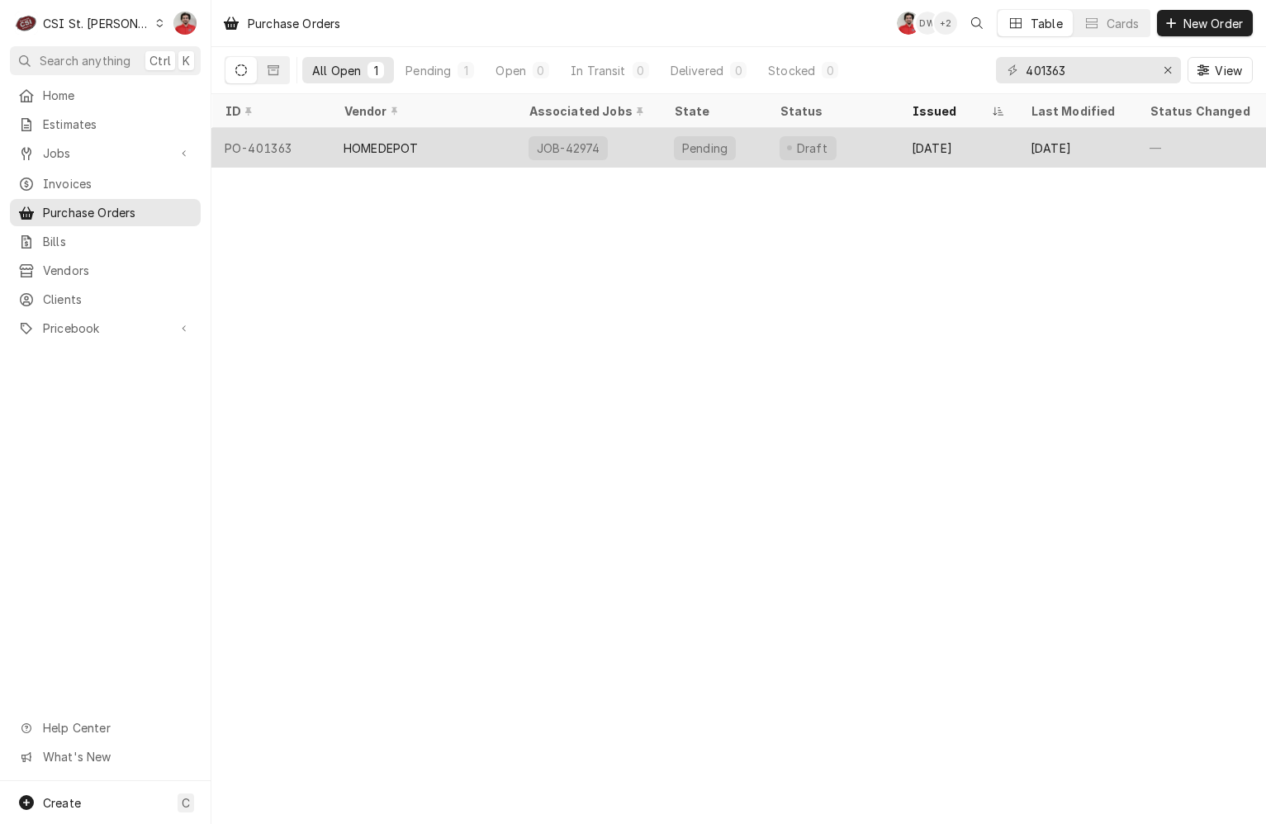
click at [797, 154] on div "Draft" at bounding box center [808, 148] width 57 height 24
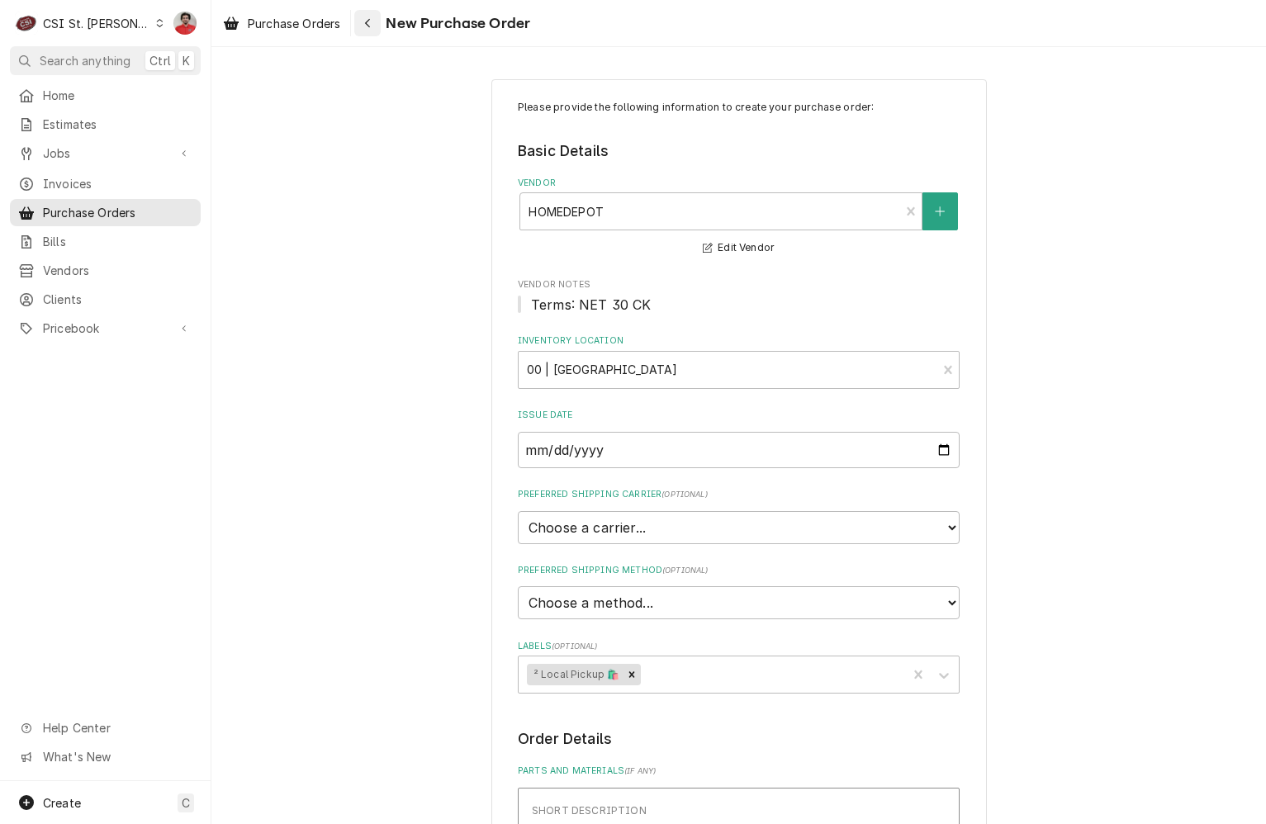
click at [373, 26] on div "Navigate back" at bounding box center [367, 23] width 17 height 17
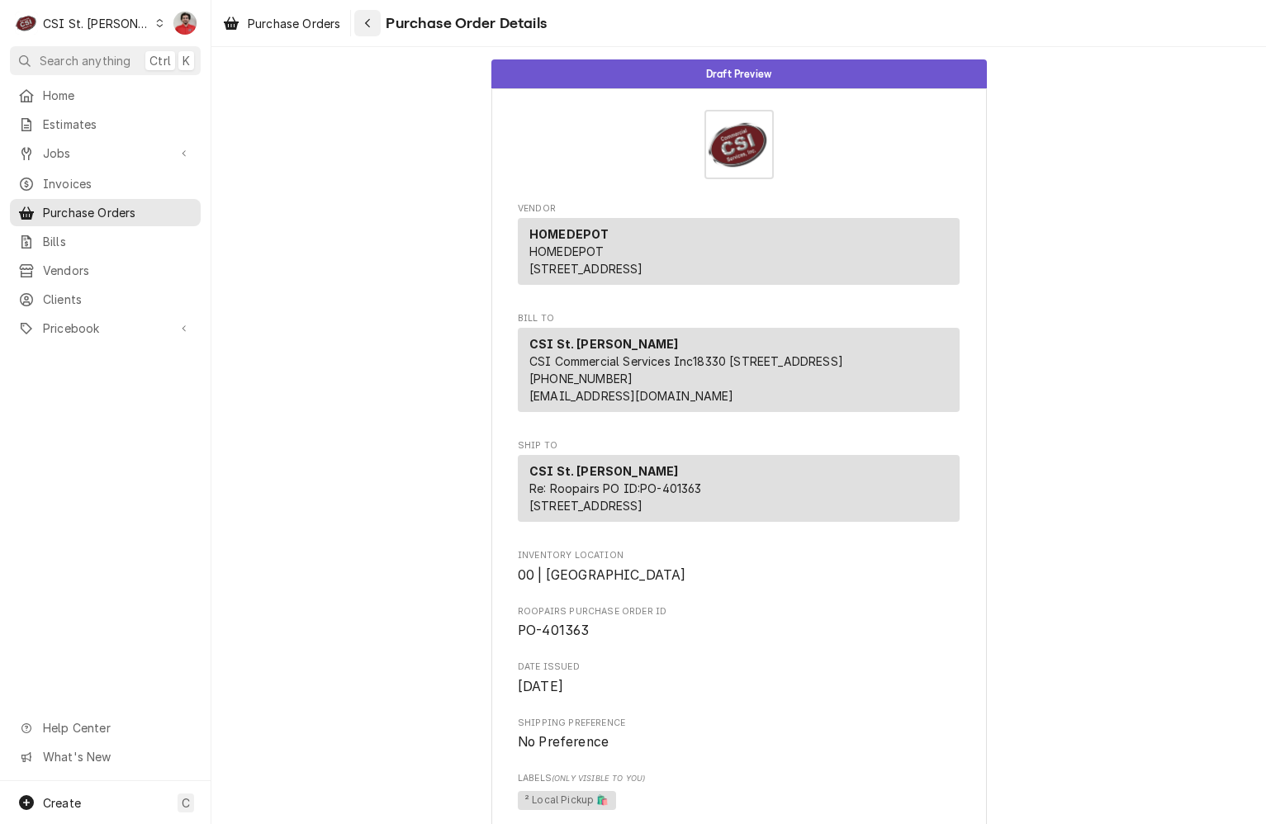
click at [375, 24] on div "Navigate back" at bounding box center [367, 23] width 17 height 17
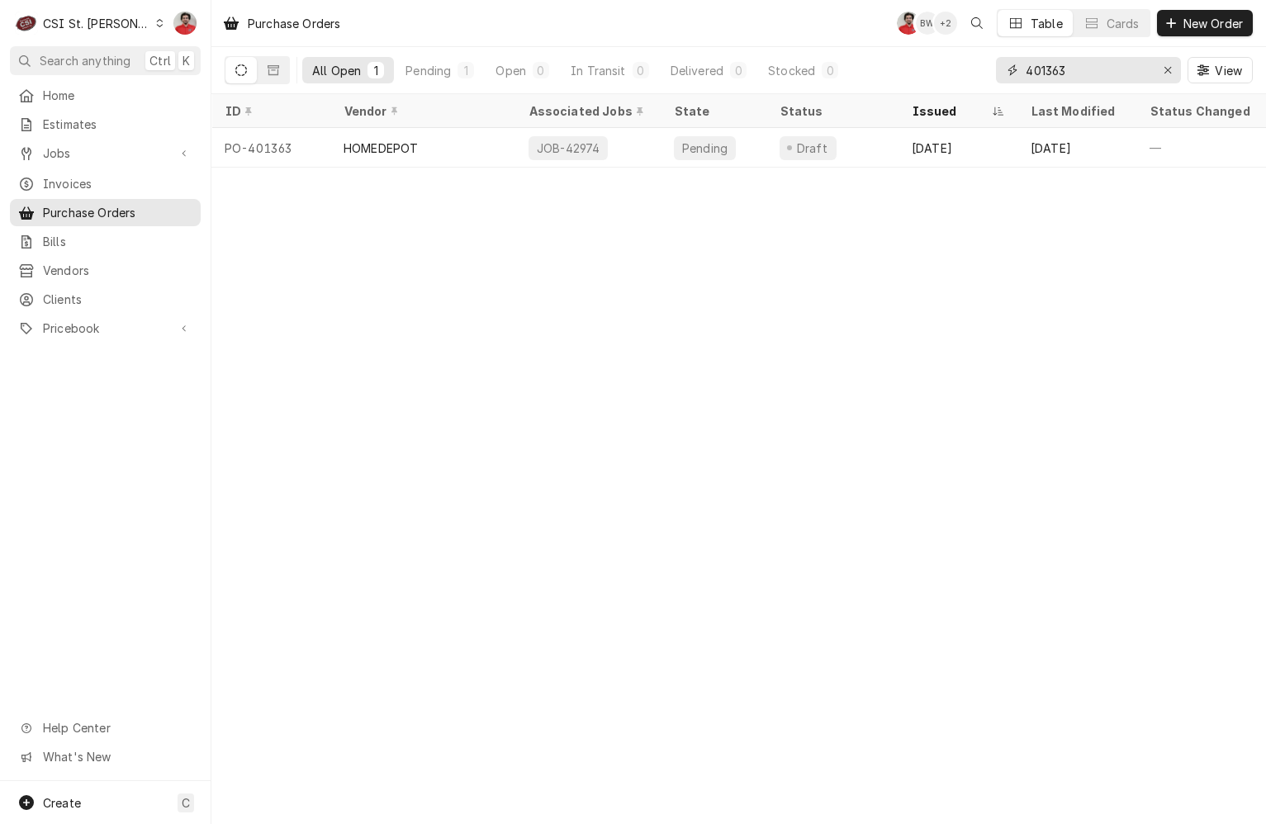
click at [1068, 63] on input "401363" at bounding box center [1088, 70] width 124 height 26
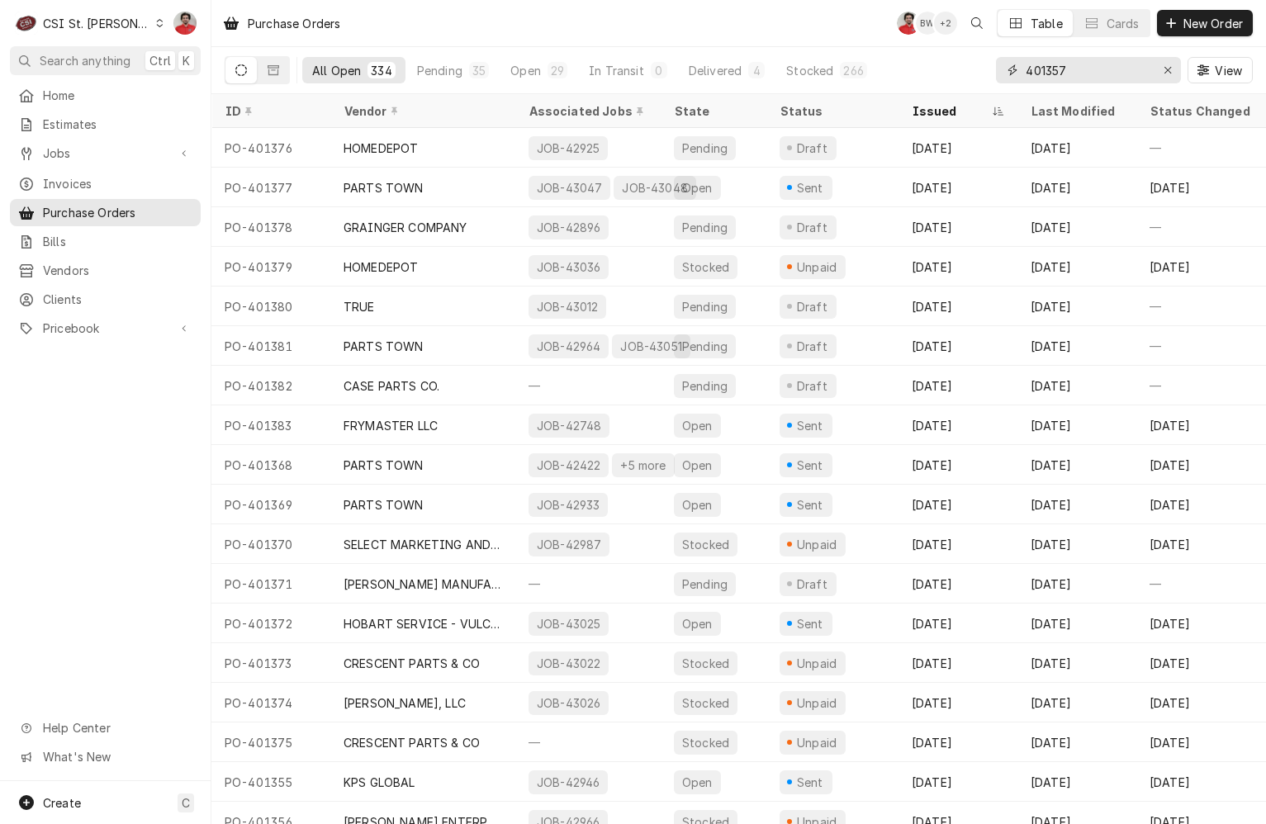
type input "401357"
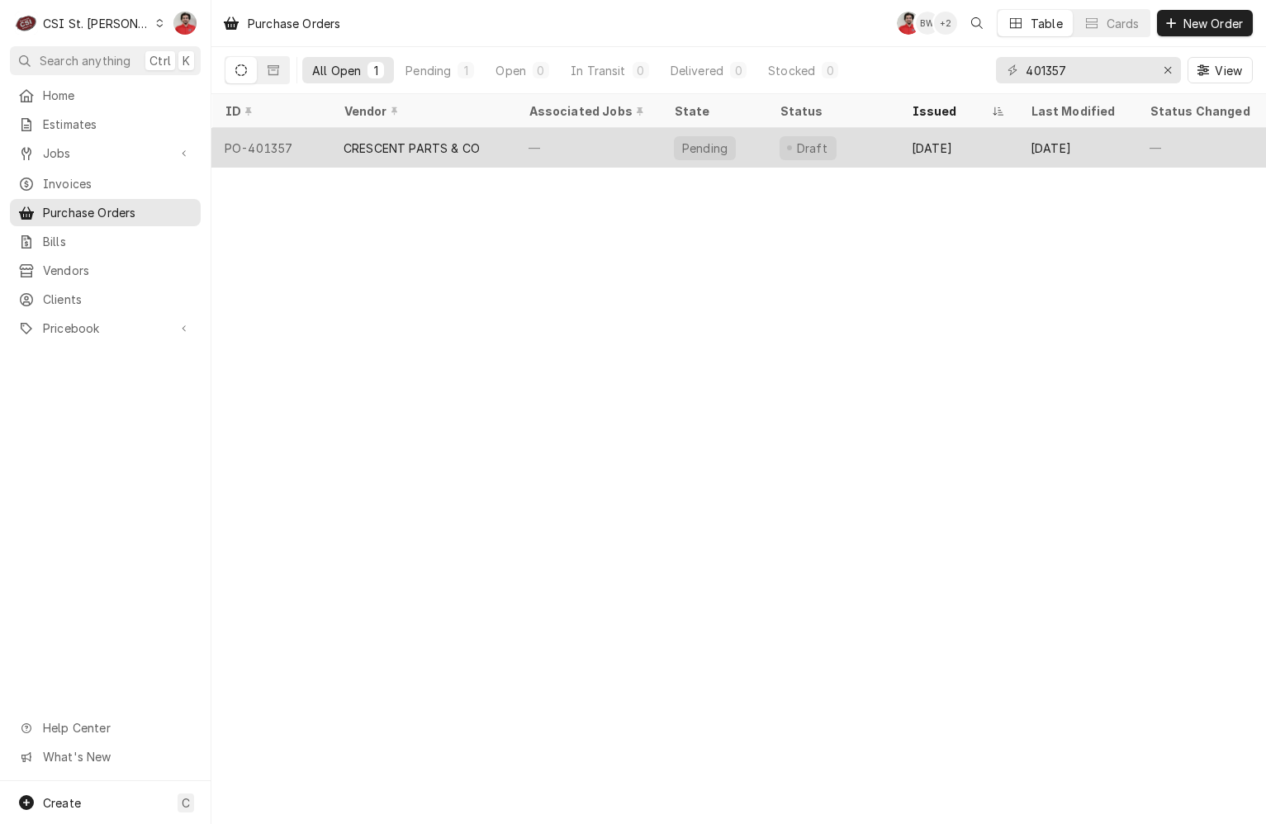
click at [760, 149] on div "Pending" at bounding box center [714, 148] width 106 height 40
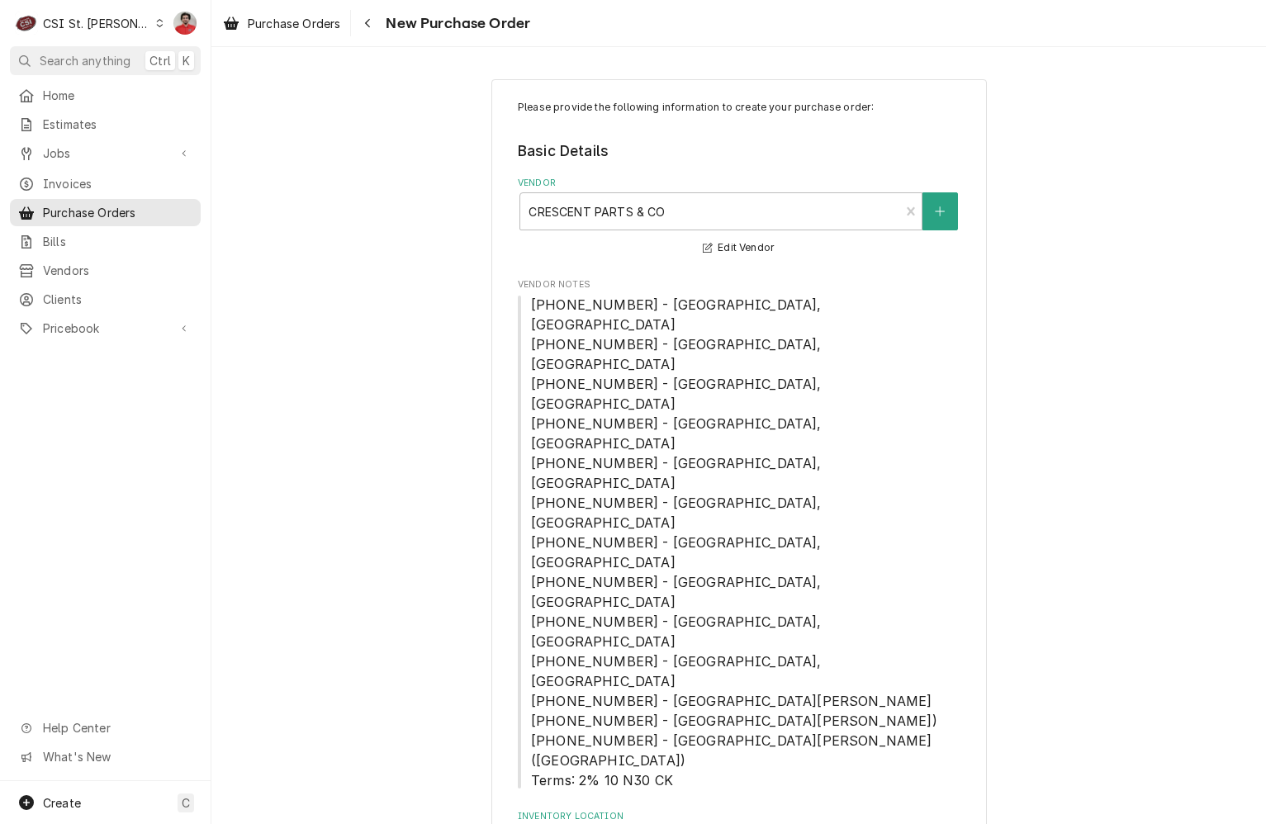
click at [520, 464] on span "[PHONE_NUMBER] - [GEOGRAPHIC_DATA], [GEOGRAPHIC_DATA] [PHONE_NUMBER] - [GEOGRAP…" at bounding box center [739, 542] width 442 height 495
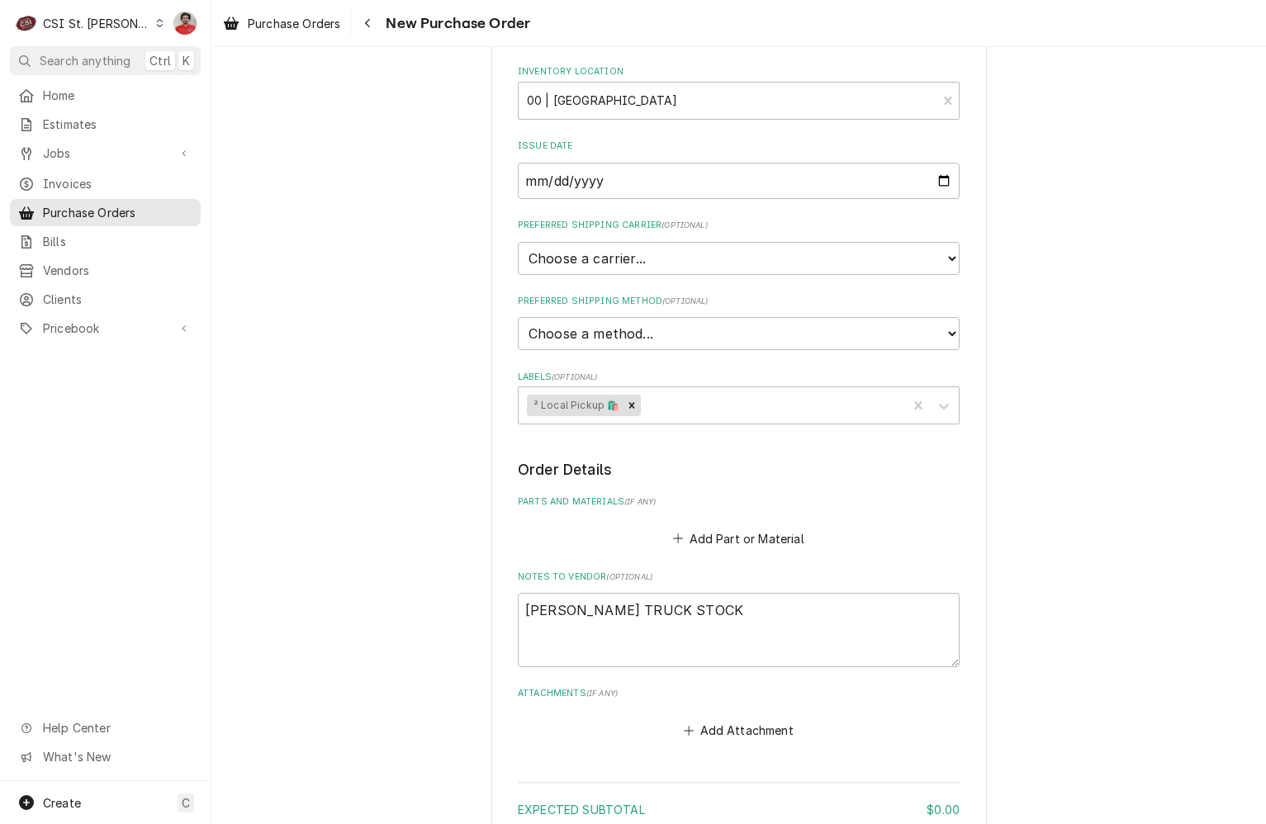
type textarea "x"
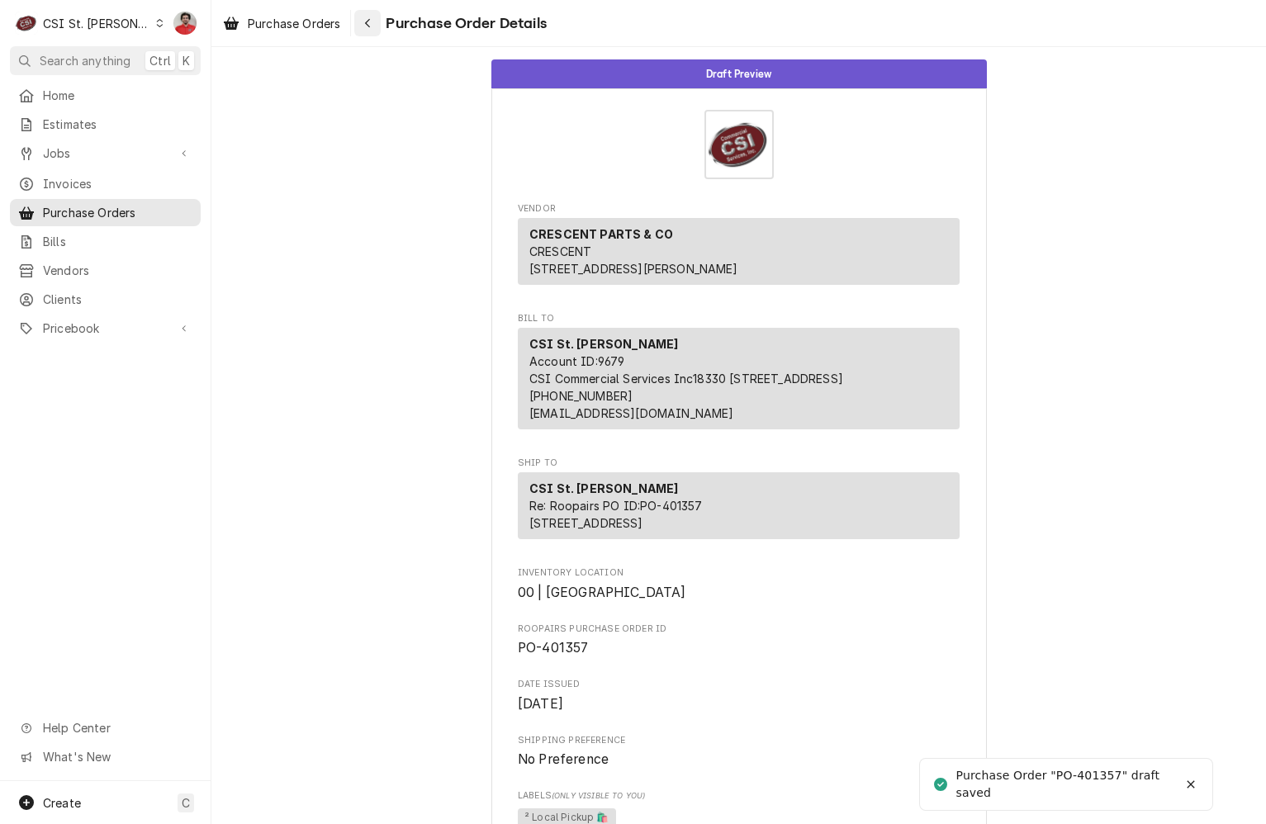
click at [372, 20] on icon "Navigate back" at bounding box center [367, 23] width 7 height 12
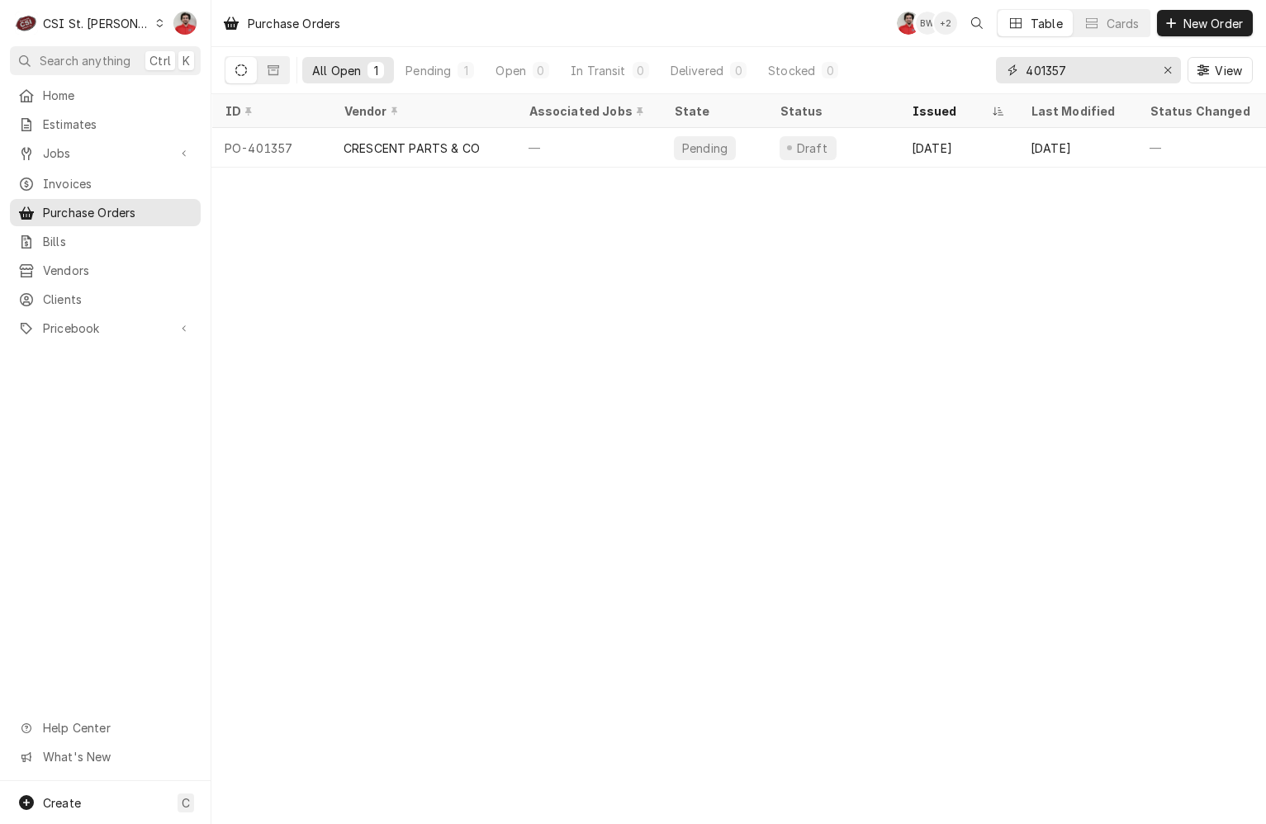
click at [1092, 68] on input "401357" at bounding box center [1088, 70] width 124 height 26
type input "401349"
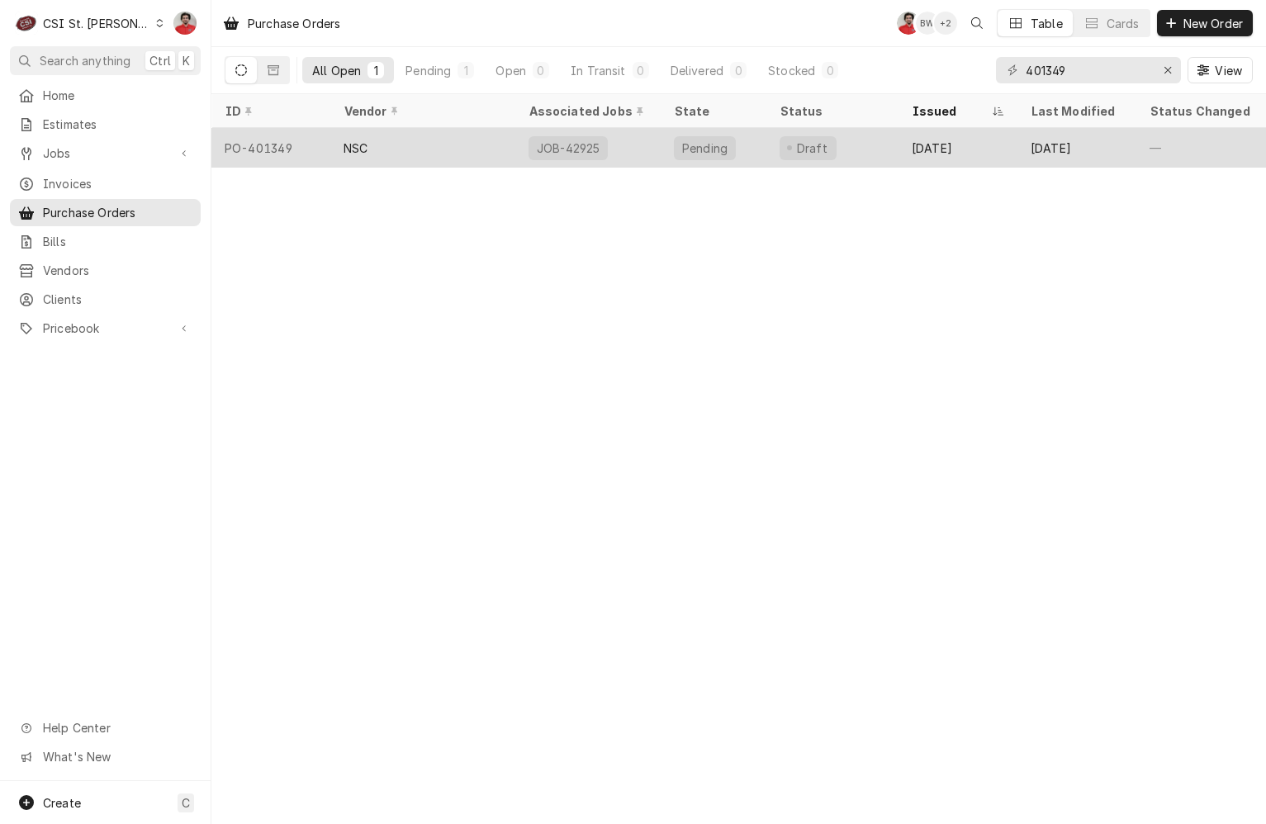
click at [936, 142] on div "Sep 29" at bounding box center [957, 148] width 119 height 40
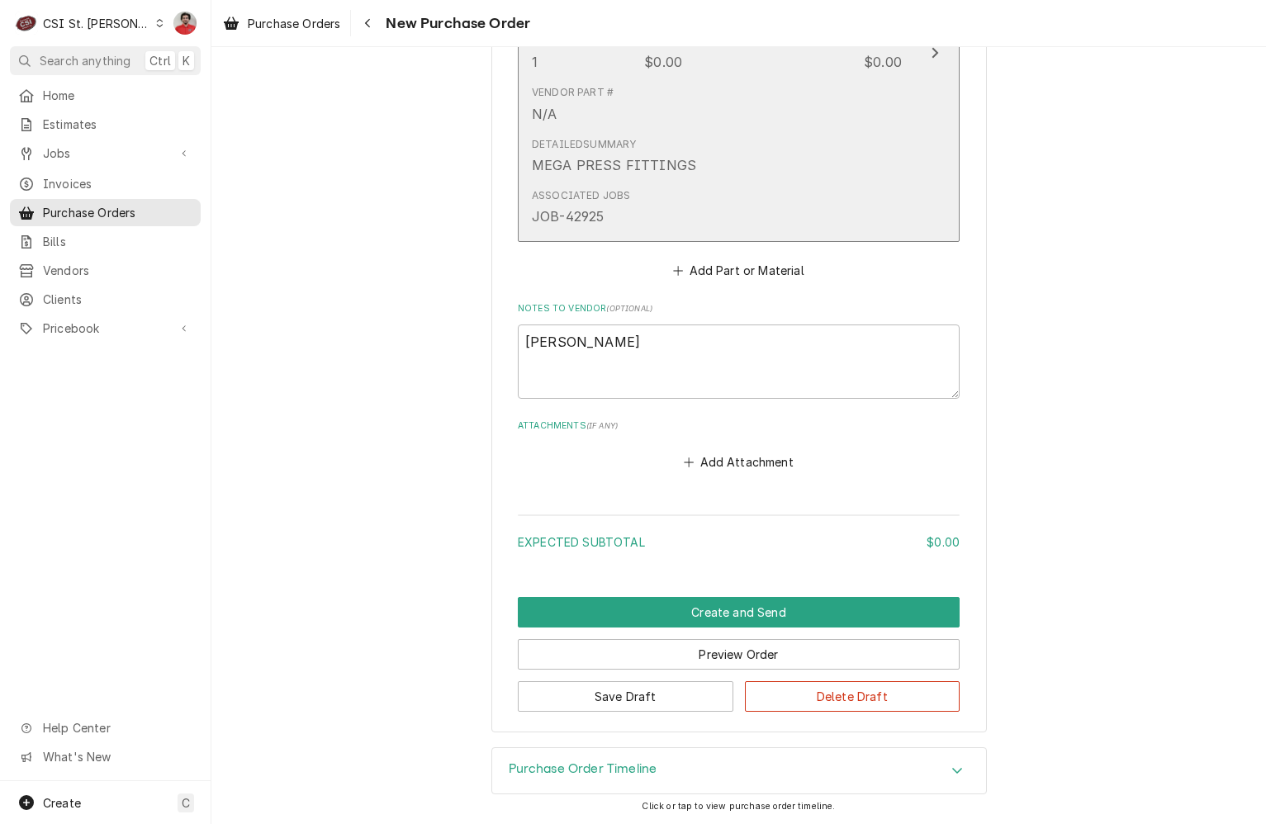
scroll to position [924, 0]
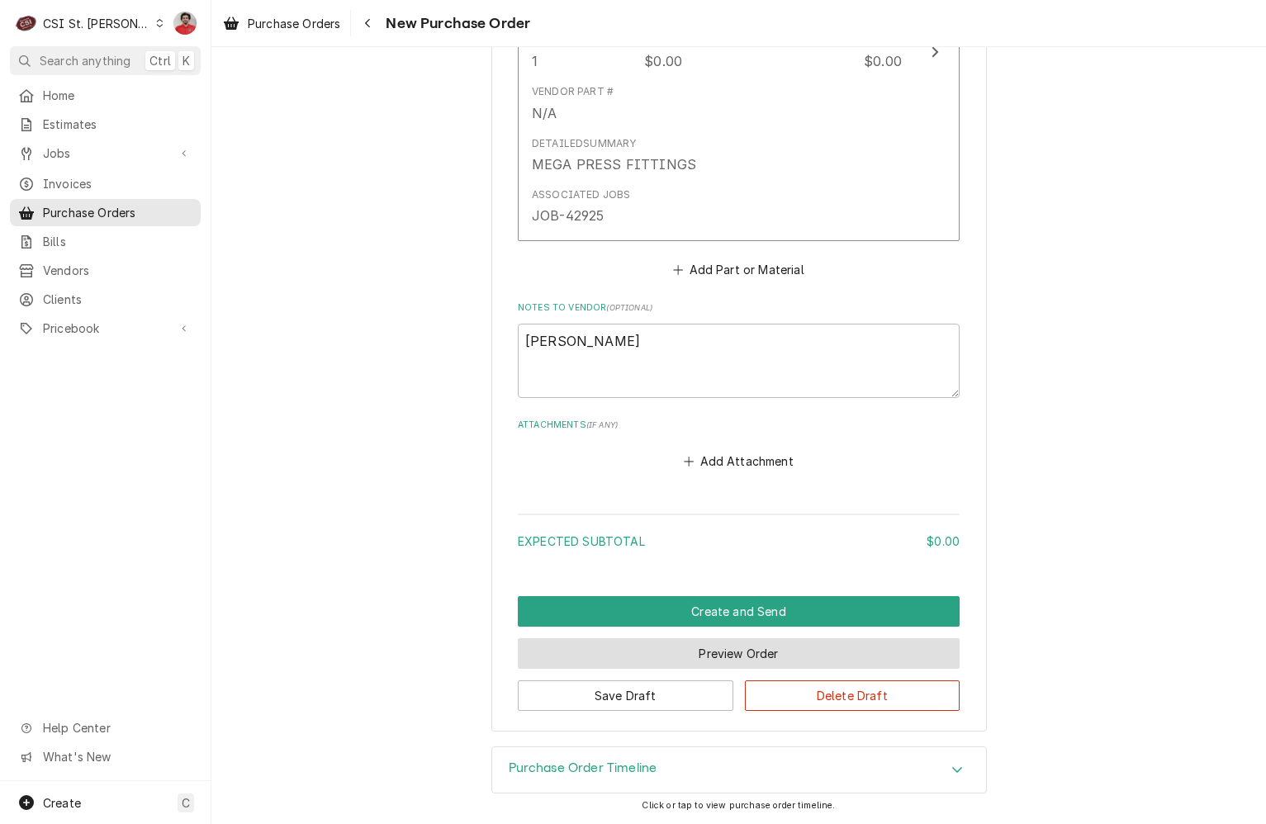
click at [791, 661] on button "Preview Order" at bounding box center [739, 653] width 442 height 31
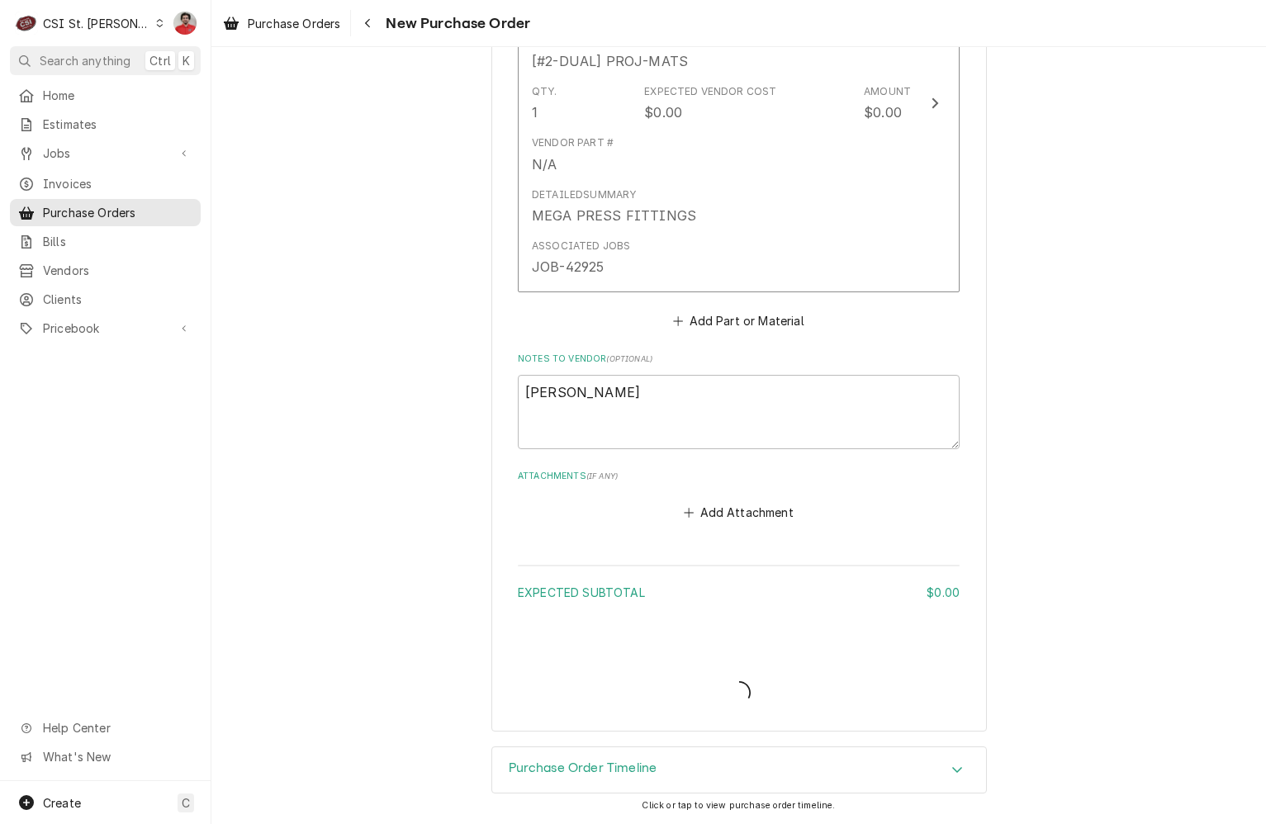
type textarea "x"
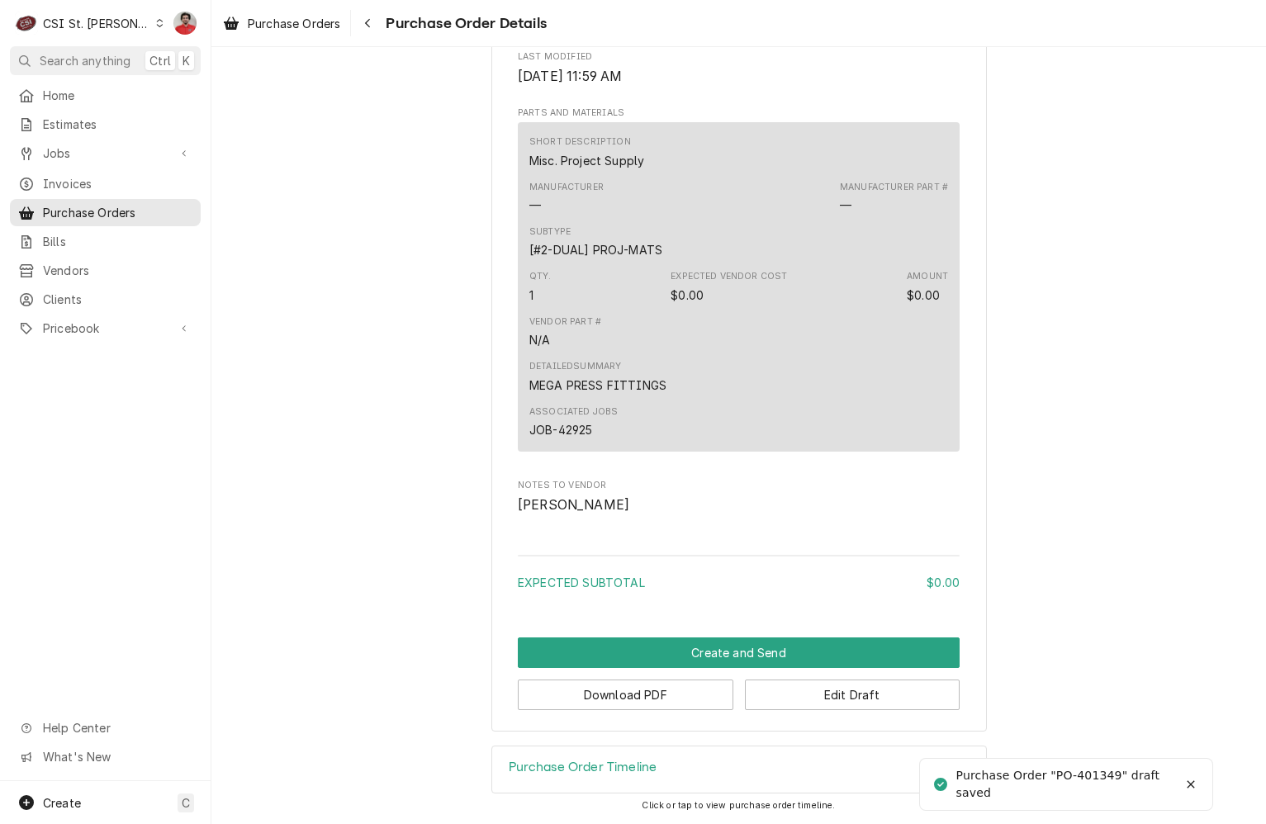
scroll to position [890, 0]
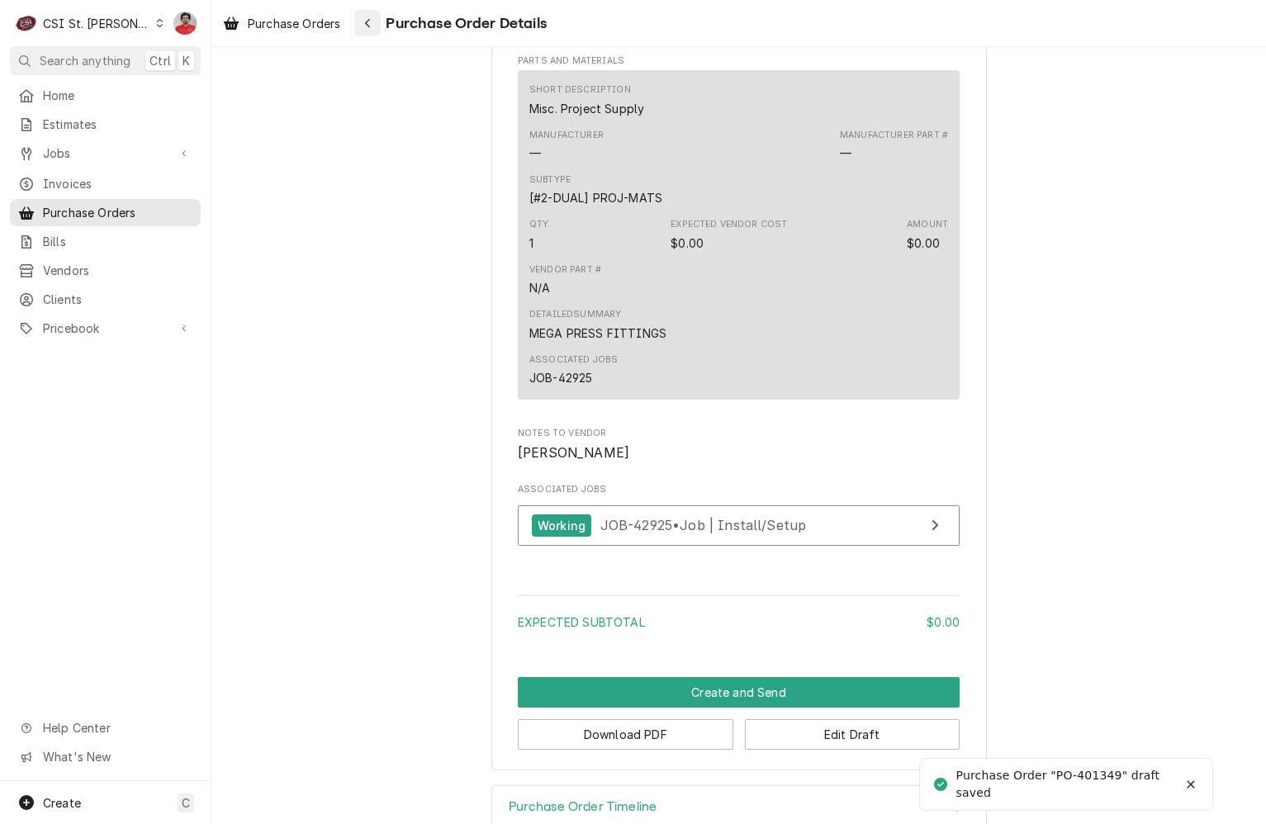
click at [378, 23] on button "Navigate back" at bounding box center [367, 23] width 26 height 26
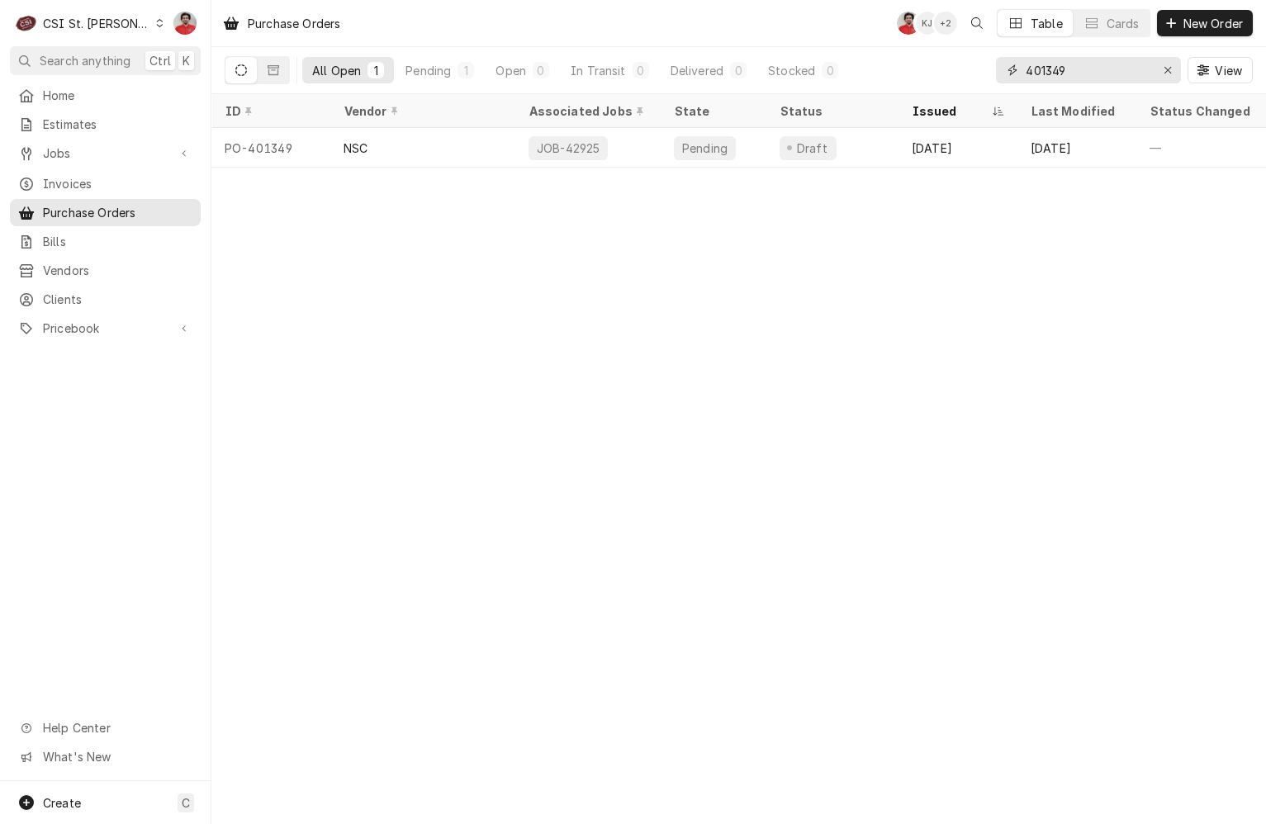
click at [1106, 73] on input "401349" at bounding box center [1088, 70] width 124 height 26
type input "NSC"
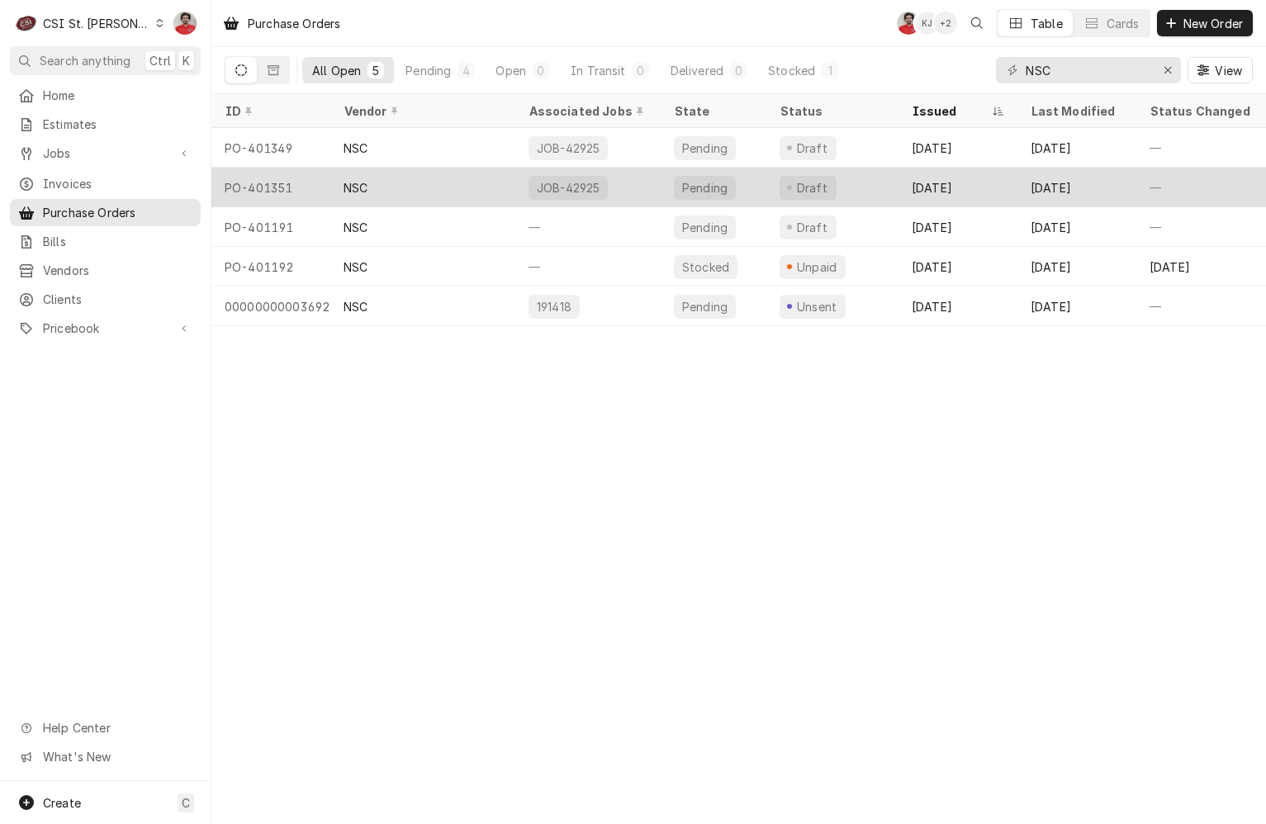
click at [390, 195] on div "NSC" at bounding box center [422, 188] width 185 height 40
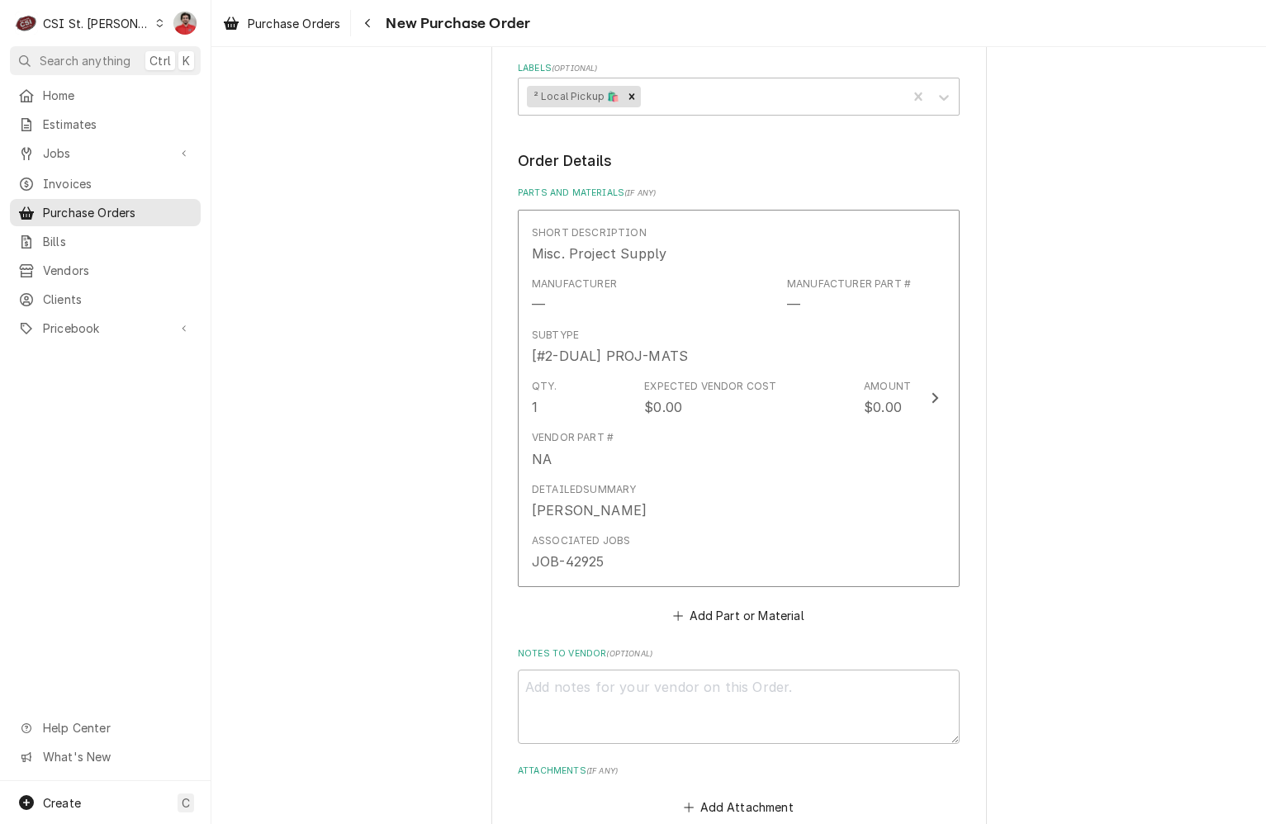
scroll to position [924, 0]
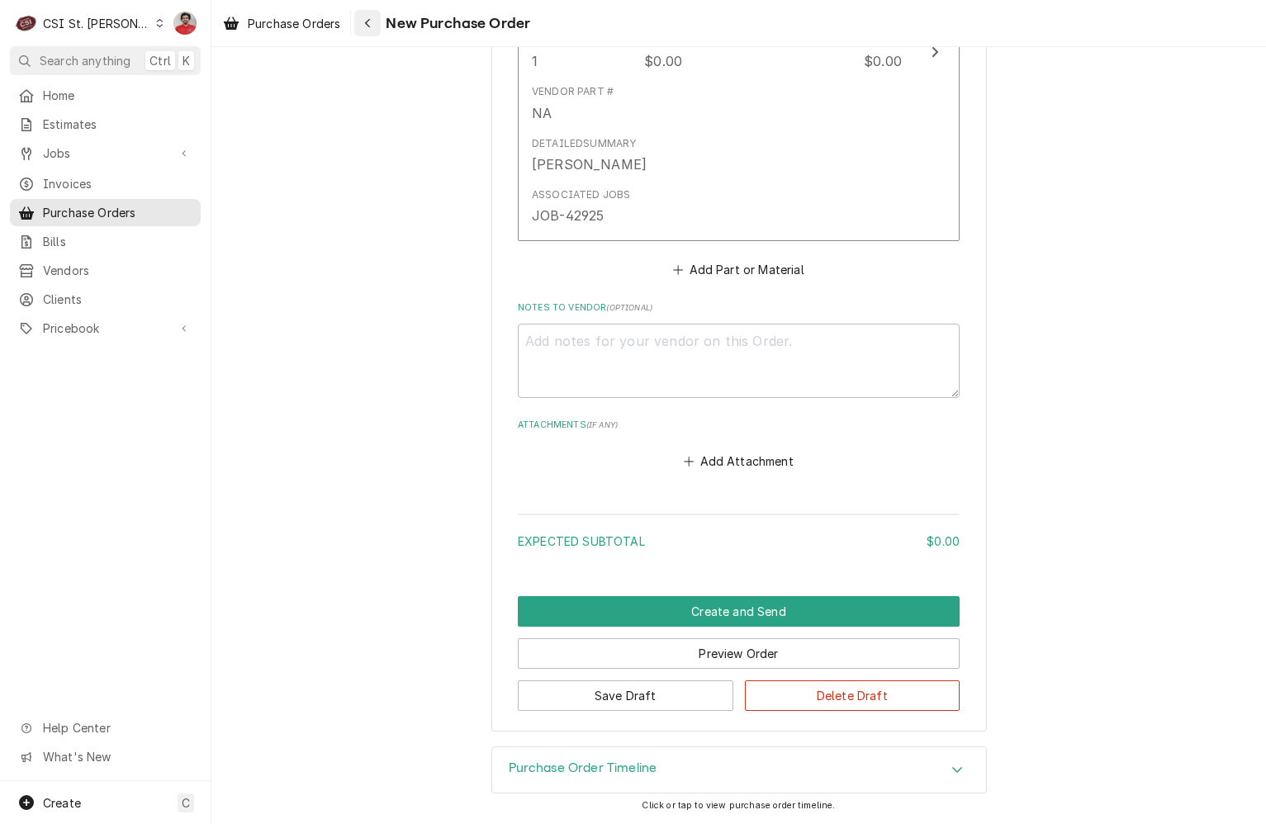
click at [380, 12] on button "Navigate back" at bounding box center [367, 23] width 26 height 26
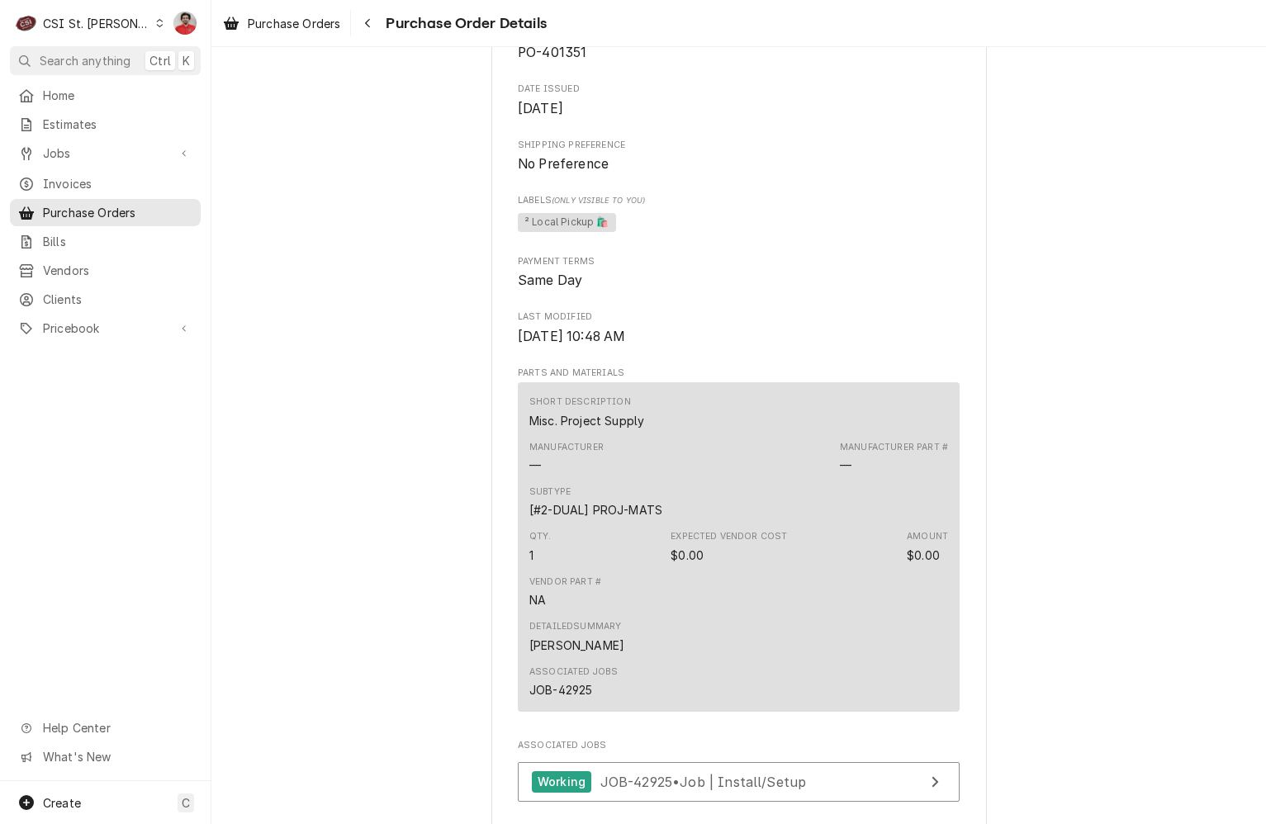
scroll to position [908, 0]
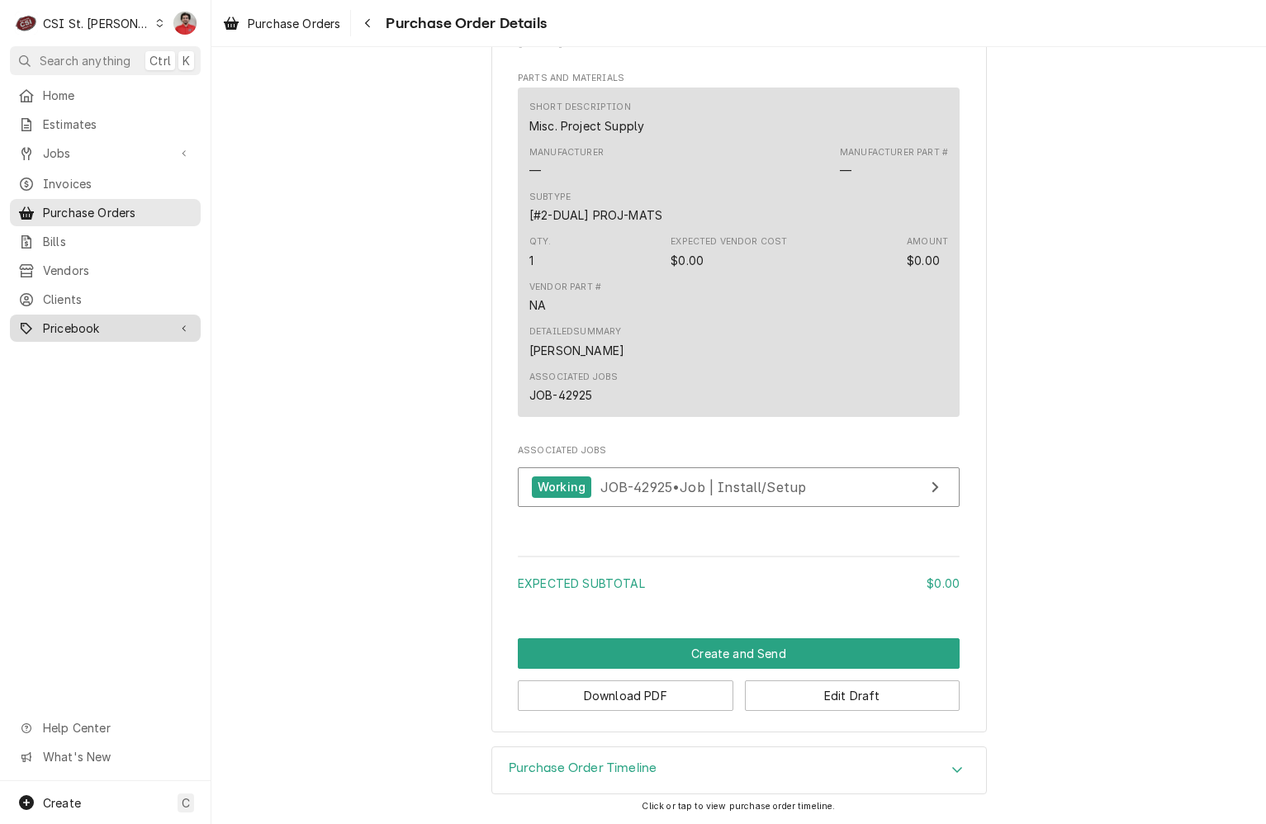
drag, startPoint x: 55, startPoint y: 317, endPoint x: 55, endPoint y: 328, distance: 10.7
click at [55, 320] on span "Pricebook" at bounding box center [105, 328] width 125 height 17
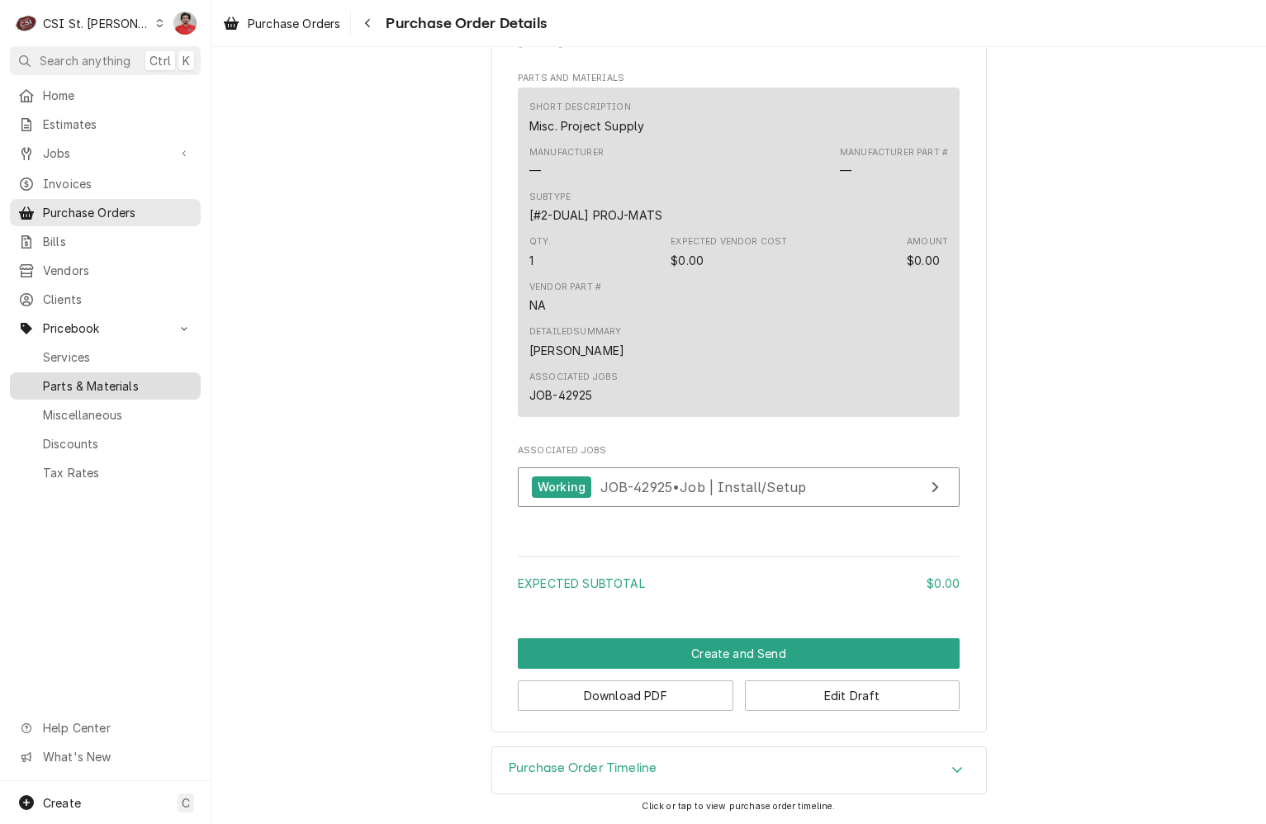
click at [75, 377] on span "Parts & Materials" at bounding box center [117, 385] width 149 height 17
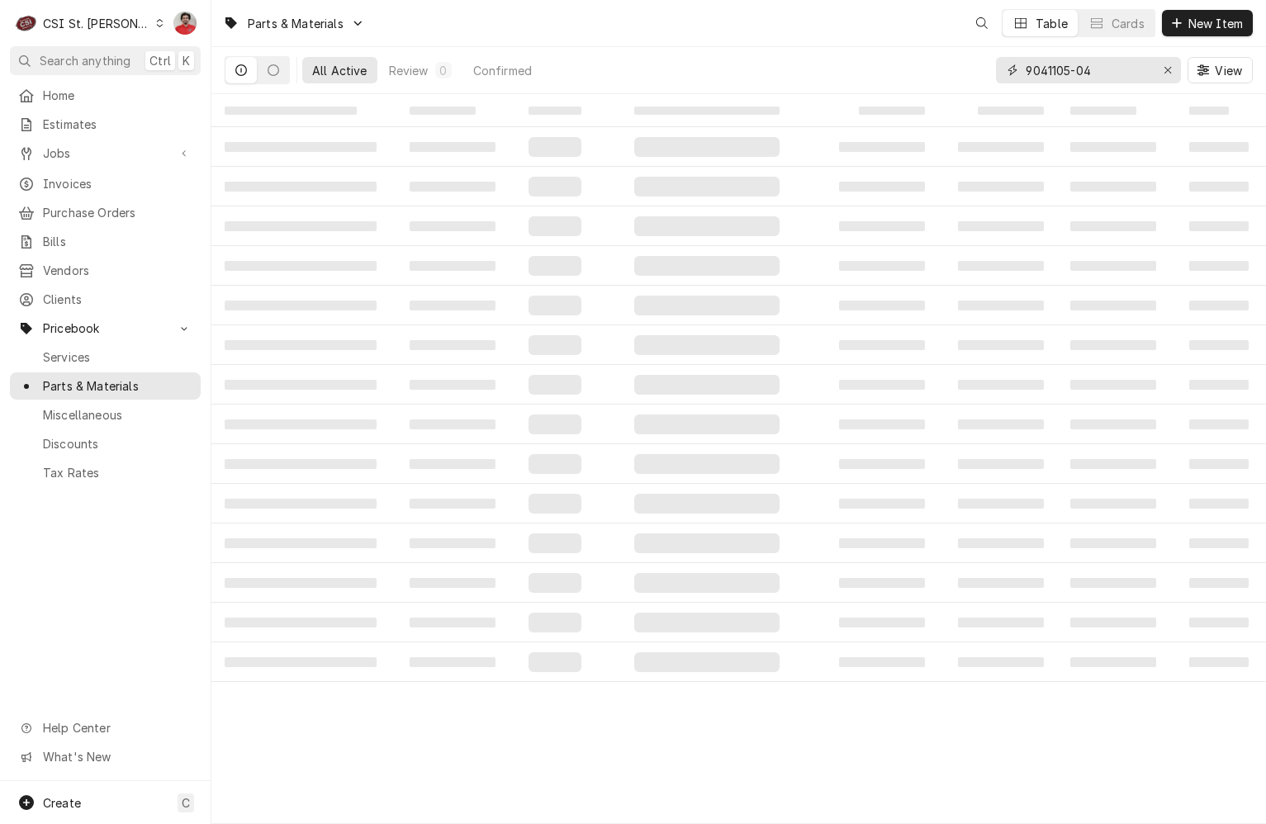
click at [1122, 79] on input "9041105-04" at bounding box center [1088, 70] width 124 height 26
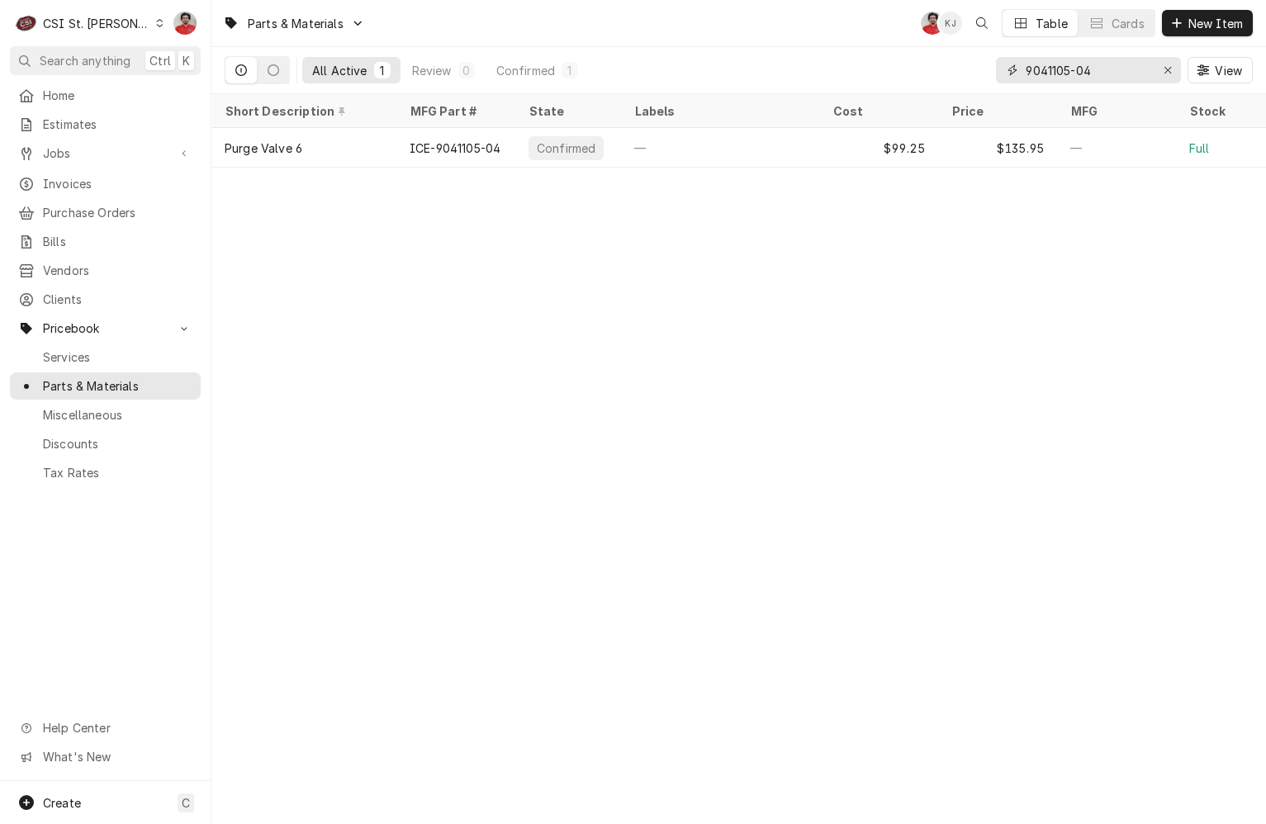
click at [1122, 79] on input "9041105-04" at bounding box center [1088, 70] width 124 height 26
type input "hf20-s"
click at [989, 177] on div "Parts & Materials NF KJ Table Cards New Item All Active 1 Review 0 Confirmed 1 …" at bounding box center [738, 412] width 1054 height 824
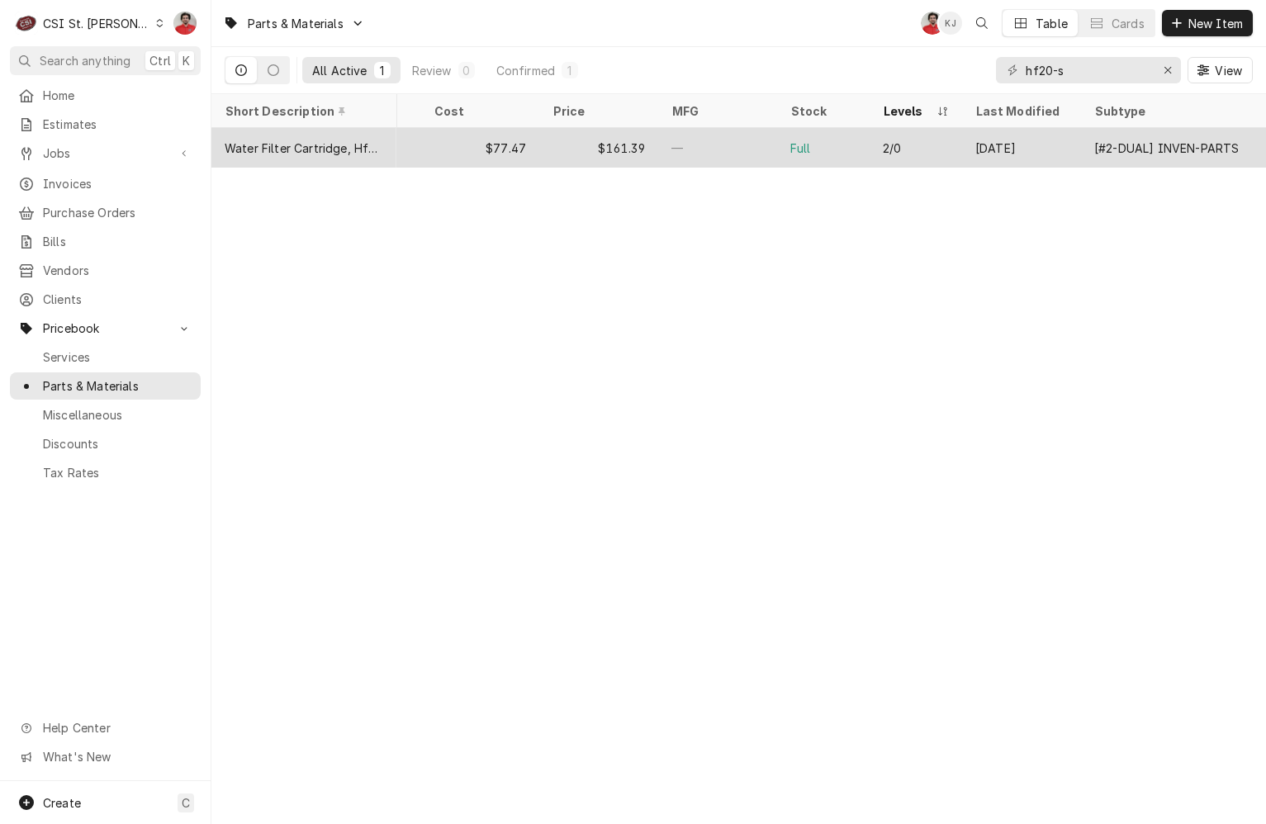
click at [989, 147] on div "Jul 9" at bounding box center [1021, 148] width 119 height 40
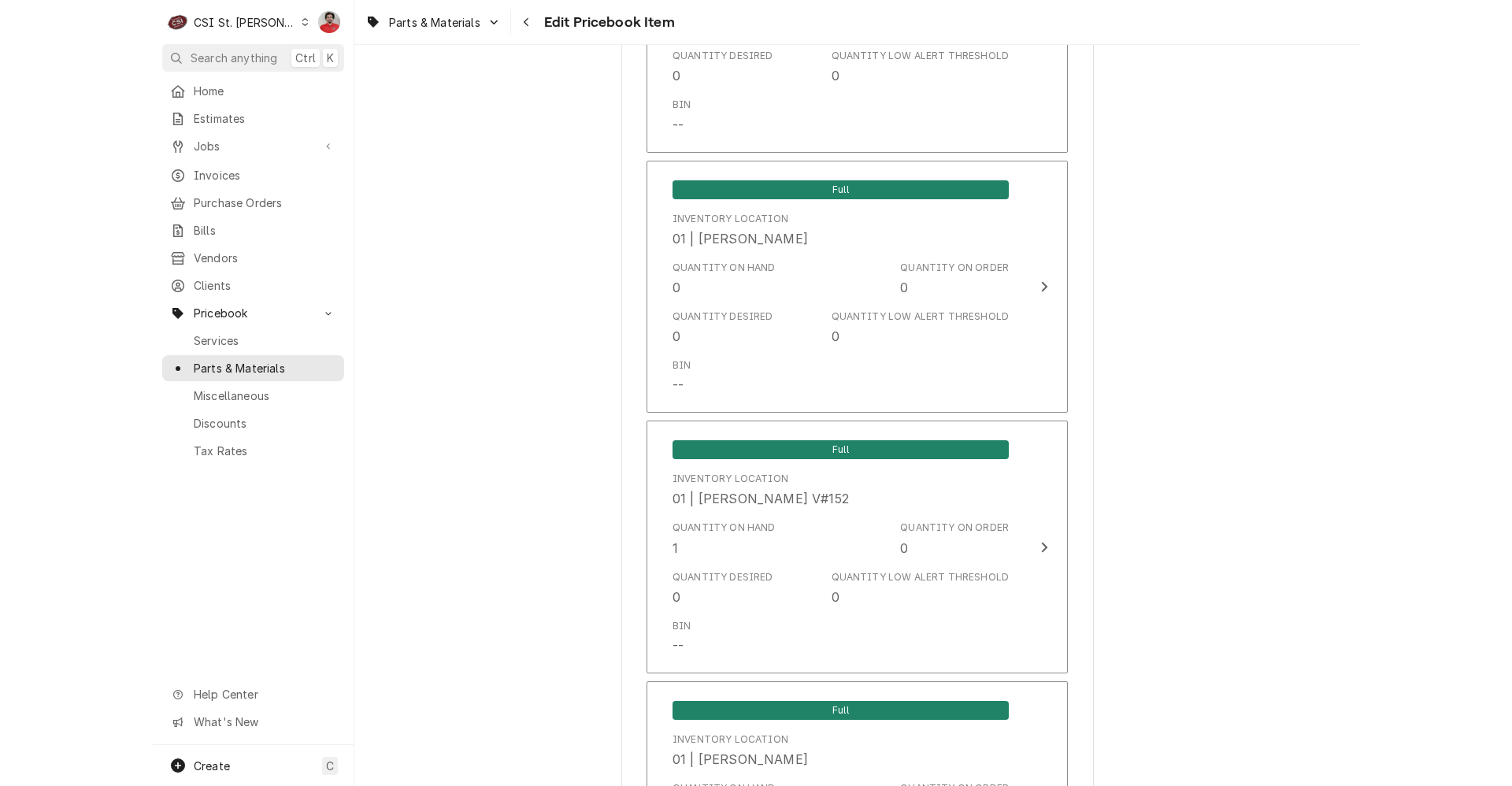
scroll to position [2914, 0]
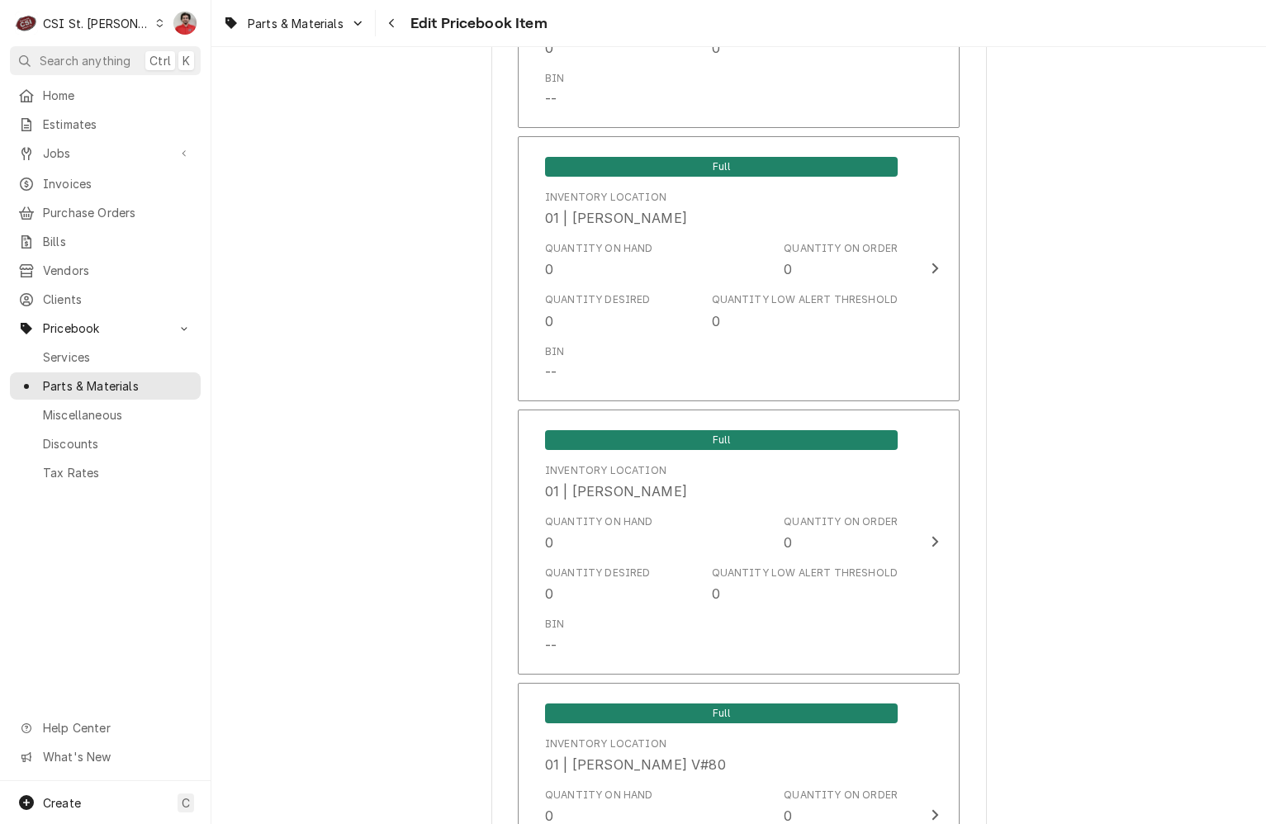
type textarea "x"
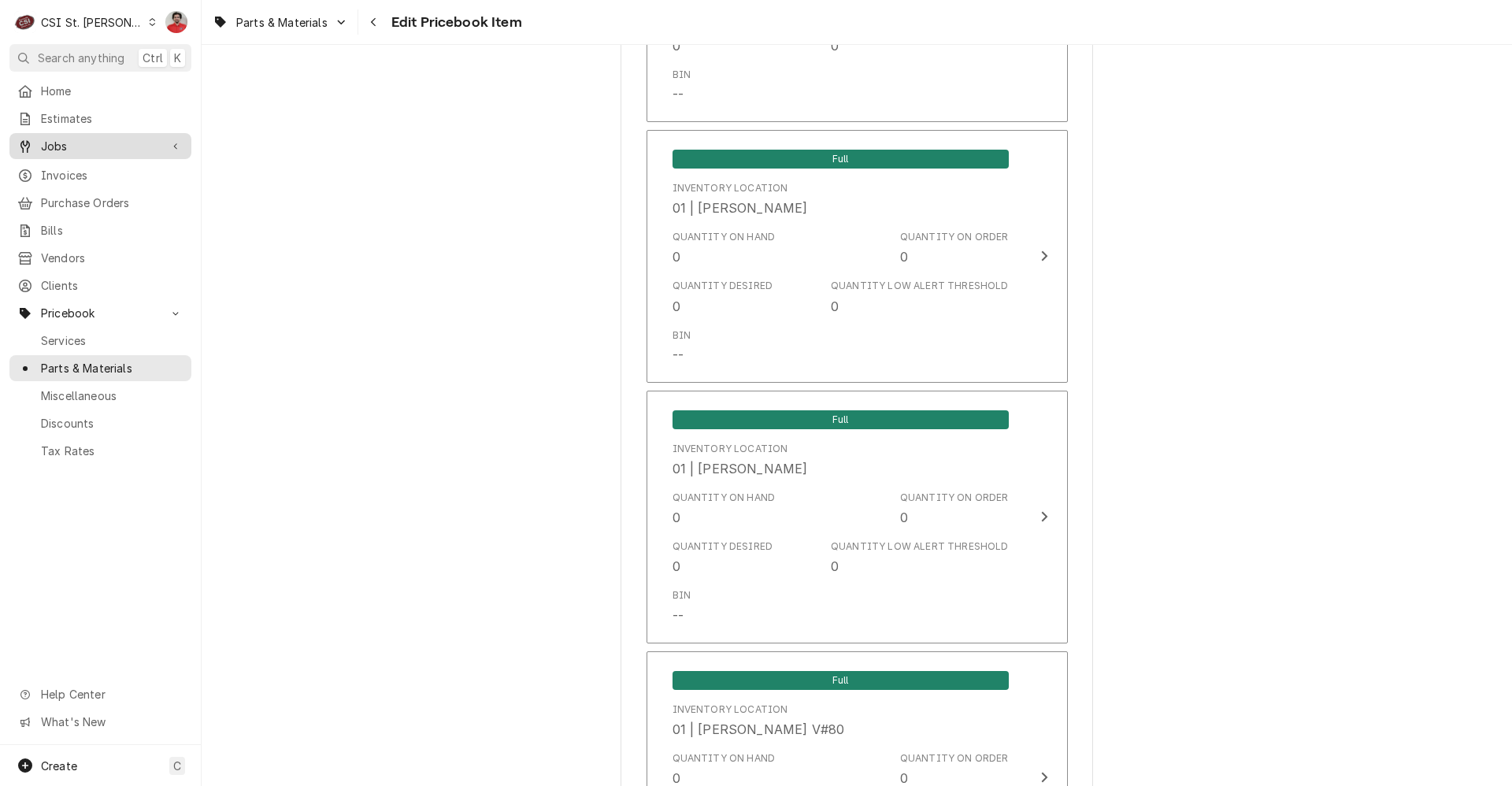
click at [112, 145] on span "Jobs" at bounding box center [100, 146] width 119 height 16
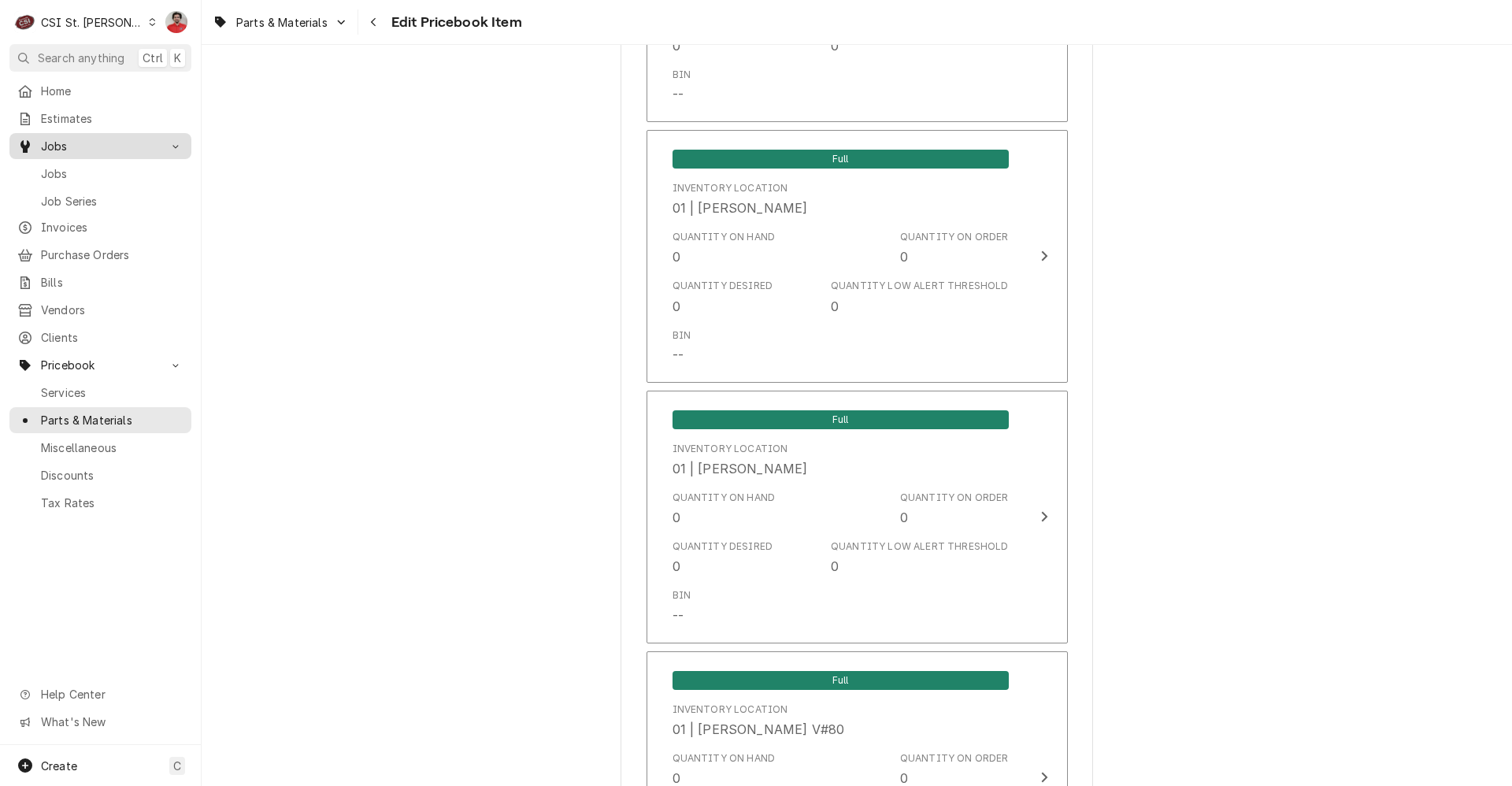
click at [118, 180] on link "Jobs" at bounding box center [100, 173] width 182 height 26
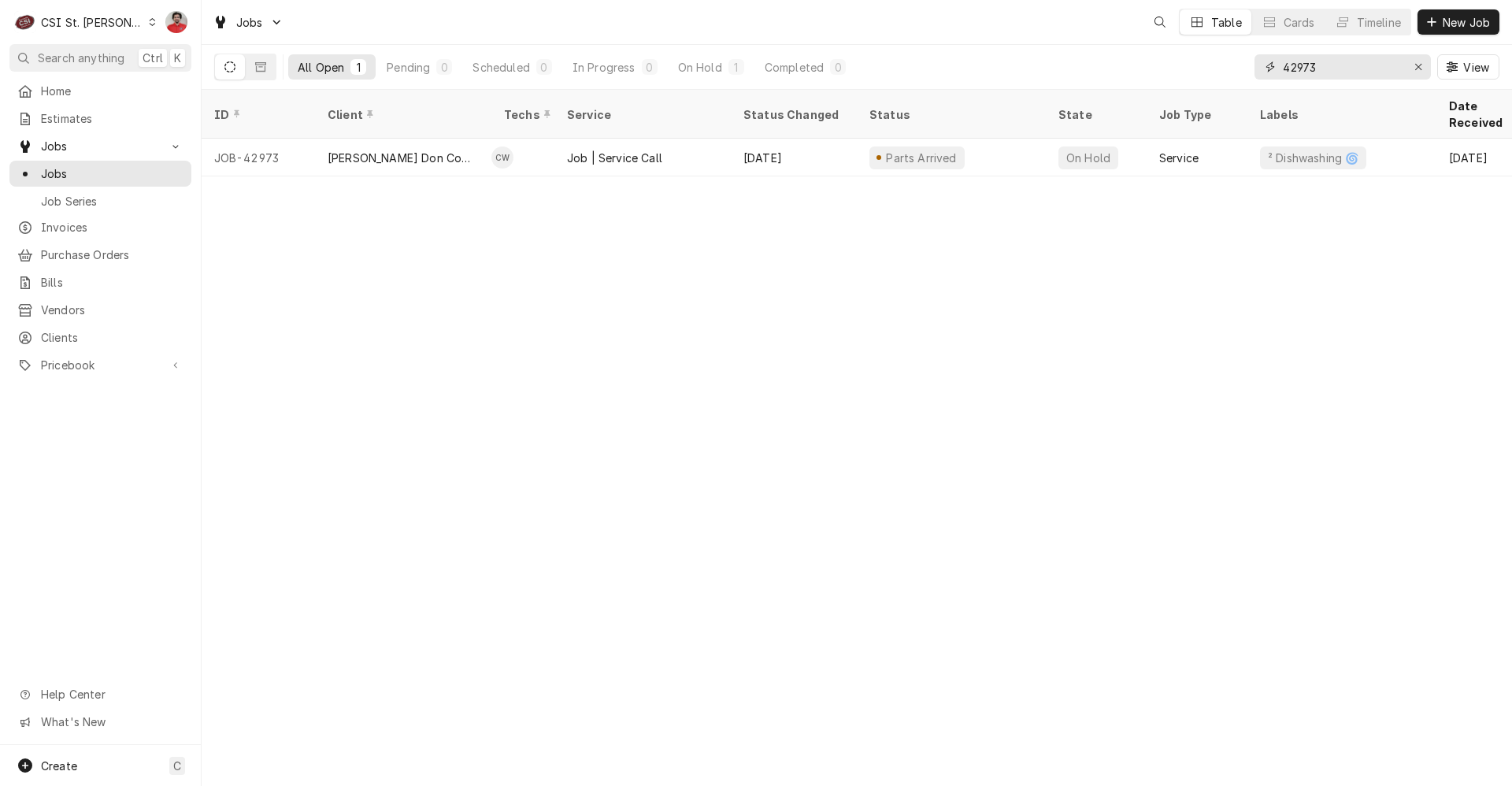
click at [1293, 66] on input "42973" at bounding box center [1342, 67] width 118 height 25
click at [1327, 72] on input "43029" at bounding box center [1342, 67] width 118 height 25
type input "42973"
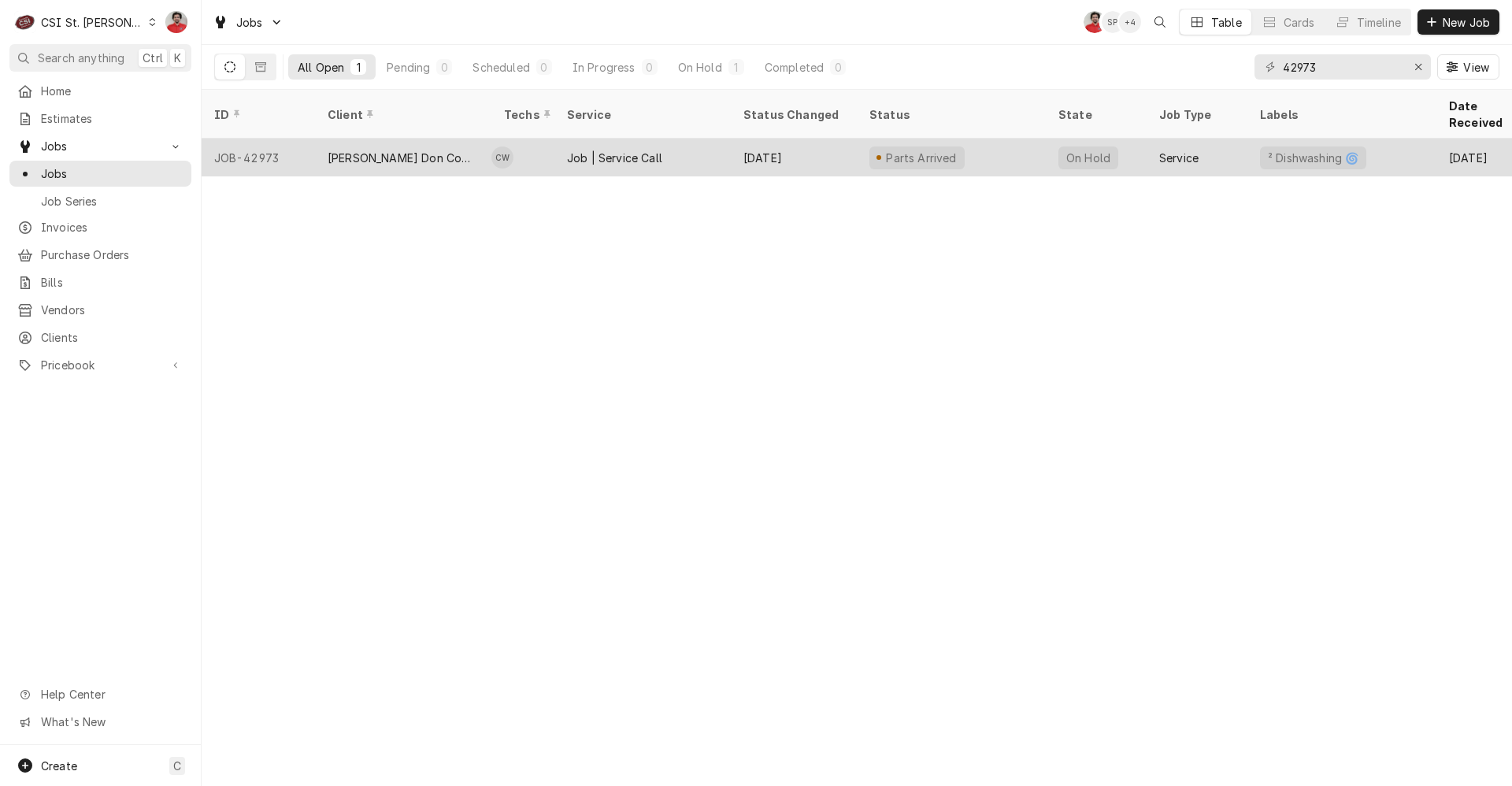
click at [1006, 138] on div "Parts Arrived" at bounding box center [951, 157] width 189 height 38
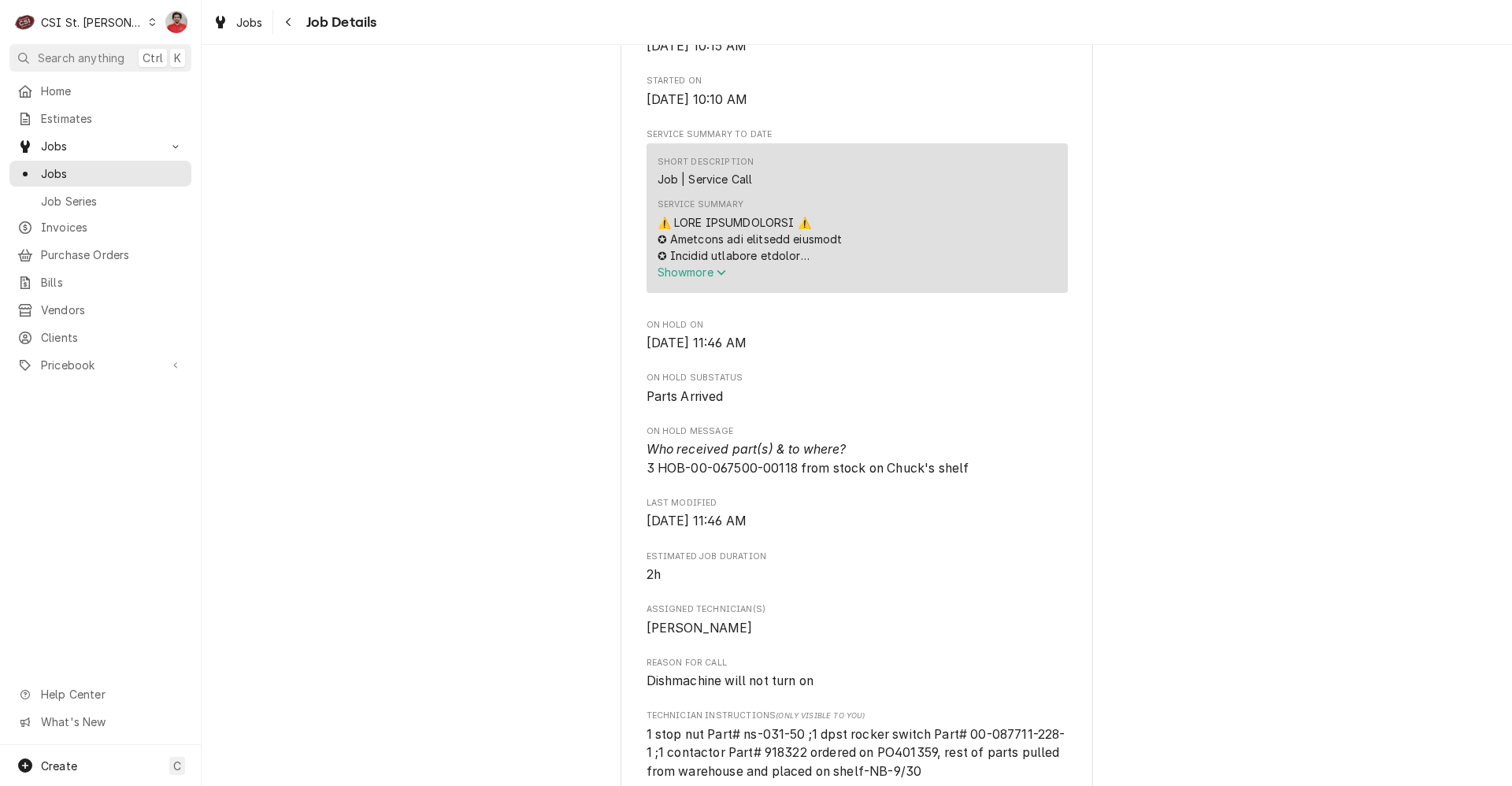
scroll to position [709, 0]
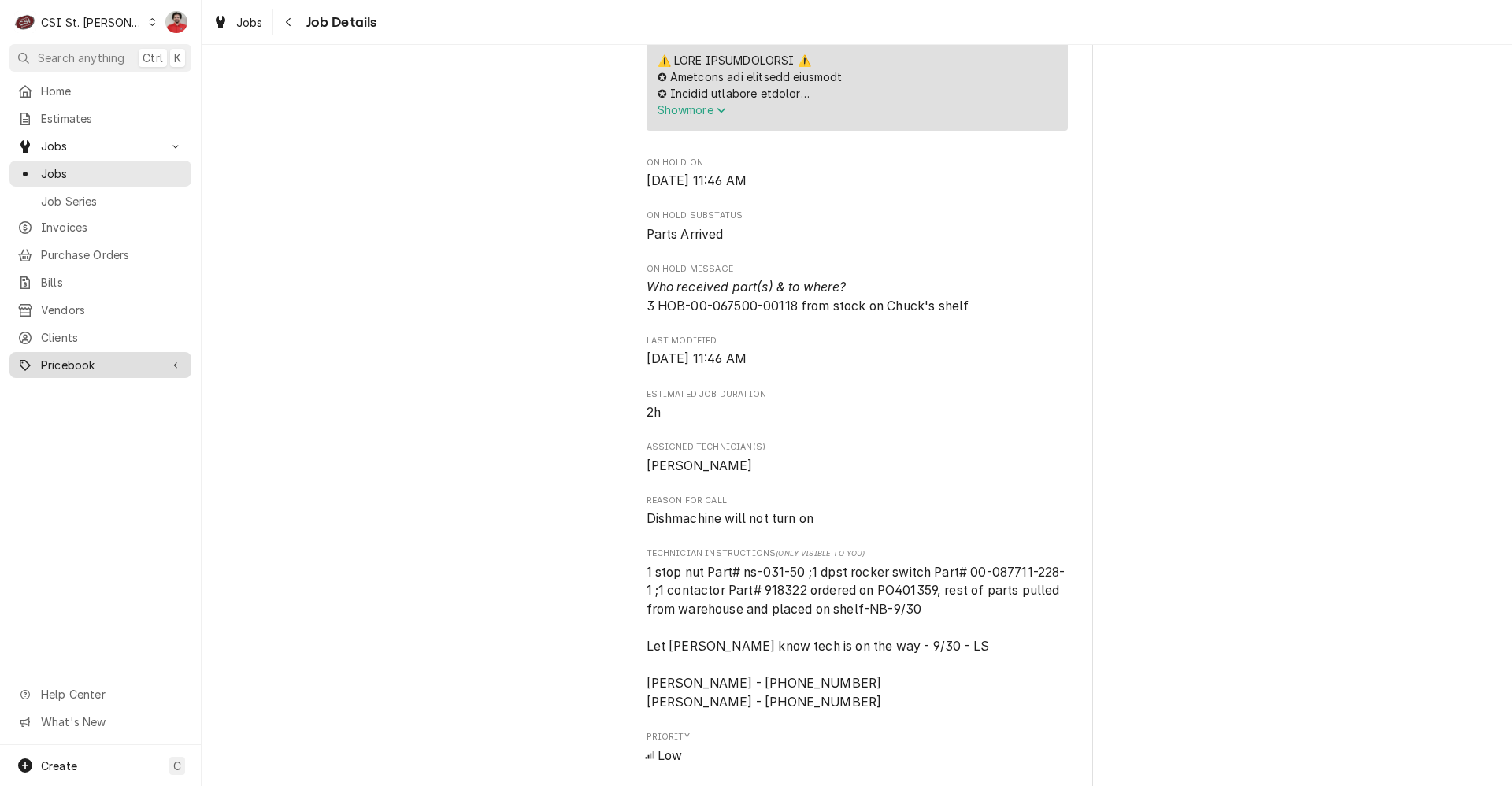
click at [87, 357] on span "Pricebook" at bounding box center [100, 364] width 119 height 16
click at [93, 413] on span "Parts & Materials" at bounding box center [112, 420] width 142 height 16
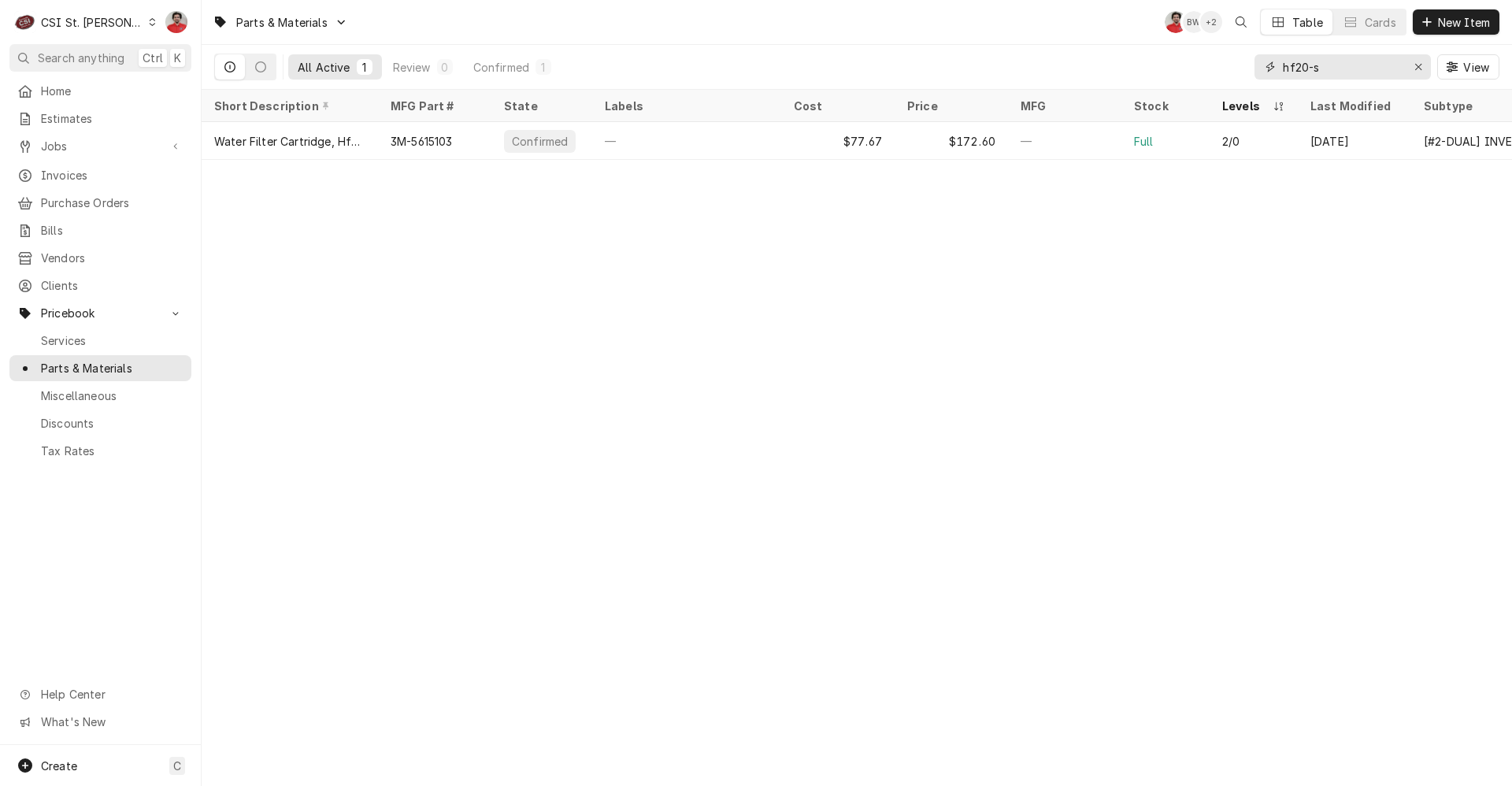
drag, startPoint x: 1375, startPoint y: 68, endPoint x: 958, endPoint y: 87, distance: 417.4
click at [960, 85] on div "All Active 1 Review 0 Confirmed 1 hf20-s View" at bounding box center [858, 67] width 1286 height 44
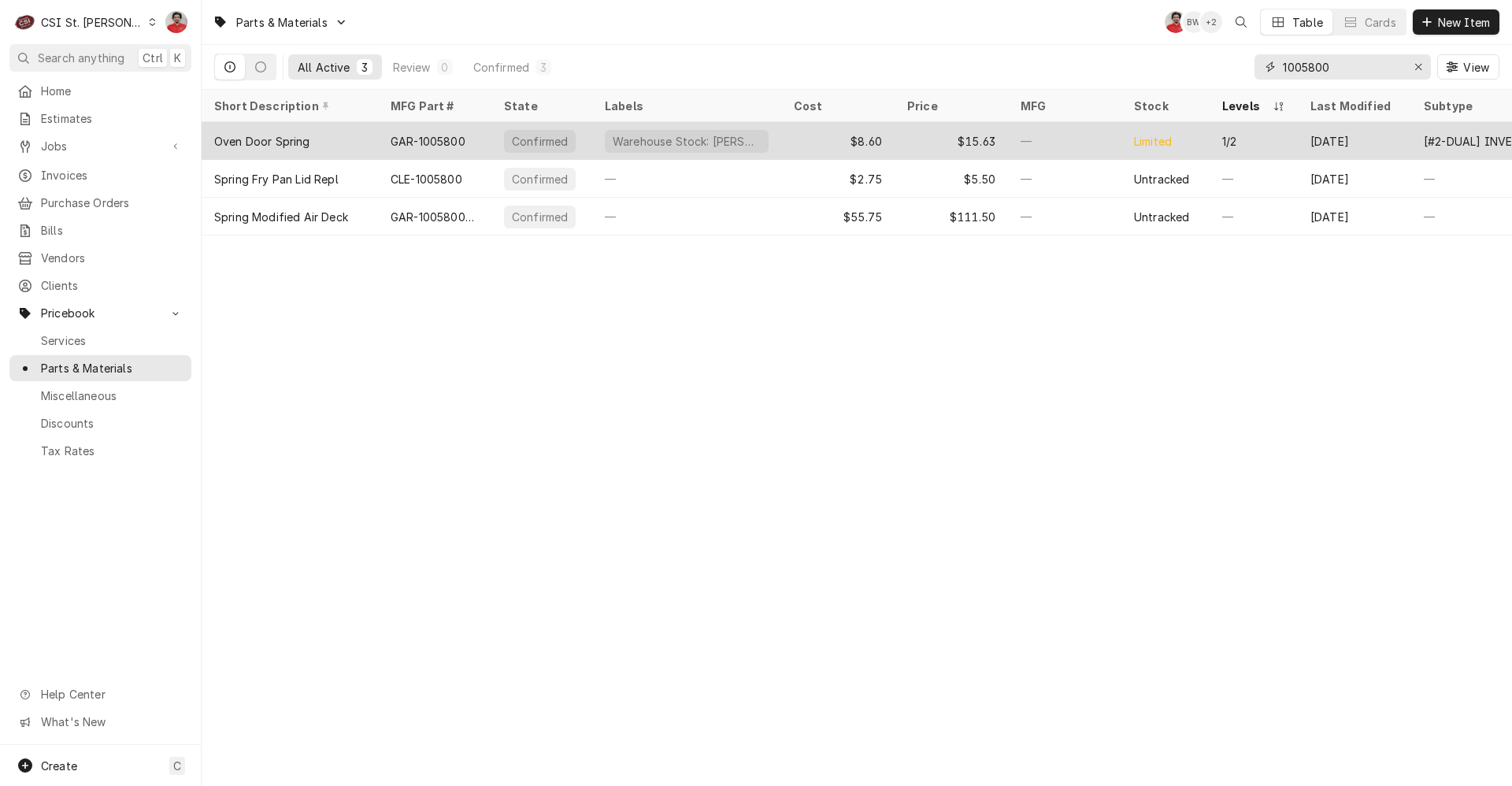
type input "1005800"
click at [542, 134] on div "Confirmed" at bounding box center [540, 141] width 59 height 16
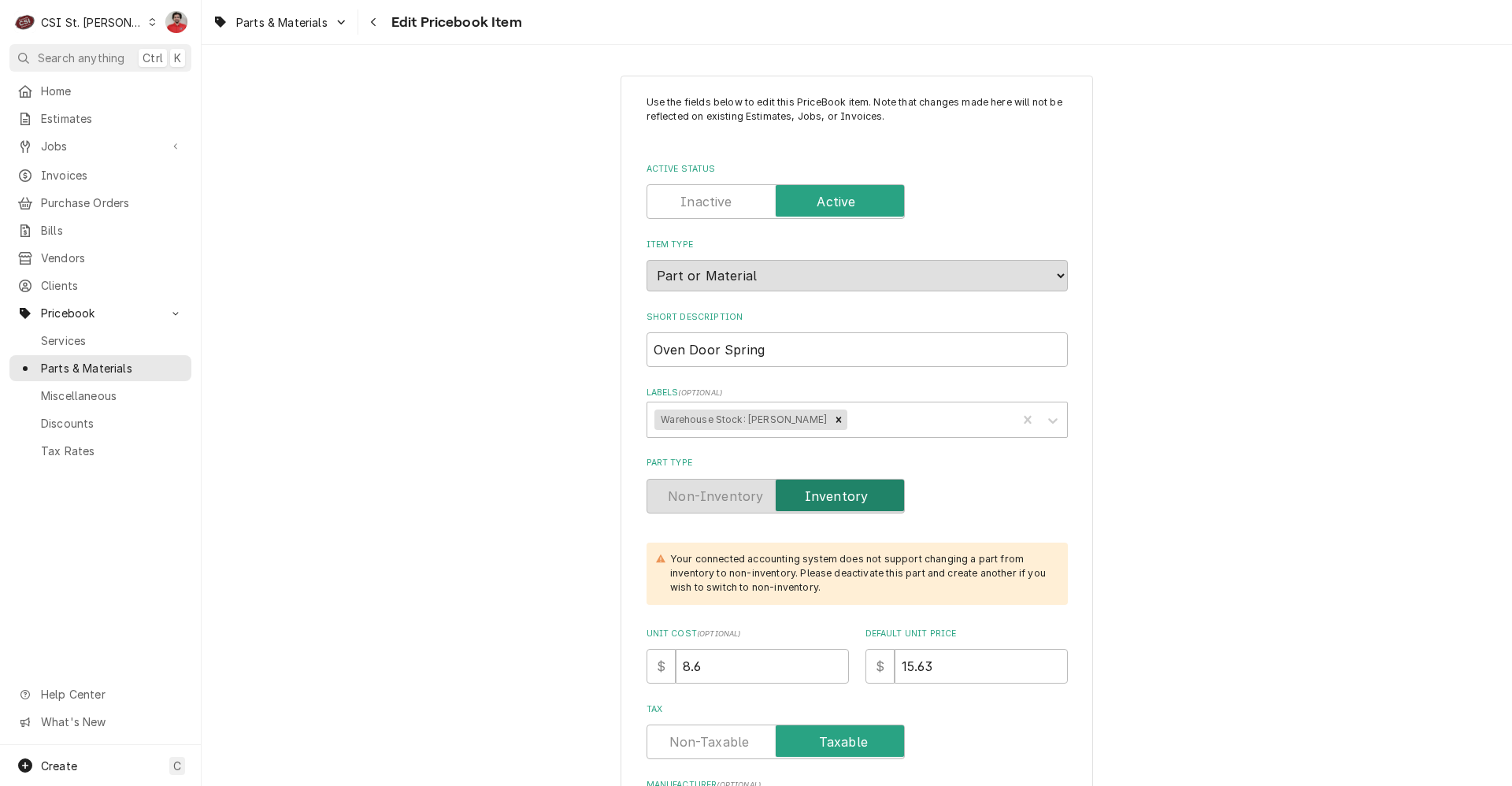
type textarea "x"
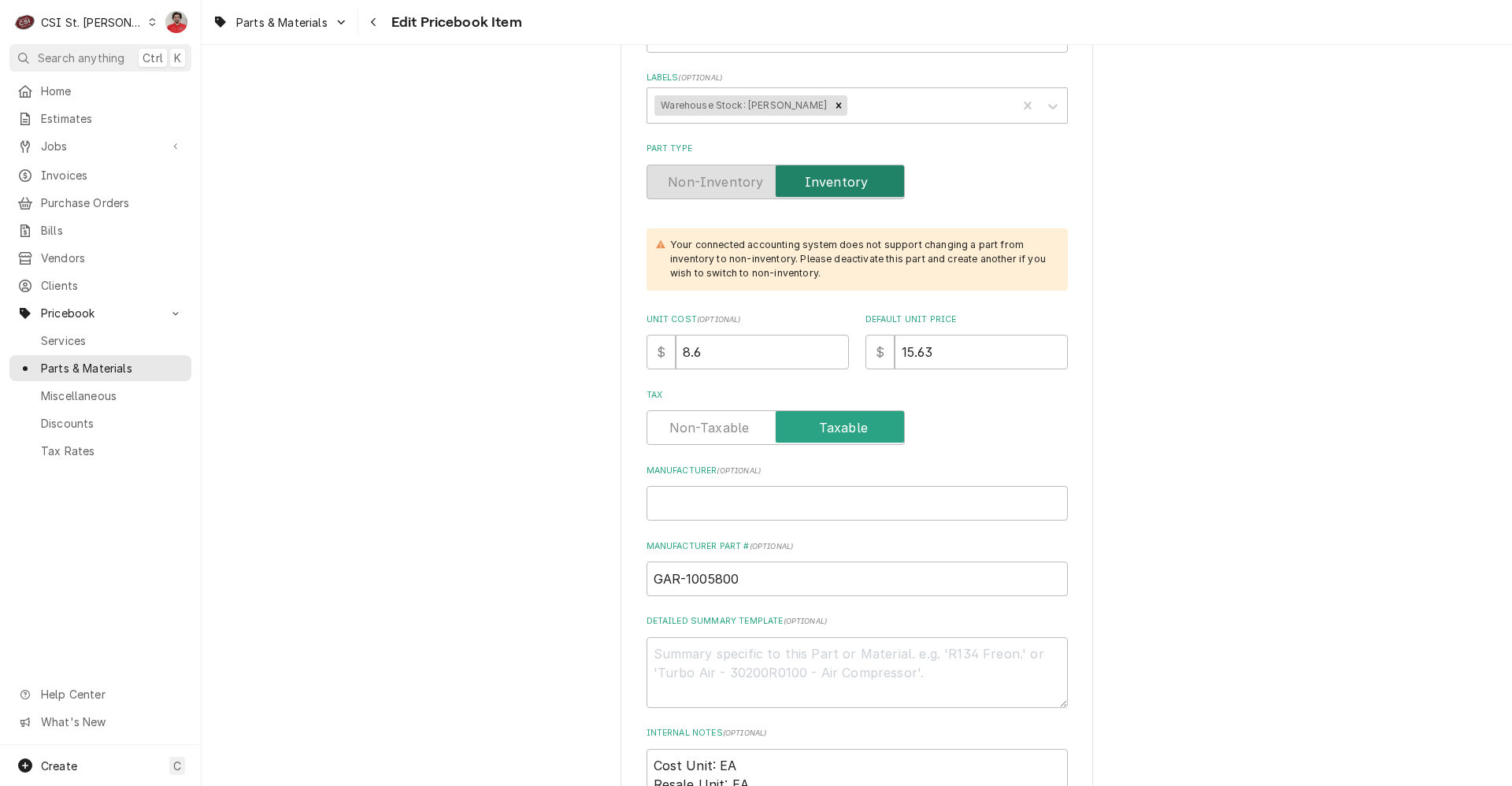
scroll to position [237, 0]
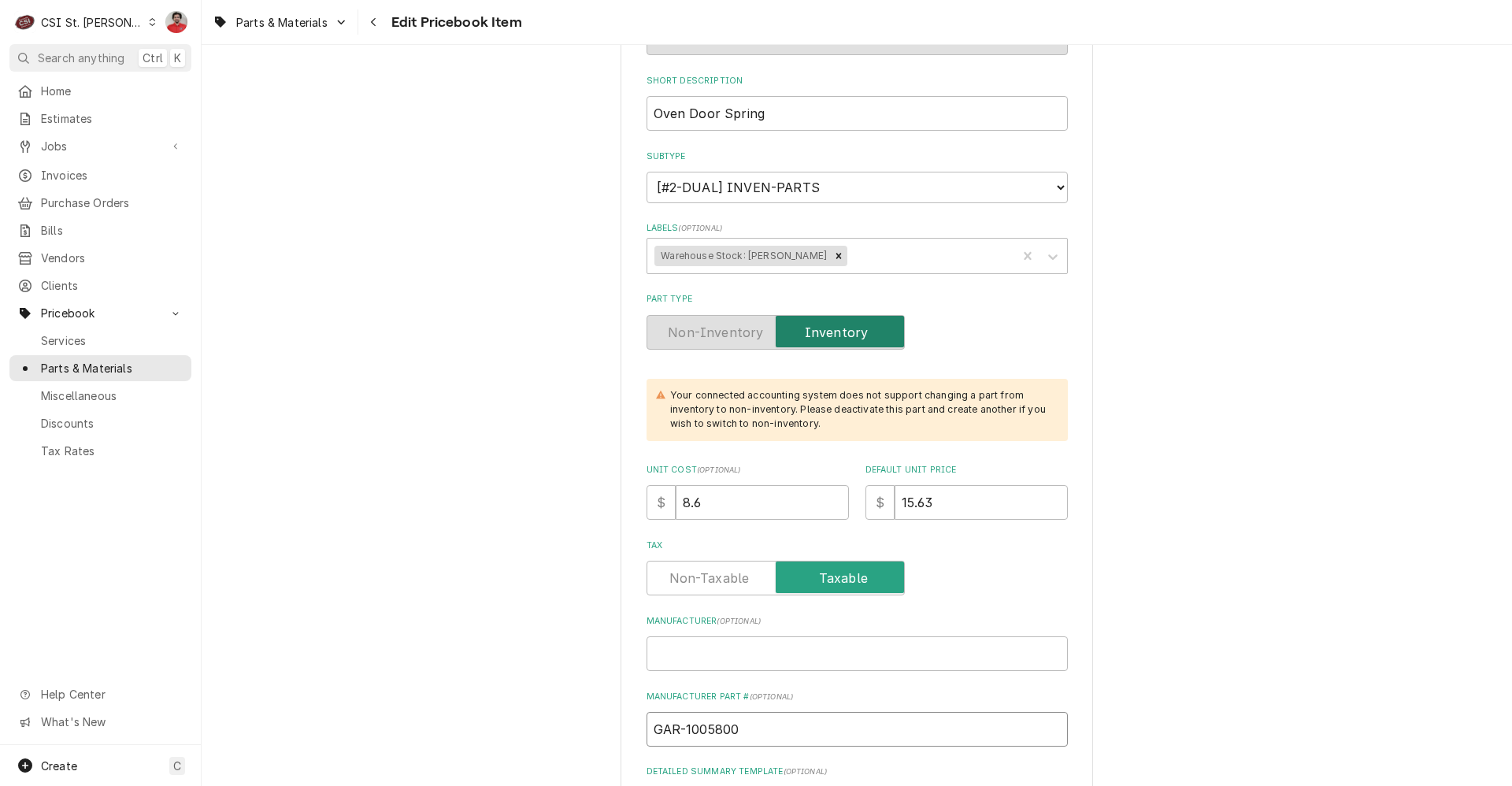
click at [716, 738] on input "GAR-1005800" at bounding box center [858, 729] width 422 height 34
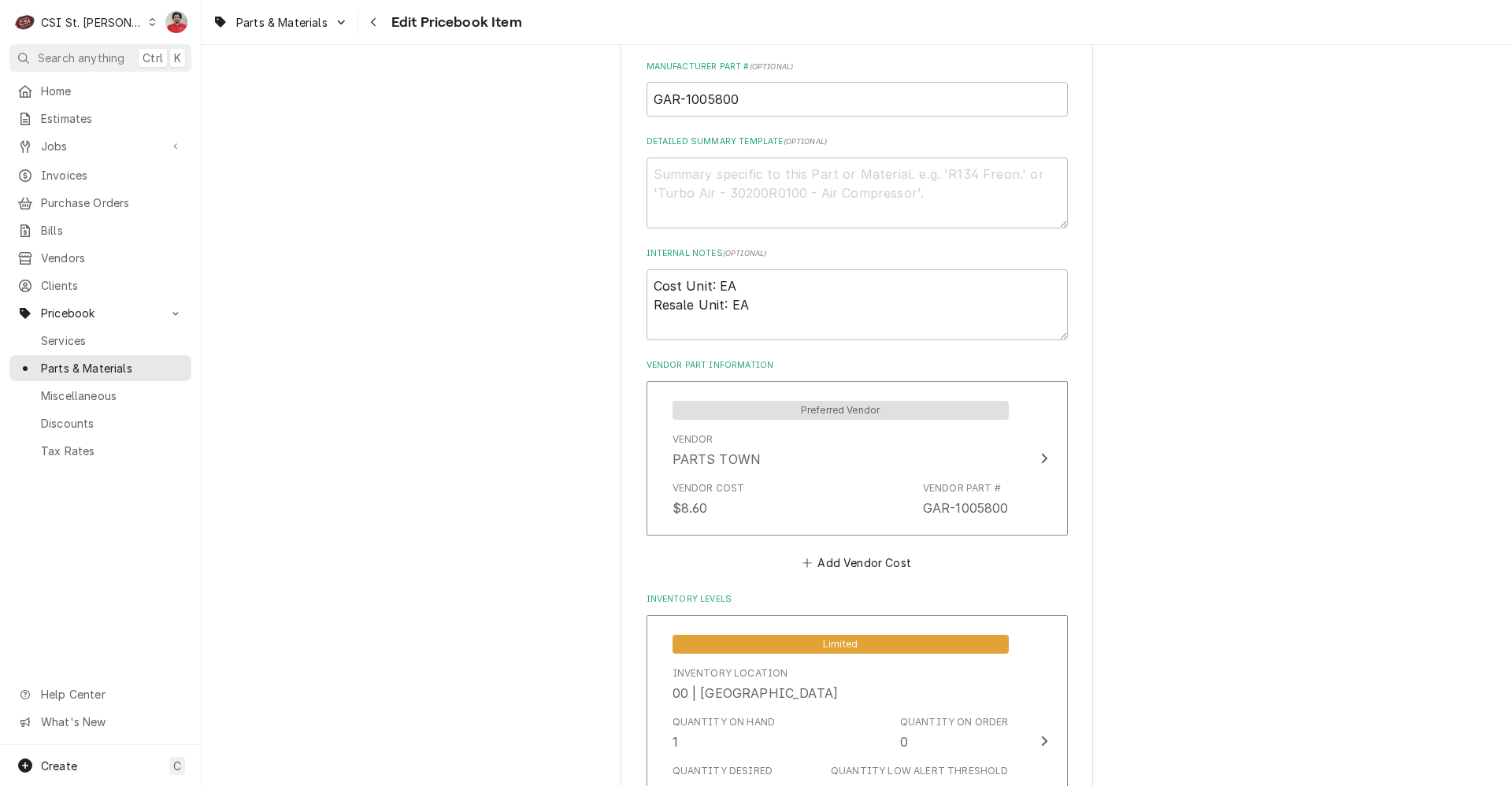
scroll to position [1260, 0]
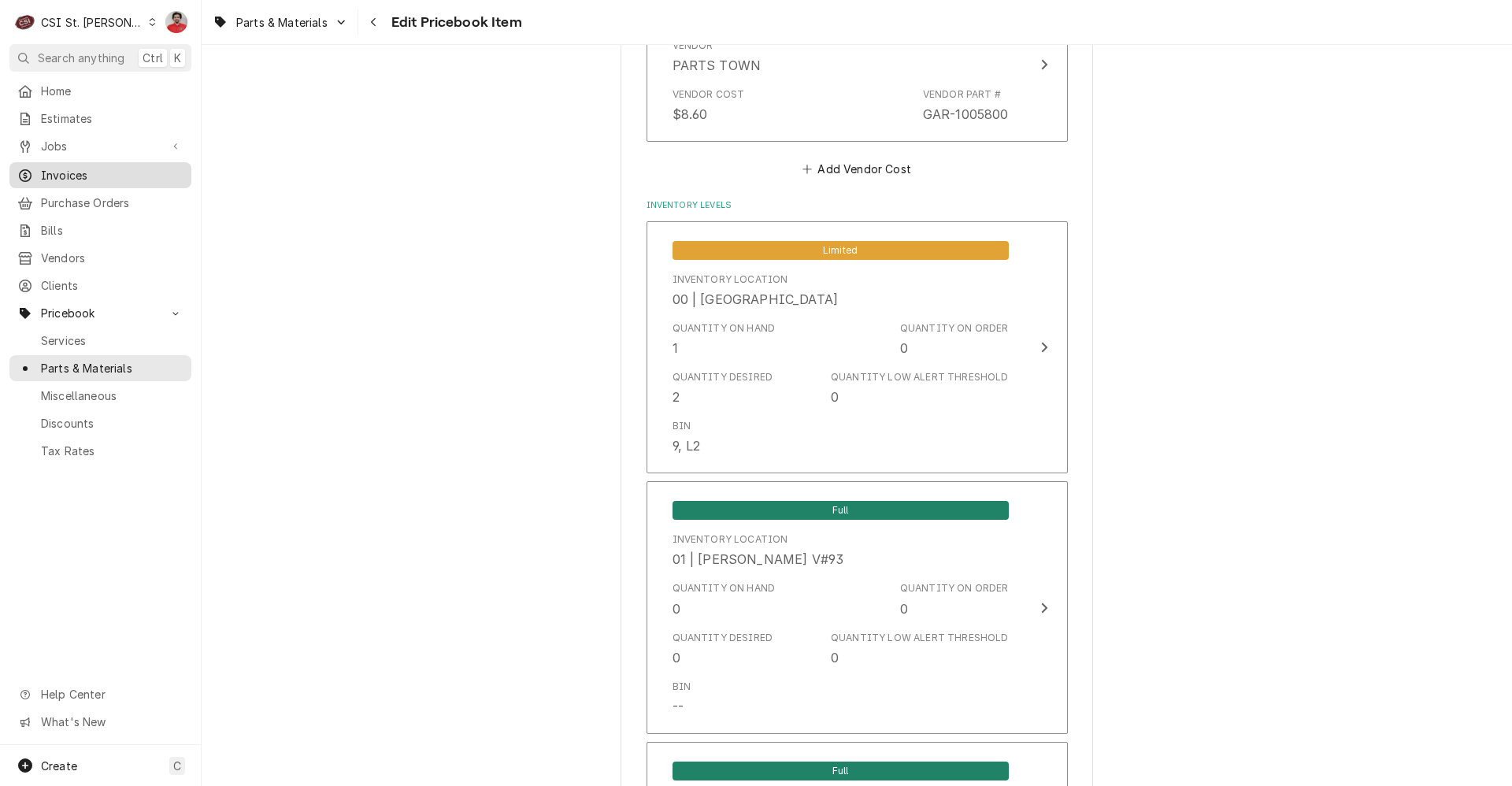
click at [79, 167] on span "Invoices" at bounding box center [112, 175] width 142 height 16
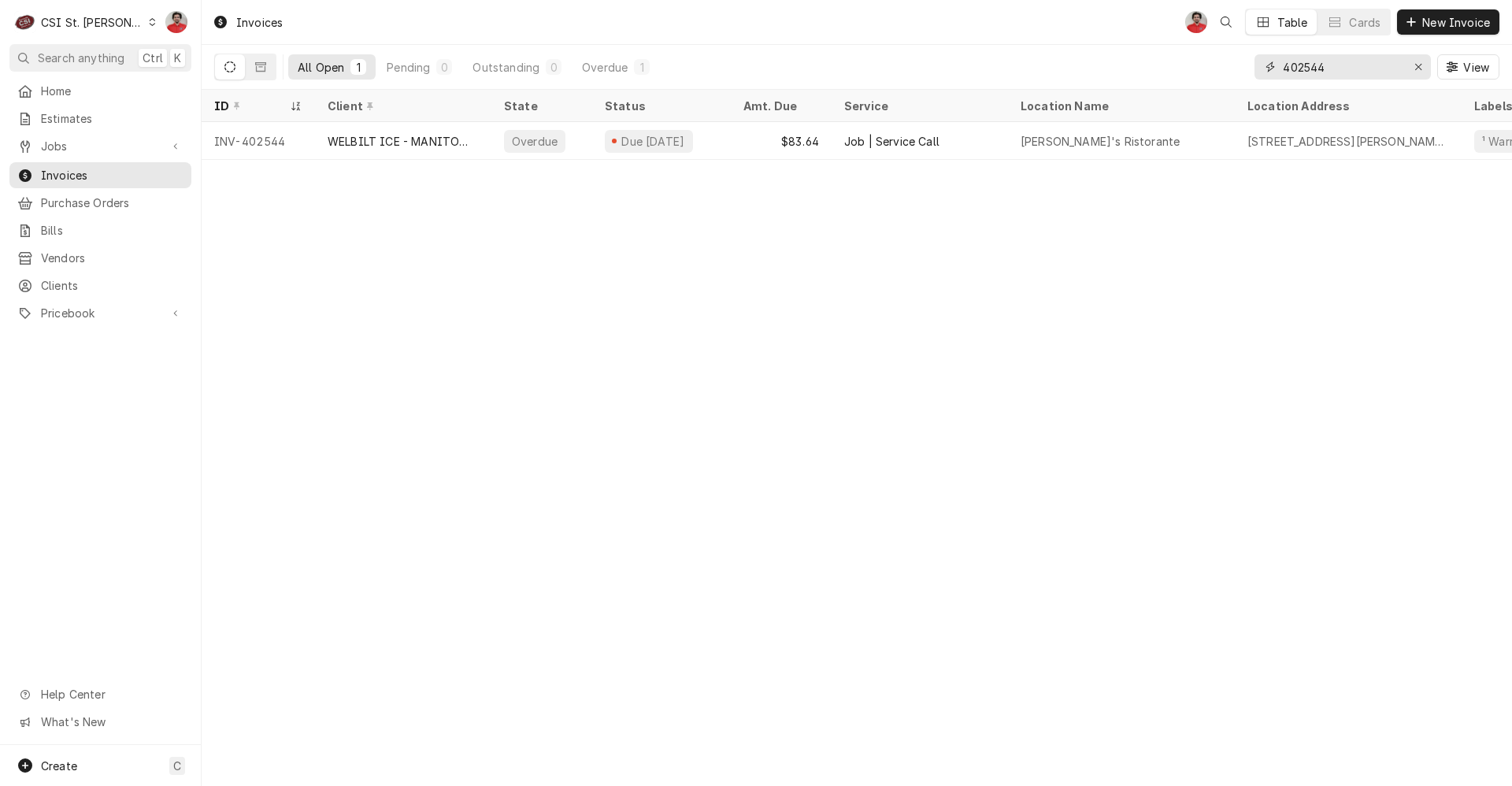
click at [1383, 61] on input "402544" at bounding box center [1342, 67] width 118 height 25
click at [1442, 20] on span "New Invoice" at bounding box center [1457, 22] width 74 height 16
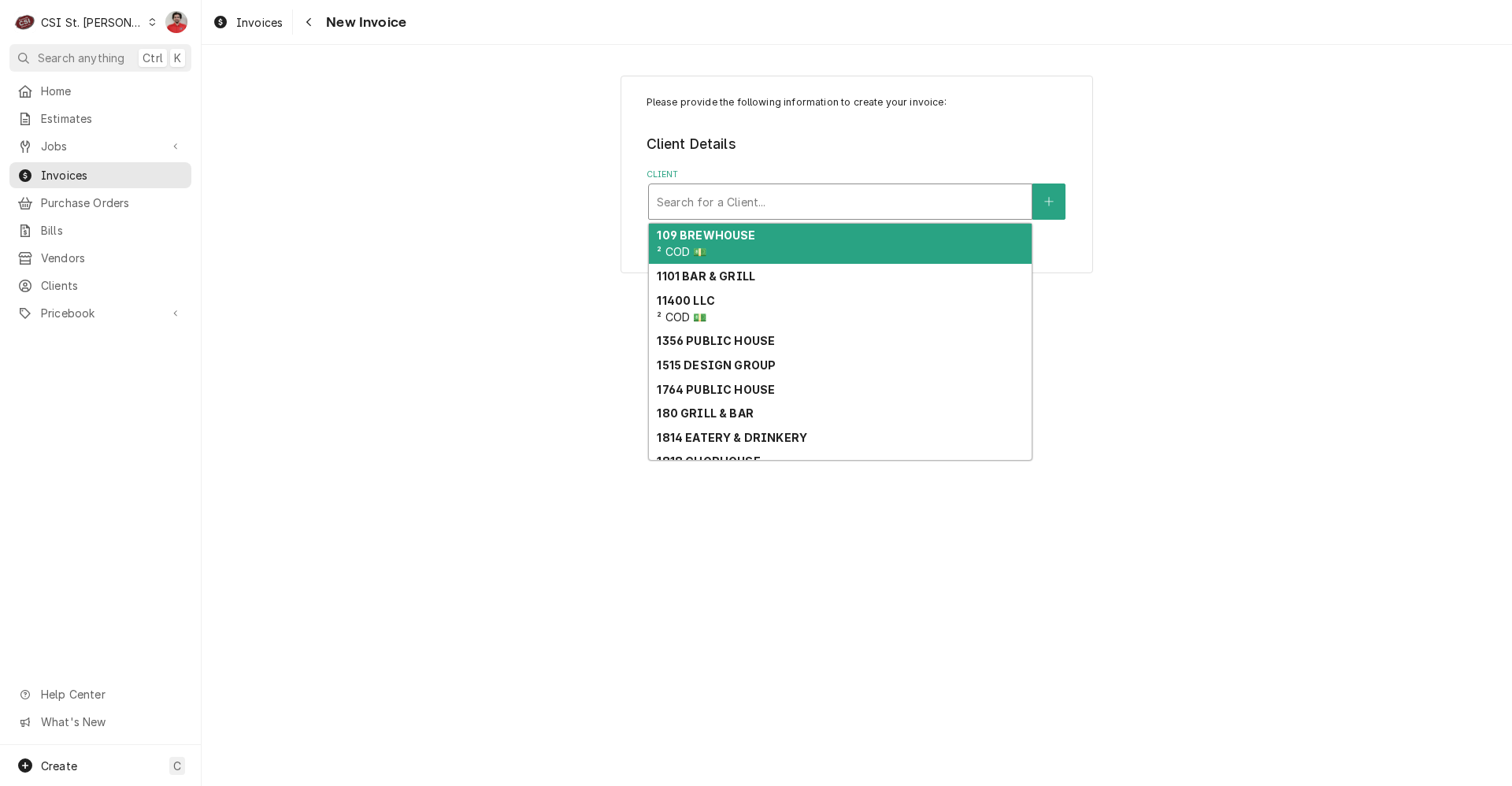
click at [791, 210] on div "Client" at bounding box center [840, 202] width 367 height 29
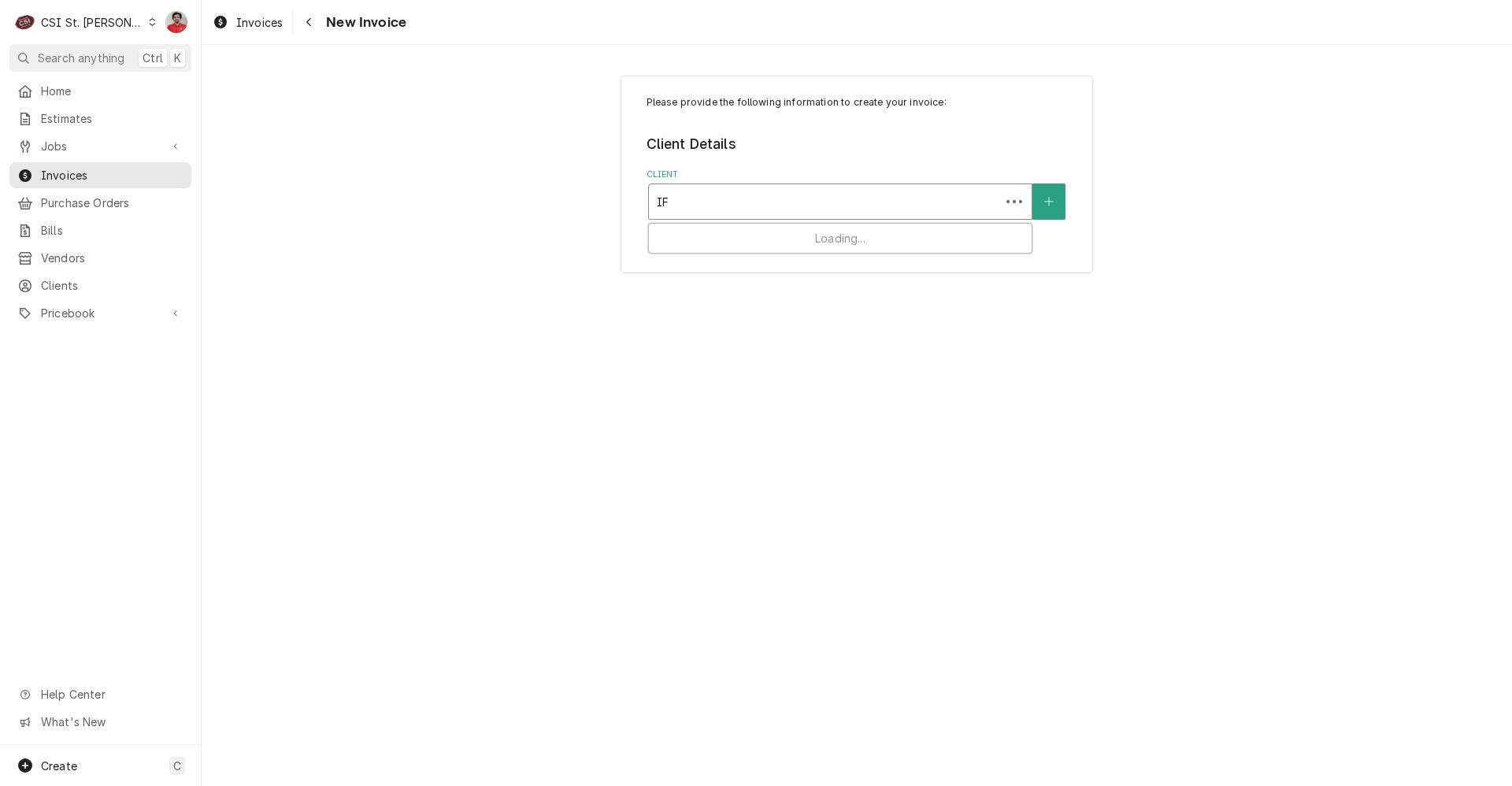
type input "IFS"
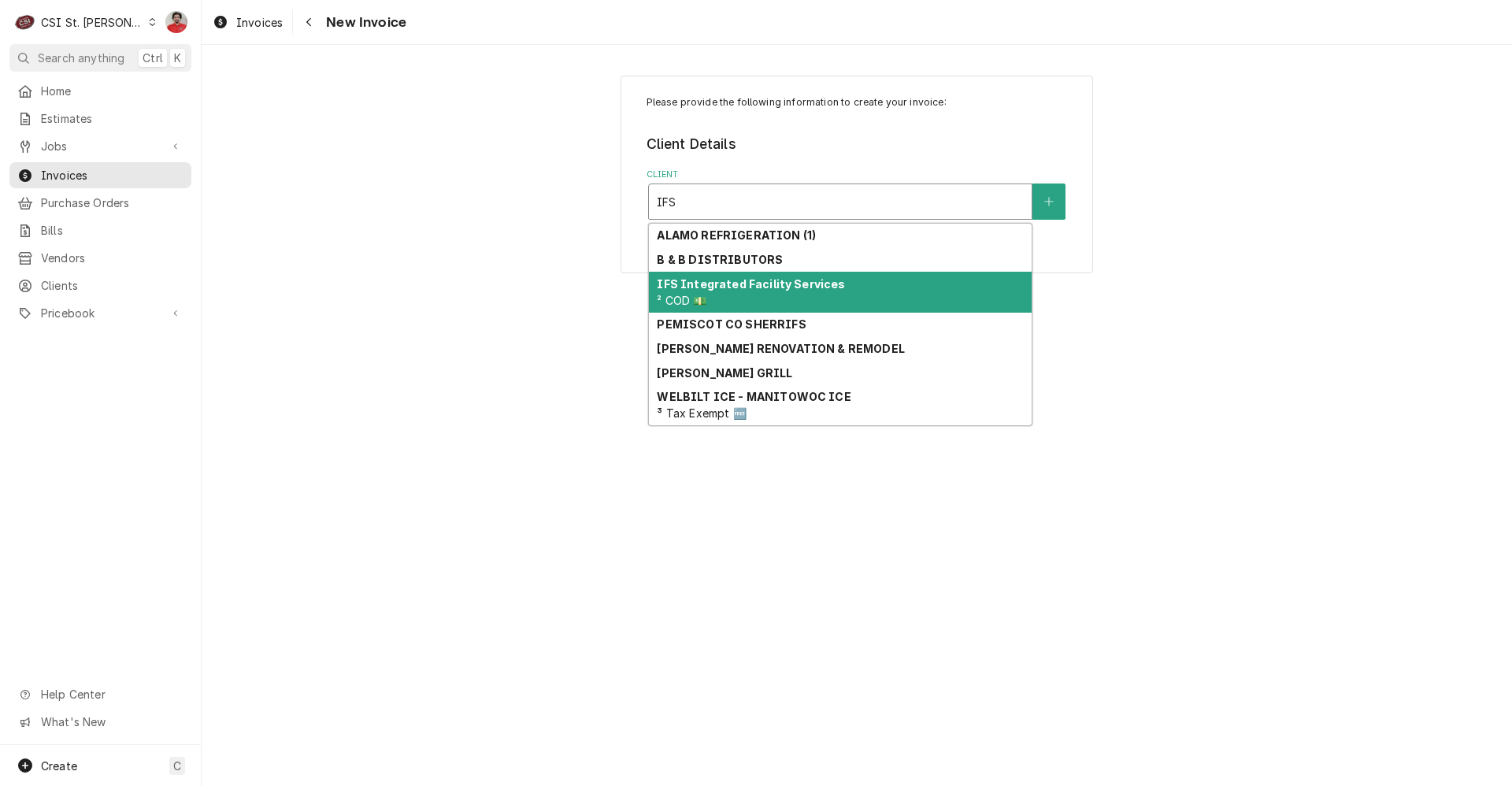
click at [802, 297] on div "IFS Integrated Facility Services ² COD 💵" at bounding box center [839, 292] width 383 height 41
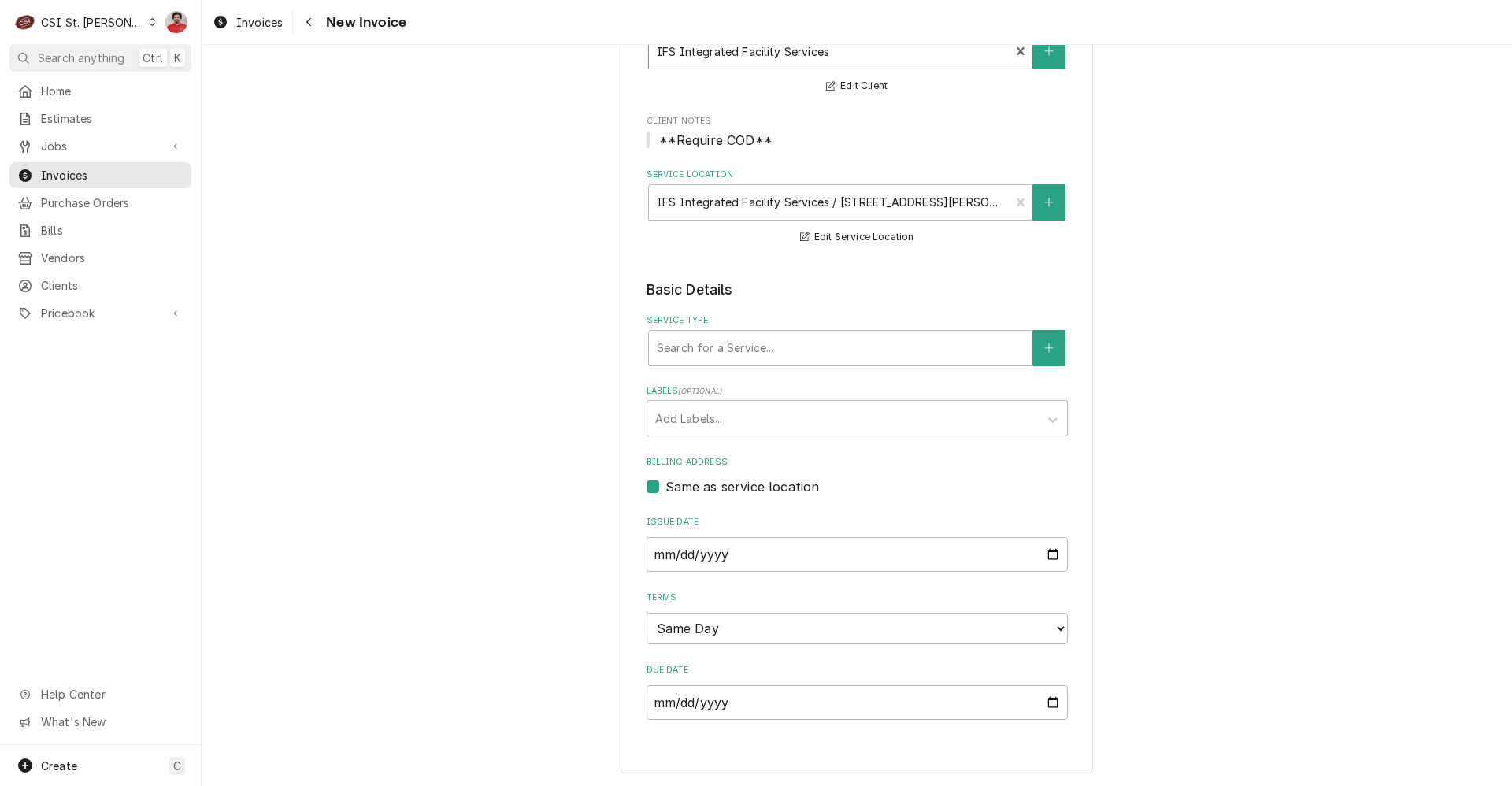
scroll to position [152, 0]
click at [762, 341] on div "Service Type" at bounding box center [840, 347] width 367 height 29
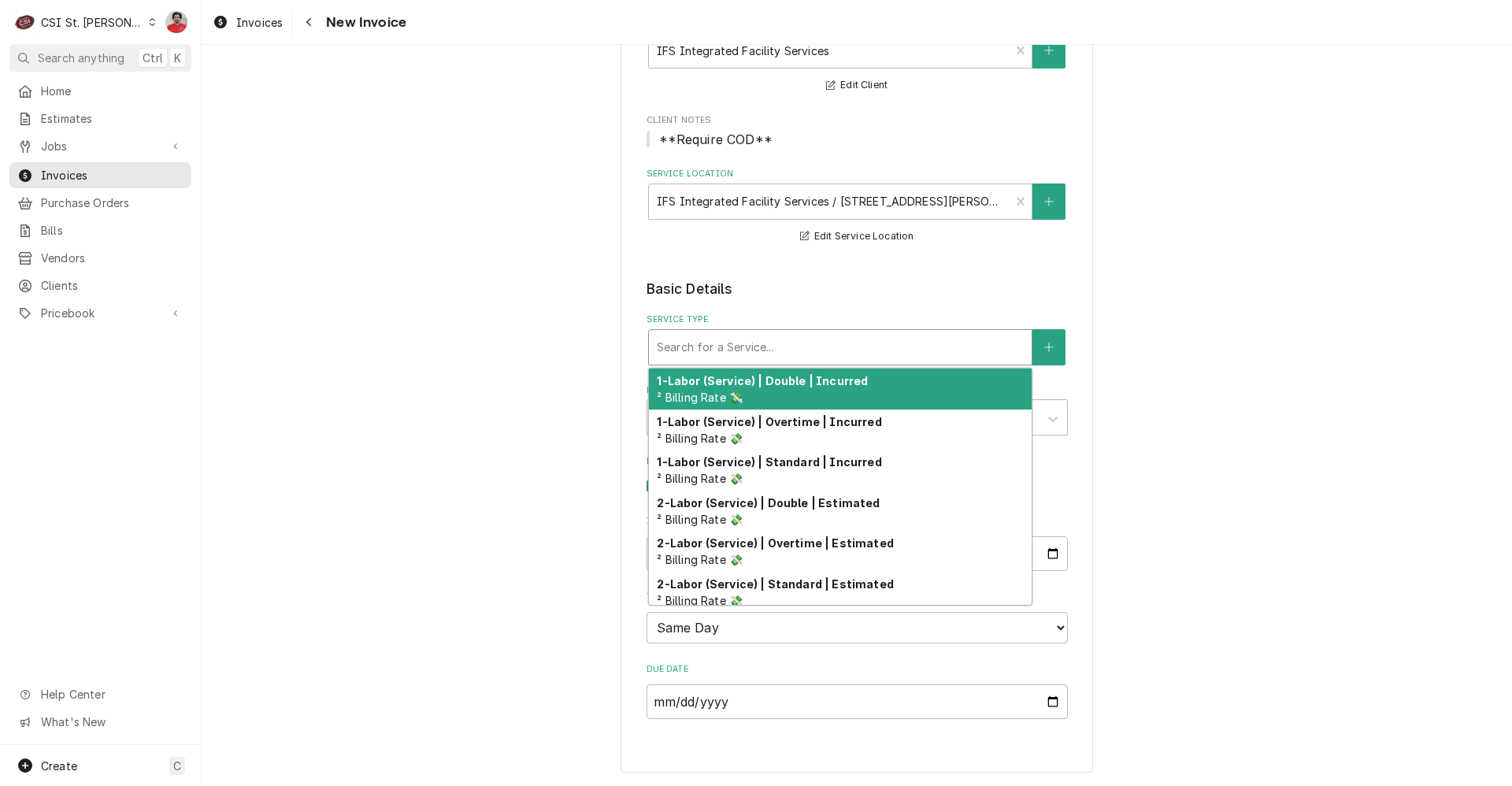
click at [762, 341] on div "Service Type" at bounding box center [840, 347] width 367 height 29
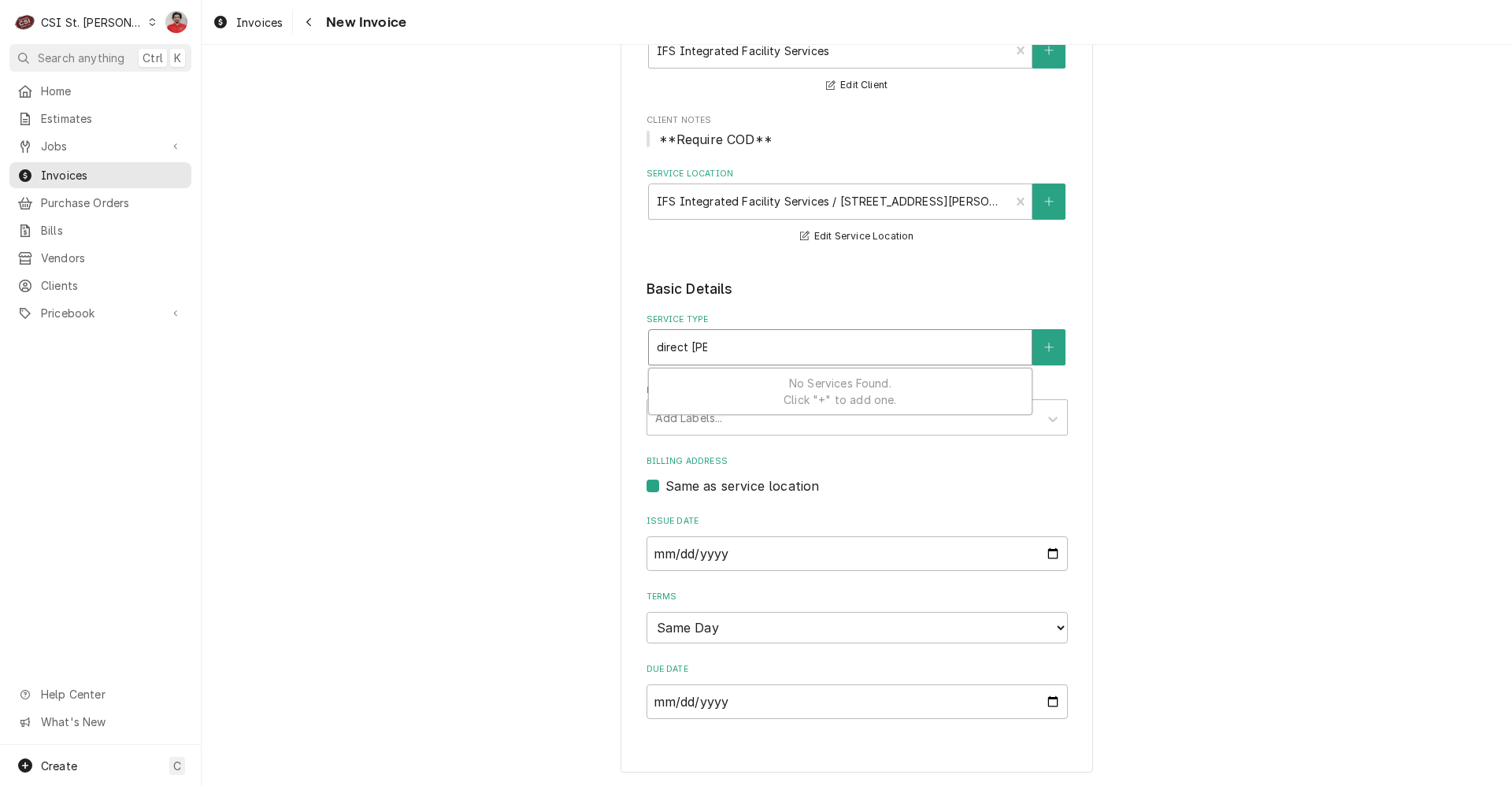
type input "direct sale"
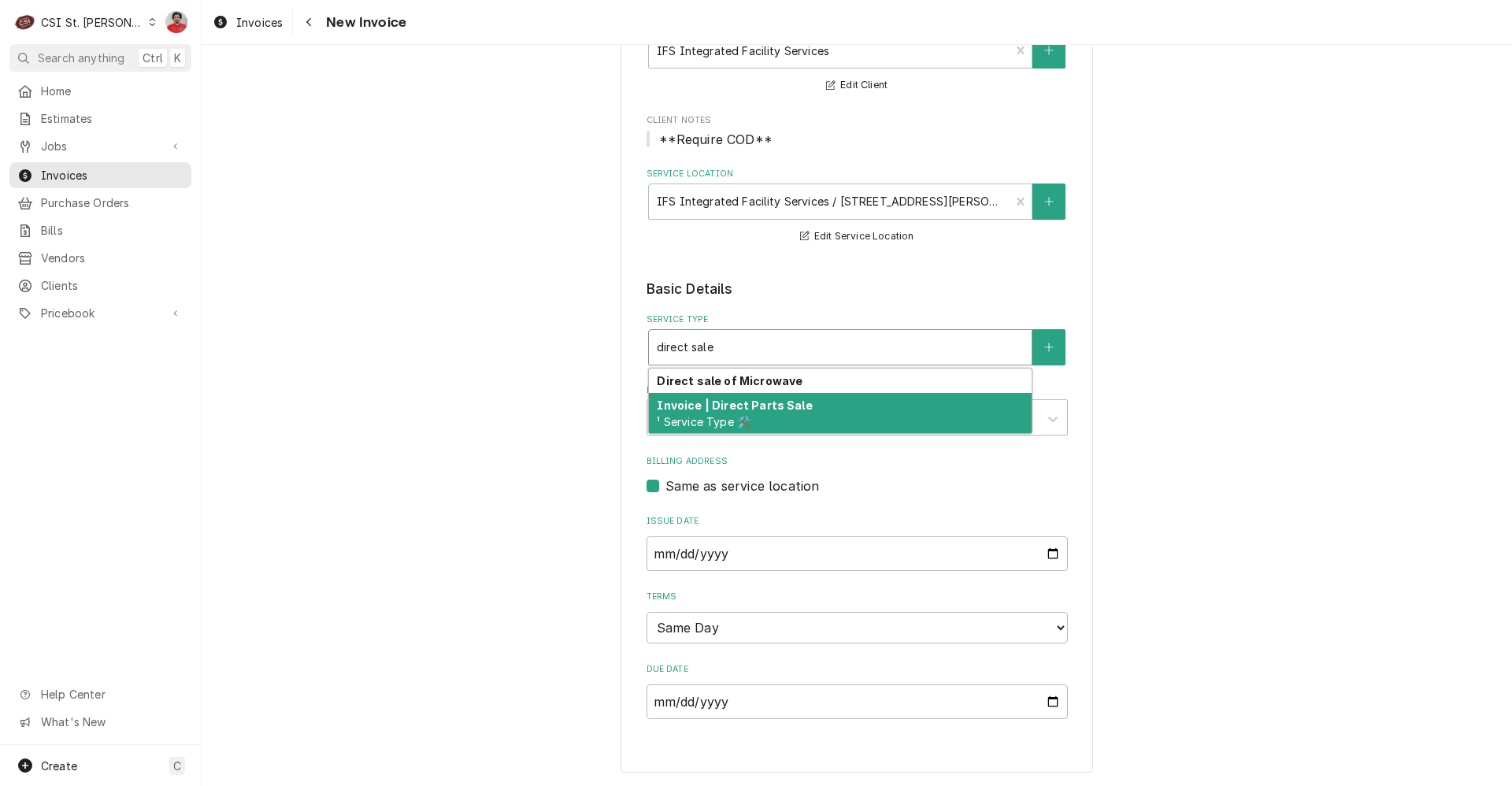
click at [745, 416] on span "¹ Service Type 🛠️" at bounding box center [704, 422] width 93 height 13
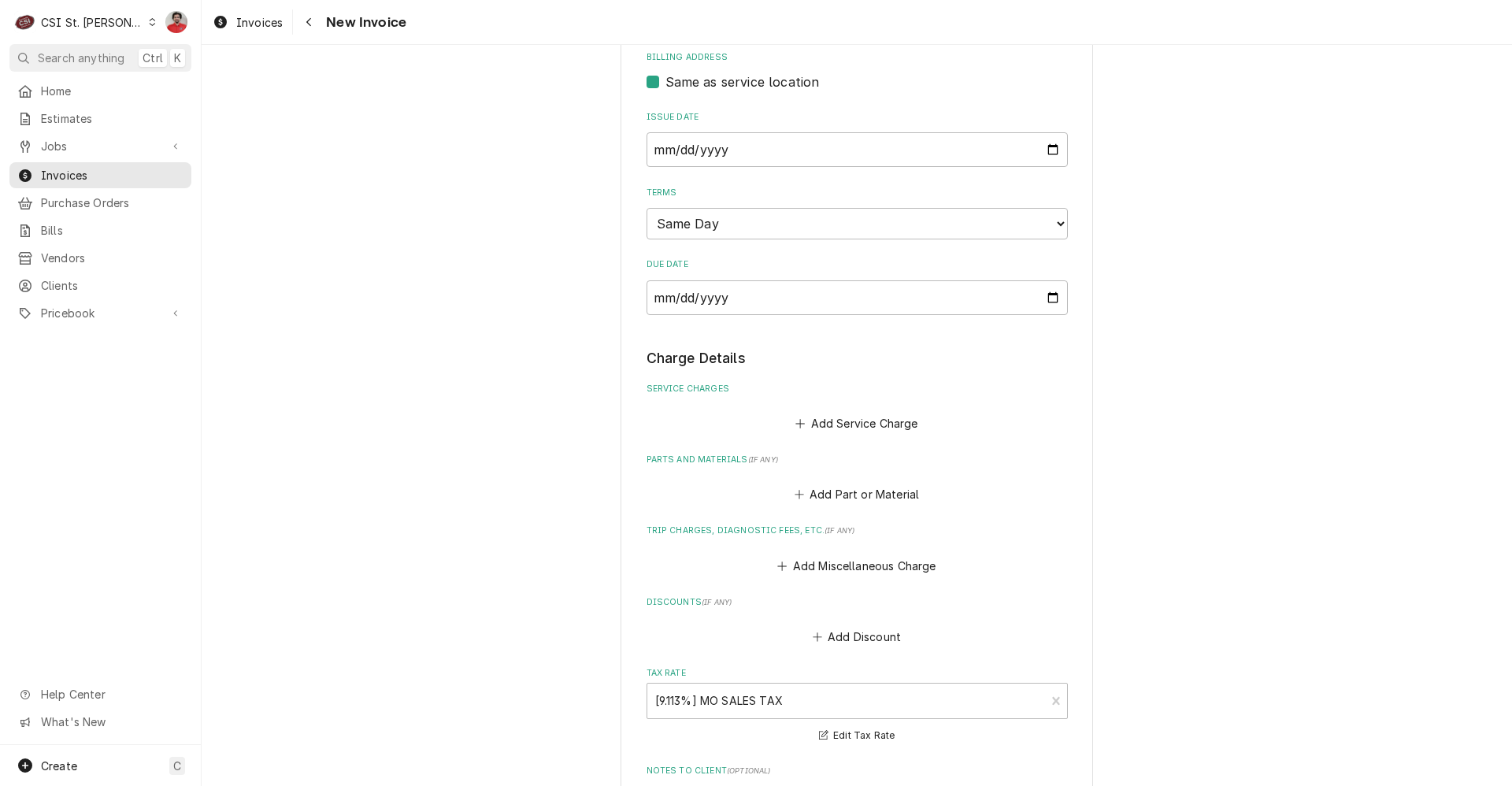
scroll to position [781, 0]
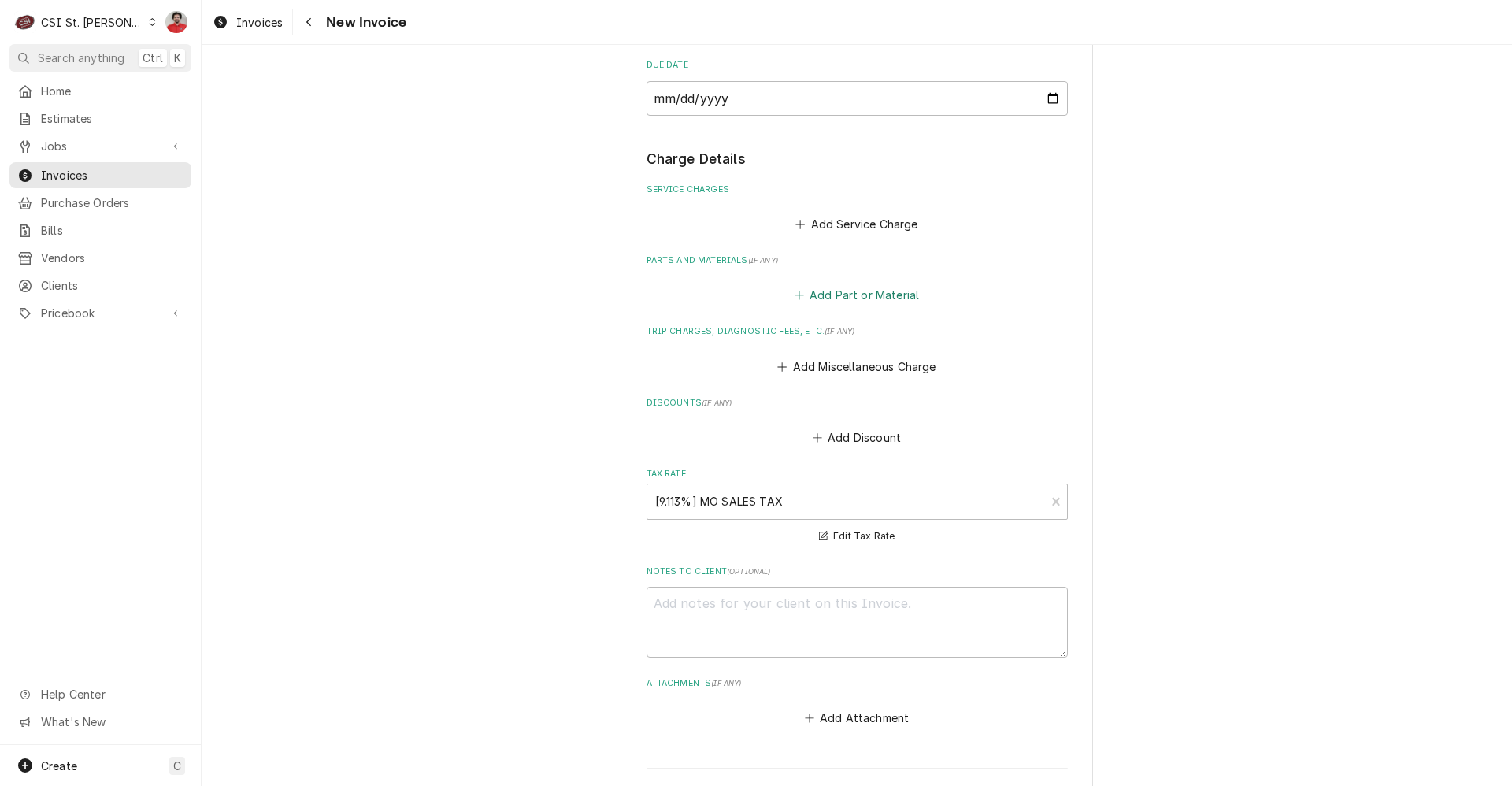
click at [839, 292] on button "Add Part or Material" at bounding box center [857, 295] width 130 height 22
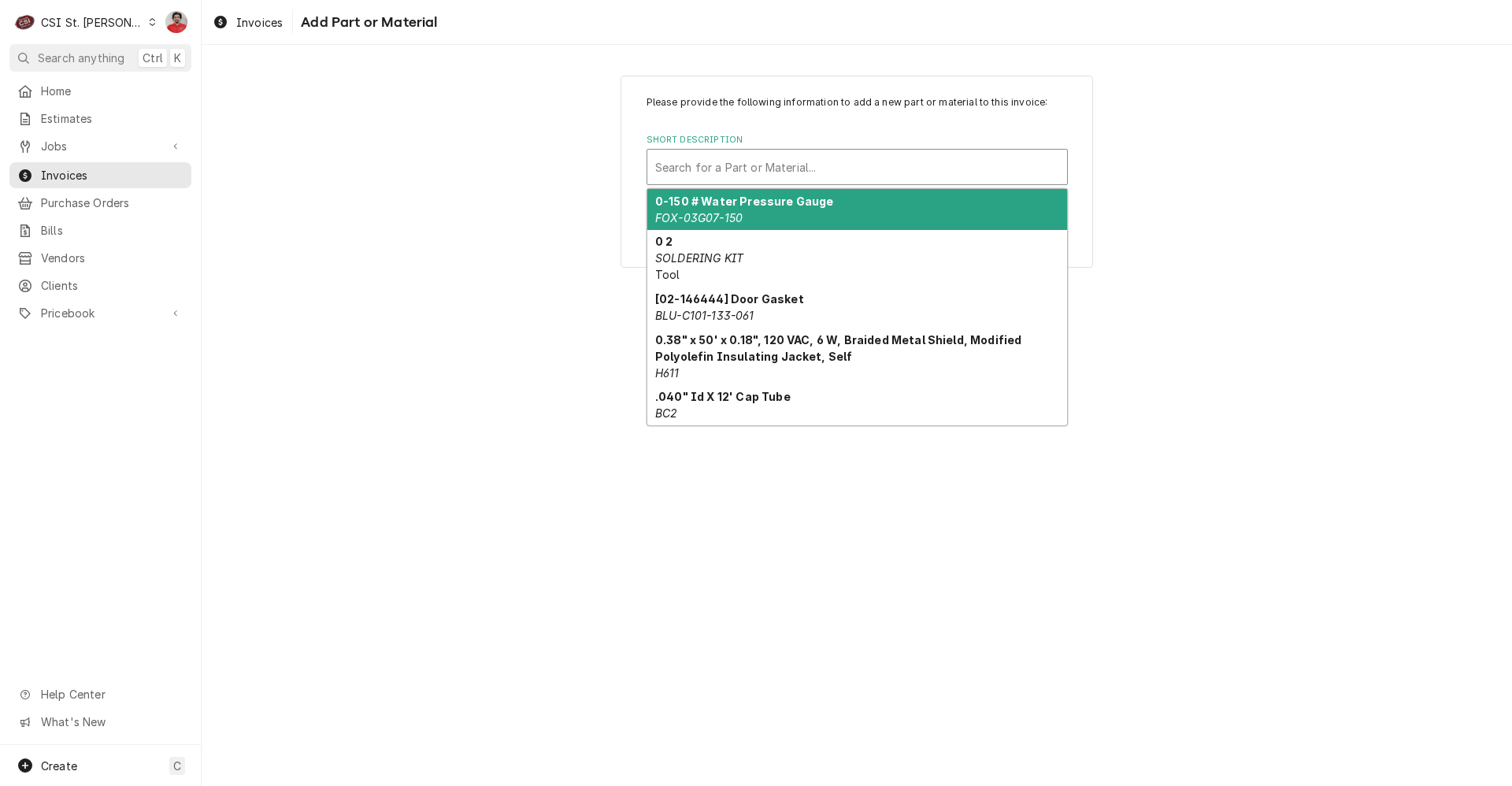
click at [788, 157] on div "Short Description" at bounding box center [858, 167] width 404 height 29
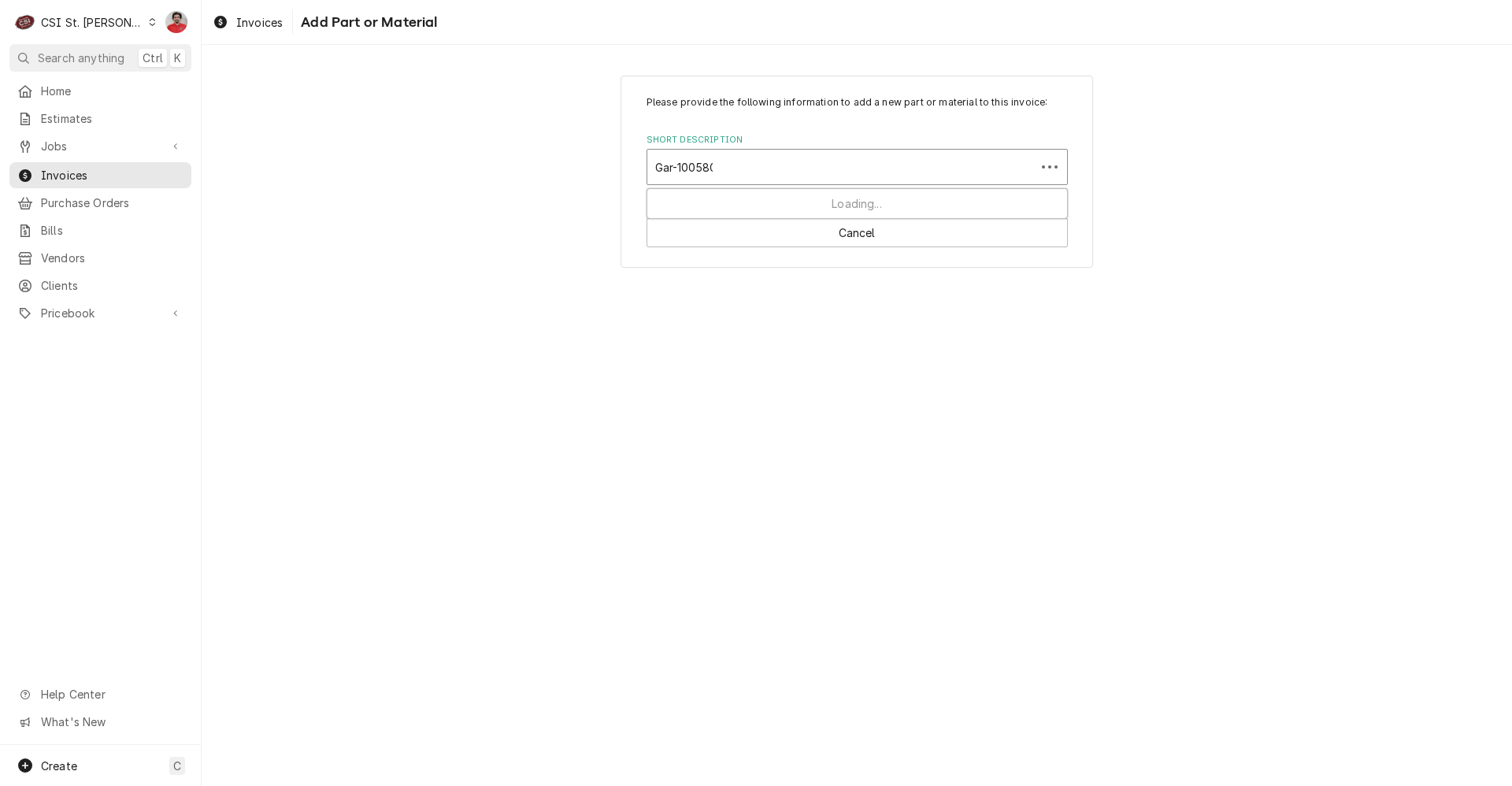
type input "Gar-1005800"
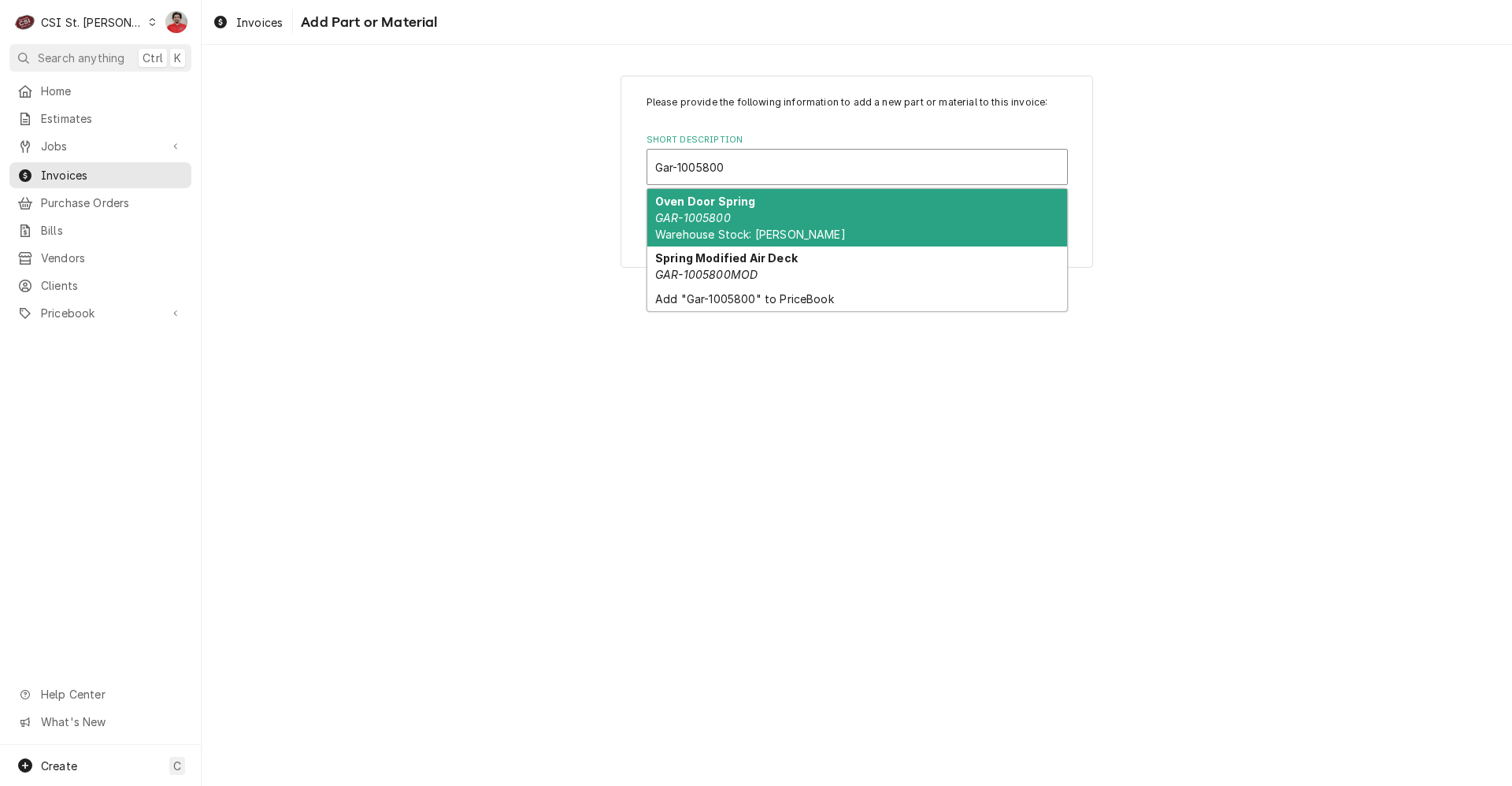
click at [773, 207] on div "Oven Door Spring GAR-1005800 Warehouse Stock: Garland" at bounding box center [858, 217] width 420 height 57
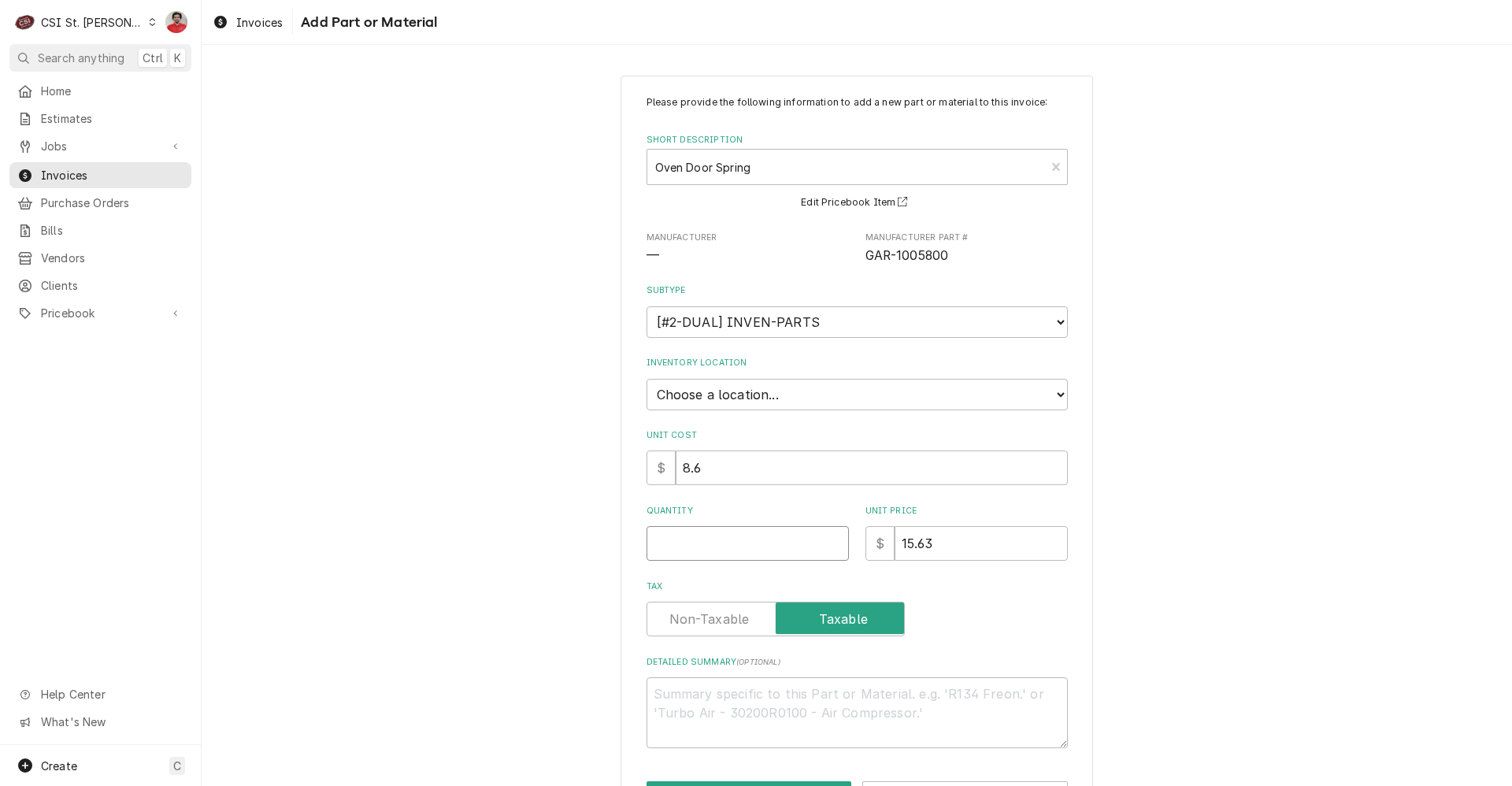
click at [741, 536] on input "Quantity" at bounding box center [748, 544] width 202 height 34
type textarea "x"
type input "1"
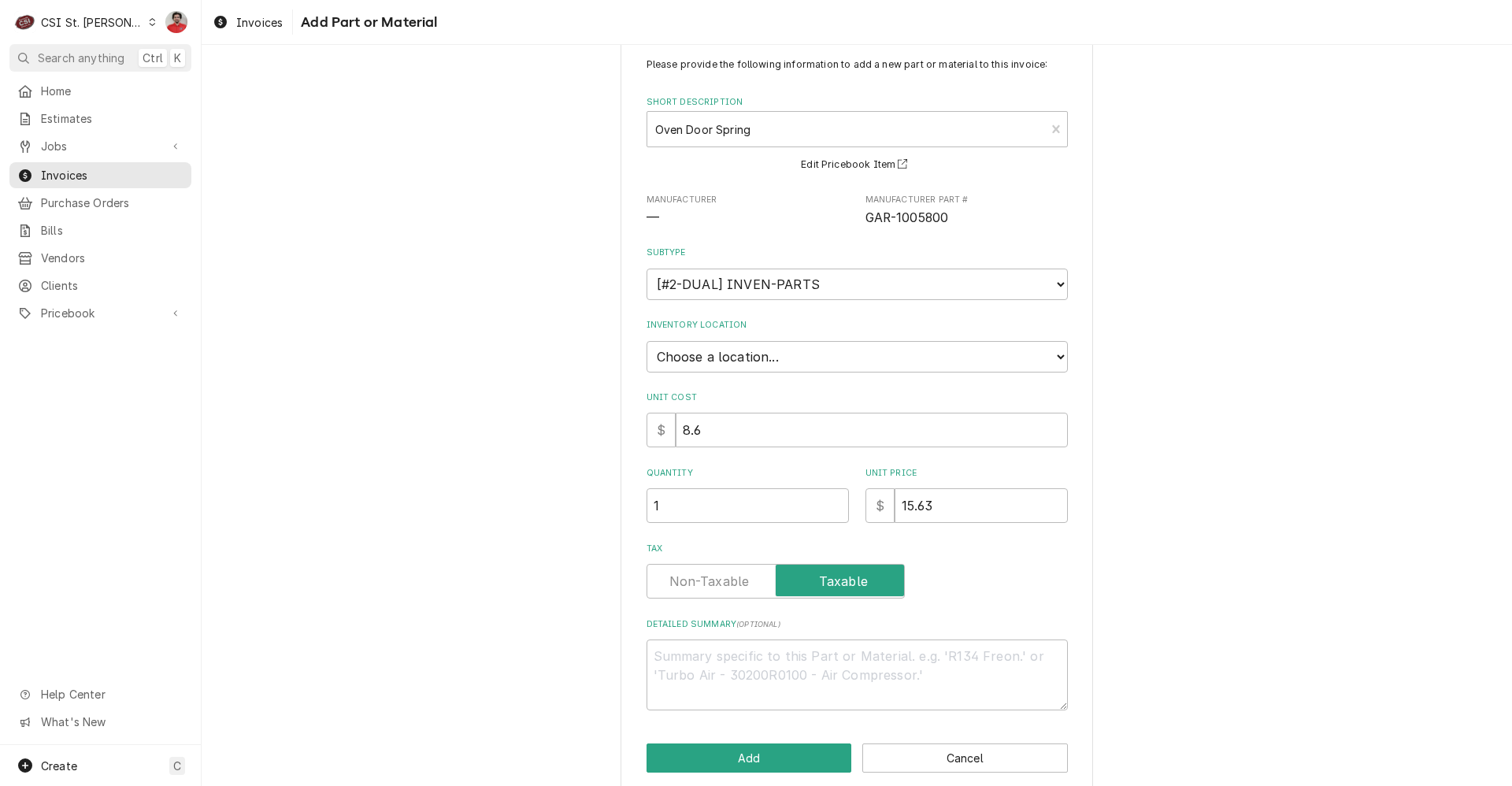
scroll to position [58, 0]
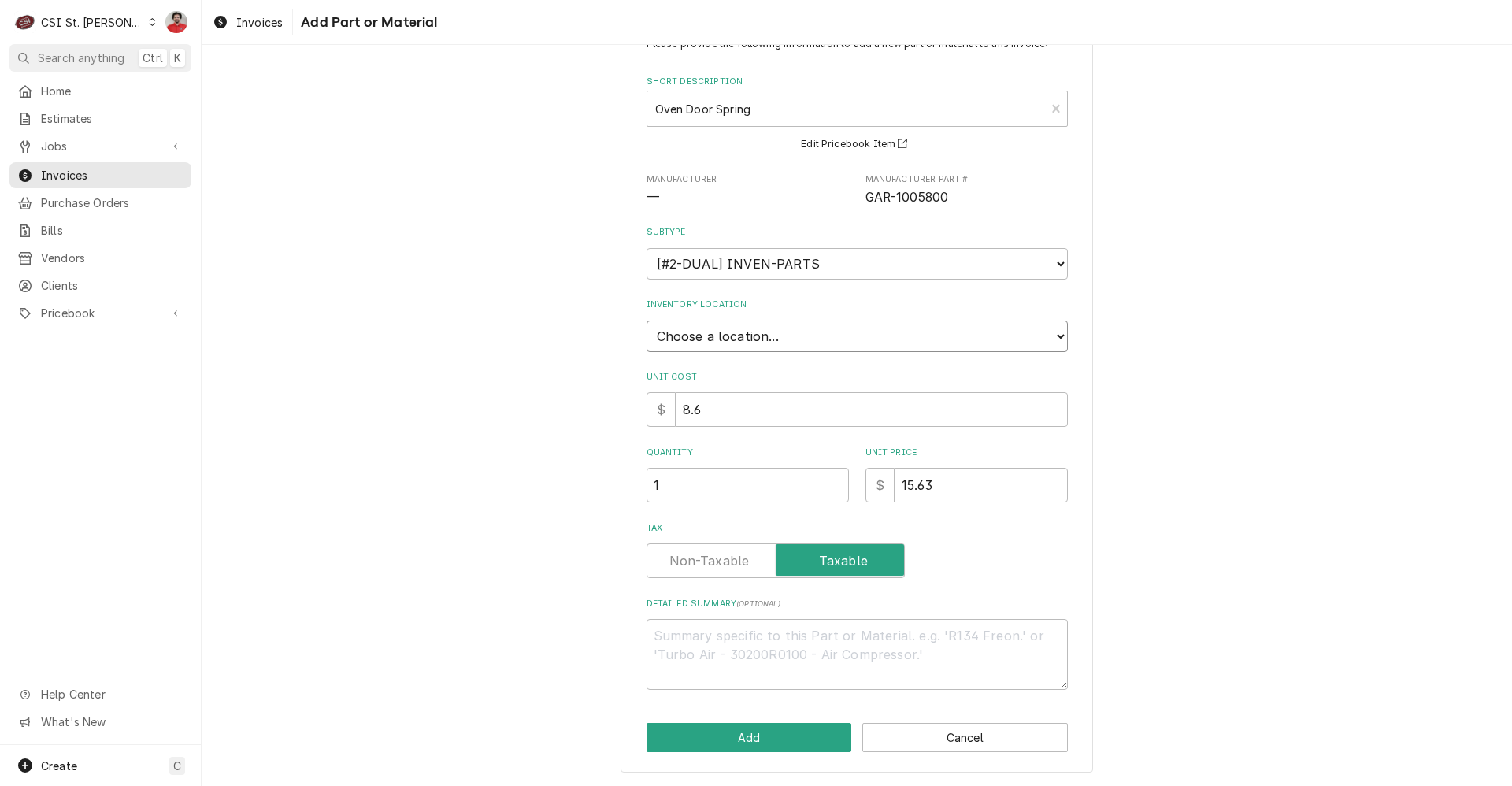
click at [708, 323] on select "Choose a location... 00 | STL WAREHOUSE 01 | [PERSON_NAME] V#93 01 | [PERSON_NA…" at bounding box center [858, 336] width 422 height 31
select select "1370"
click at [647, 321] on select "Choose a location... 00 | STL WAREHOUSE 01 | CHUCK WAMBOLDT V#93 01 | COURTNEY …" at bounding box center [858, 336] width 422 height 31
click at [749, 745] on button "Add" at bounding box center [750, 737] width 206 height 30
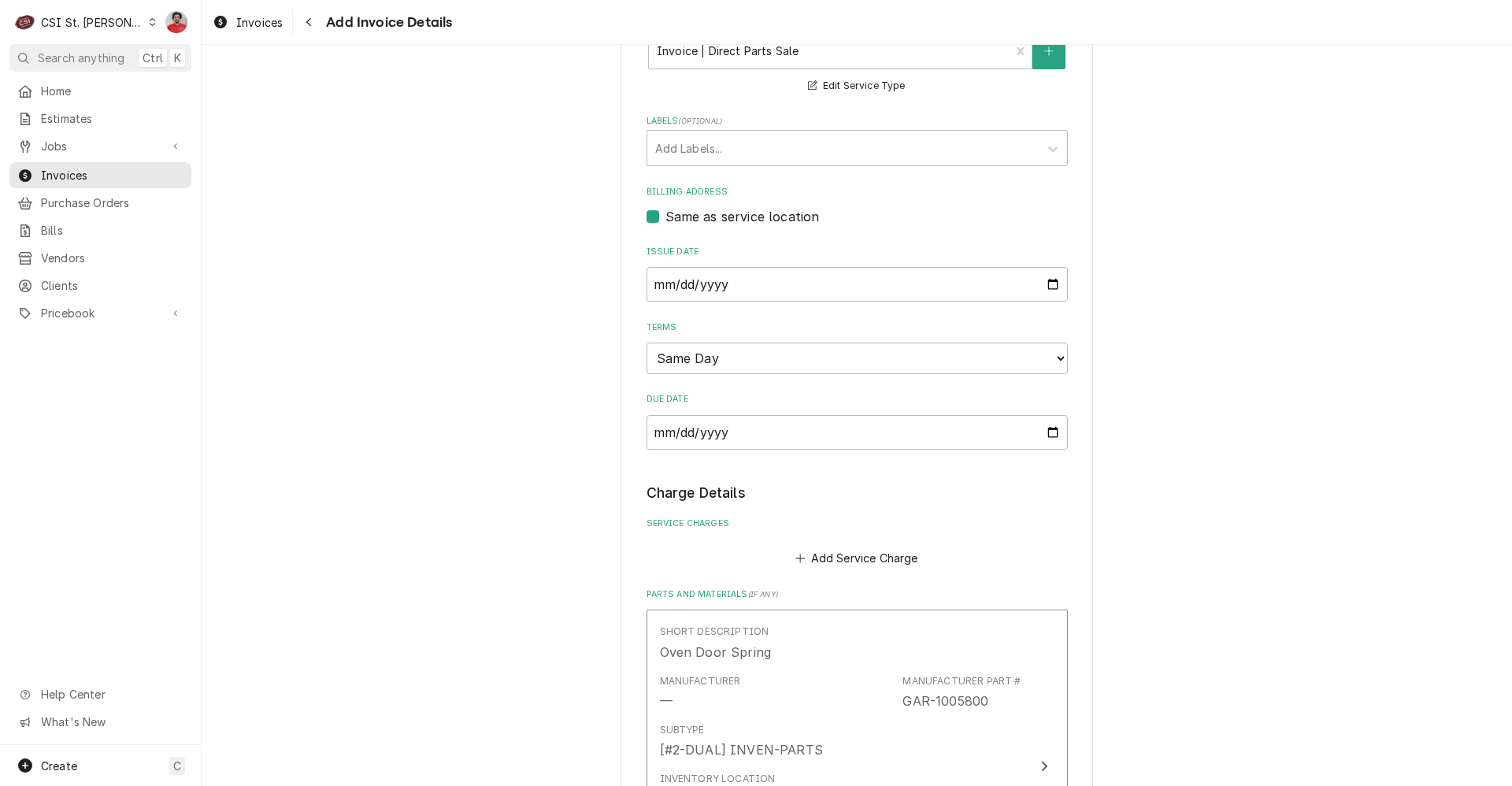
scroll to position [275, 0]
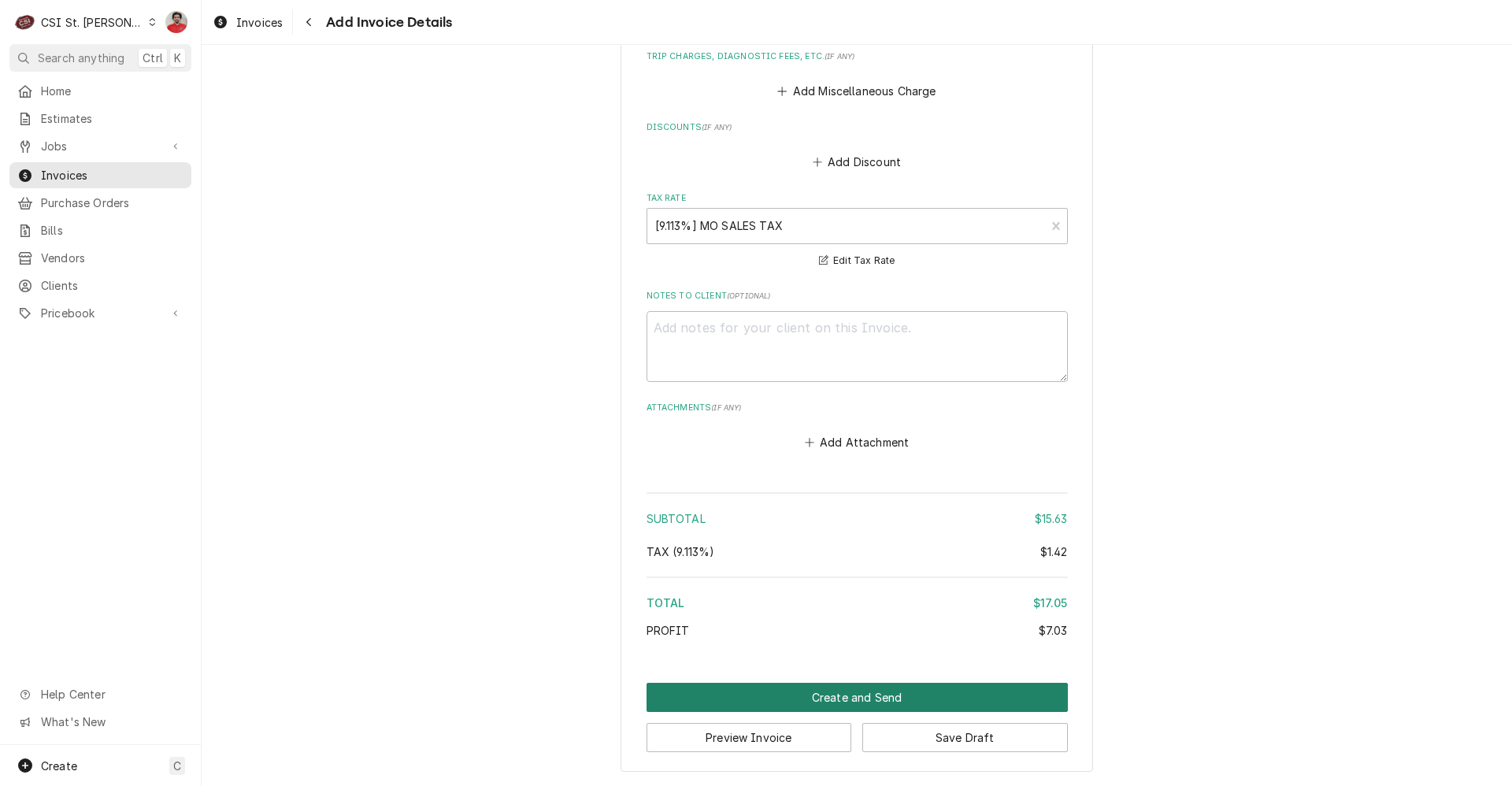
click at [838, 689] on button "Create and Send" at bounding box center [858, 697] width 422 height 30
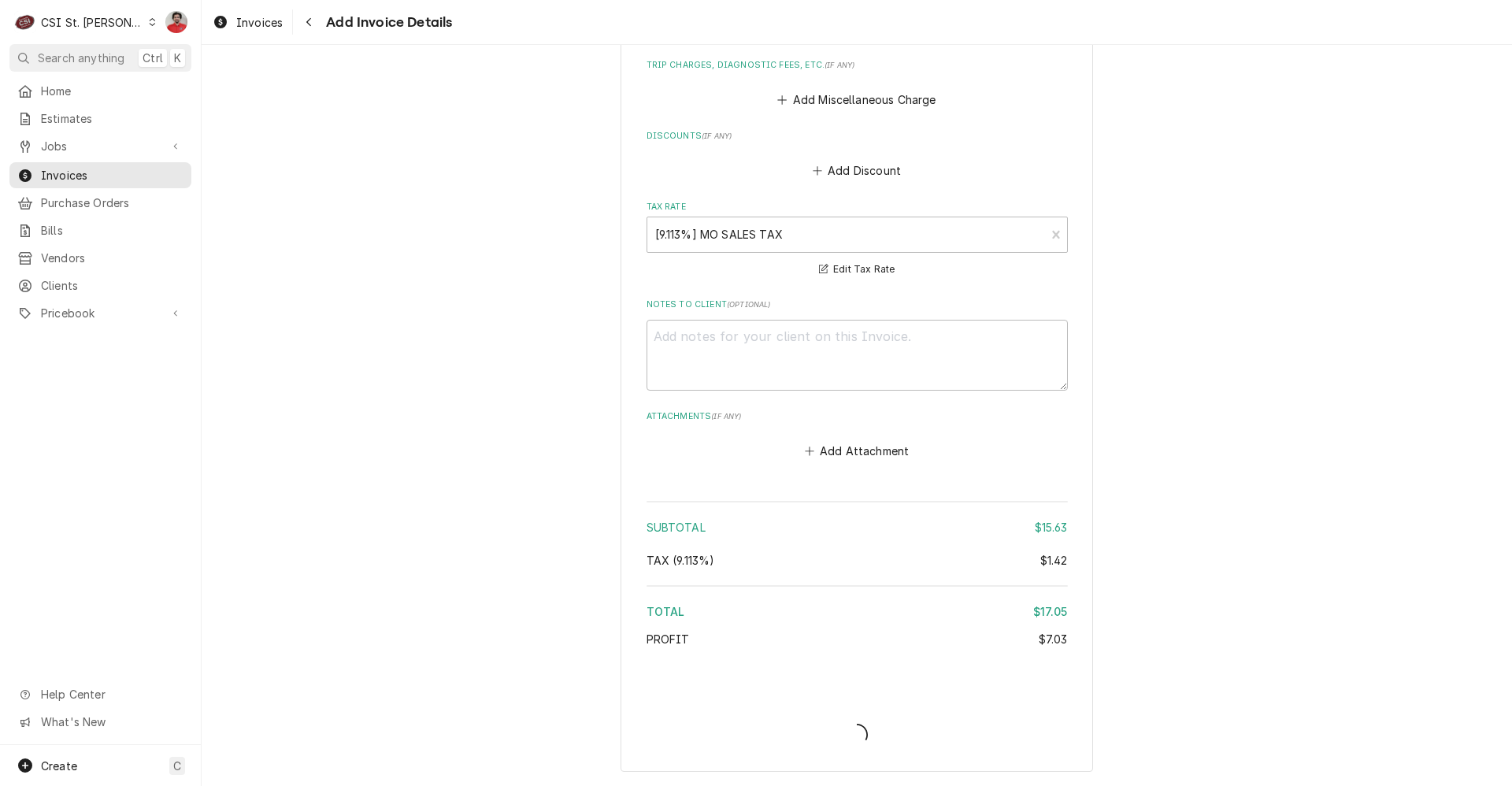
scroll to position [1369, 0]
type textarea "x"
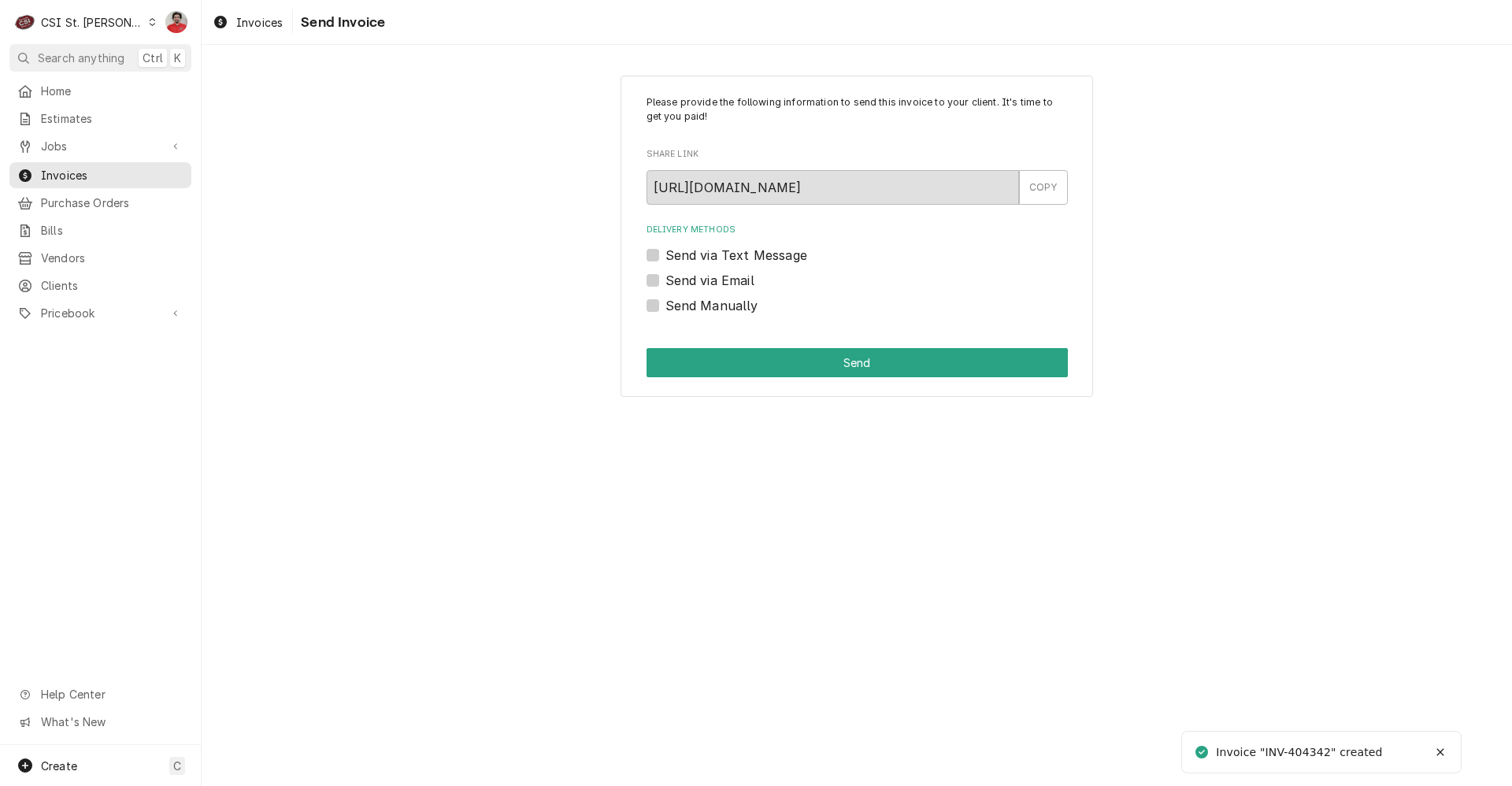
click at [715, 310] on label "Send Manually" at bounding box center [712, 305] width 93 height 19
click at [715, 310] on input "Send Manually" at bounding box center [877, 313] width 422 height 34
checkbox input "true"
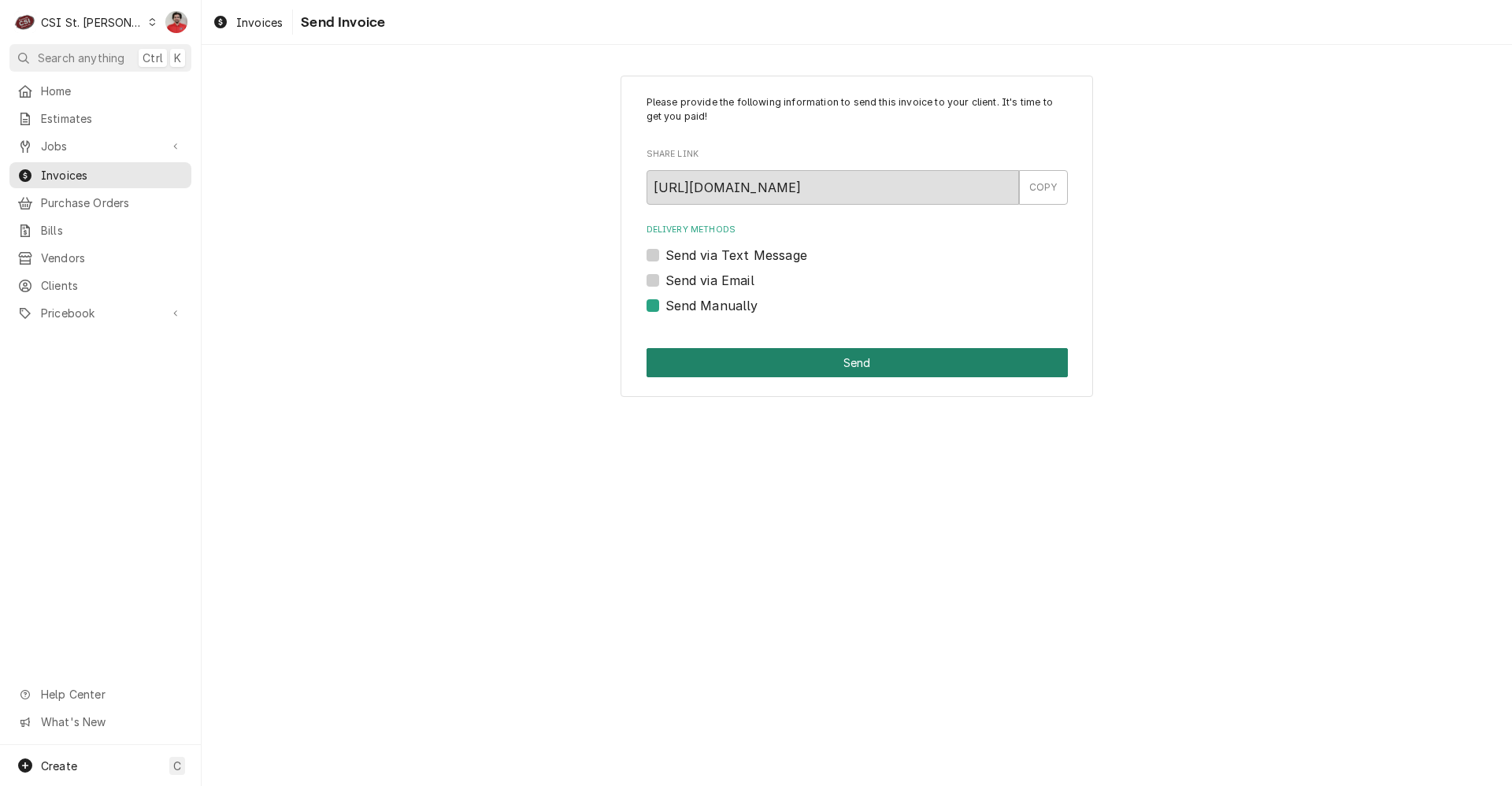
click at [779, 363] on button "Send" at bounding box center [858, 362] width 422 height 30
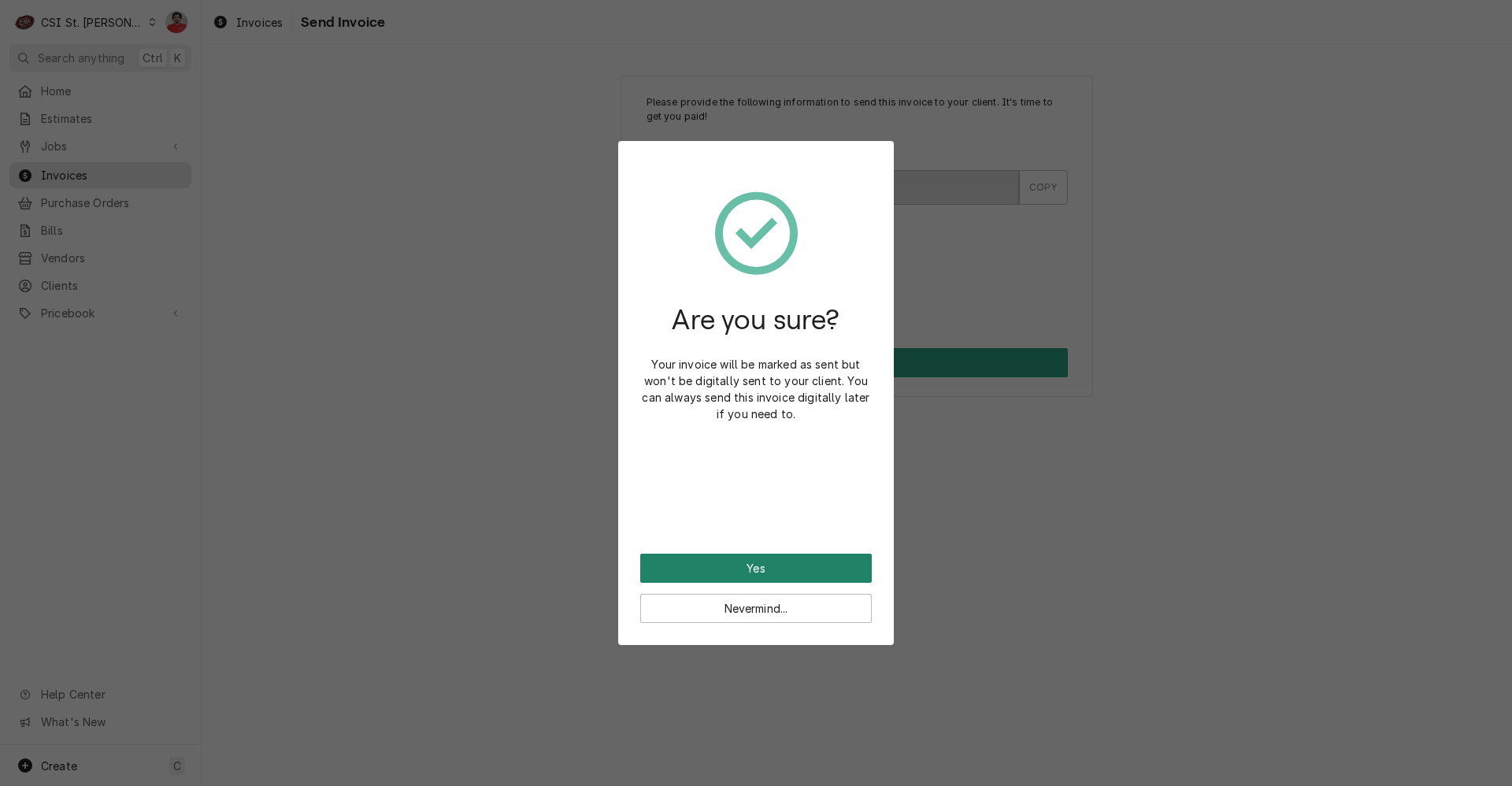
click at [756, 562] on button "Yes" at bounding box center [756, 568] width 232 height 30
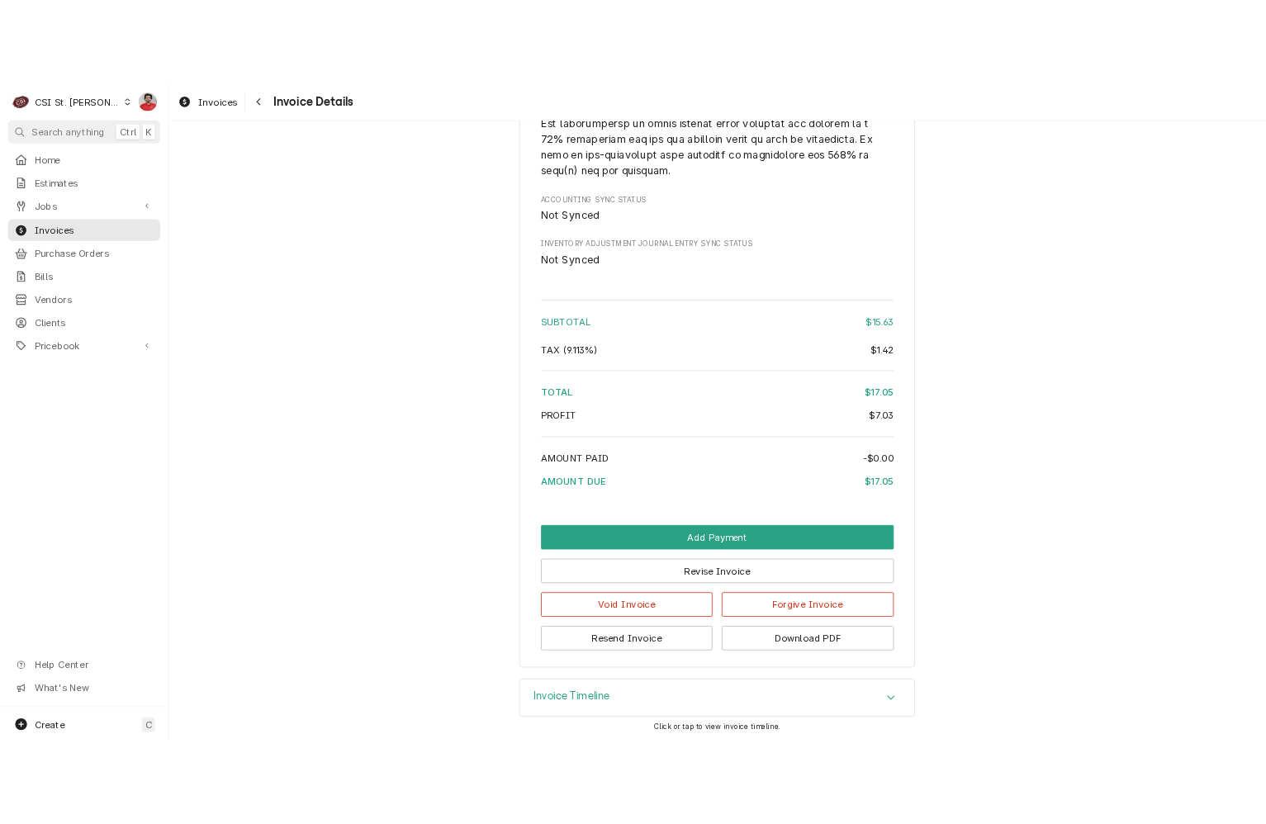
scroll to position [2141, 0]
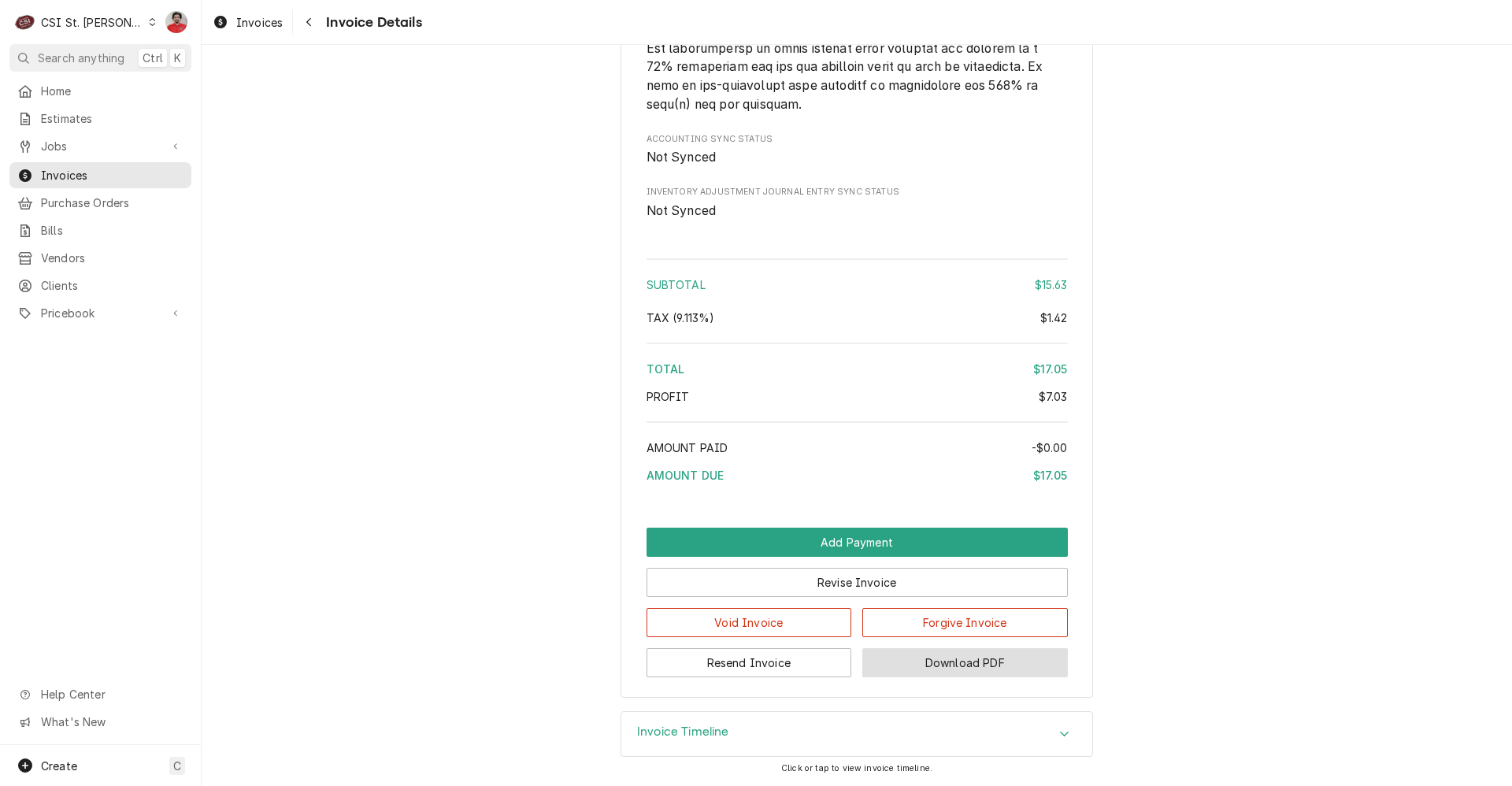
click at [952, 668] on button "Download PDF" at bounding box center [965, 663] width 206 height 30
